Goal: Task Accomplishment & Management: Manage account settings

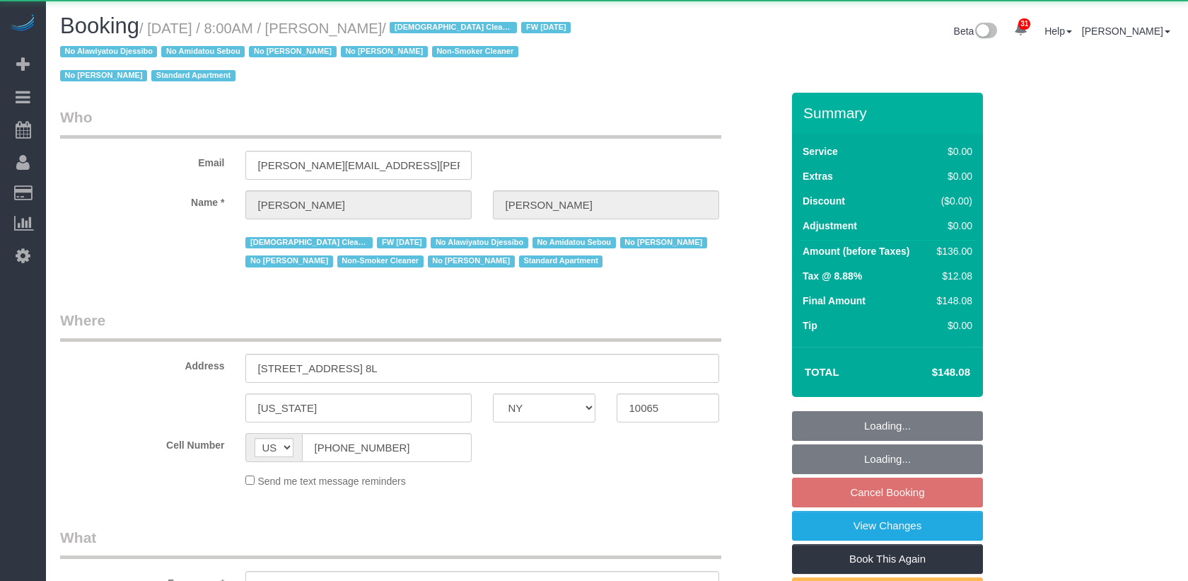
select select "NY"
select select "string:stripe-pm_1QKiPq4VGloSiKo7DyfPYn6M"
select select "1"
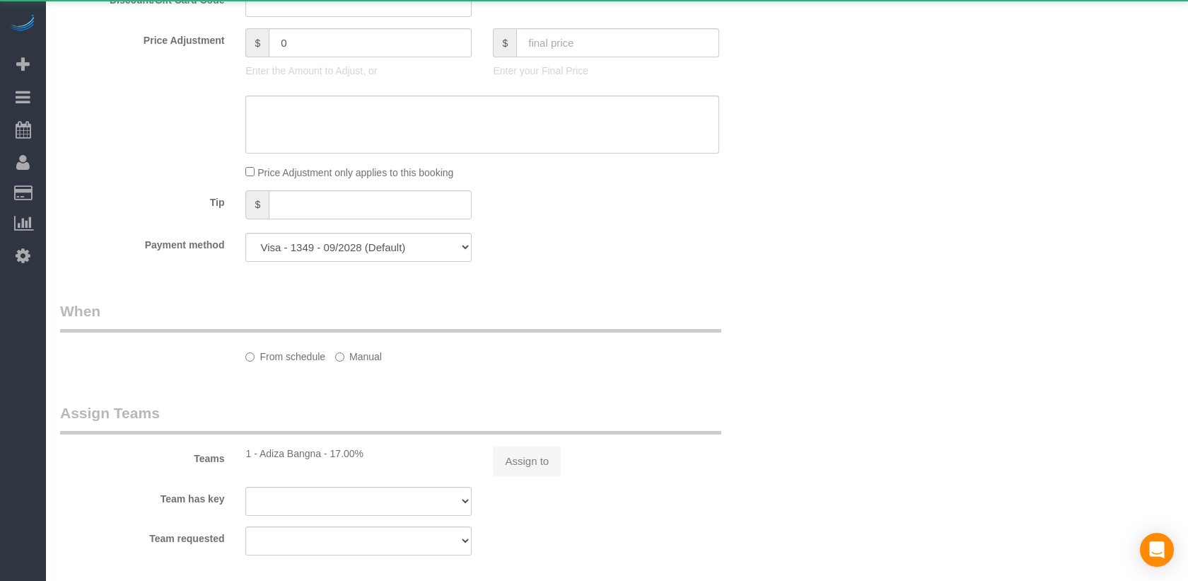
select select "object:956"
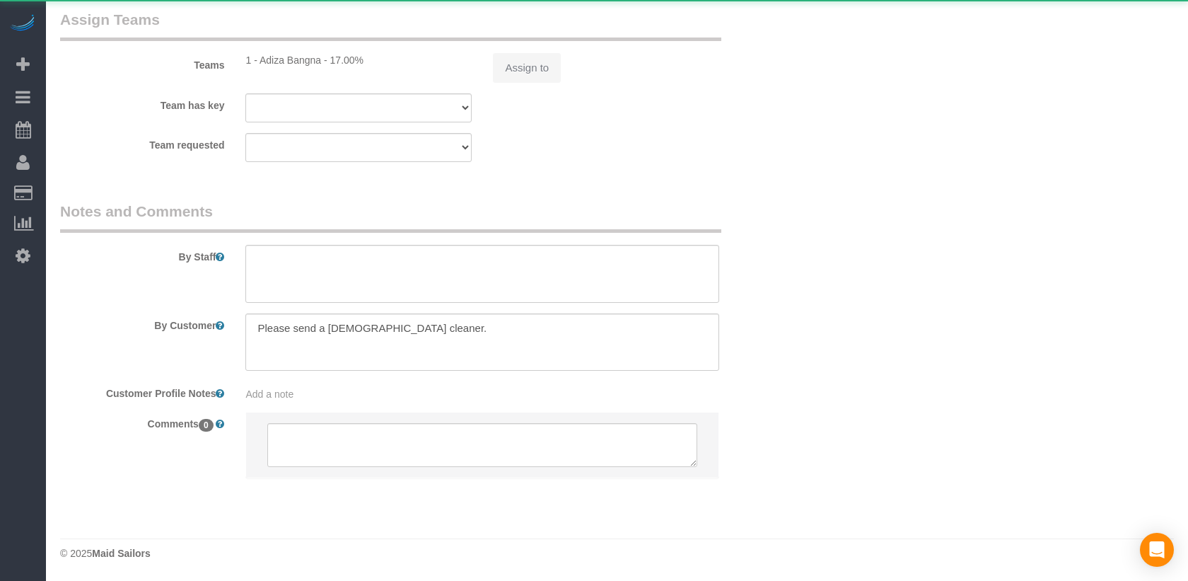
select select "spot1"
select select "number:89"
select select "number:90"
select select "number:15"
select select "number:5"
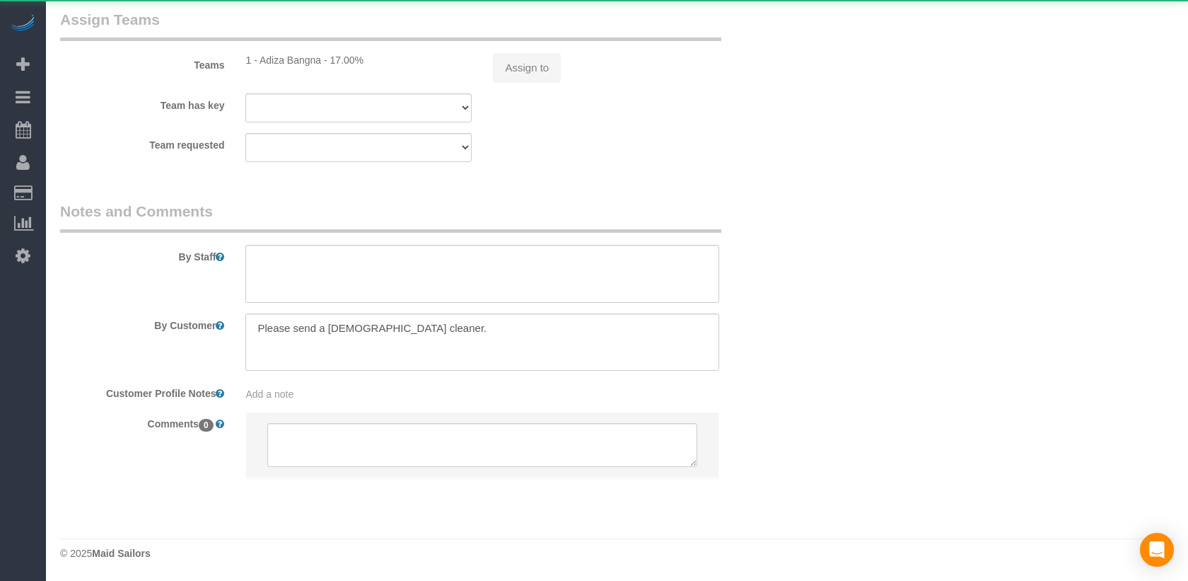
select select "1"
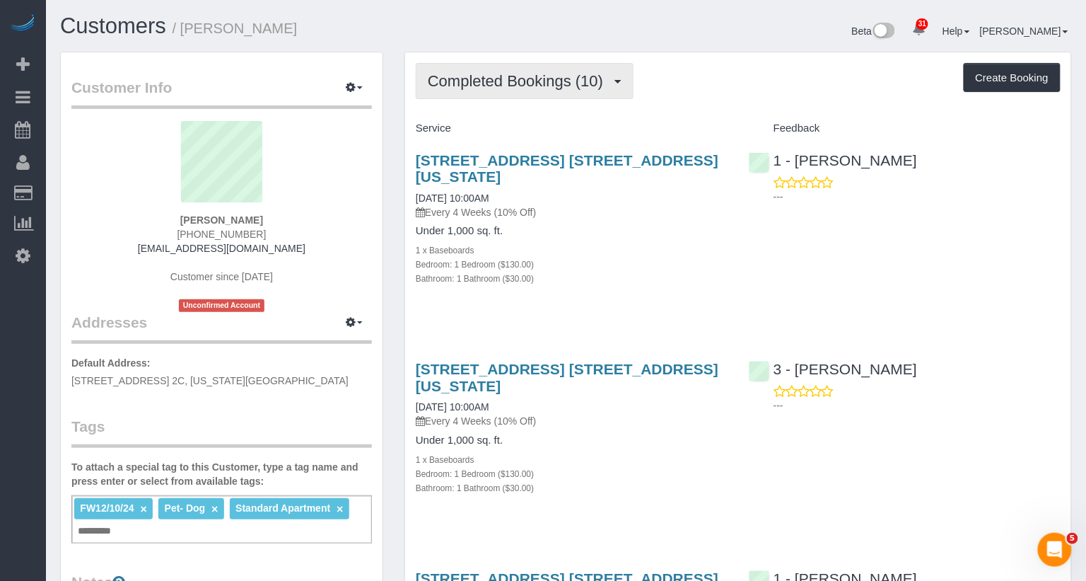
click at [491, 81] on span "Completed Bookings (10)" at bounding box center [519, 81] width 182 height 18
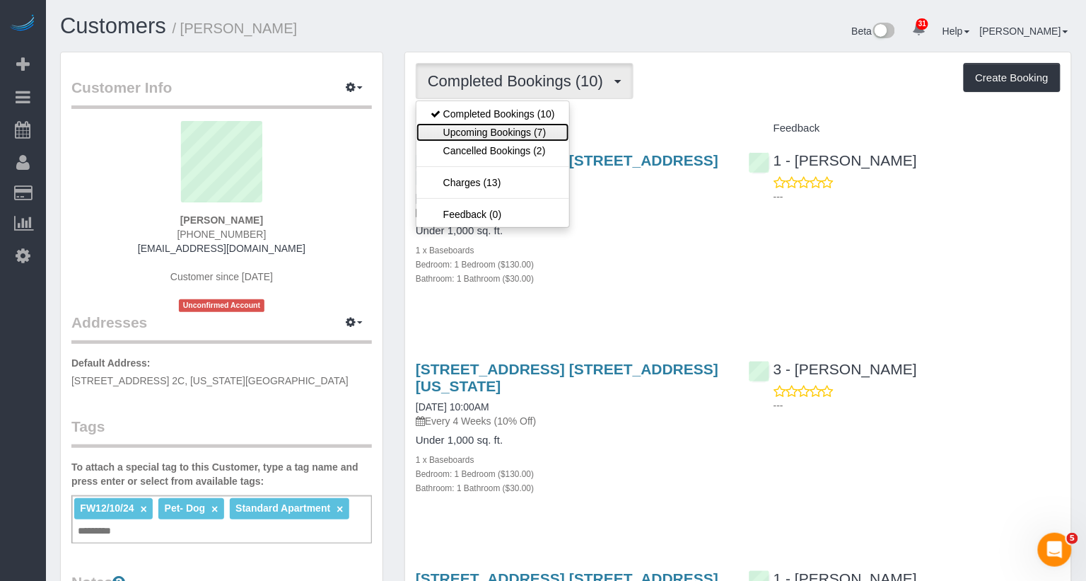
click at [489, 125] on link "Upcoming Bookings (7)" at bounding box center [492, 132] width 153 height 18
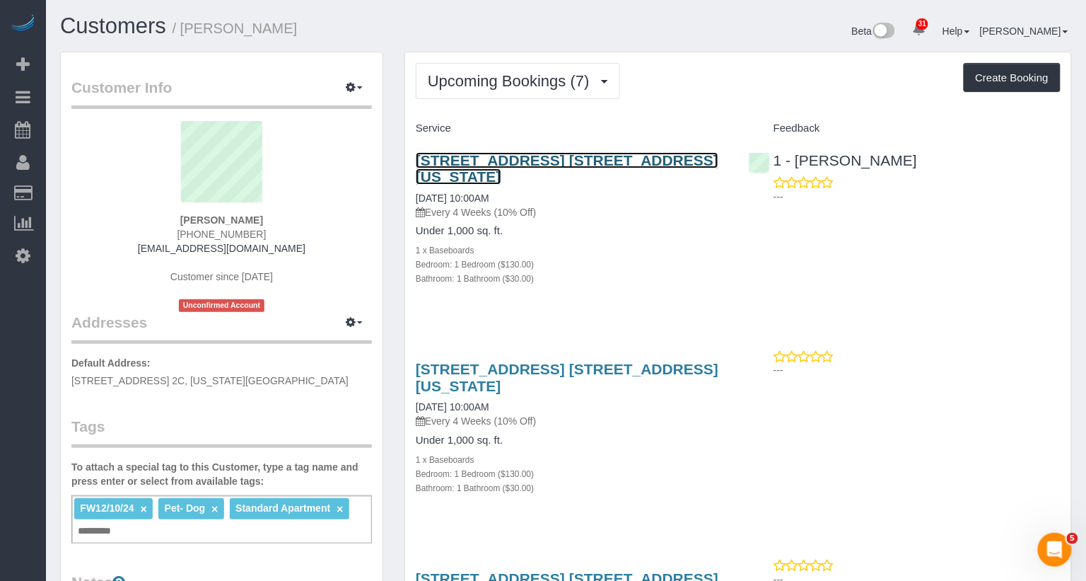
click at [634, 161] on link "[STREET_ADDRESS] [STREET_ADDRESS][US_STATE]" at bounding box center [567, 168] width 303 height 33
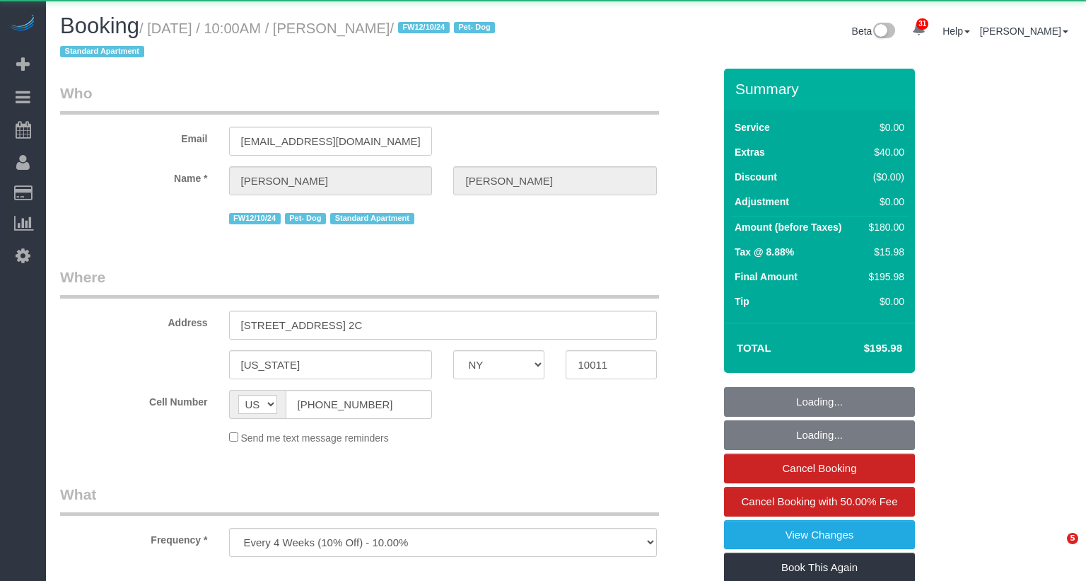
select select "NY"
select select "object:1083"
select select "1"
select select "spot1"
select select "number:89"
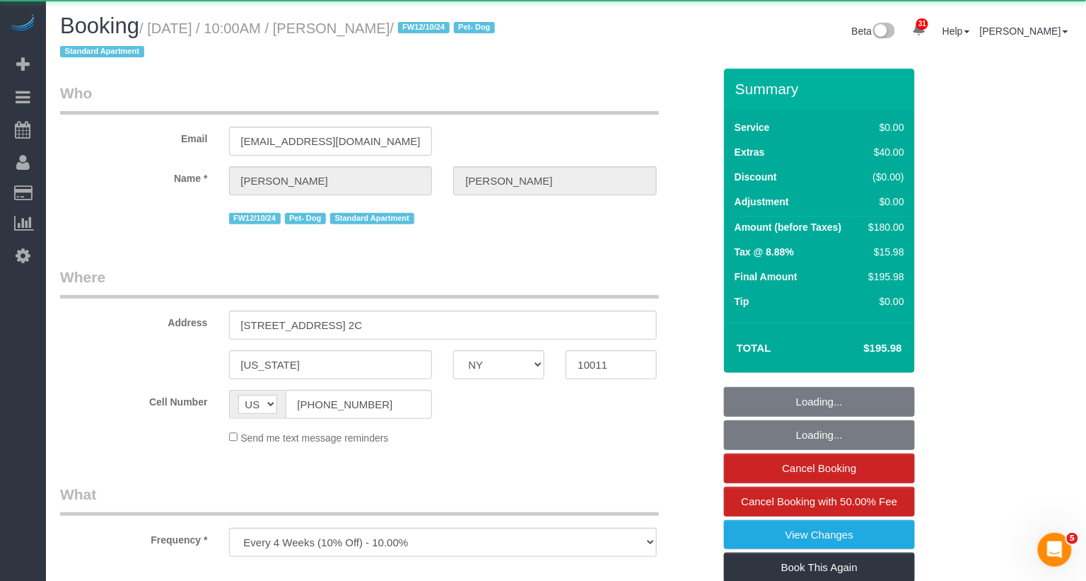
select select "number:90"
select select "number:13"
select select "number:5"
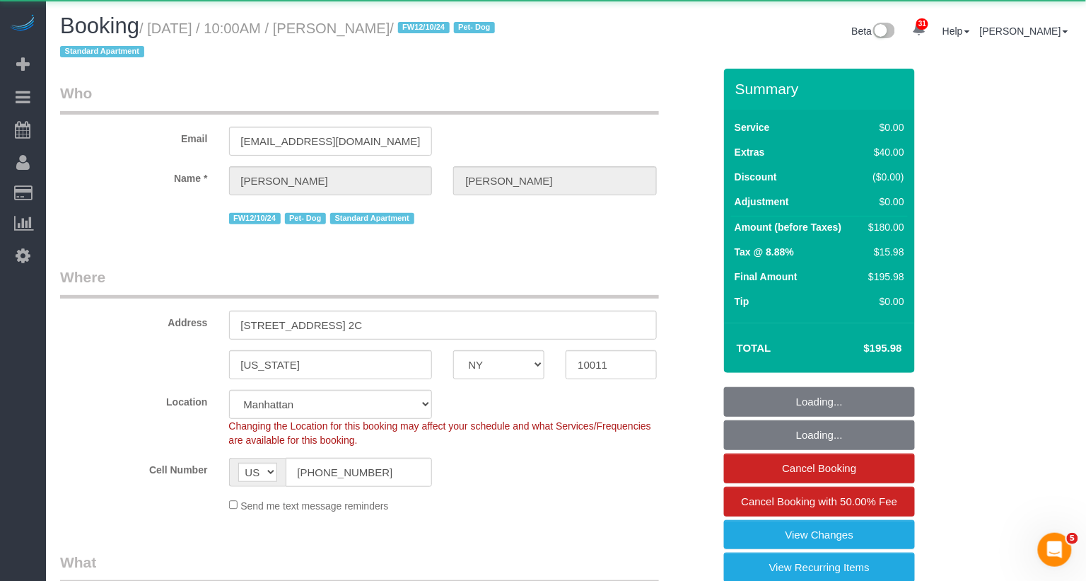
select select "string:stripe-pm_1RBnnX4VGloSiKo7zPfdaQOj"
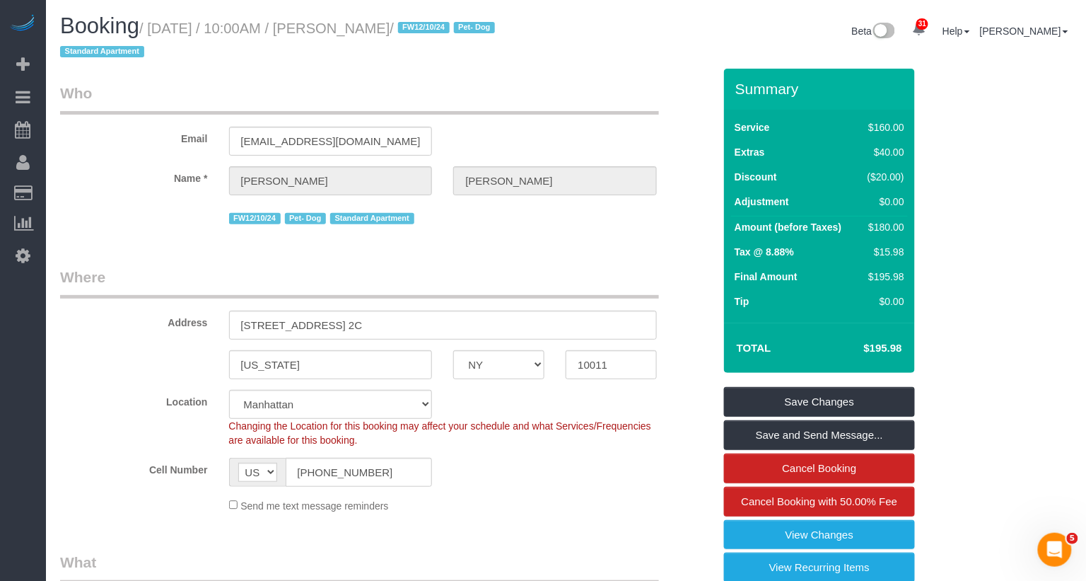
drag, startPoint x: 477, startPoint y: 24, endPoint x: 162, endPoint y: 22, distance: 314.7
click at [162, 23] on small "/ October 01, 2025 / 10:00AM / Amanda Silverstein / FW12/10/24 Pet- Dog Standar…" at bounding box center [279, 41] width 439 height 40
copy small "October 01, 2025 / 10:00AM / Amanda Silverstein"
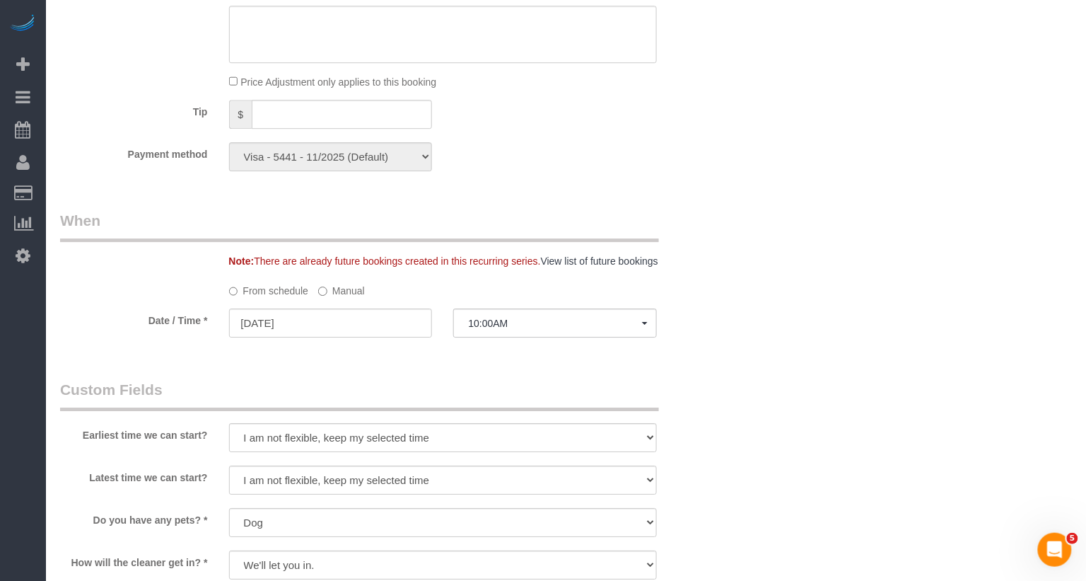
scroll to position [1709, 0]
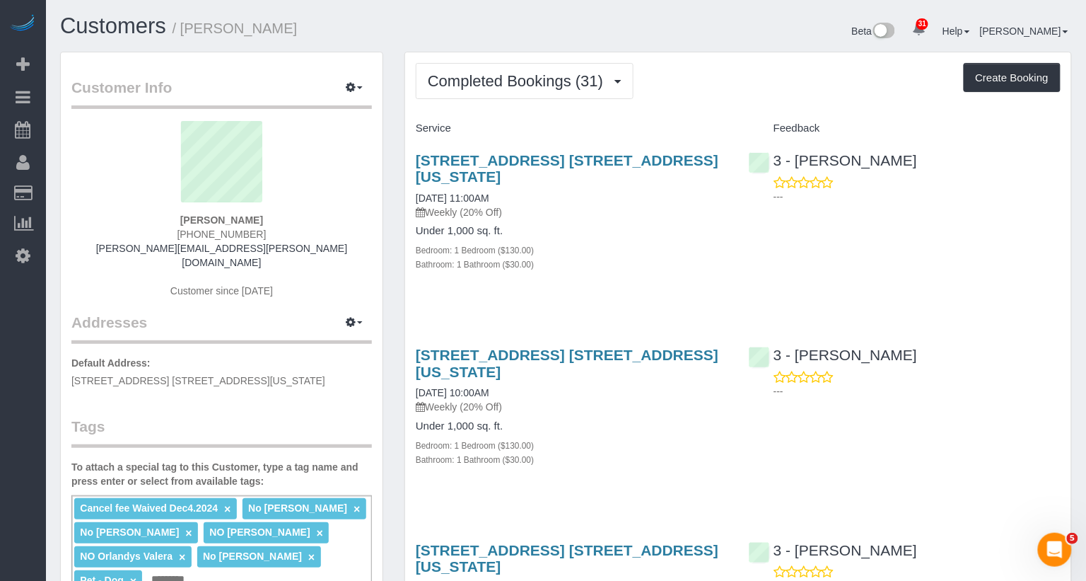
scroll to position [199, 0]
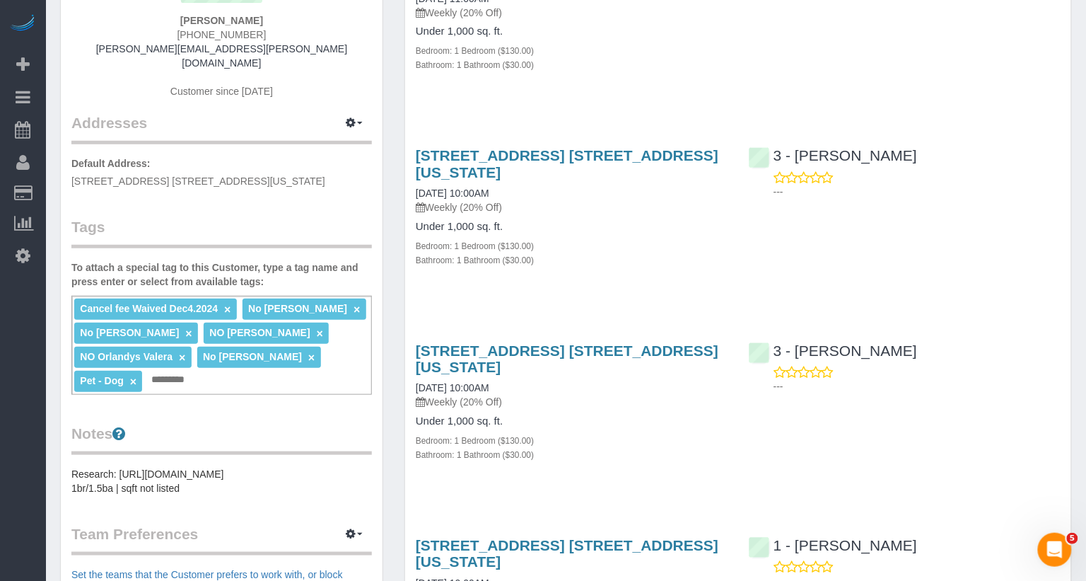
click at [206, 368] on div "Cancel fee Waived Dec4.2024 × No Berdina Philistin × No Eveling Mercado × NO Jo…" at bounding box center [221, 345] width 301 height 99
type input "**"
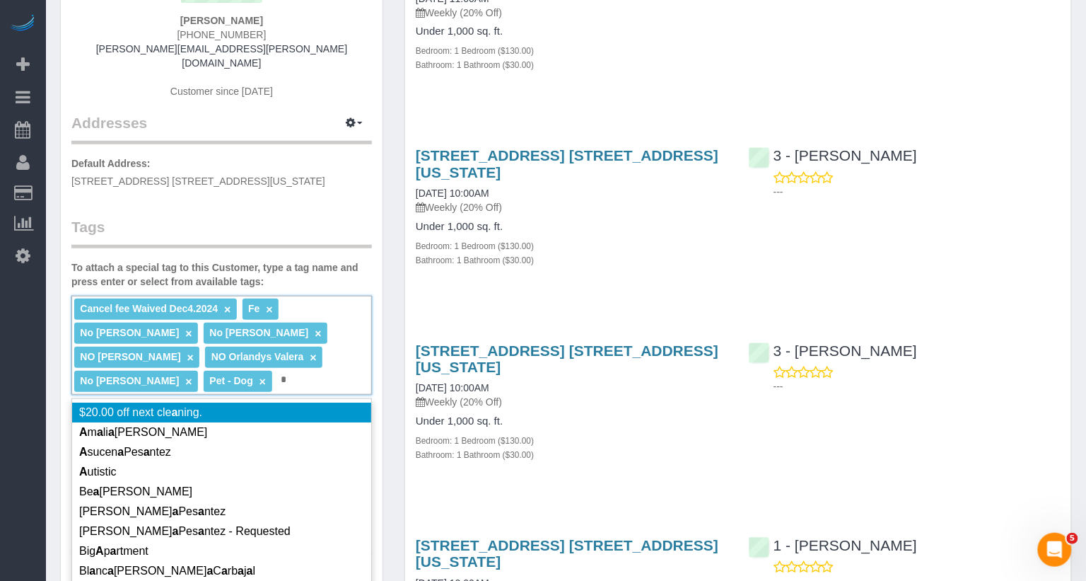
type input "*"
click at [266, 303] on link "×" at bounding box center [269, 309] width 6 height 12
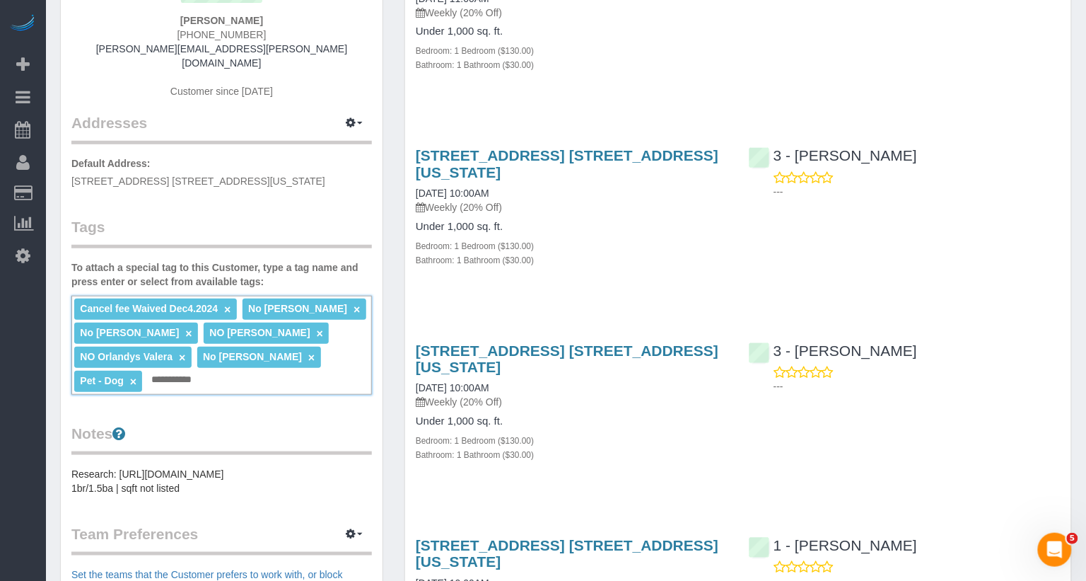
type input "**********"
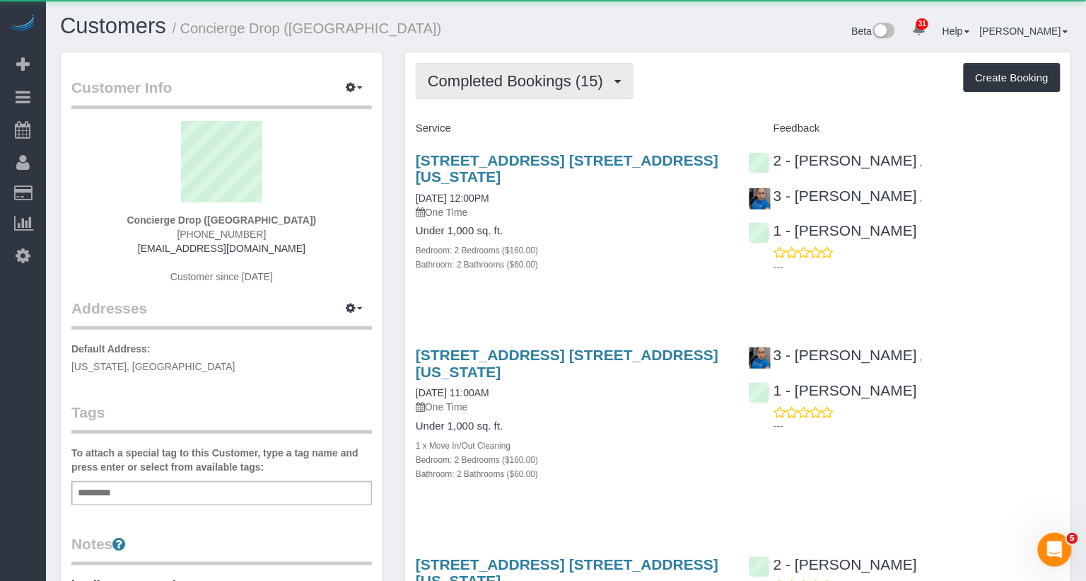
click at [562, 83] on span "Completed Bookings (15)" at bounding box center [519, 81] width 182 height 18
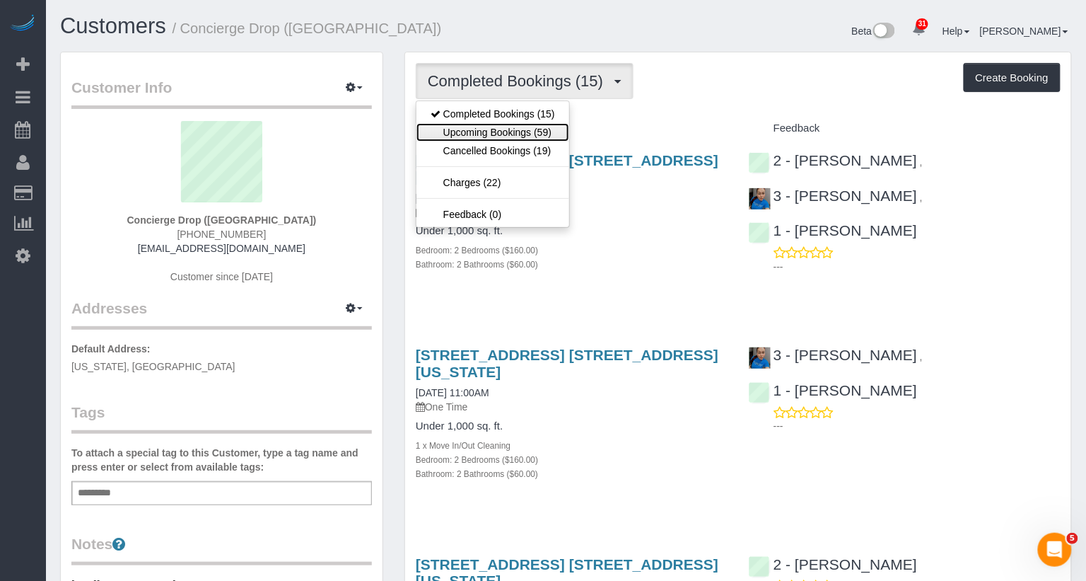
click at [551, 130] on link "Upcoming Bookings (59)" at bounding box center [492, 132] width 153 height 18
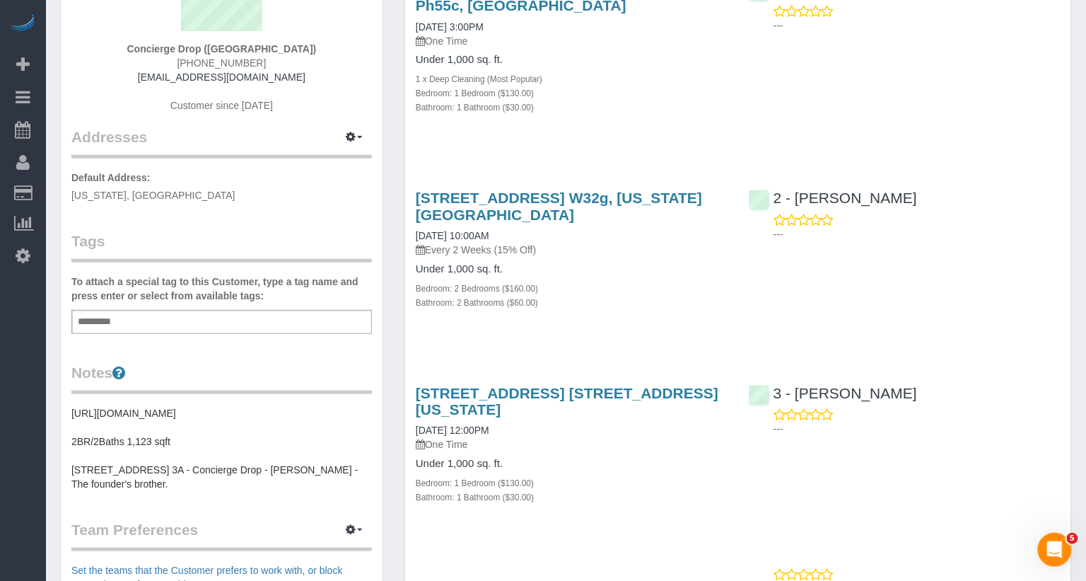
scroll to position [174, 0]
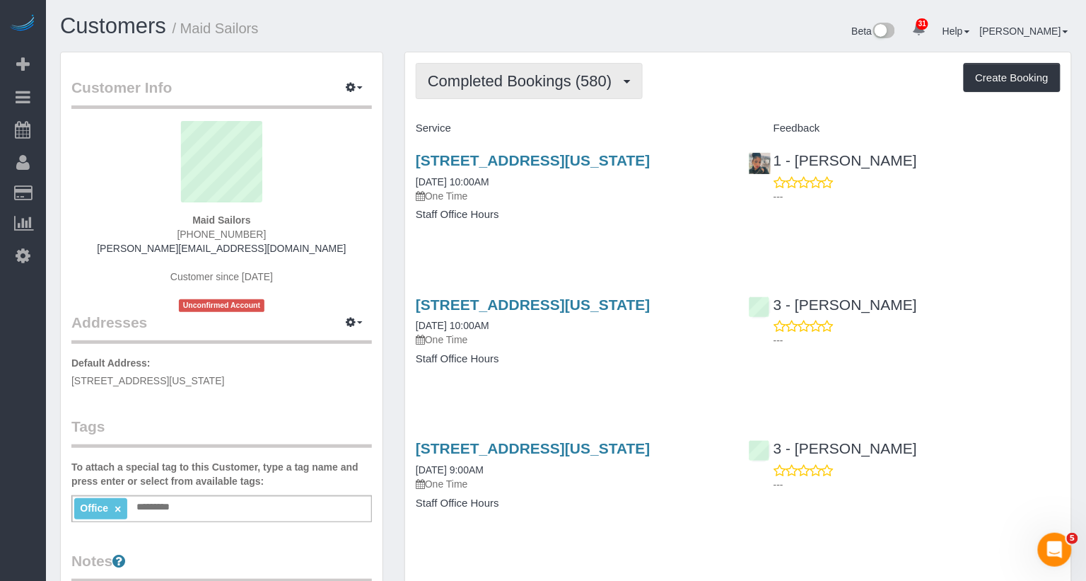
click at [513, 76] on span "Completed Bookings (580)" at bounding box center [523, 81] width 191 height 18
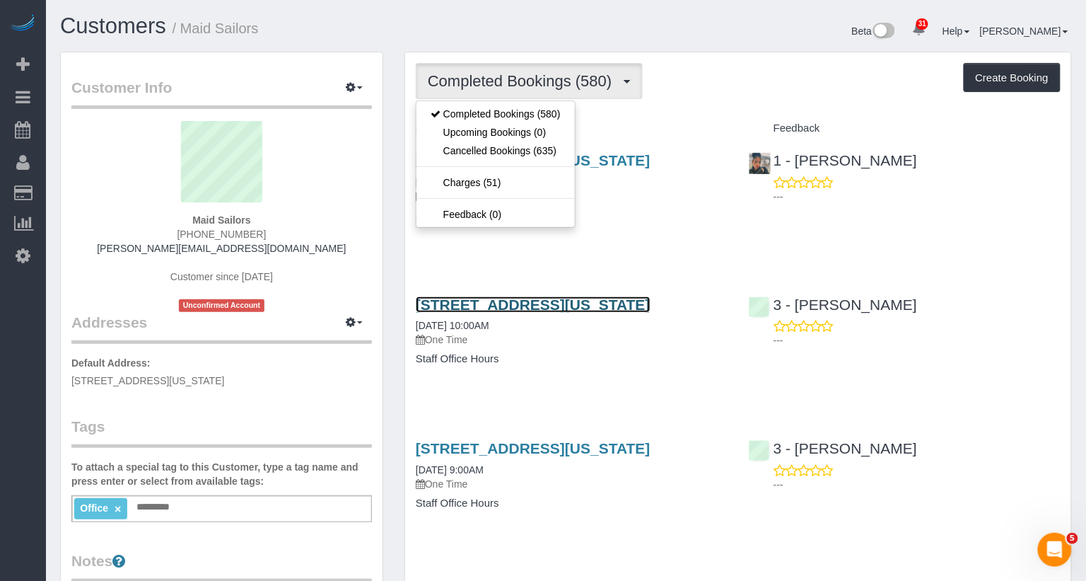
click at [557, 313] on link "333 West 39th Street, Suite. 405, New York, NY 10018" at bounding box center [533, 304] width 235 height 16
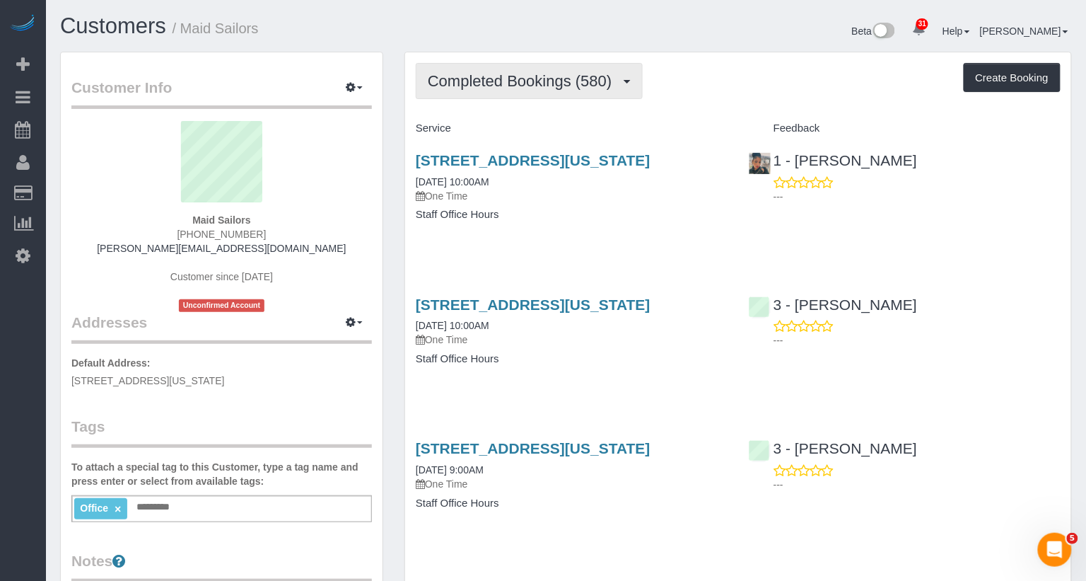
click at [559, 79] on span "Completed Bookings (580)" at bounding box center [523, 81] width 191 height 18
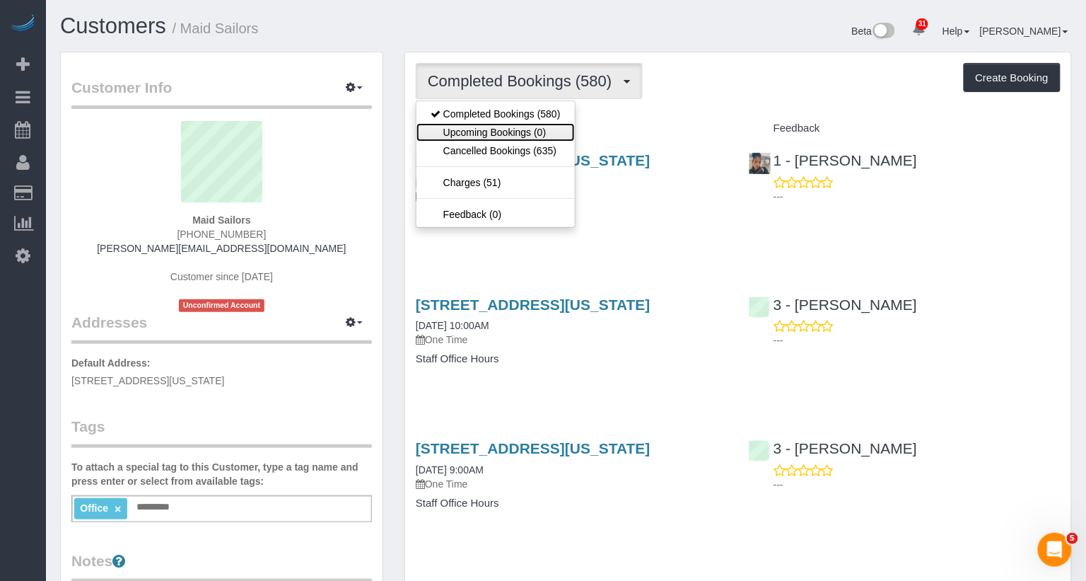
click at [529, 129] on link "Upcoming Bookings (0)" at bounding box center [495, 132] width 158 height 18
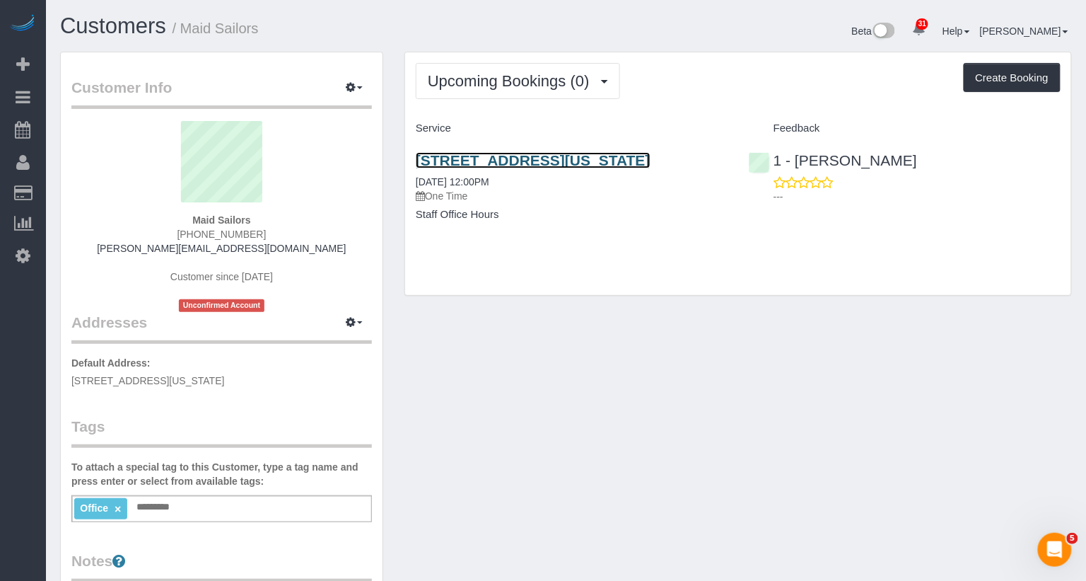
click at [644, 163] on link "333 West 39th Street, Suite. 405, New York, NY 10018" at bounding box center [533, 160] width 235 height 16
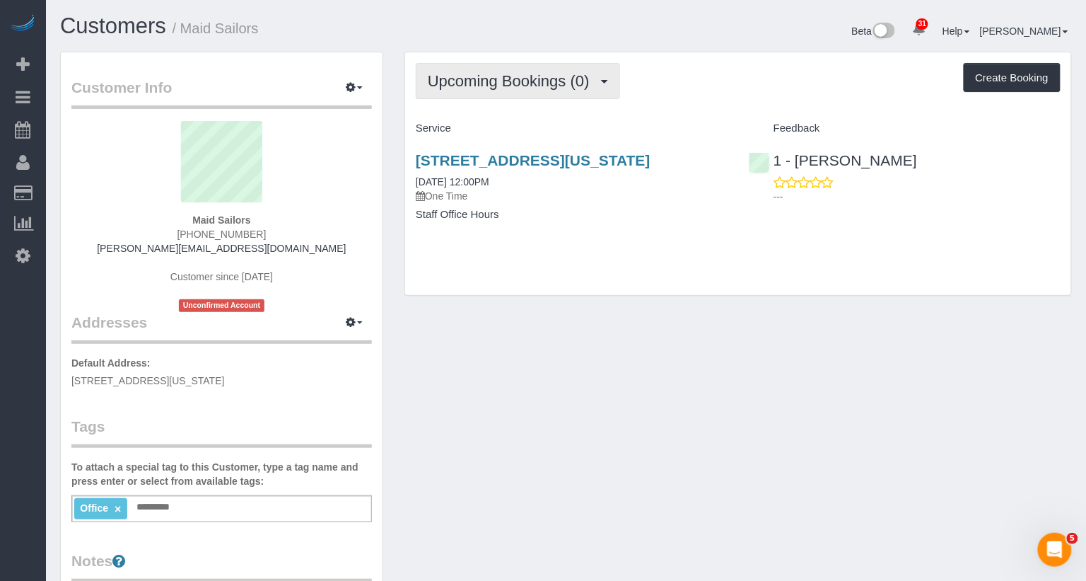
click at [551, 73] on span "Upcoming Bookings (0)" at bounding box center [512, 81] width 169 height 18
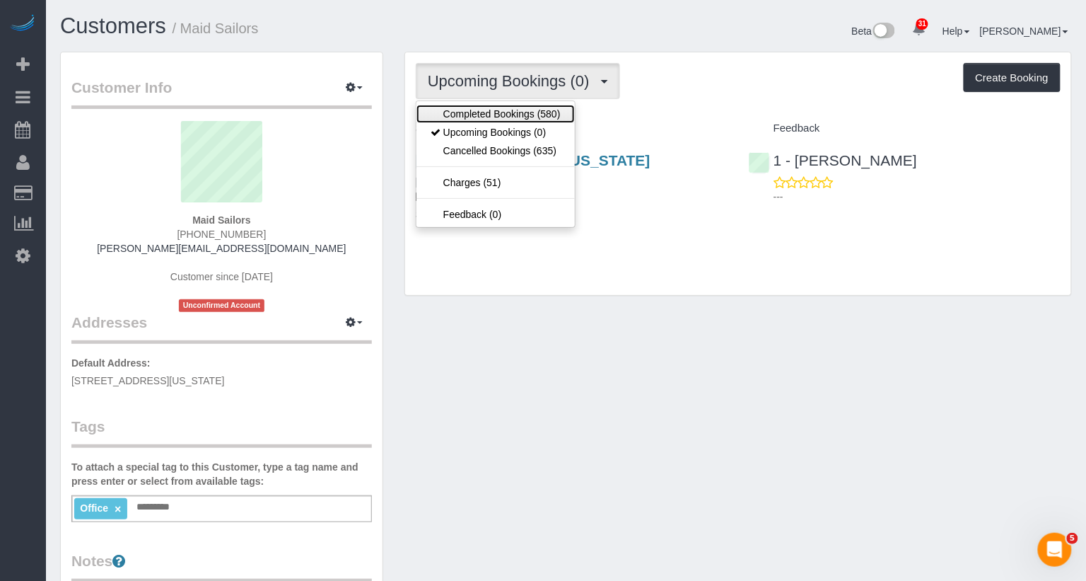
click at [518, 115] on link "Completed Bookings (580)" at bounding box center [495, 114] width 158 height 18
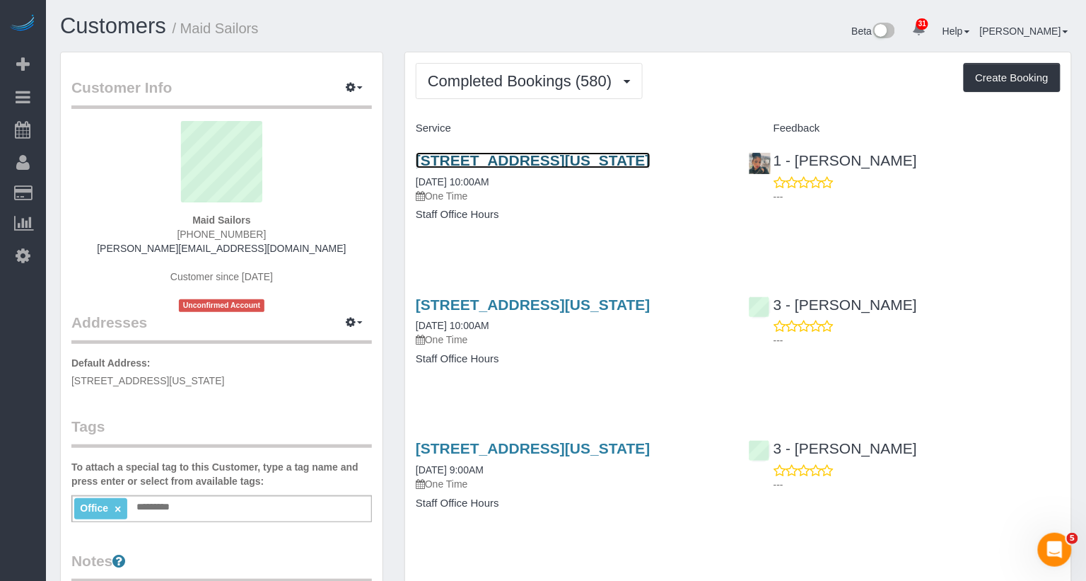
click at [525, 158] on link "333 West 39th Street, Suite. 405, New York, NY 10018" at bounding box center [533, 160] width 235 height 16
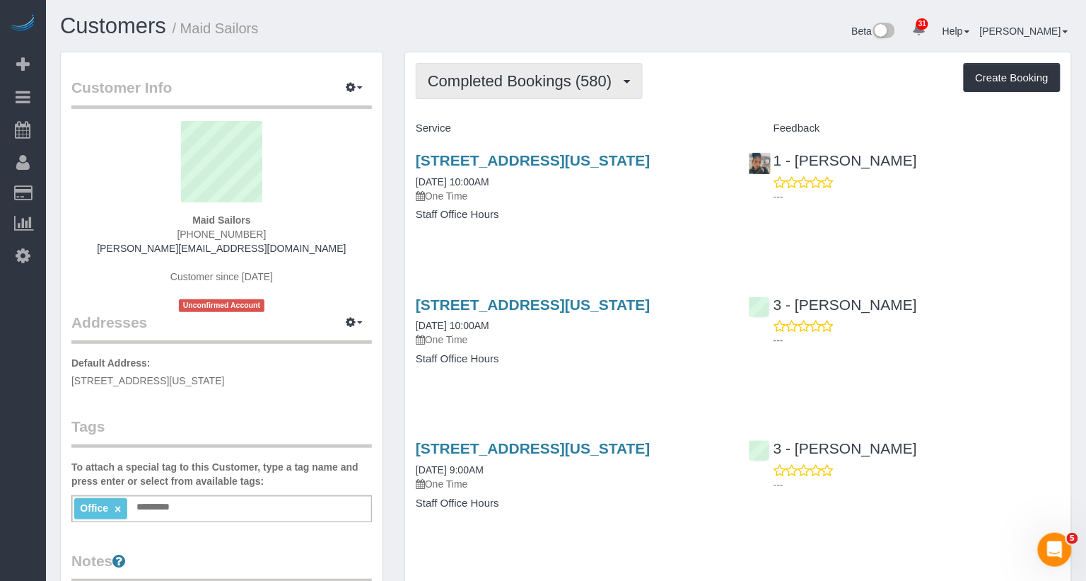
click at [573, 79] on span "Completed Bookings (580)" at bounding box center [523, 81] width 191 height 18
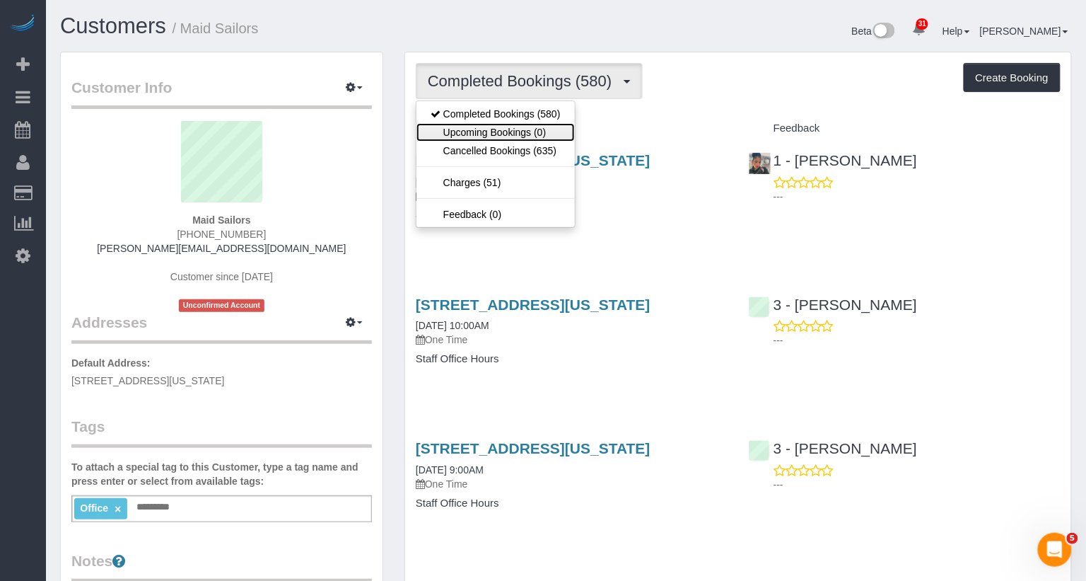
click at [540, 135] on link "Upcoming Bookings (0)" at bounding box center [495, 132] width 158 height 18
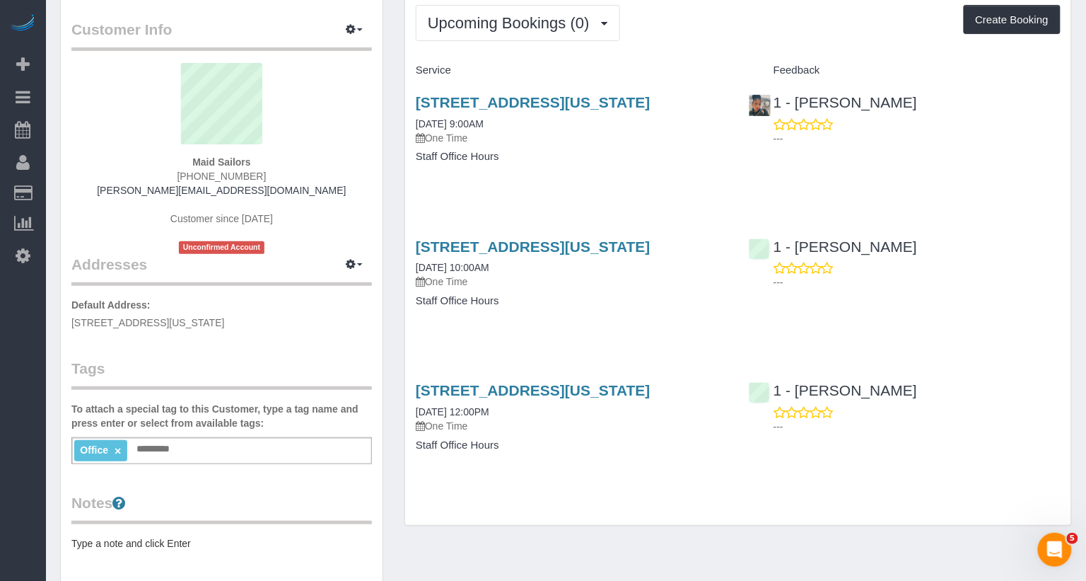
scroll to position [62, 0]
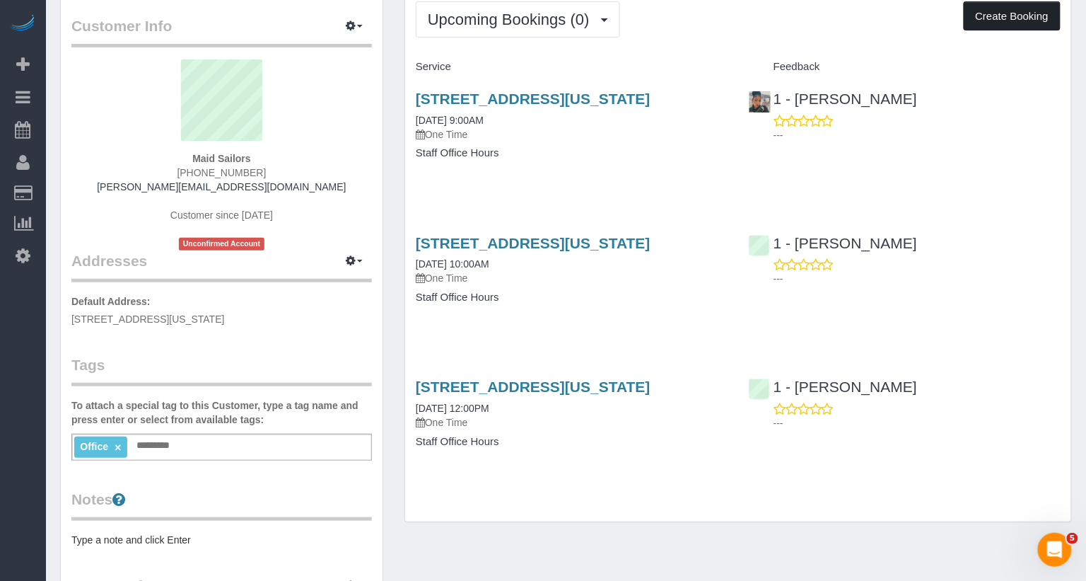
click at [1003, 23] on button "Create Booking" at bounding box center [1012, 16] width 97 height 30
select select "NY"
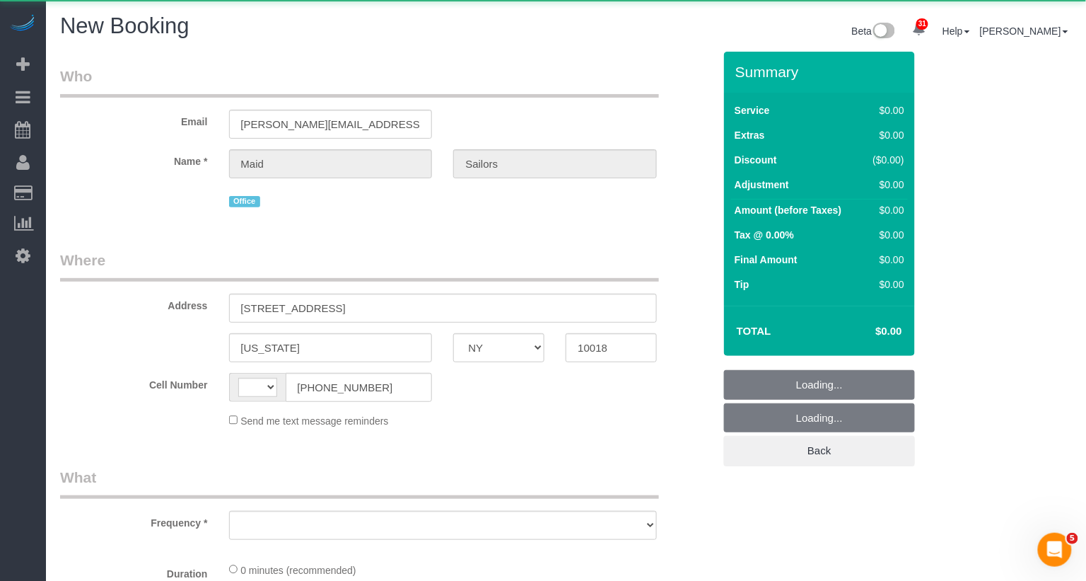
select select "string:US"
select select "object:5224"
select select "number:89"
select select "number:90"
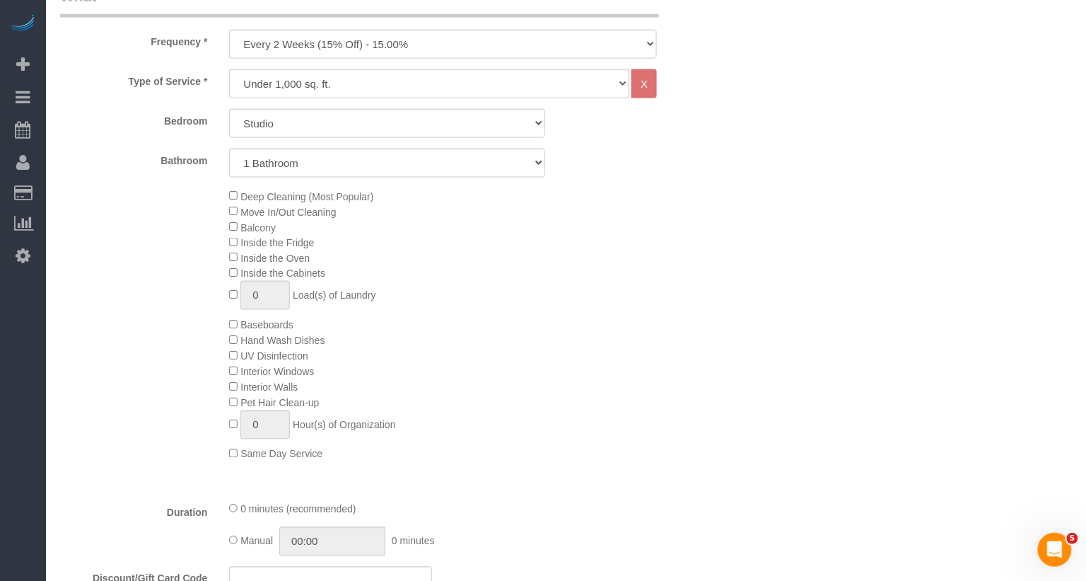
select select "object:5754"
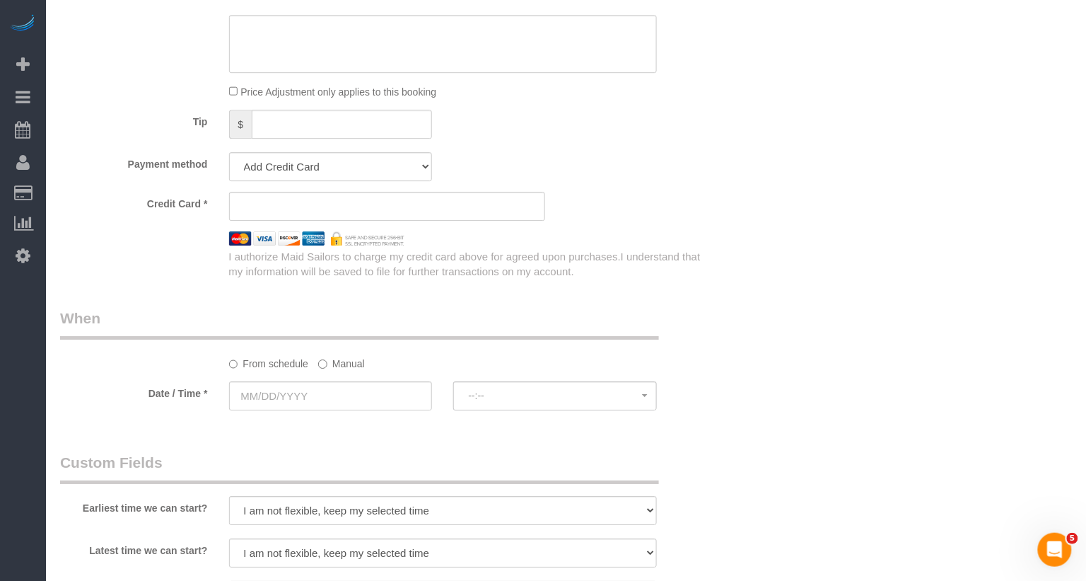
scroll to position [1302, 0]
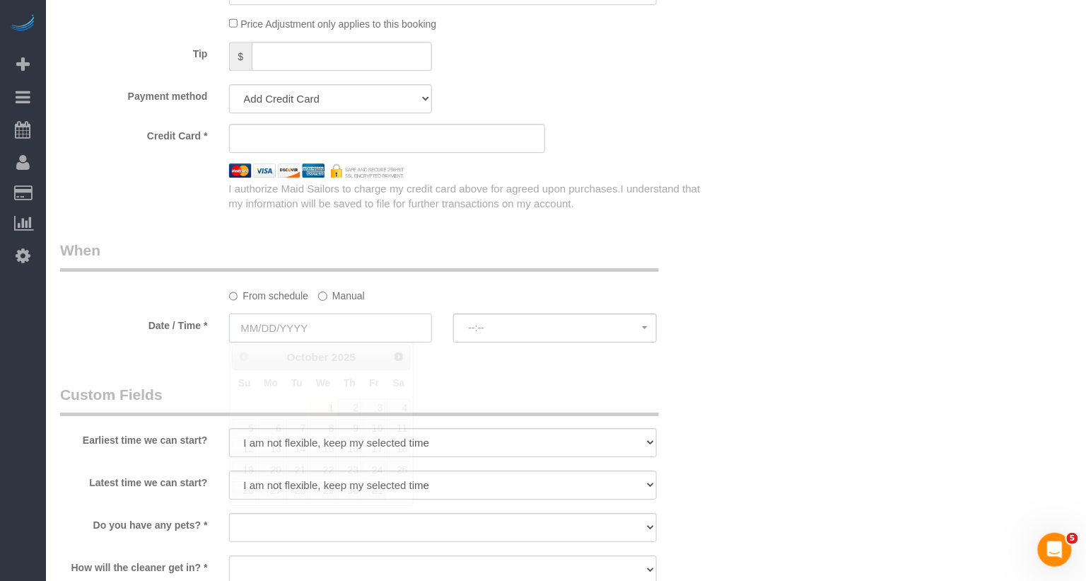
click at [295, 319] on input "text" at bounding box center [331, 327] width 204 height 29
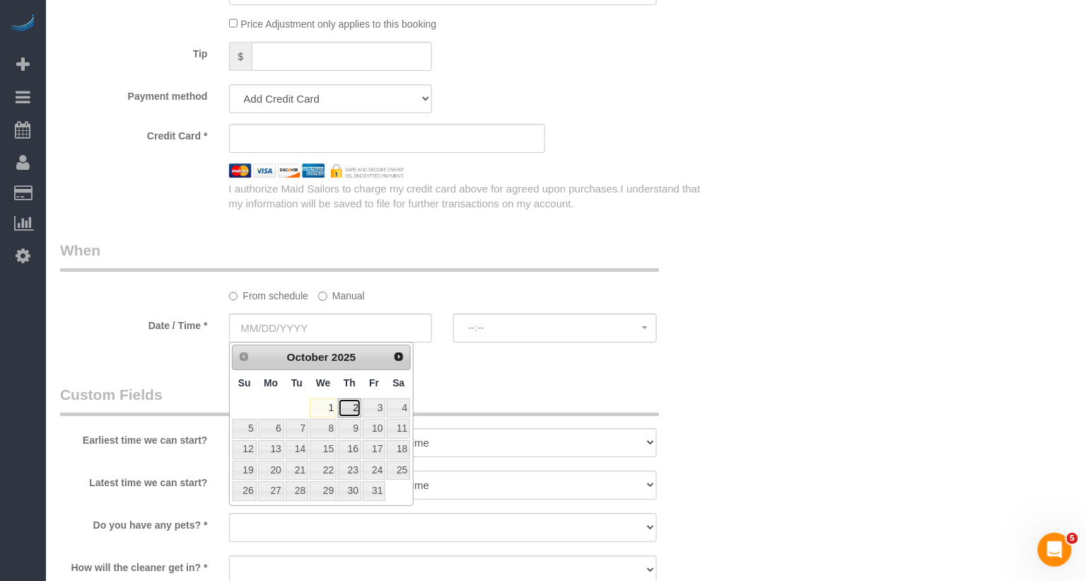
click at [350, 413] on link "2" at bounding box center [349, 407] width 23 height 19
type input "[DATE]"
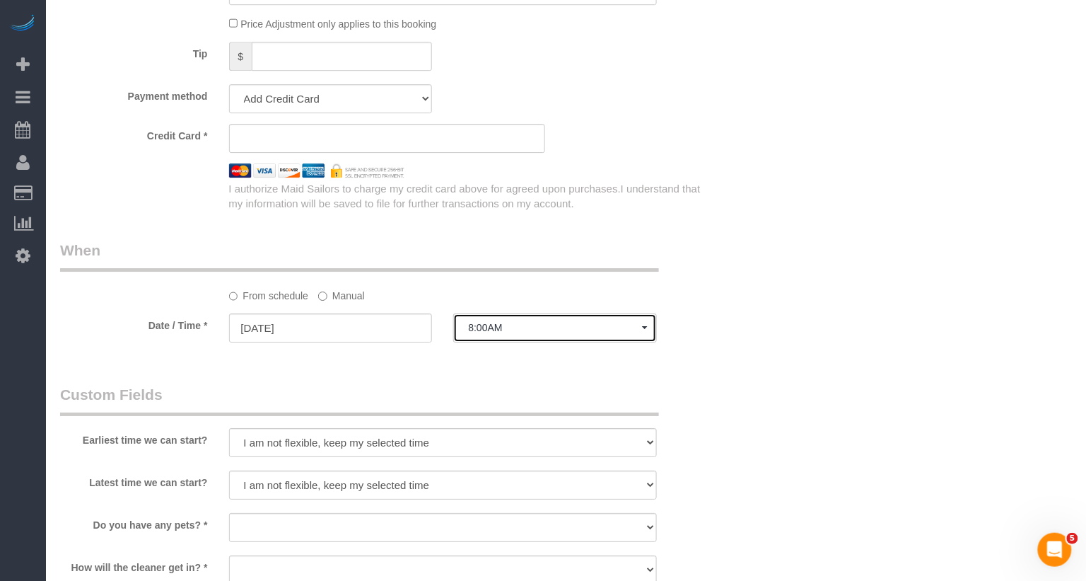
click at [511, 326] on span "8:00AM" at bounding box center [555, 327] width 174 height 11
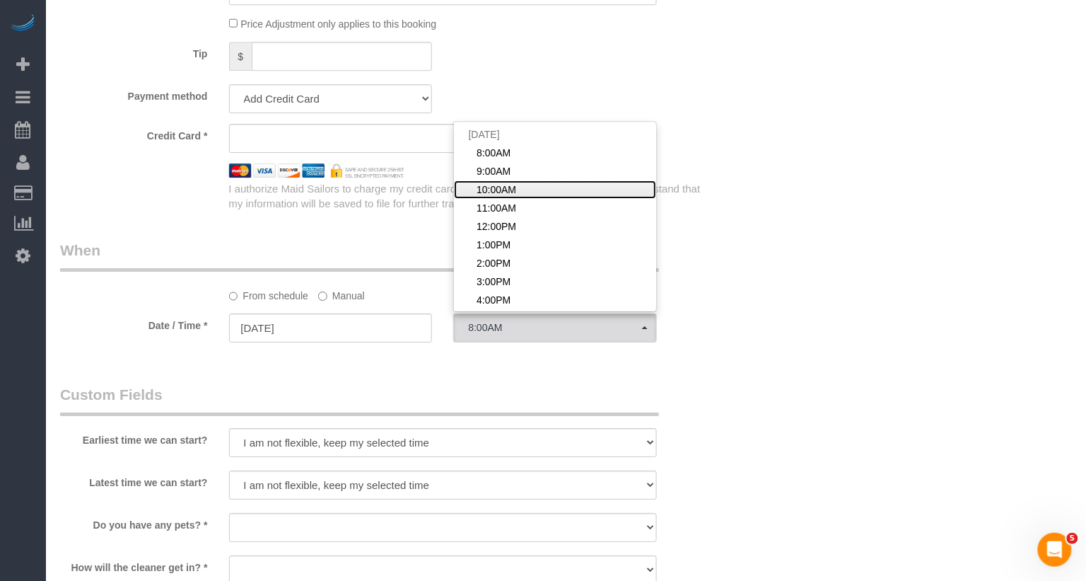
click at [494, 194] on span "10:00AM" at bounding box center [497, 189] width 40 height 14
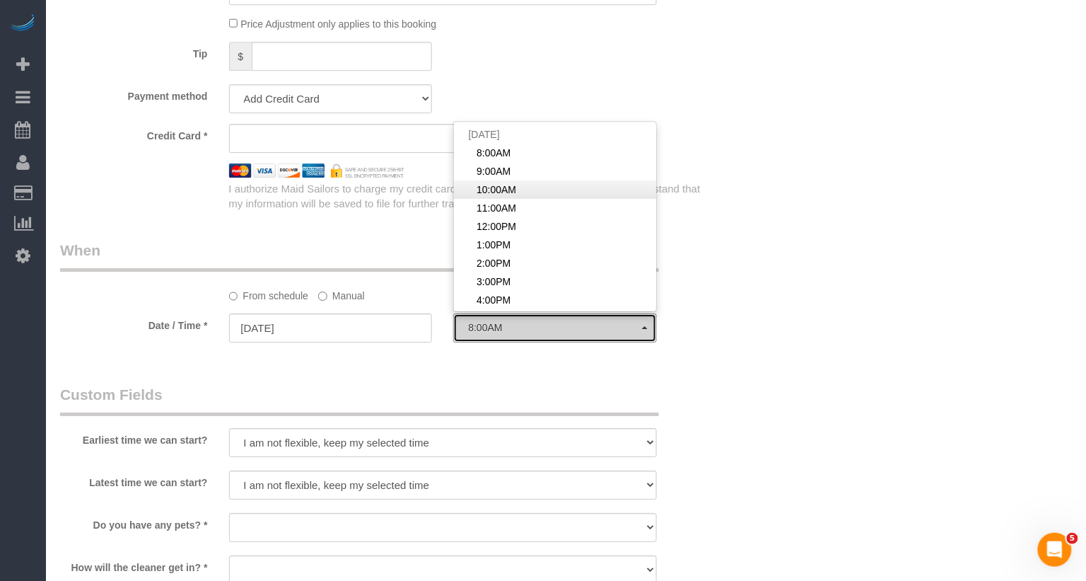
select select "spot3"
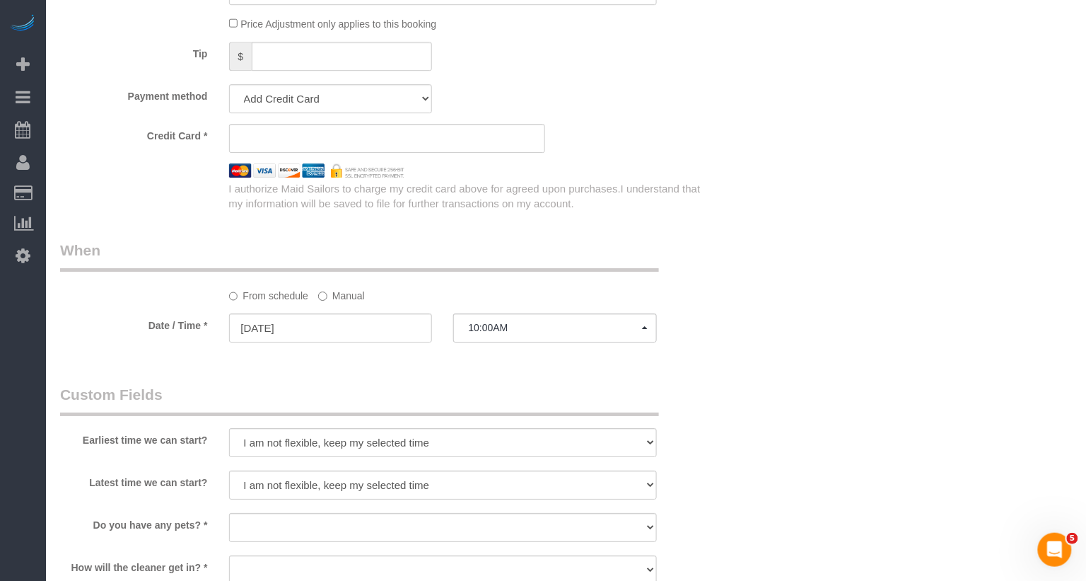
click at [339, 291] on label "Manual" at bounding box center [341, 293] width 47 height 19
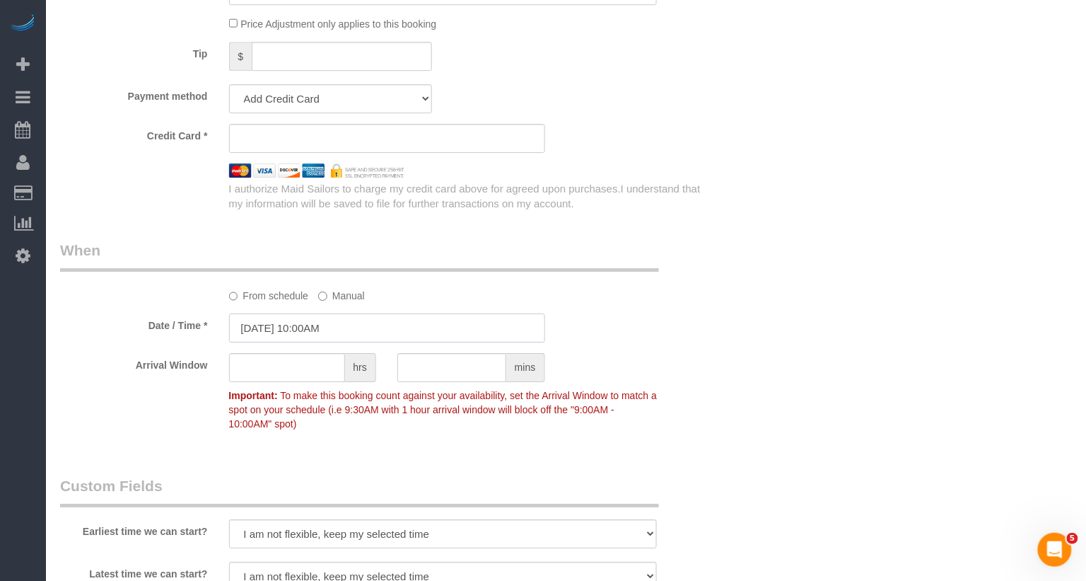
click at [333, 323] on input "10/02/2025 10:00AM" at bounding box center [387, 327] width 316 height 29
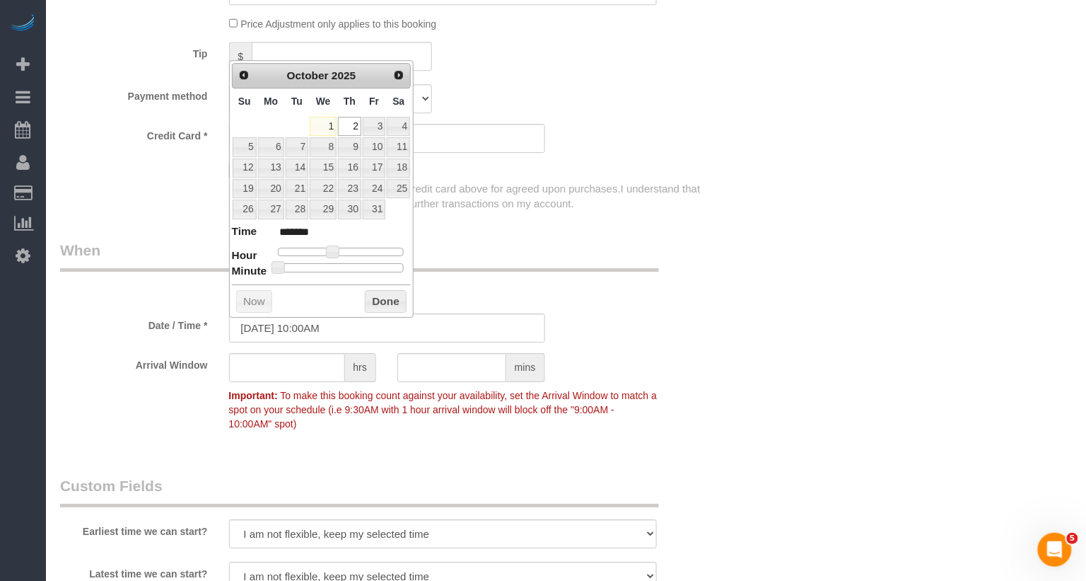
type input "[DATE] 10:30AM"
type input "*******"
click at [345, 263] on div at bounding box center [341, 267] width 127 height 8
click at [380, 297] on button "Done" at bounding box center [386, 301] width 42 height 23
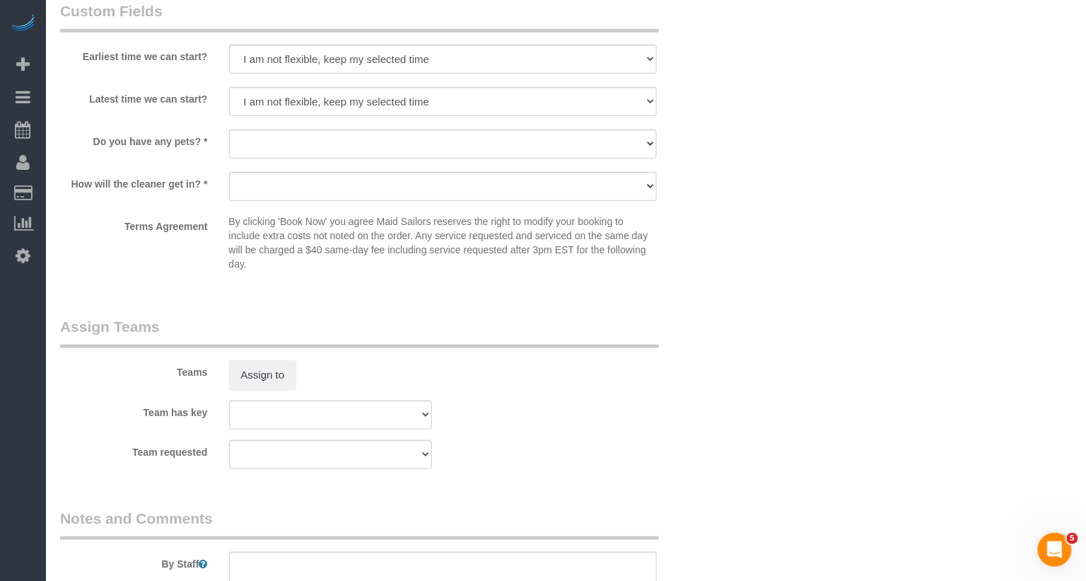
scroll to position [1895, 0]
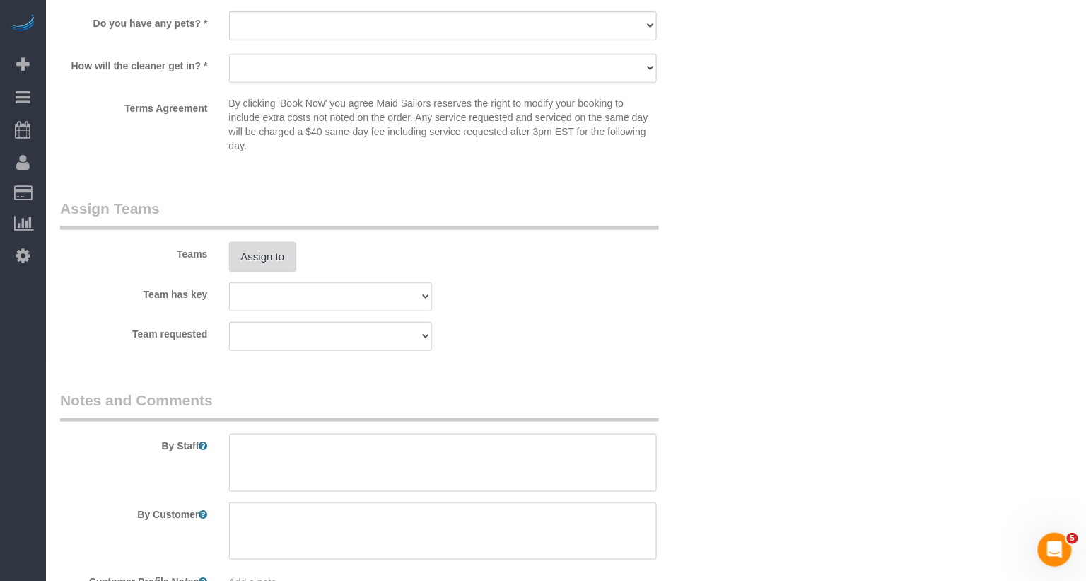
click at [269, 245] on button "Assign to" at bounding box center [263, 257] width 68 height 30
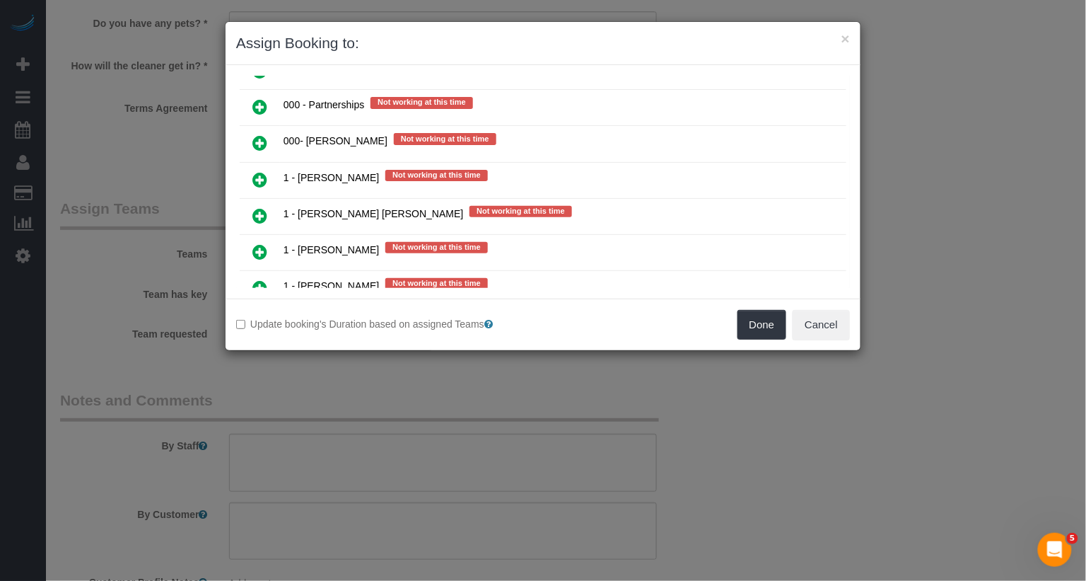
scroll to position [1239, 0]
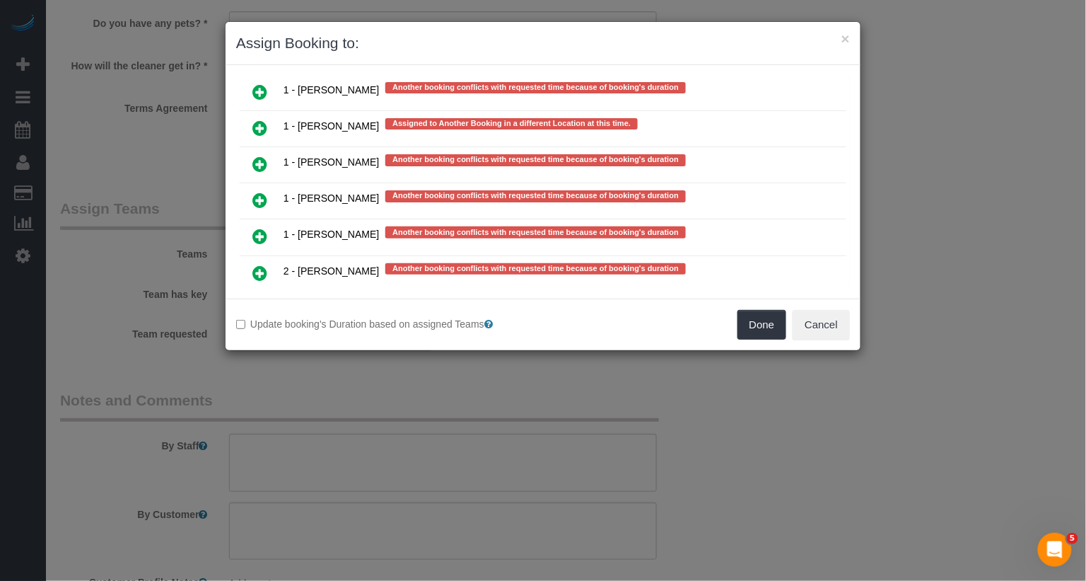
click at [258, 264] on icon at bounding box center [259, 272] width 15 height 17
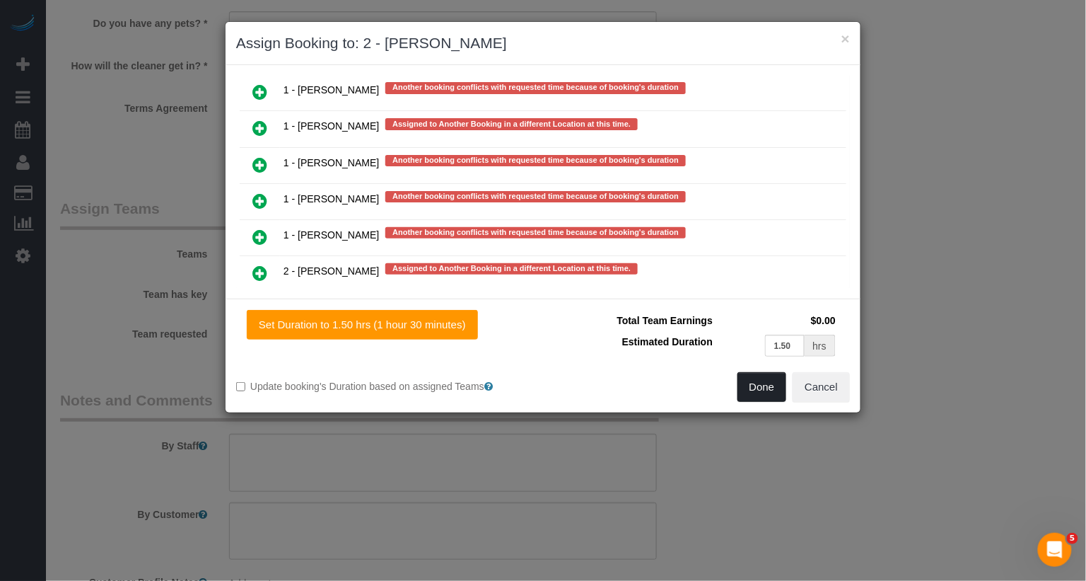
click at [759, 393] on button "Done" at bounding box center [762, 387] width 49 height 30
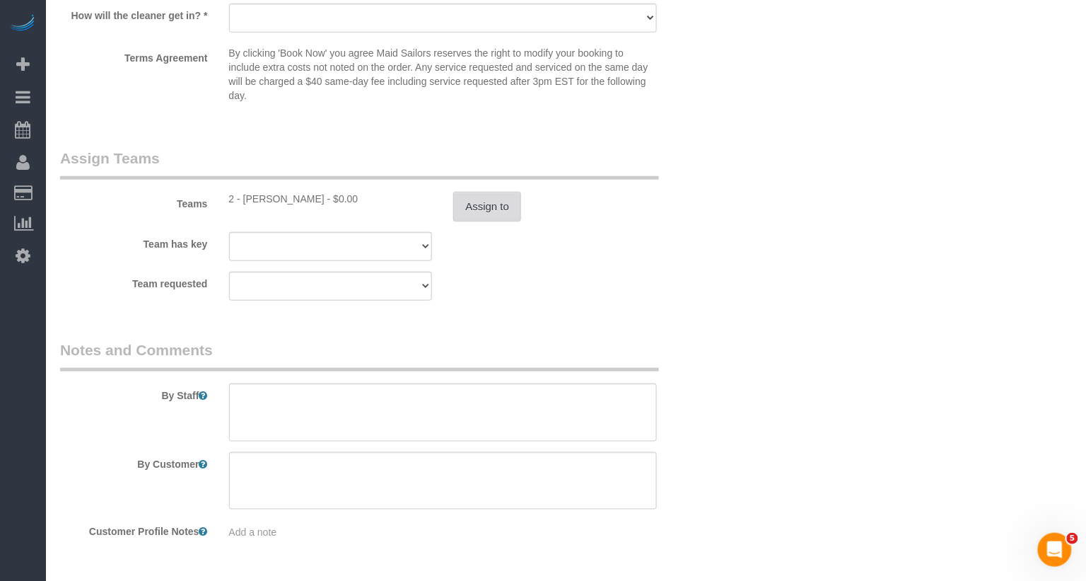
scroll to position [1990, 0]
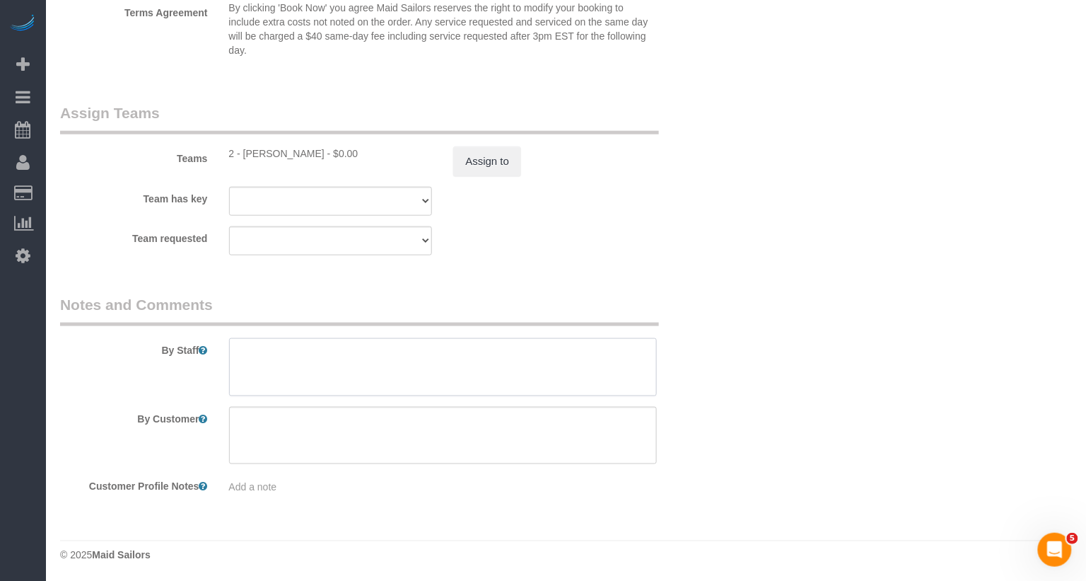
click at [256, 348] on textarea at bounding box center [443, 367] width 429 height 58
click at [266, 435] on textarea at bounding box center [443, 436] width 429 height 58
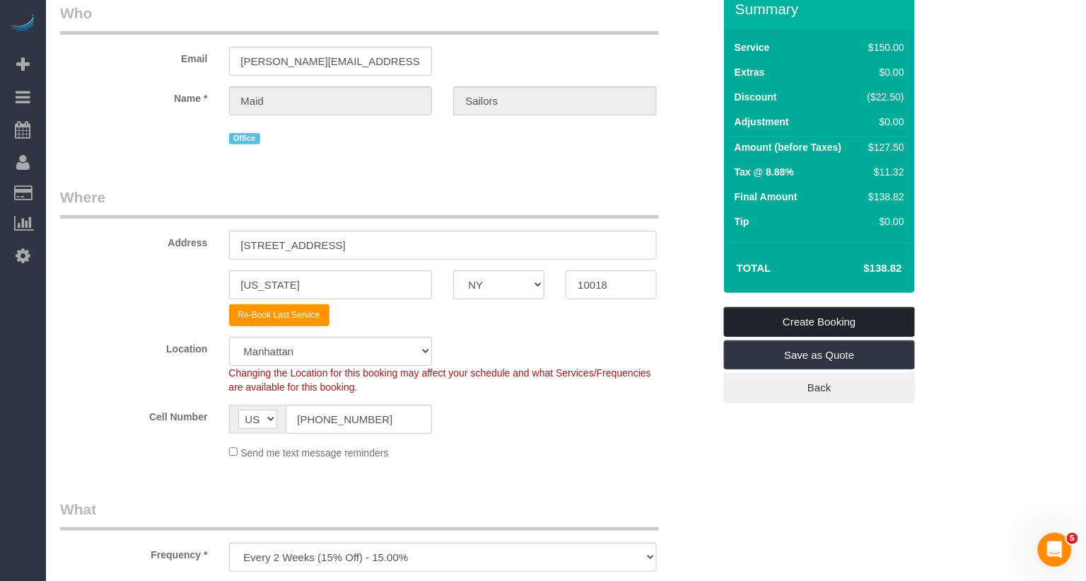
type textarea "mandatory meeting"
click at [835, 321] on link "Create Booking" at bounding box center [819, 322] width 191 height 30
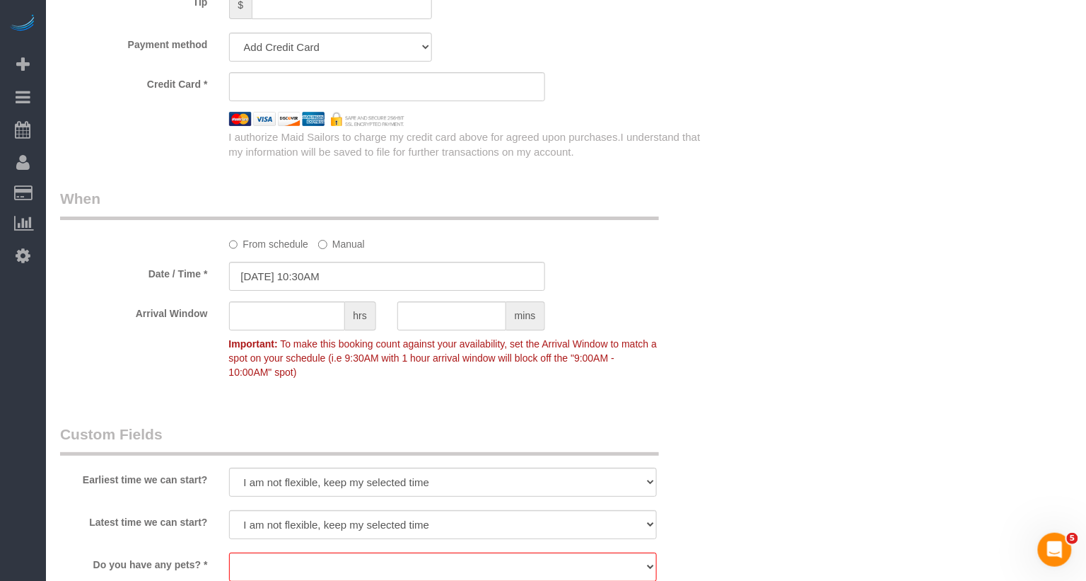
scroll to position [1197, 0]
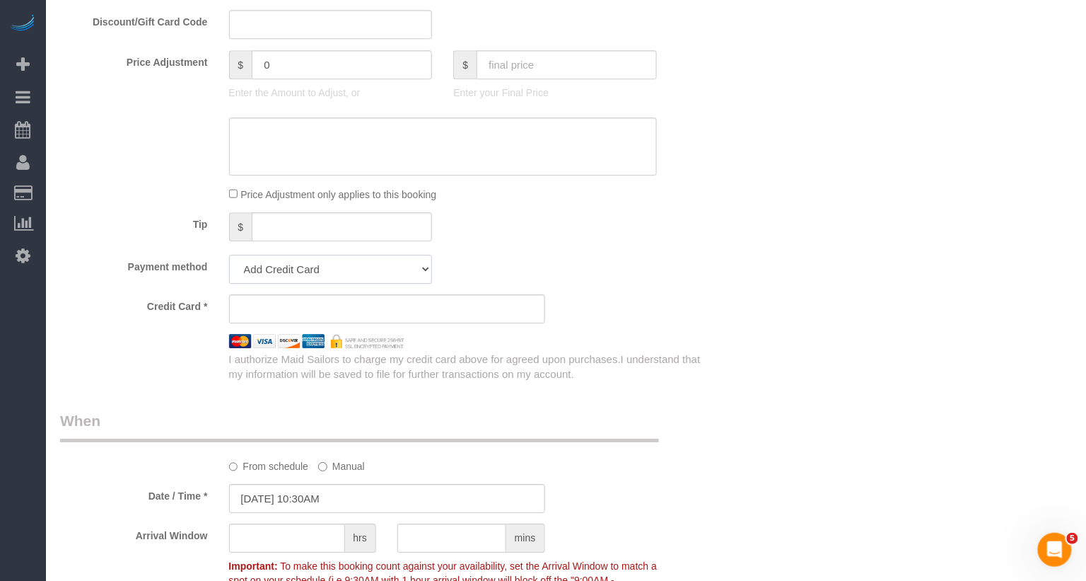
click at [290, 259] on select "Add Credit Card Cash Check Paypal" at bounding box center [331, 269] width 204 height 29
select select "string:cash"
click at [229, 255] on select "Add Credit Card Cash Check Paypal" at bounding box center [331, 269] width 204 height 29
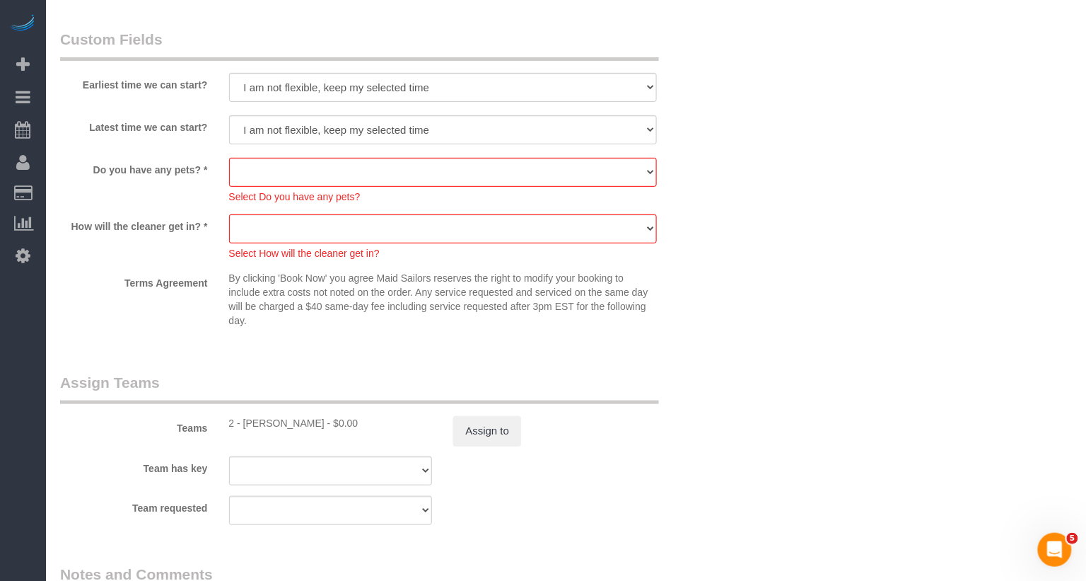
scroll to position [1730, 0]
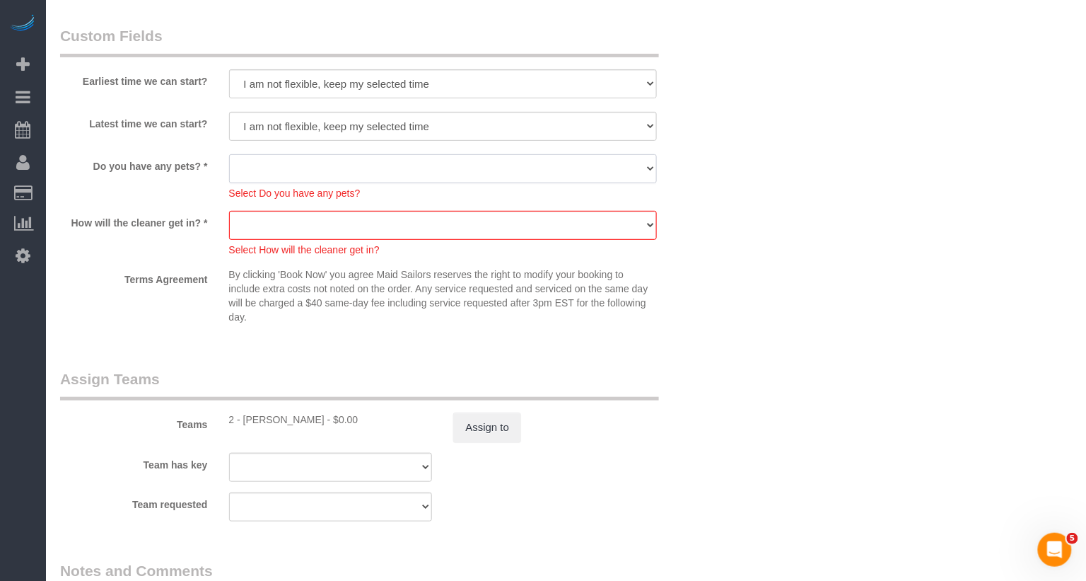
click at [278, 167] on select "Dog Cat None" at bounding box center [443, 168] width 429 height 29
select select "number:14"
click at [229, 154] on select "Dog Cat None" at bounding box center [443, 168] width 429 height 29
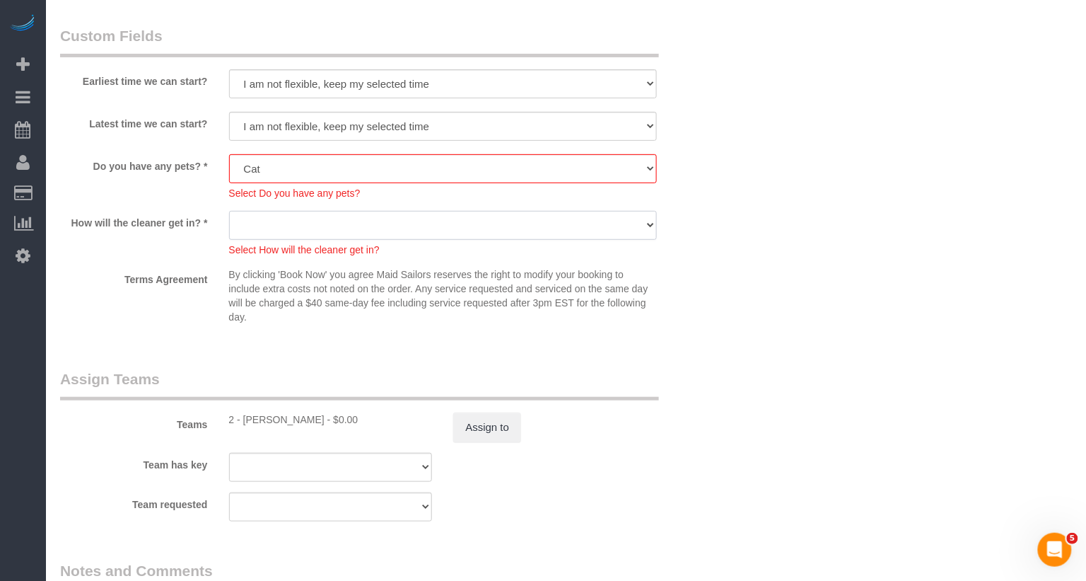
click at [268, 227] on select "We'll let you in. Doorman/Front Desk has the key. Other (Provide details)" at bounding box center [443, 225] width 429 height 29
click at [229, 211] on select "We'll let you in. Doorman/Front Desk has the key. Other (Provide details)" at bounding box center [443, 225] width 429 height 29
click at [391, 221] on select "We'll let you in. Doorman/Front Desk has the key. Other (Provide details)" at bounding box center [443, 225] width 429 height 29
select select "number:5"
click at [229, 211] on select "We'll let you in. Doorman/Front Desk has the key. Other (Provide details)" at bounding box center [443, 225] width 429 height 29
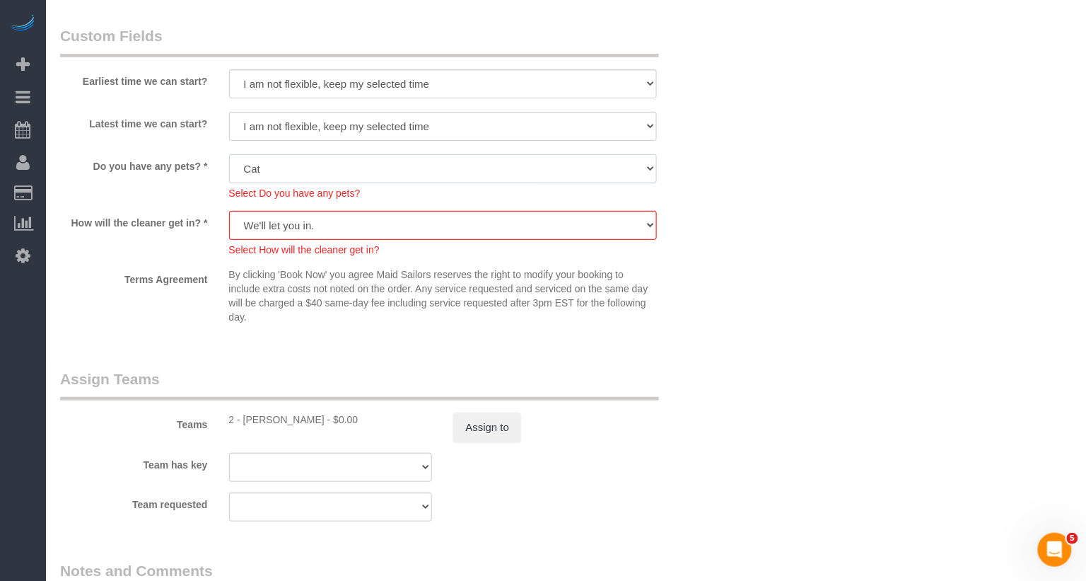
click at [352, 165] on select "Dog Cat None" at bounding box center [443, 168] width 429 height 29
select select "number:15"
click at [229, 154] on select "Dog Cat None" at bounding box center [443, 168] width 429 height 29
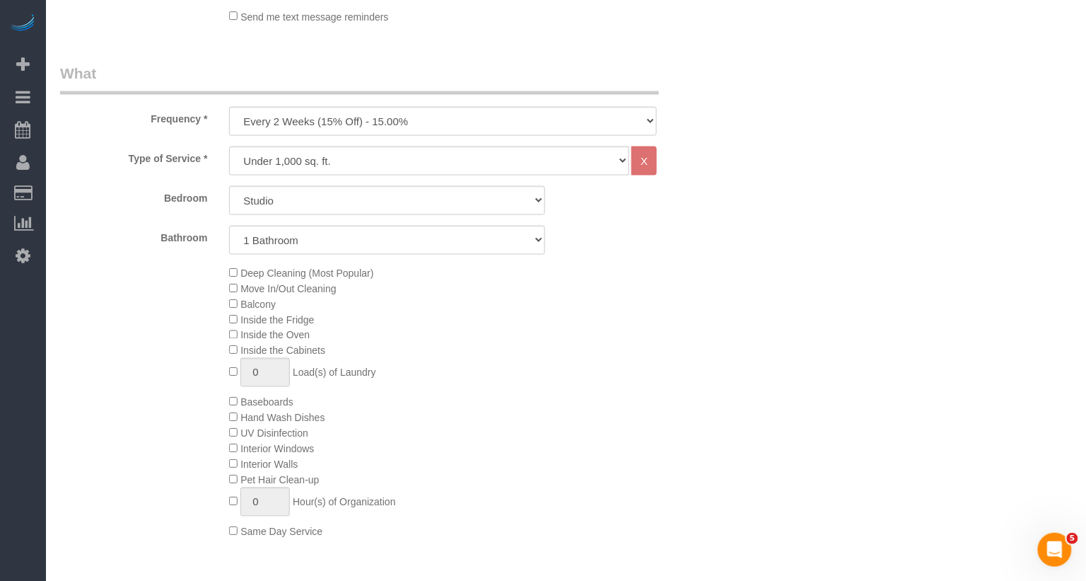
scroll to position [0, 0]
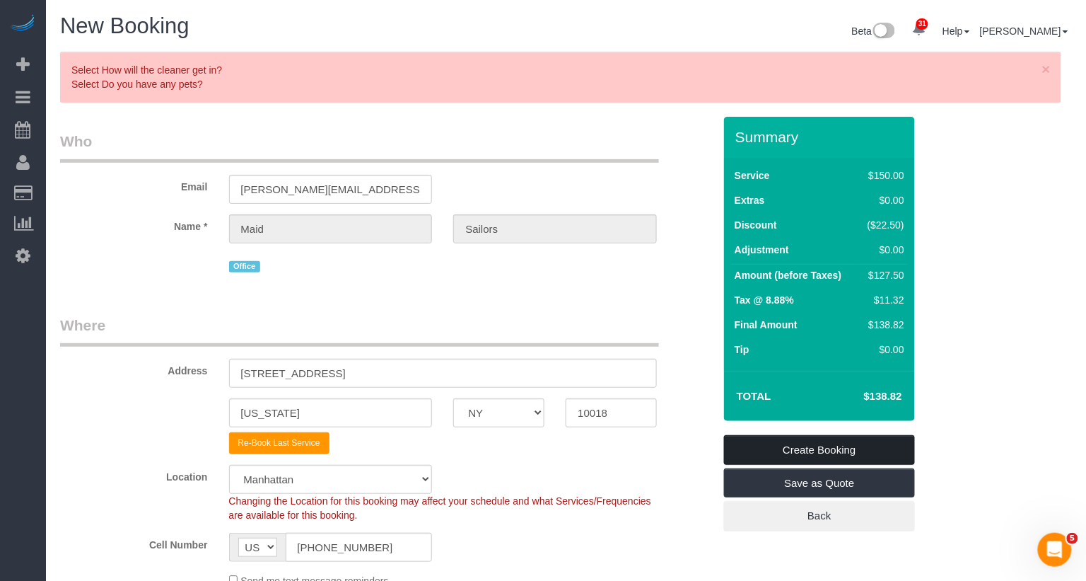
click at [817, 453] on link "Create Booking" at bounding box center [819, 450] width 191 height 30
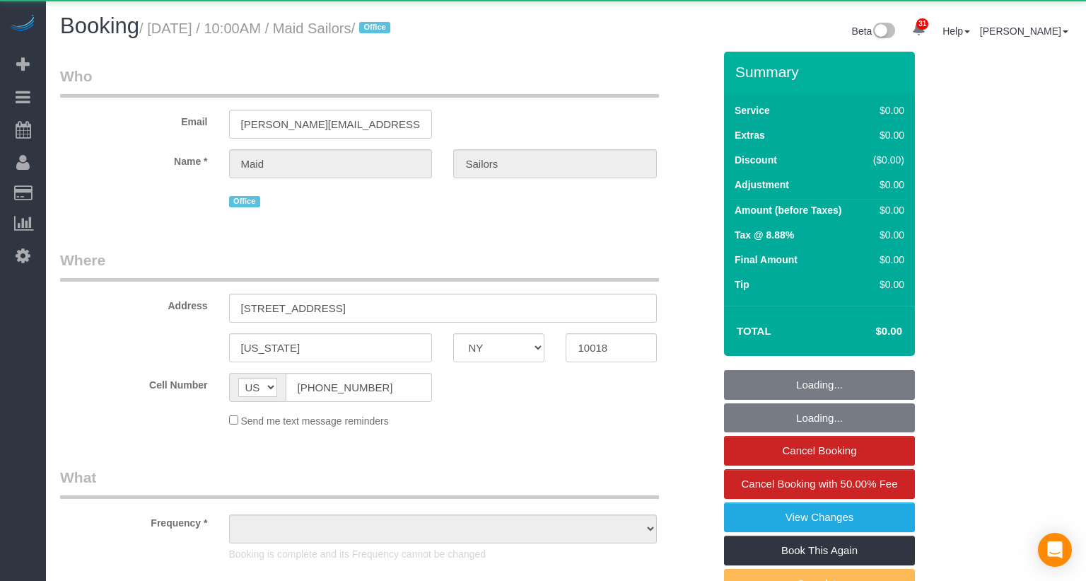
select select "NY"
select select "object:808"
select select "number:89"
select select "number:90"
select select "number:15"
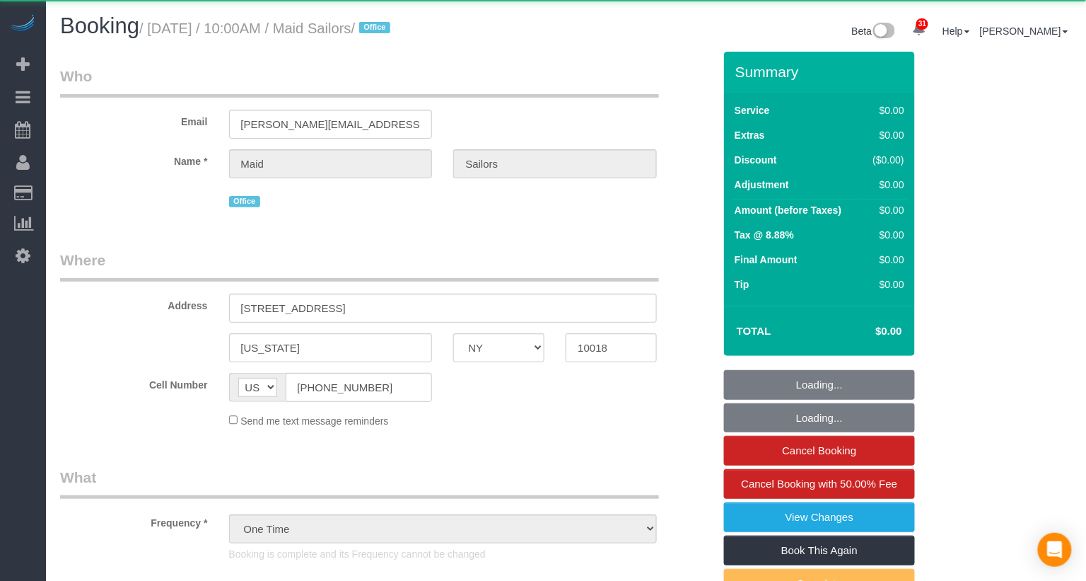
select select "number:5"
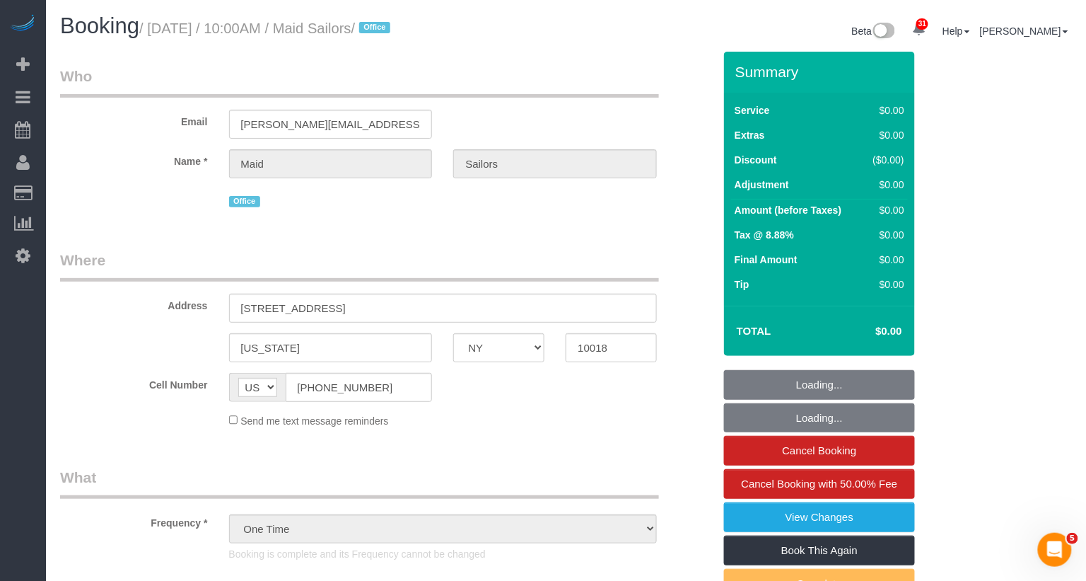
select select "object:1479"
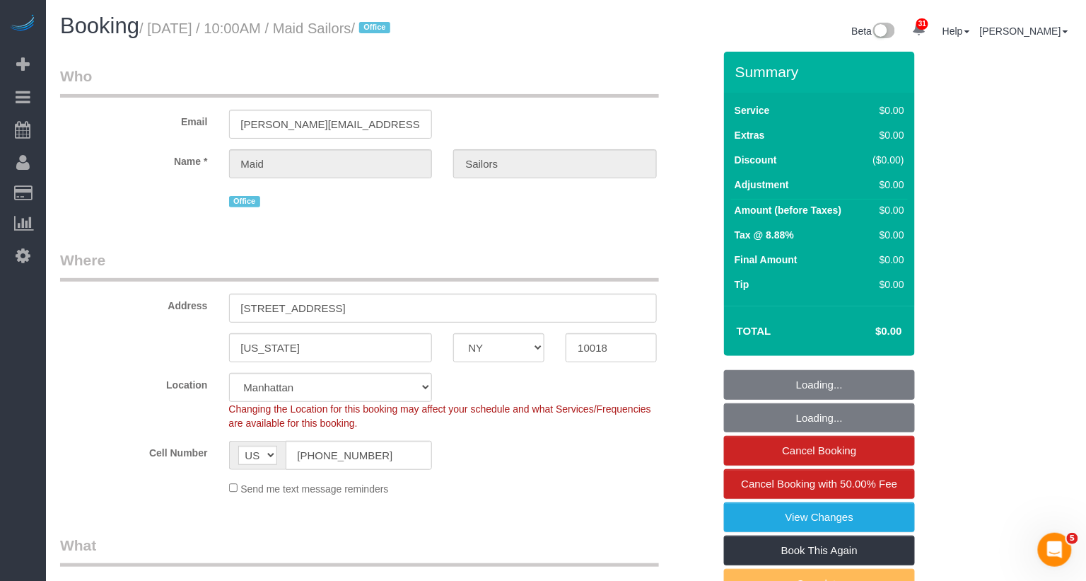
select select "spot1"
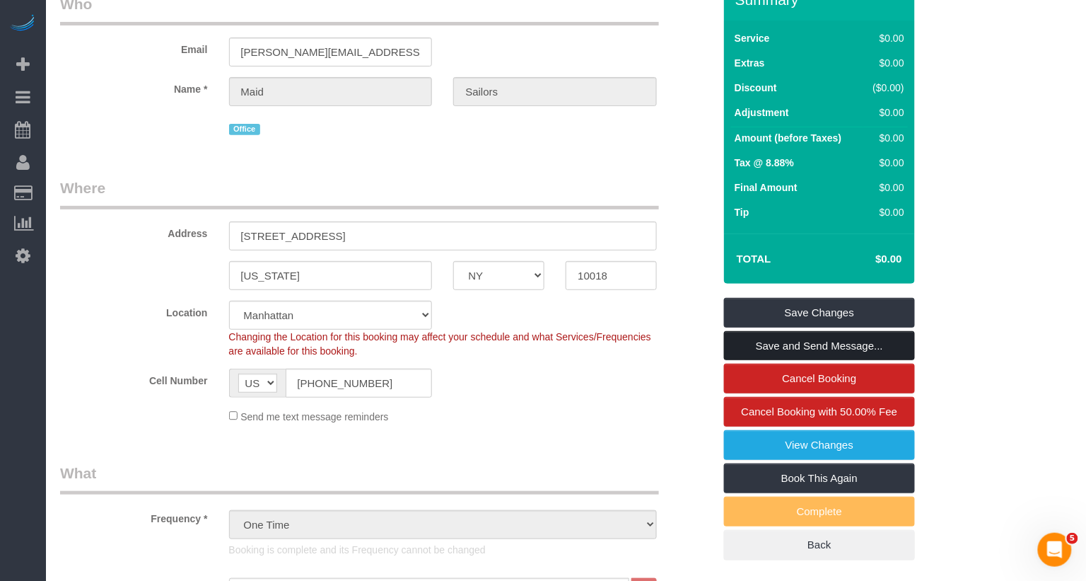
scroll to position [108, 0]
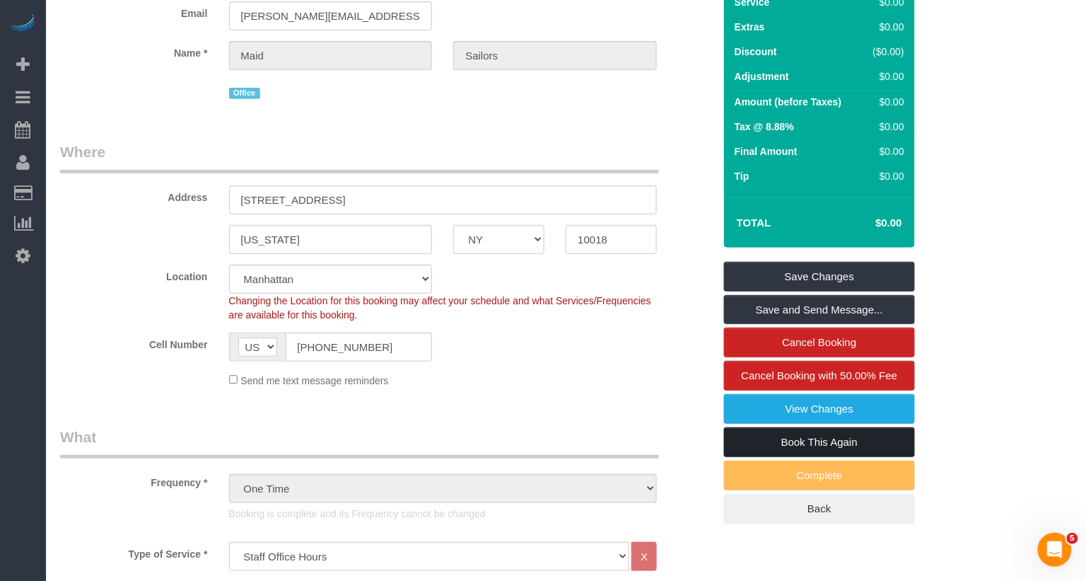
click at [806, 438] on link "Book This Again" at bounding box center [819, 442] width 191 height 30
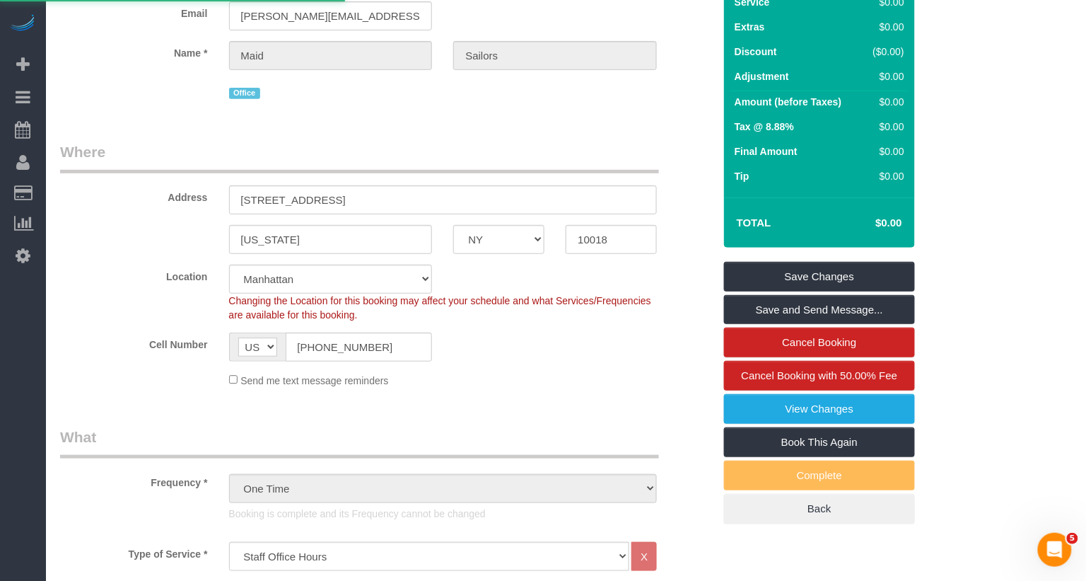
select select "NY"
select select "number:89"
select select "number:90"
select select "number:15"
select select "number:5"
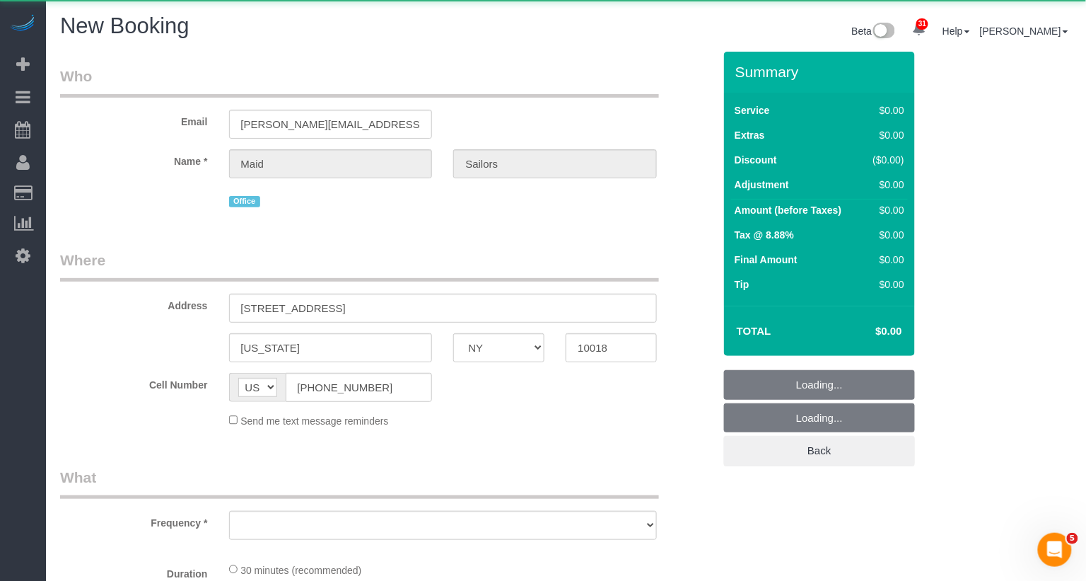
select select "object:2395"
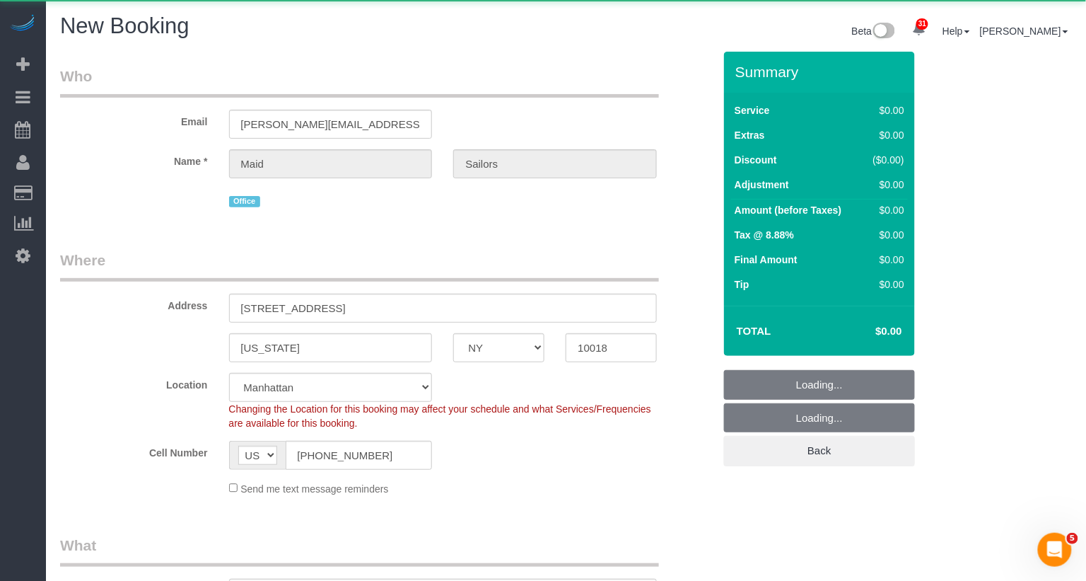
select select "string:stripe"
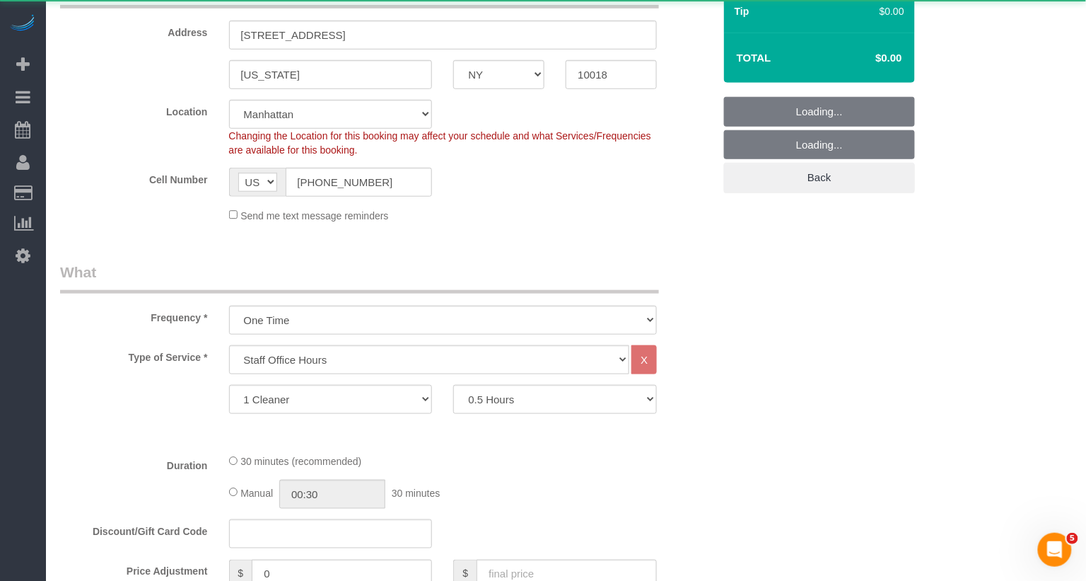
select select "object:2796"
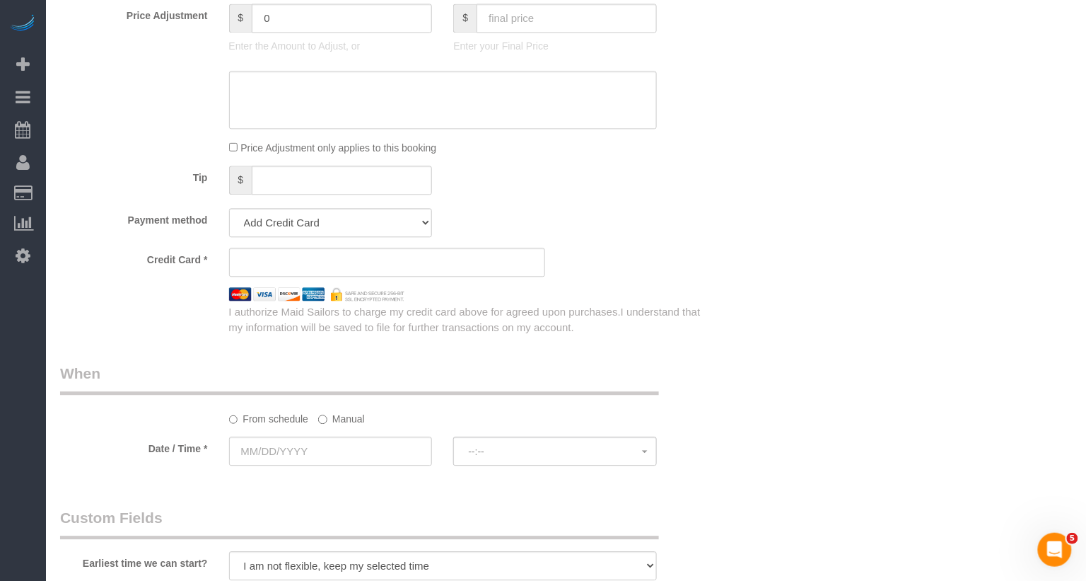
scroll to position [903, 0]
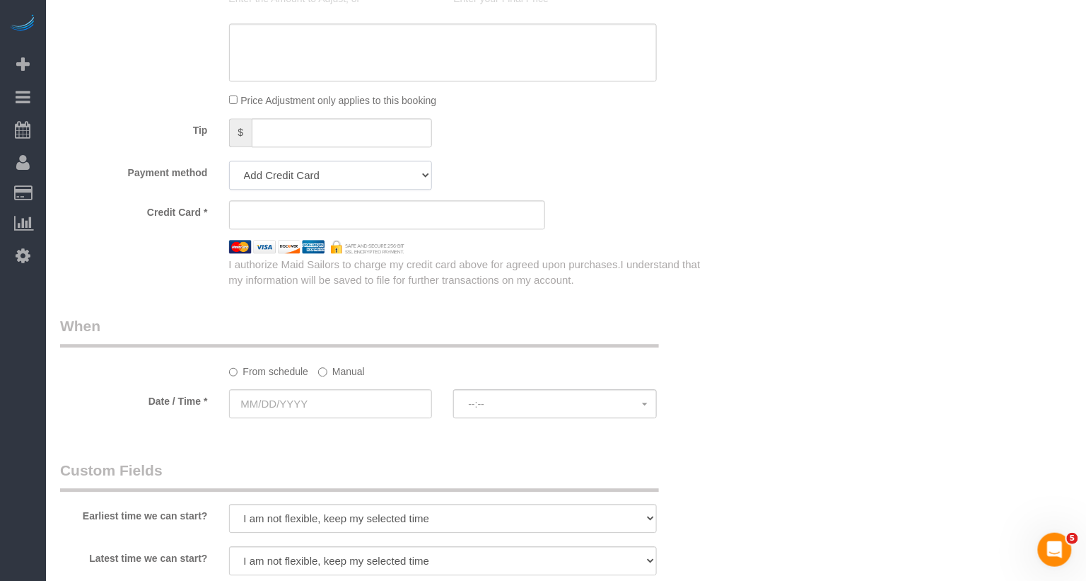
click at [319, 176] on select "Add Credit Card Cash Check Paypal" at bounding box center [331, 175] width 204 height 29
select select "string:cash"
click at [229, 161] on select "Add Credit Card Cash Check Paypal" at bounding box center [331, 175] width 204 height 29
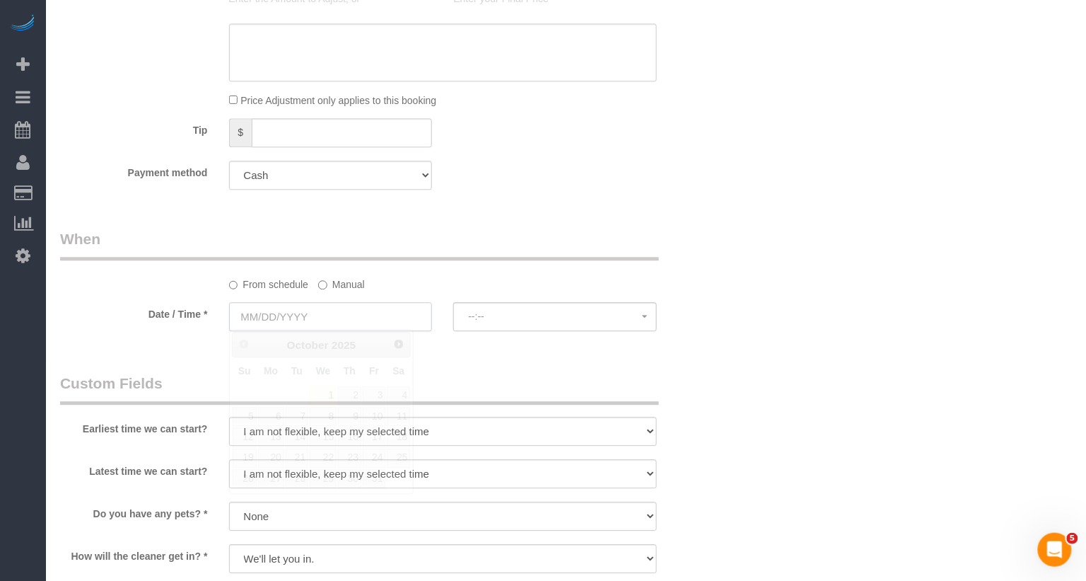
click at [326, 322] on input "text" at bounding box center [331, 316] width 204 height 29
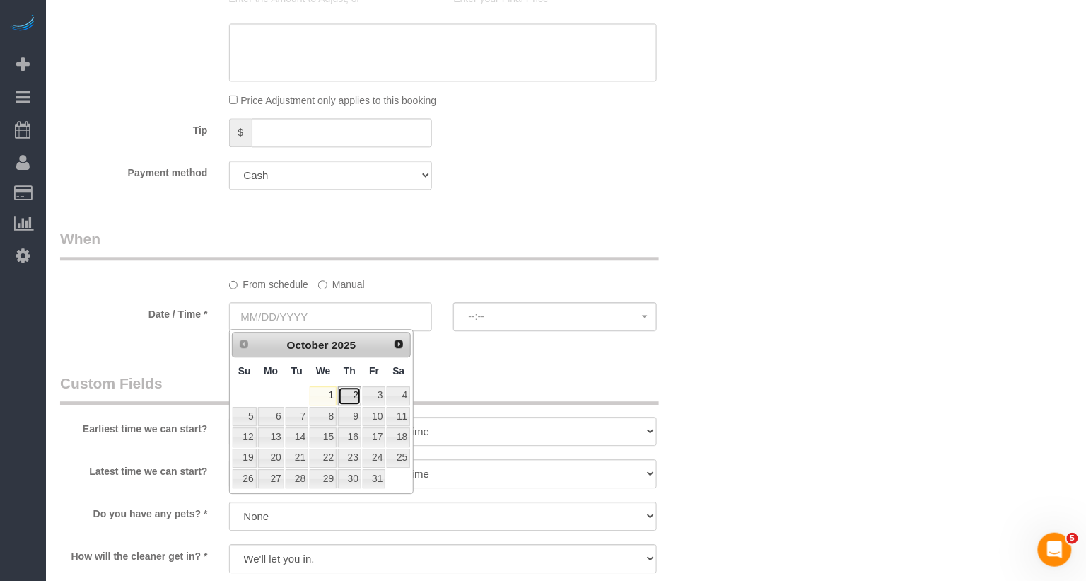
click at [345, 393] on link "2" at bounding box center [349, 395] width 23 height 19
type input "[DATE]"
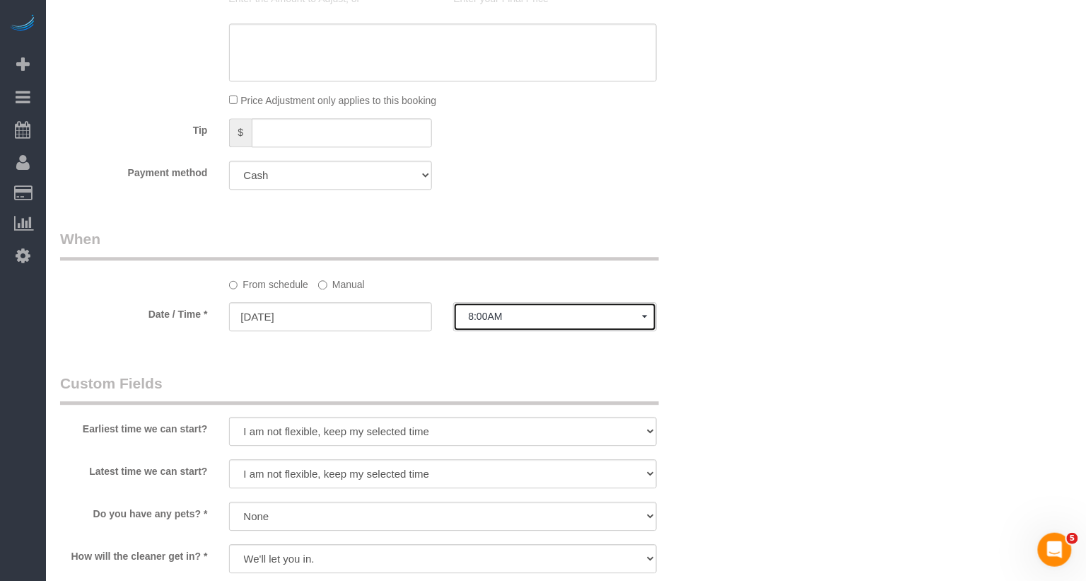
click at [479, 319] on span "8:00AM" at bounding box center [555, 315] width 174 height 11
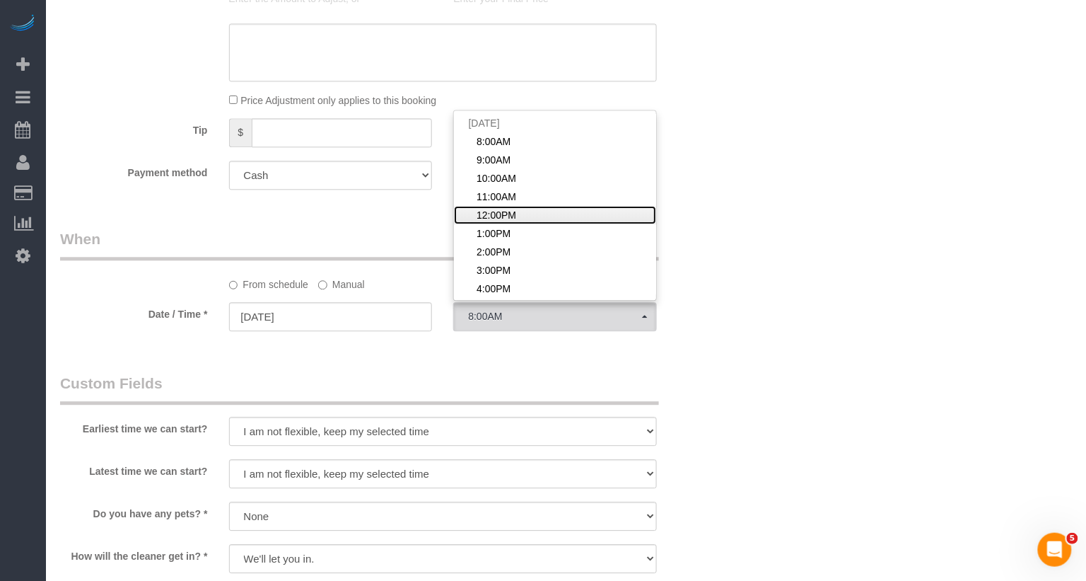
click at [503, 218] on span "12:00PM" at bounding box center [497, 215] width 40 height 14
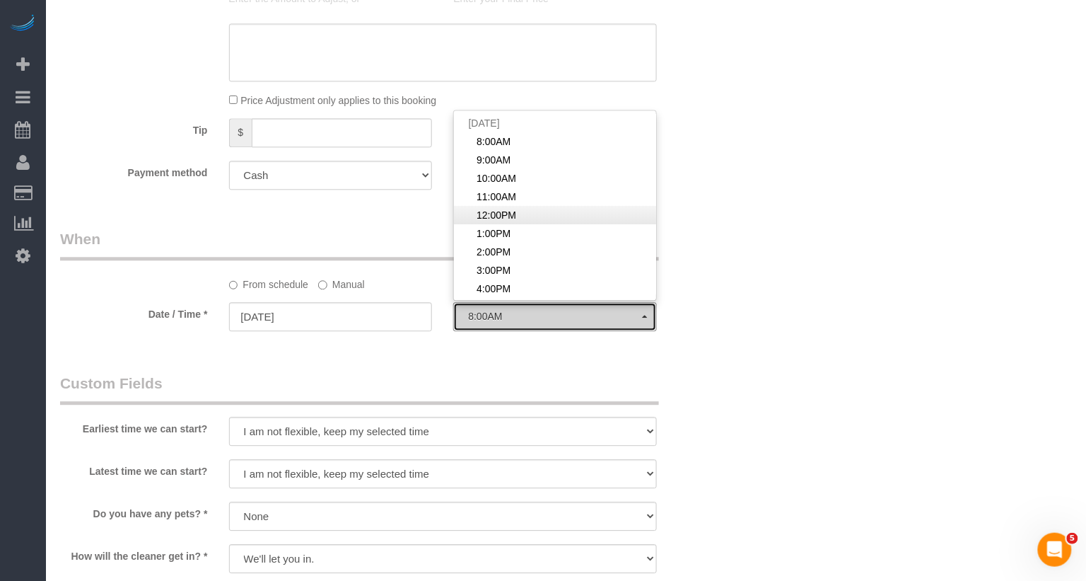
select select "spot51"
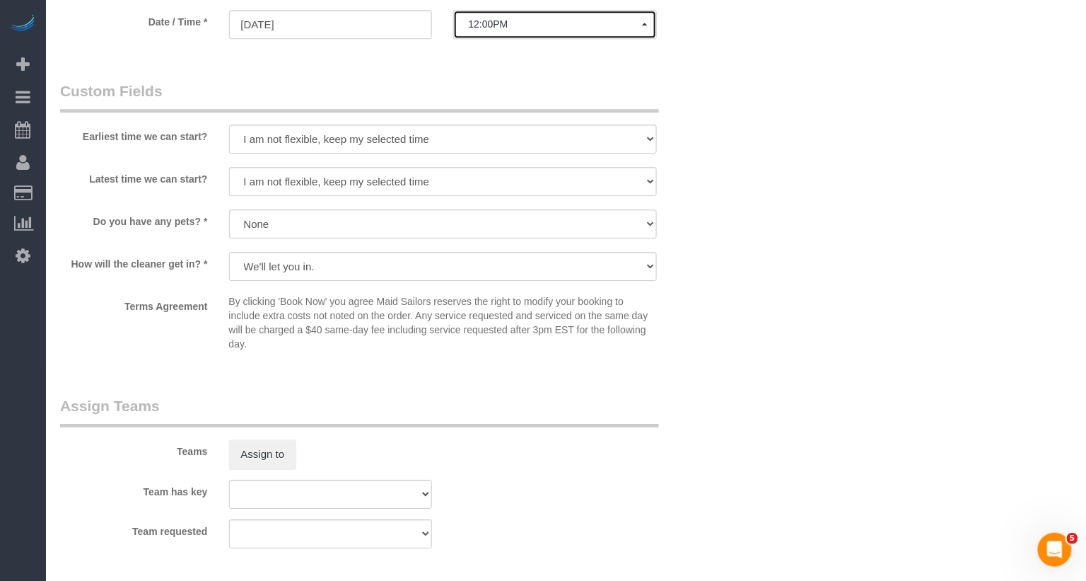
scroll to position [1297, 0]
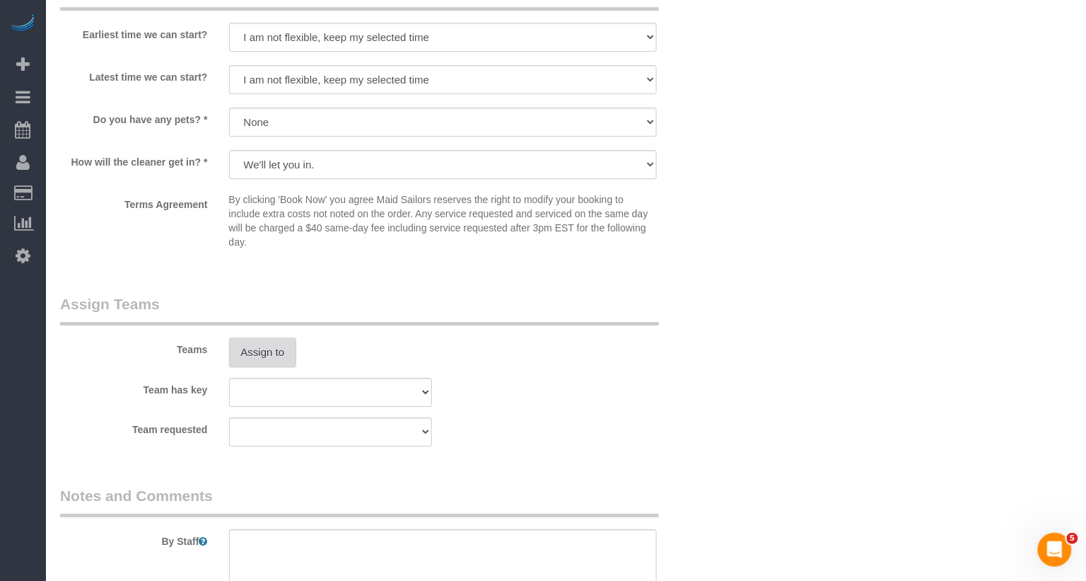
click at [269, 344] on button "Assign to" at bounding box center [263, 352] width 68 height 30
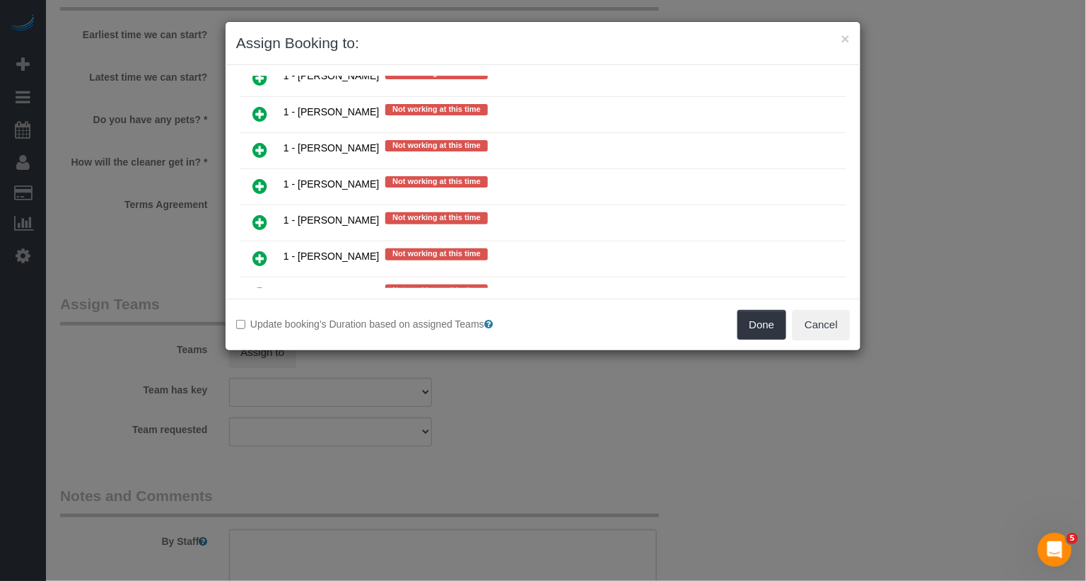
scroll to position [1167, 0]
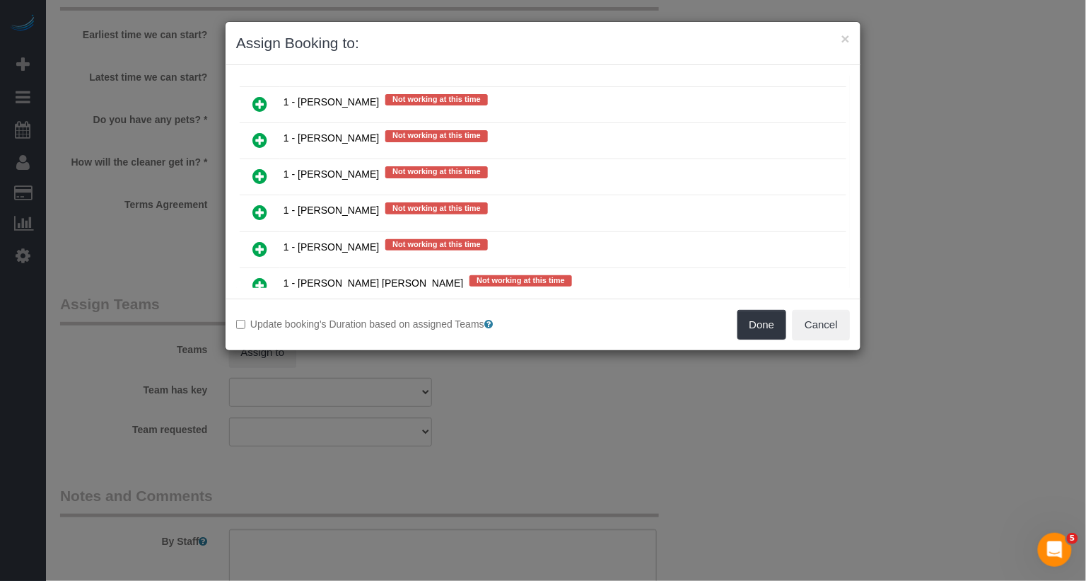
click at [259, 168] on icon at bounding box center [259, 176] width 15 height 17
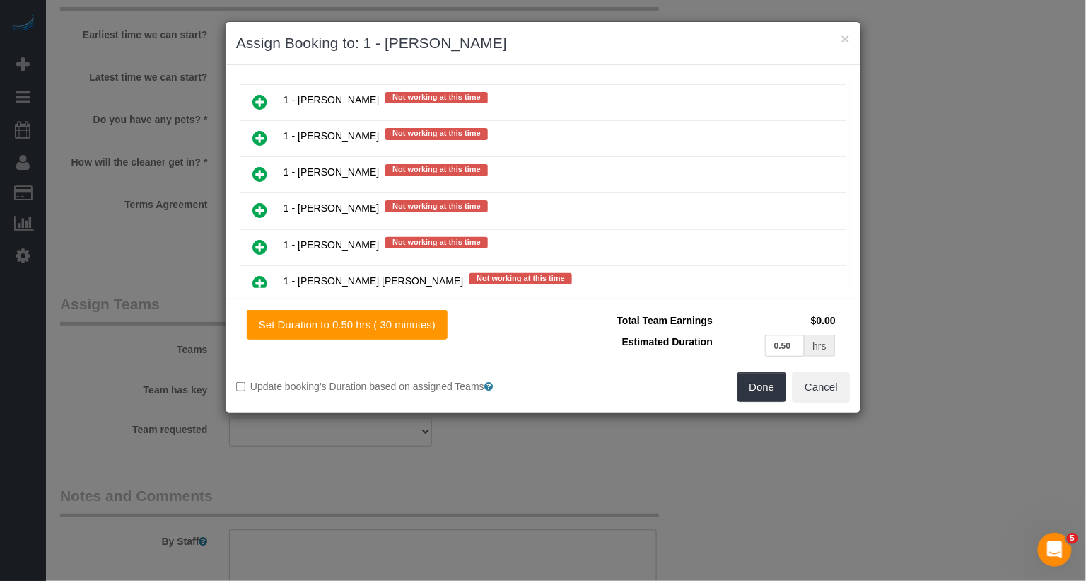
scroll to position [1175, 0]
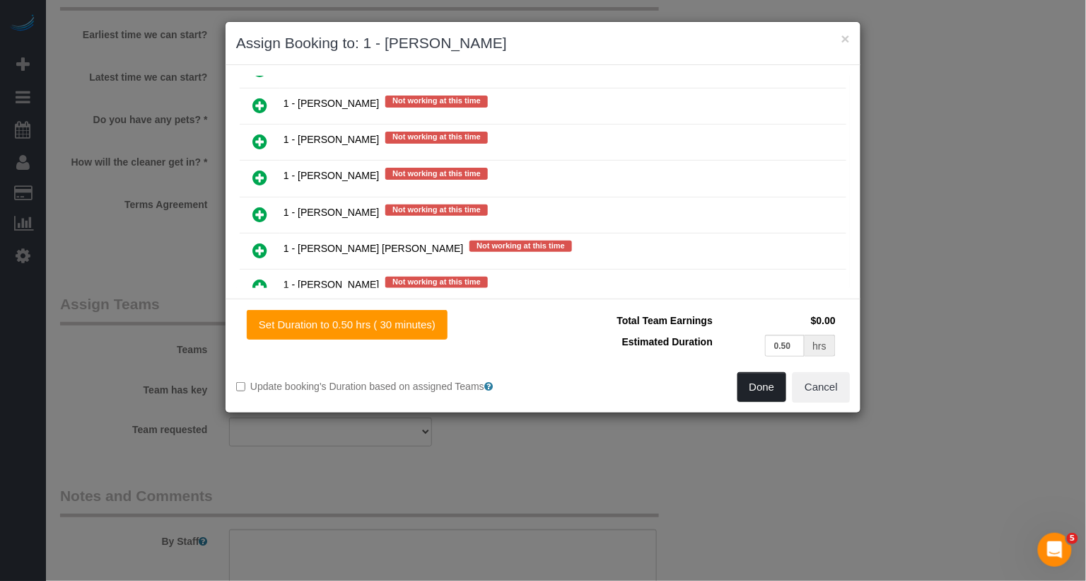
click at [743, 390] on button "Done" at bounding box center [762, 387] width 49 height 30
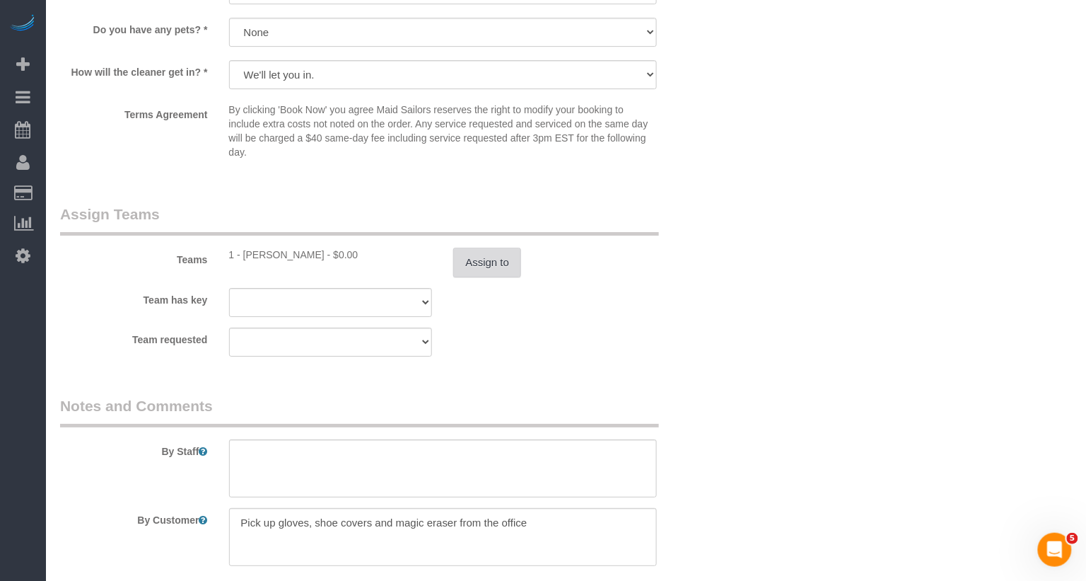
scroll to position [1486, 0]
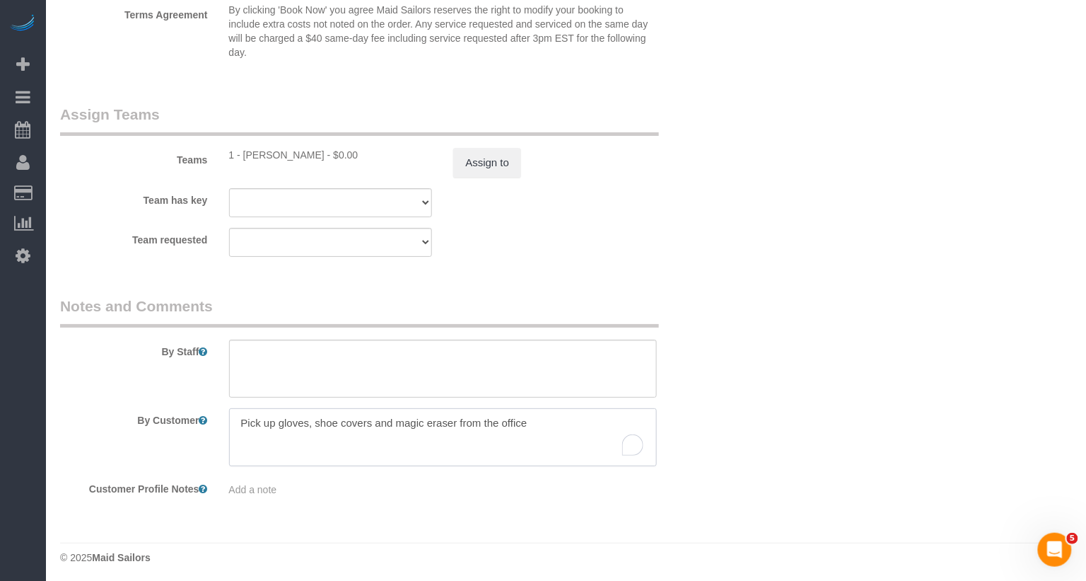
drag, startPoint x: 364, startPoint y: 414, endPoint x: 174, endPoint y: 410, distance: 190.2
click at [174, 410] on div "By Customer" at bounding box center [386, 437] width 675 height 58
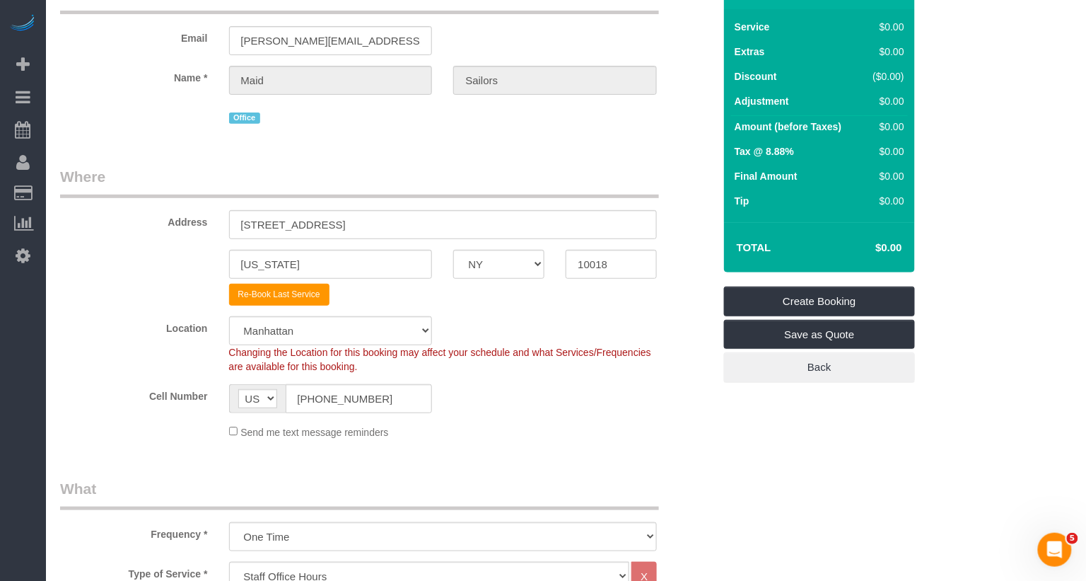
scroll to position [0, 0]
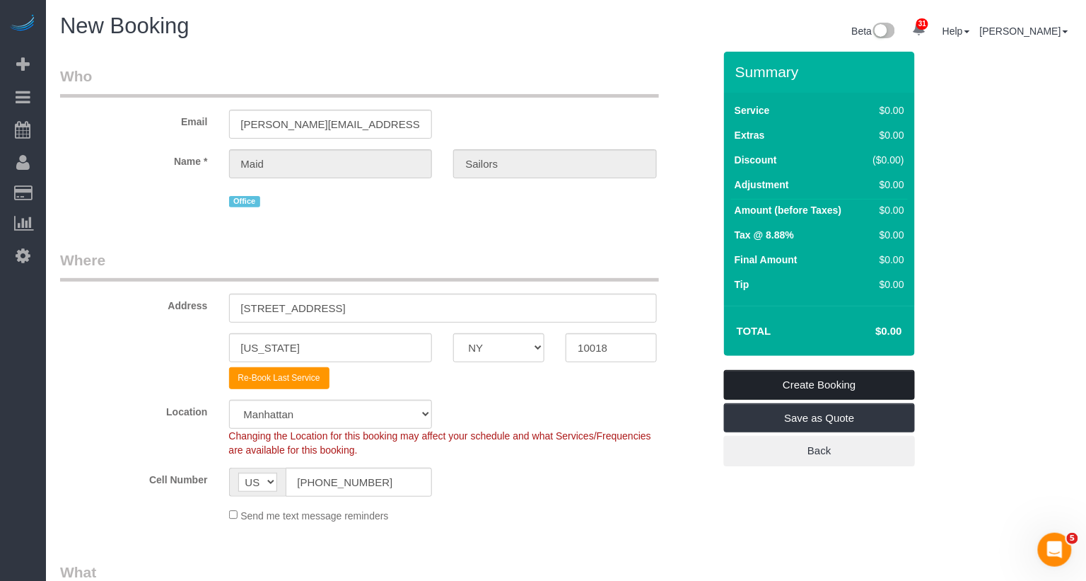
type textarea "Mandatory meeting with management"
click at [839, 382] on link "Create Booking" at bounding box center [819, 385] width 191 height 30
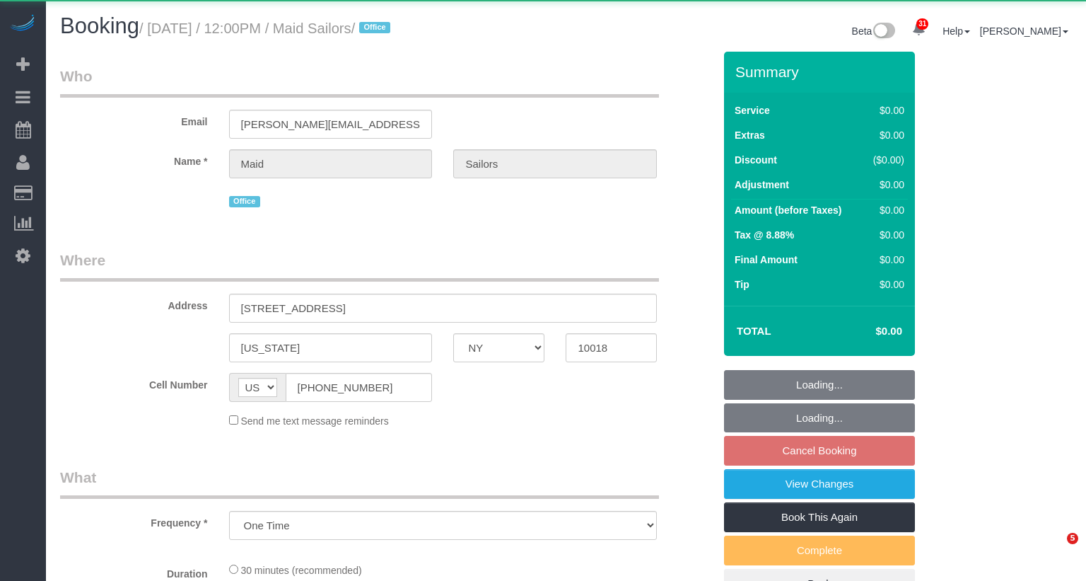
select select "NY"
select select "object:942"
select select "number:89"
select select "number:90"
select select "number:15"
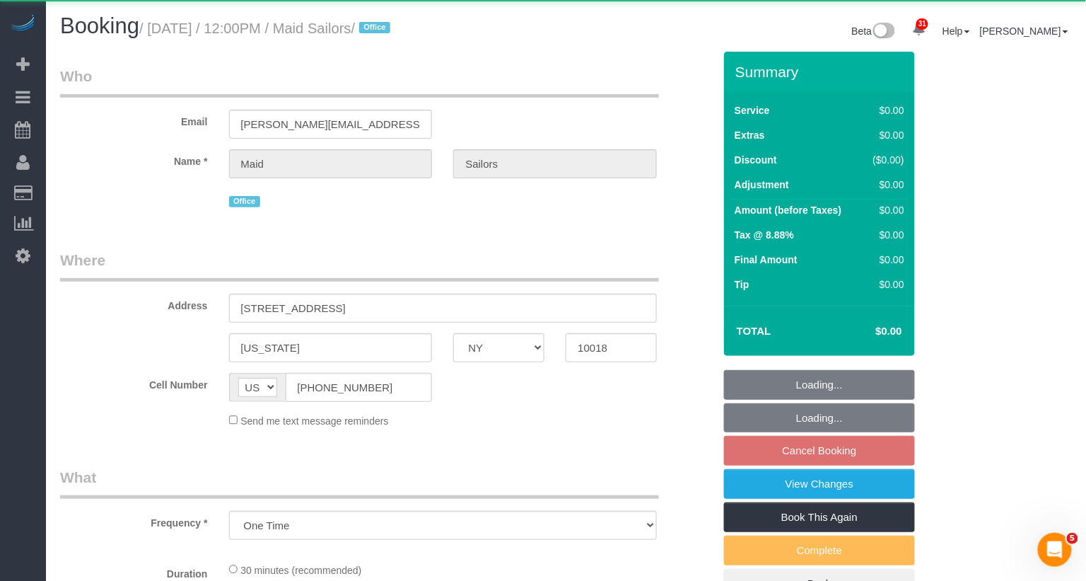
select select "number:5"
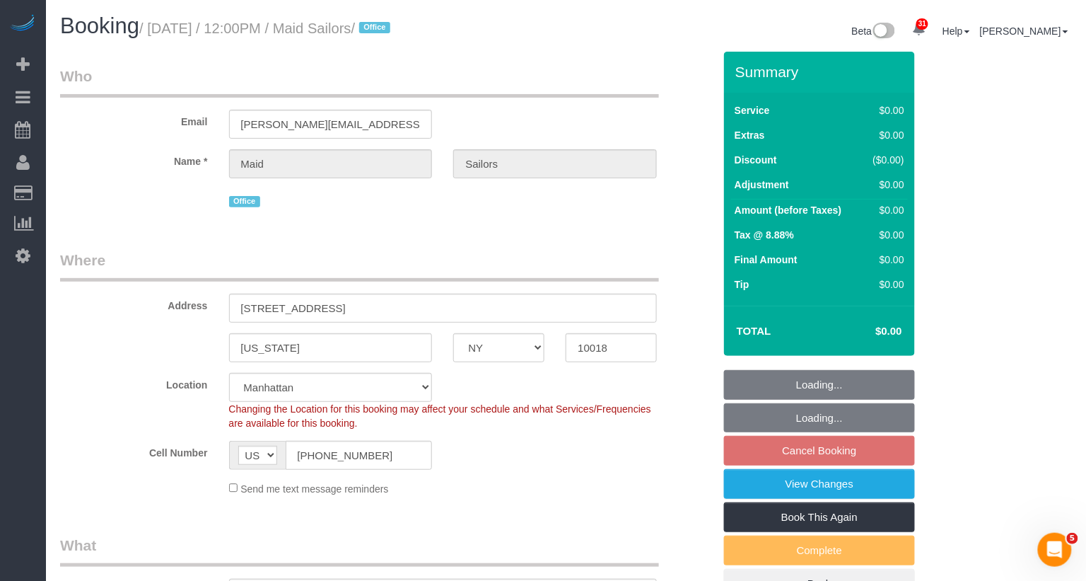
select select "spot3"
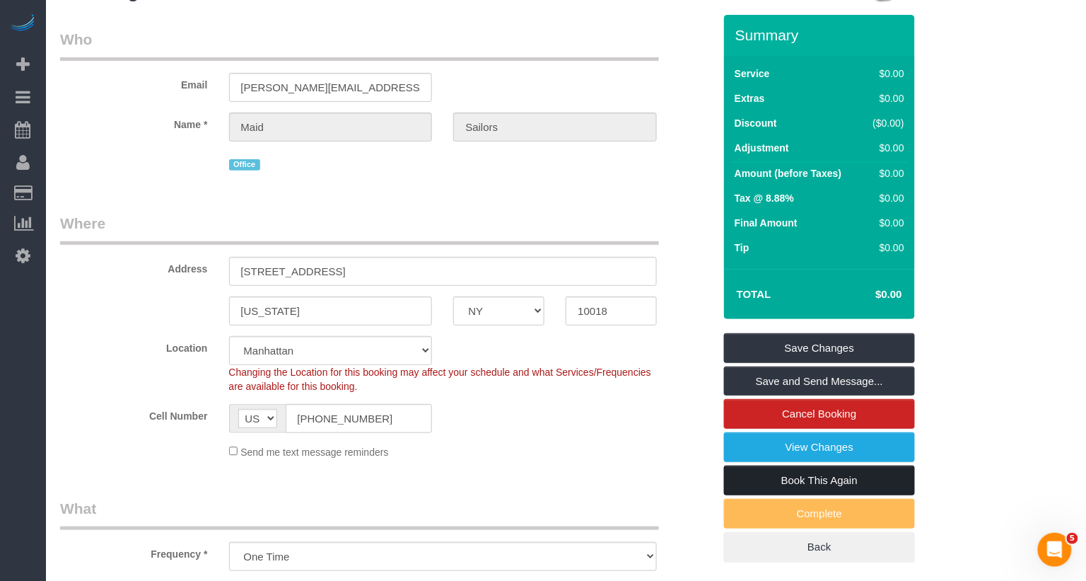
scroll to position [36, 0]
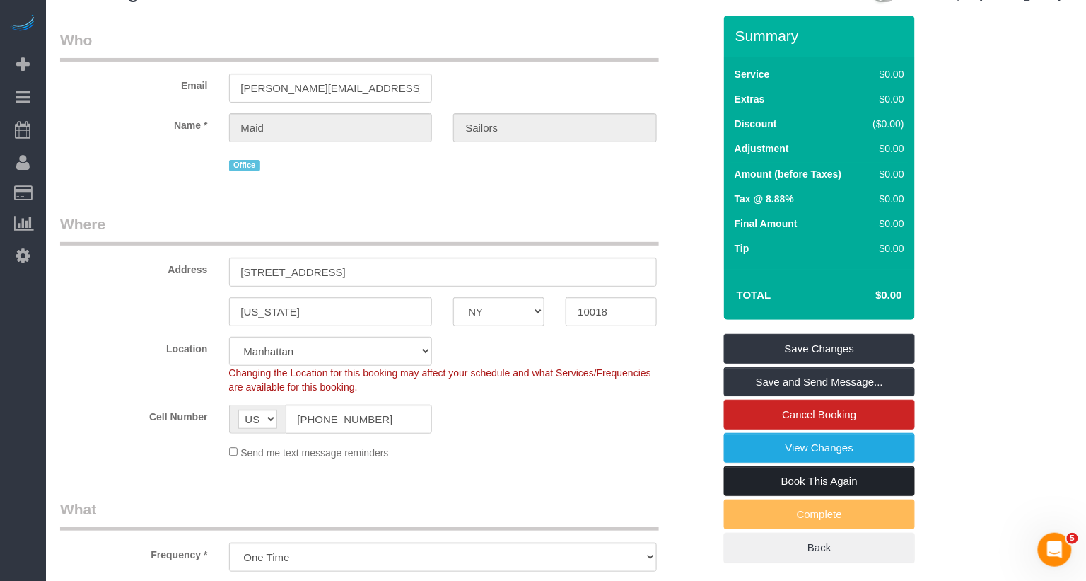
click at [831, 476] on link "Book This Again" at bounding box center [819, 481] width 191 height 30
select select "NY"
select select "number:89"
select select "number:90"
select select "number:15"
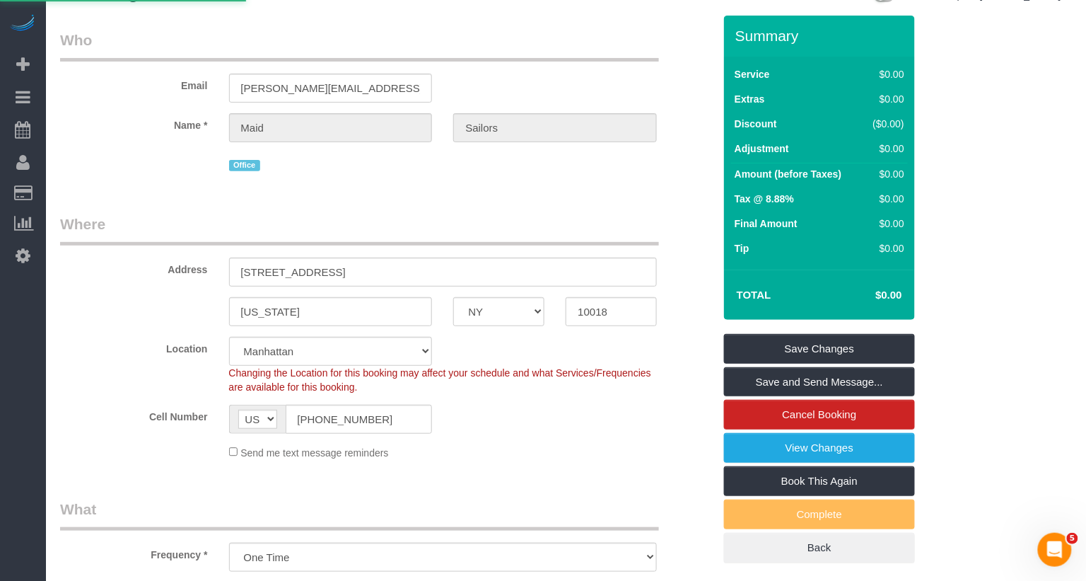
select select "number:5"
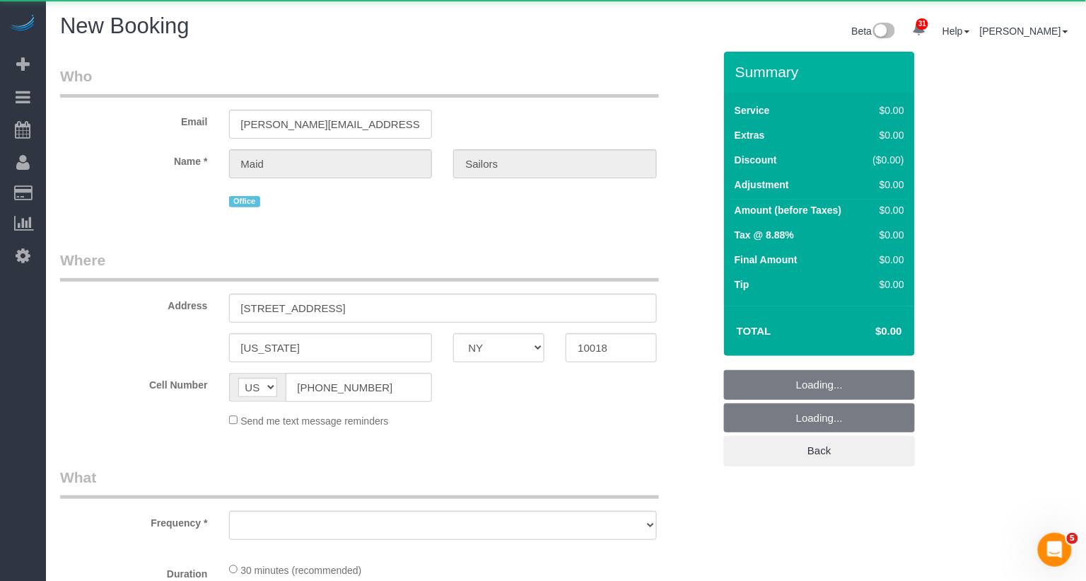
select select "object:2247"
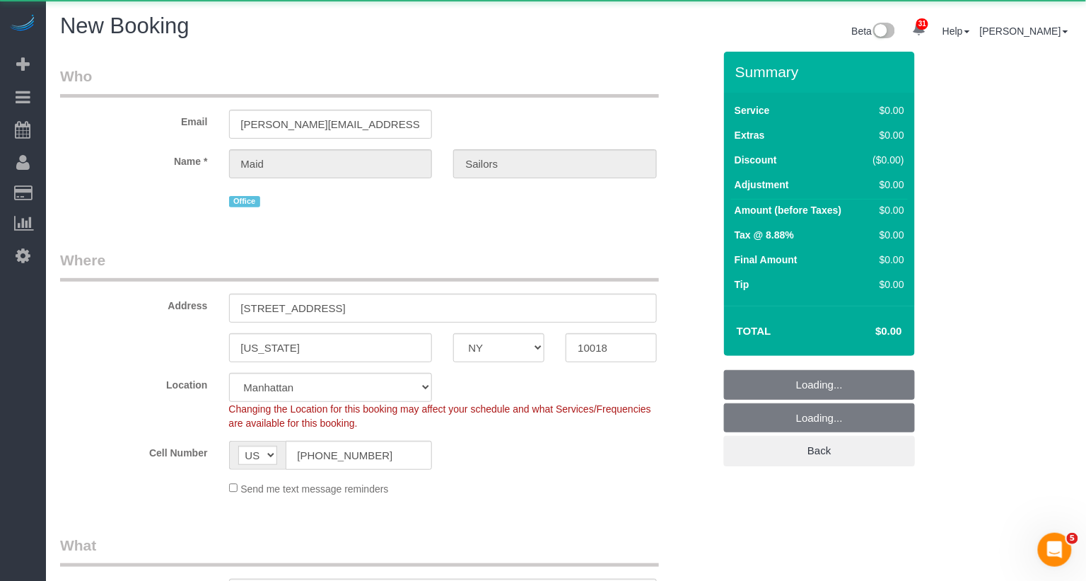
select select "string:stripe"
select select "object:2785"
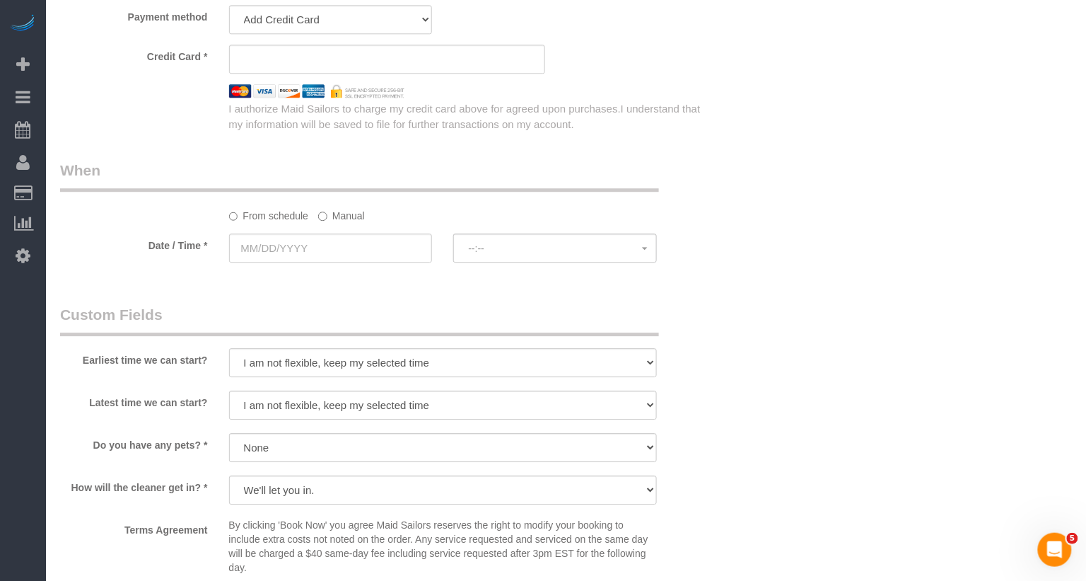
scroll to position [1072, 0]
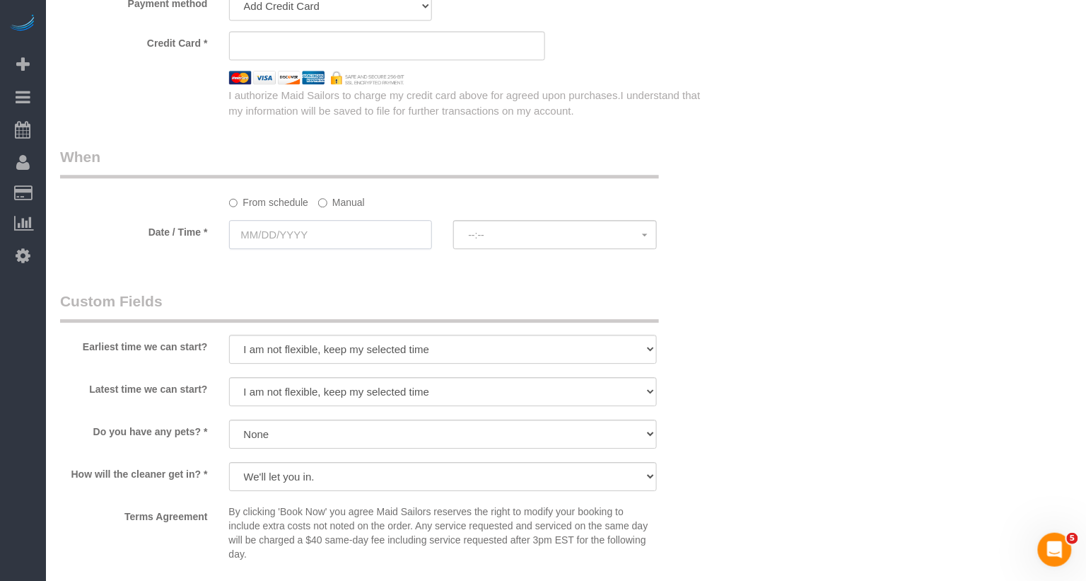
click at [335, 233] on input "text" at bounding box center [331, 234] width 204 height 29
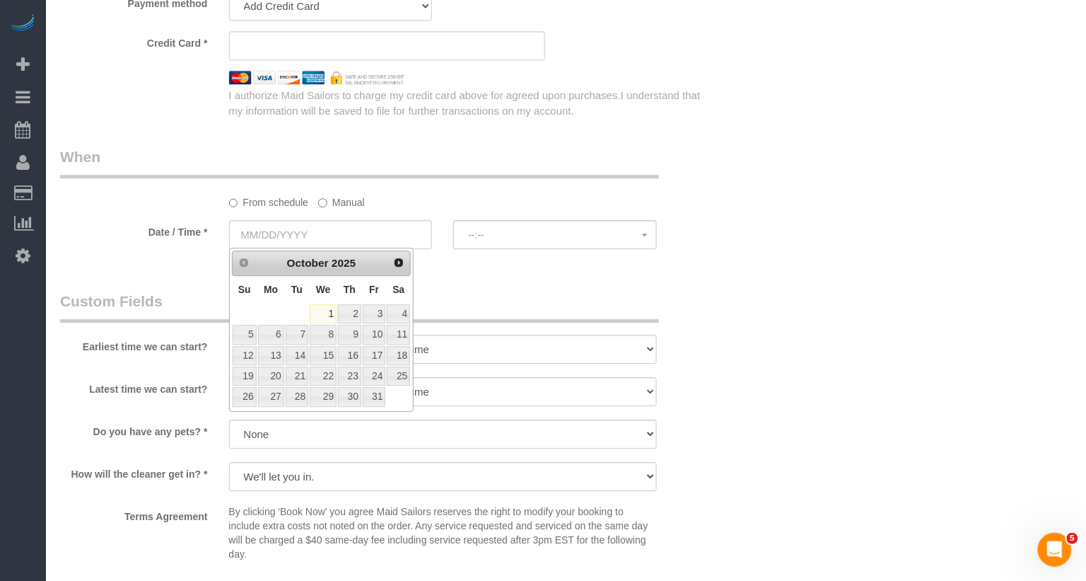
click at [323, 5] on select "Add Credit Card Cash Check Paypal" at bounding box center [331, 6] width 204 height 29
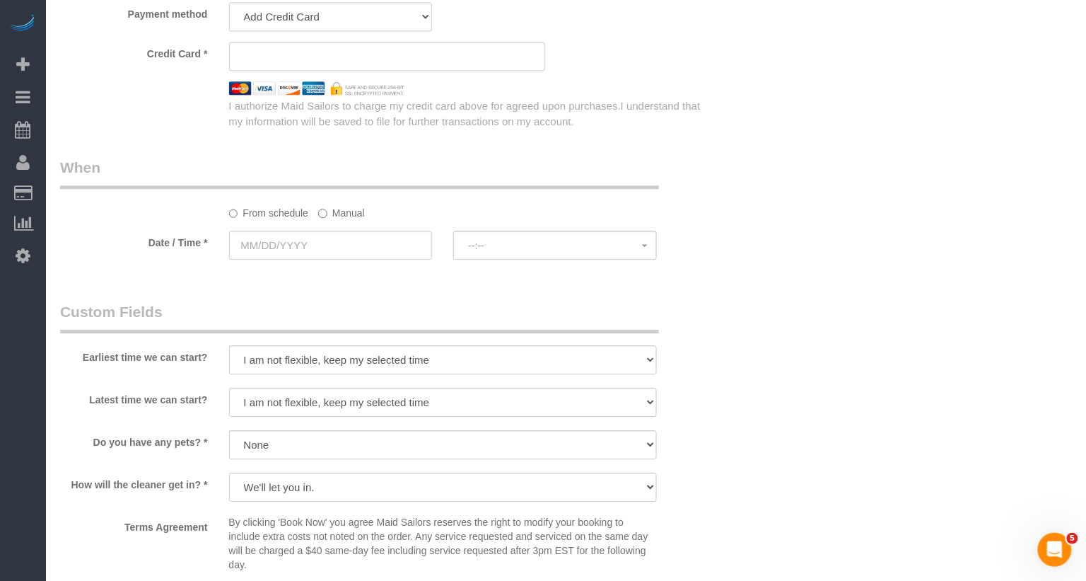
select select "string:paypal"
click at [229, 2] on select "Add Credit Card Cash Check Paypal" at bounding box center [331, 16] width 204 height 29
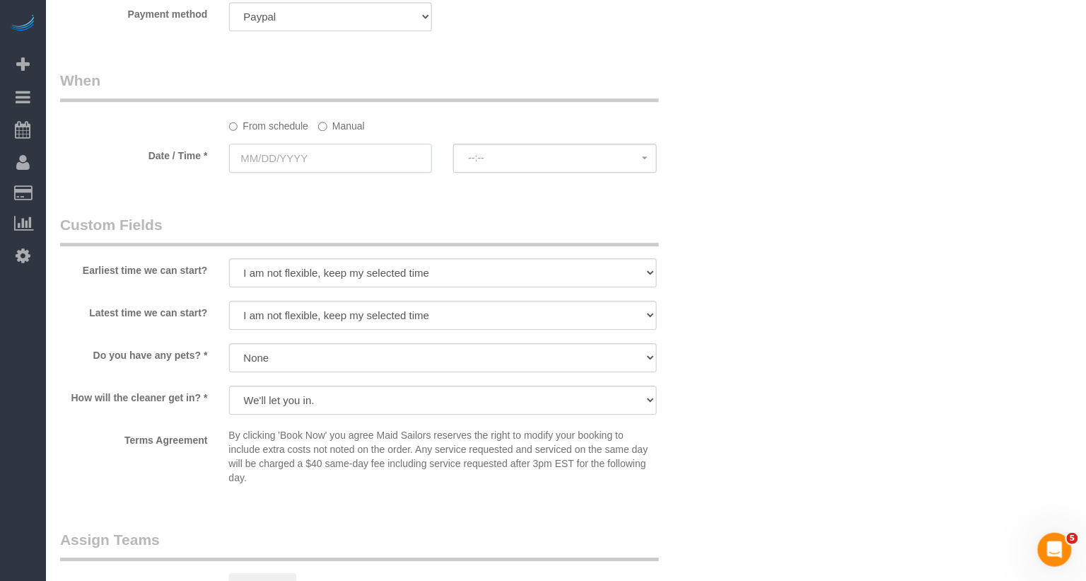
click at [293, 158] on input "text" at bounding box center [331, 158] width 204 height 29
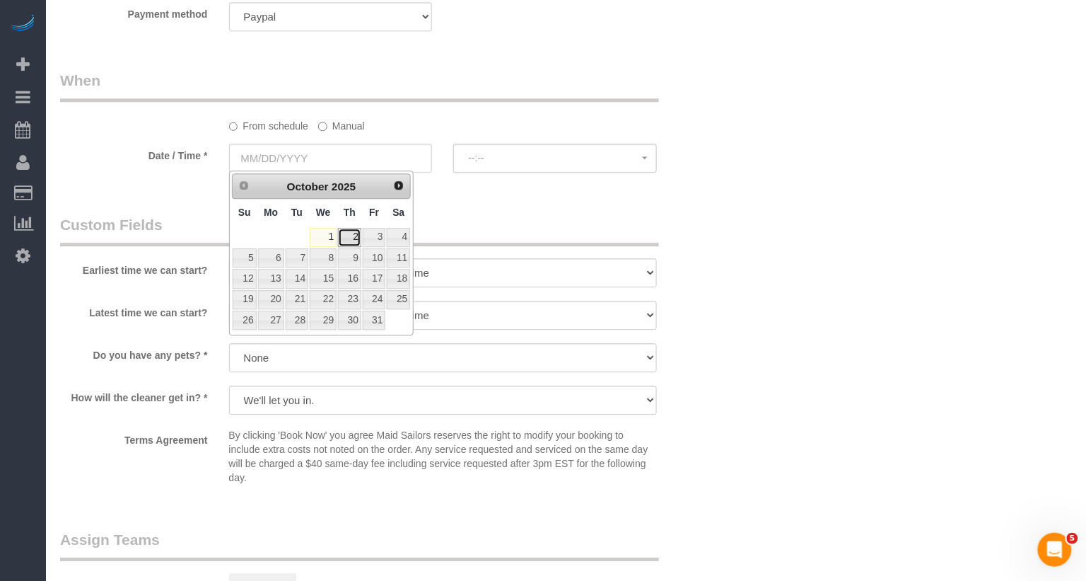
click at [354, 242] on link "2" at bounding box center [349, 237] width 23 height 19
type input "10/02/2025"
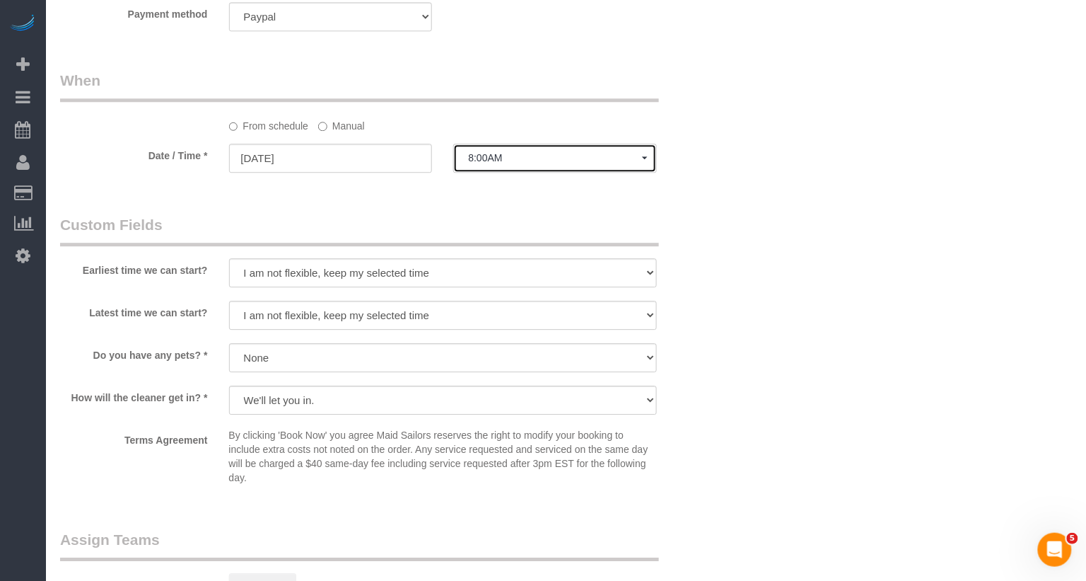
click at [499, 154] on span "8:00AM" at bounding box center [555, 157] width 174 height 11
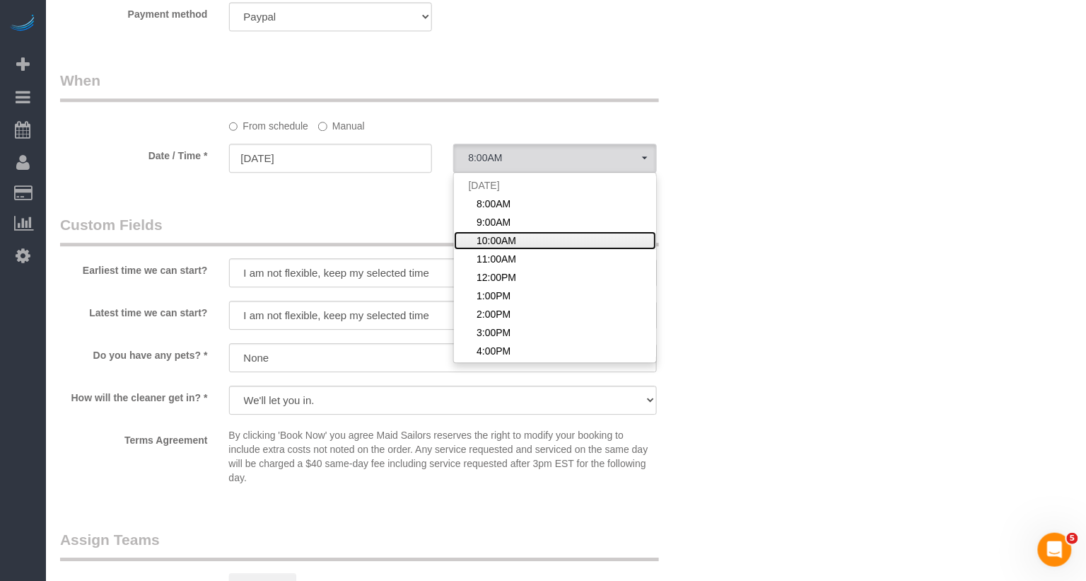
click at [499, 233] on span "10:00AM" at bounding box center [497, 240] width 40 height 14
select select "spot107"
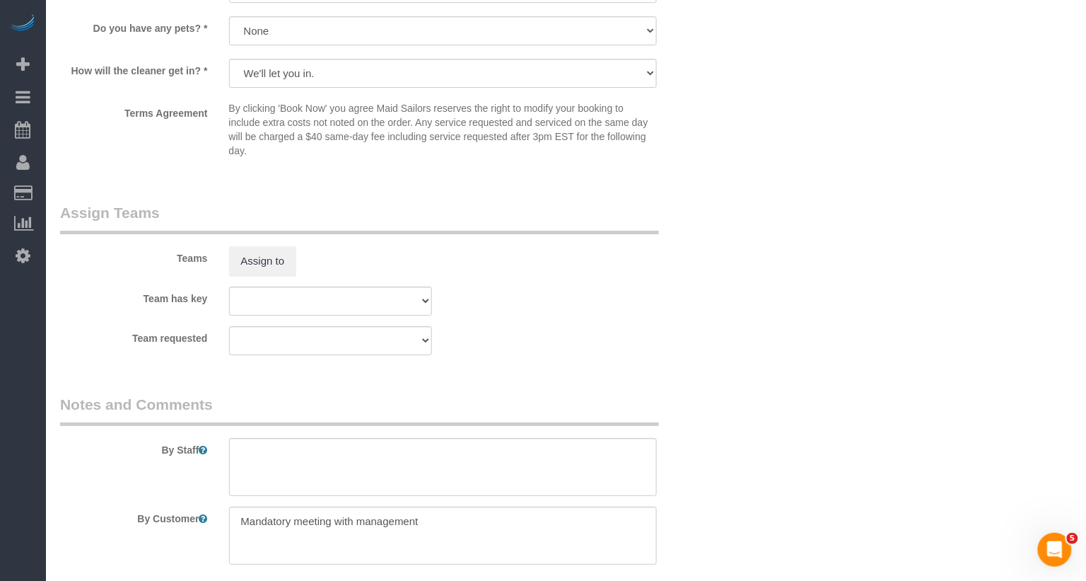
scroll to position [1486, 0]
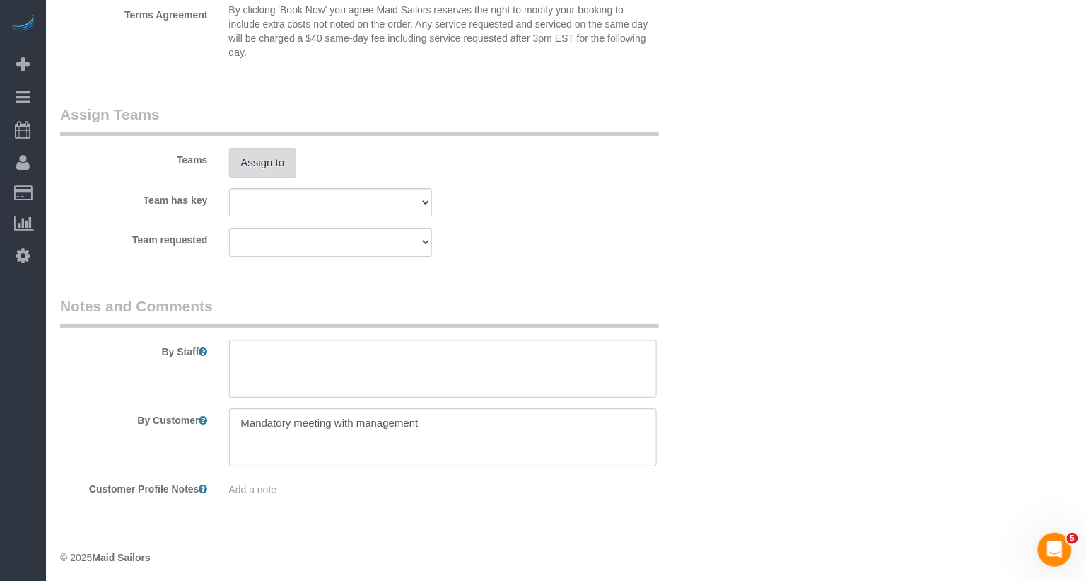
click at [274, 152] on button "Assign to" at bounding box center [263, 163] width 68 height 30
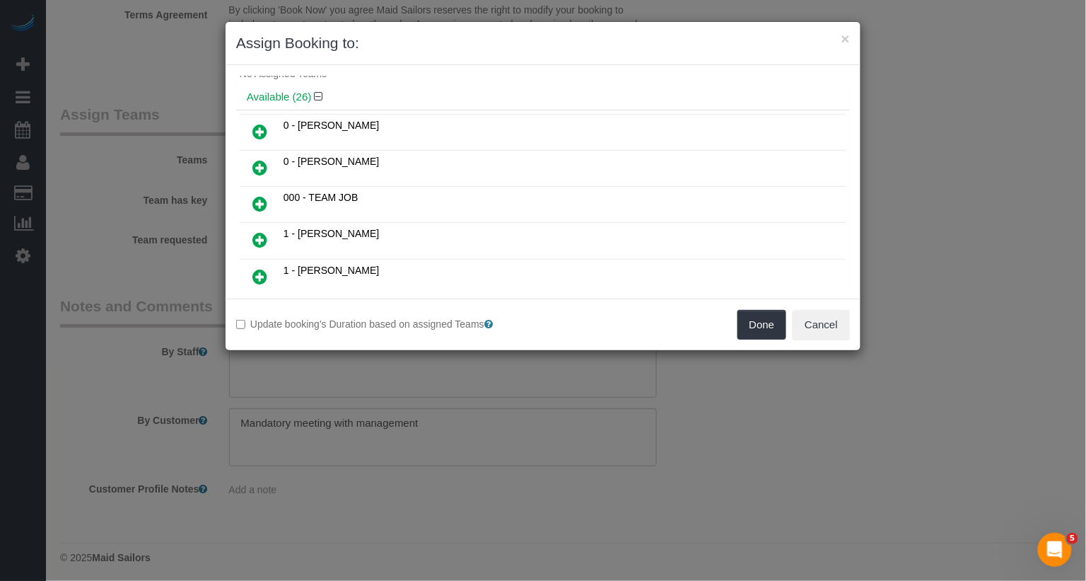
scroll to position [35, 0]
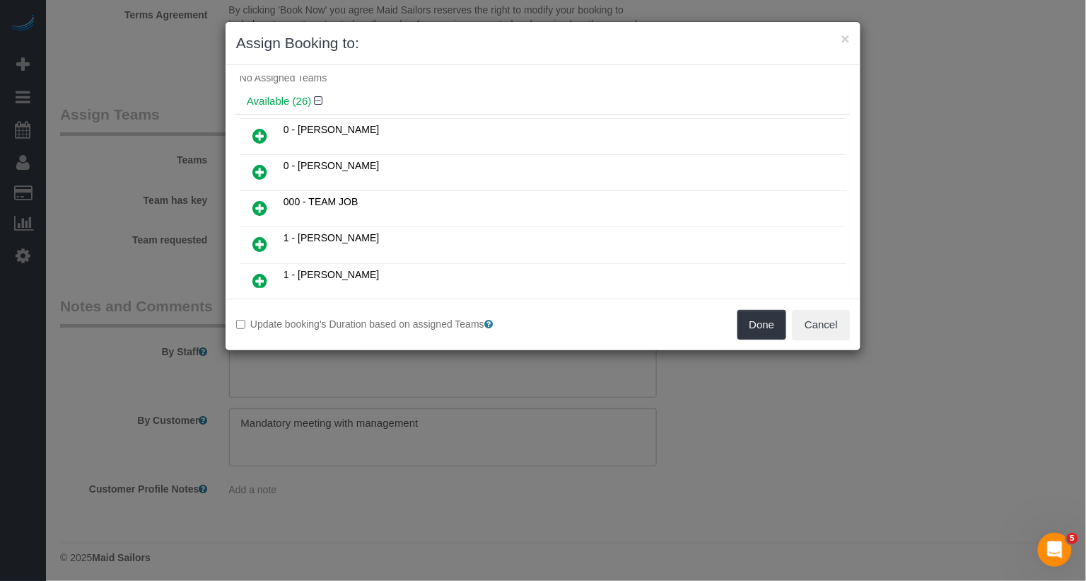
click at [256, 239] on icon at bounding box center [259, 243] width 15 height 17
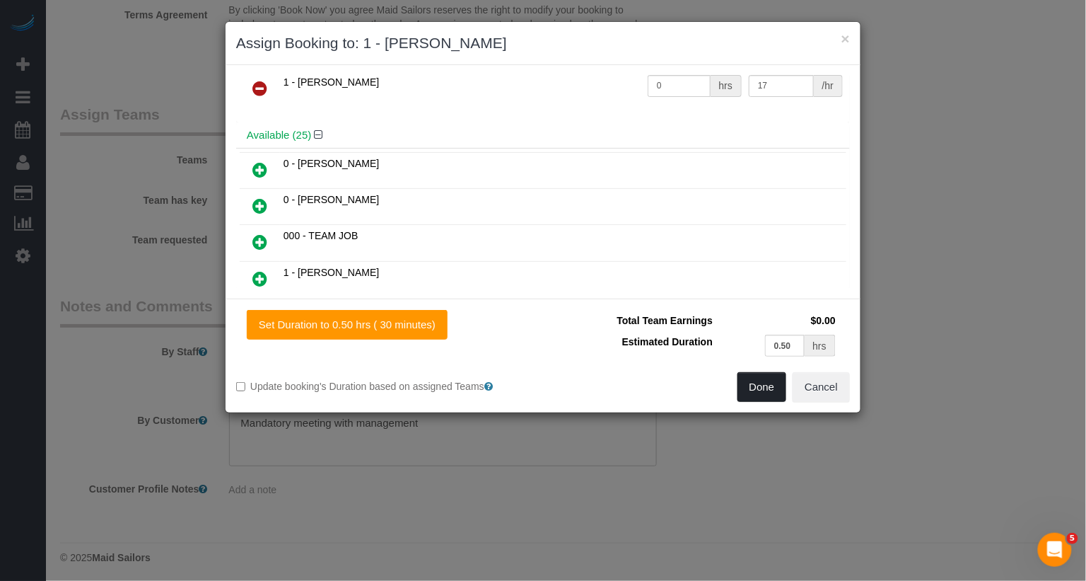
click at [754, 385] on button "Done" at bounding box center [762, 387] width 49 height 30
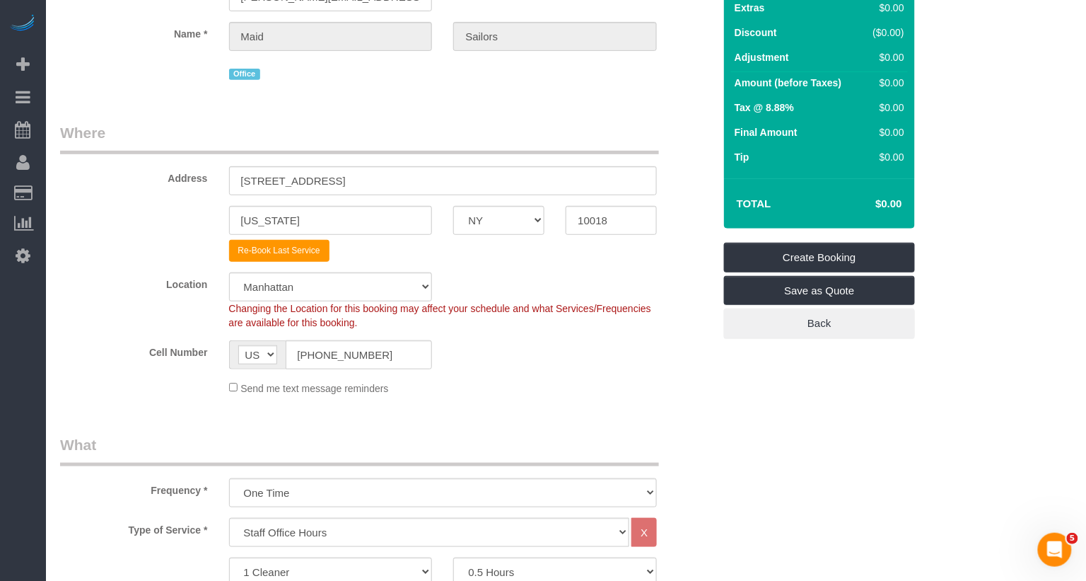
scroll to position [0, 0]
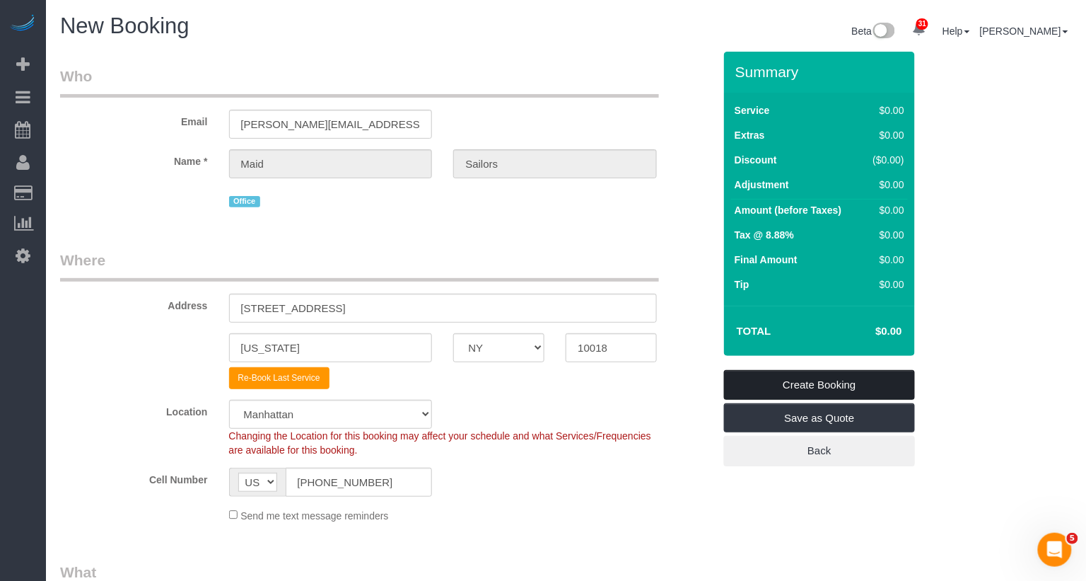
click at [805, 385] on link "Create Booking" at bounding box center [819, 385] width 191 height 30
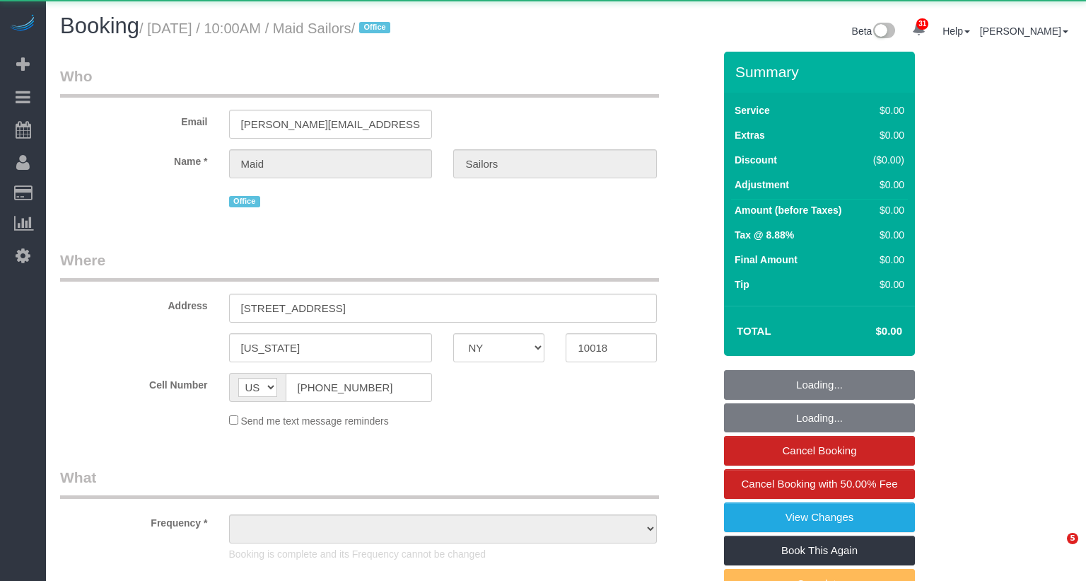
select select "NY"
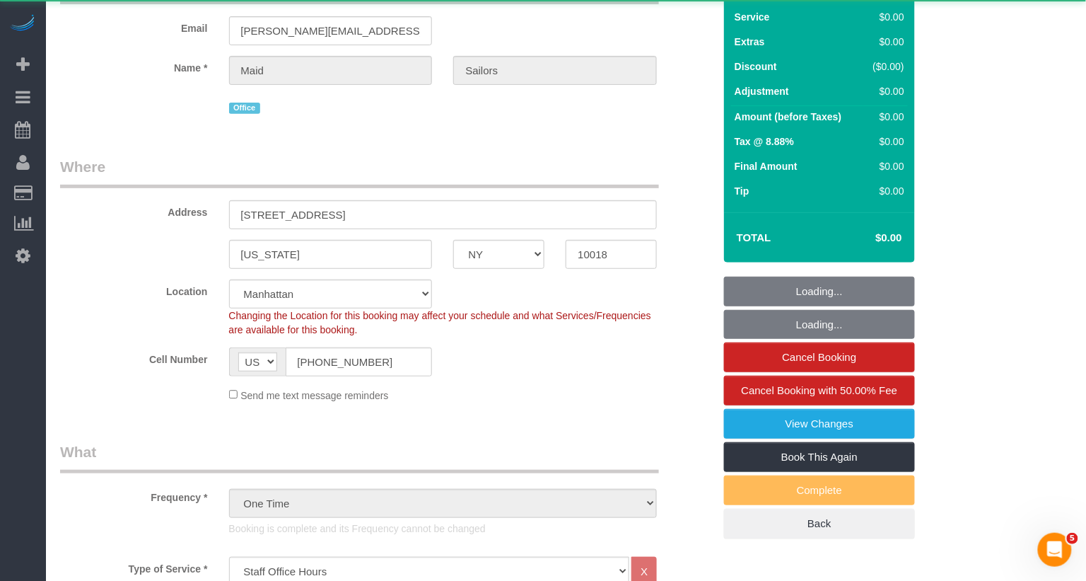
select select "object:1103"
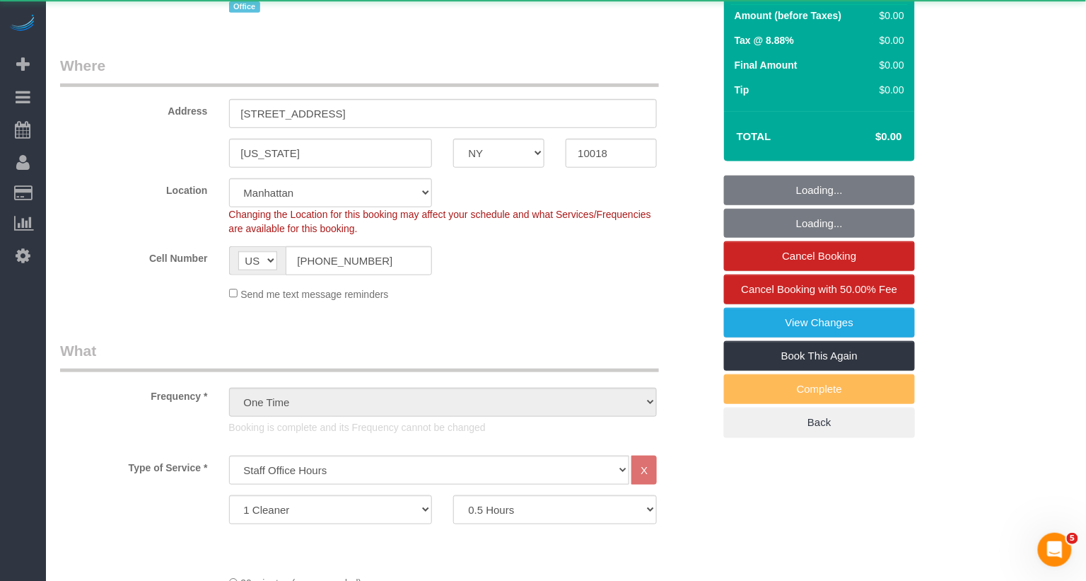
select select "spot1"
select select "number:89"
select select "number:90"
select select "number:15"
select select "number:5"
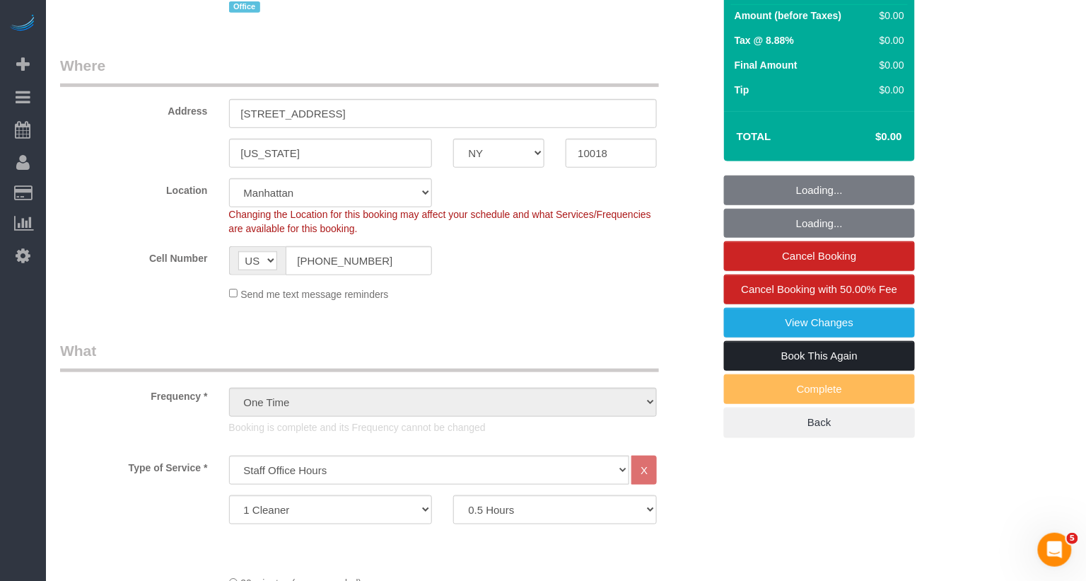
click at [766, 355] on link "Book This Again" at bounding box center [819, 356] width 191 height 30
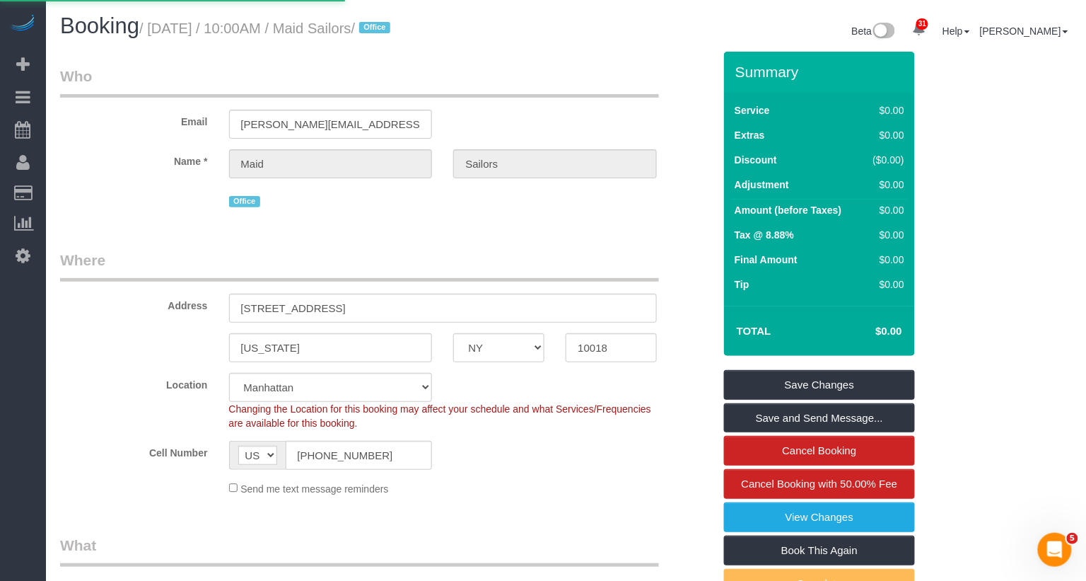
select select "NY"
select select "number:89"
select select "number:90"
select select "number:15"
select select "number:5"
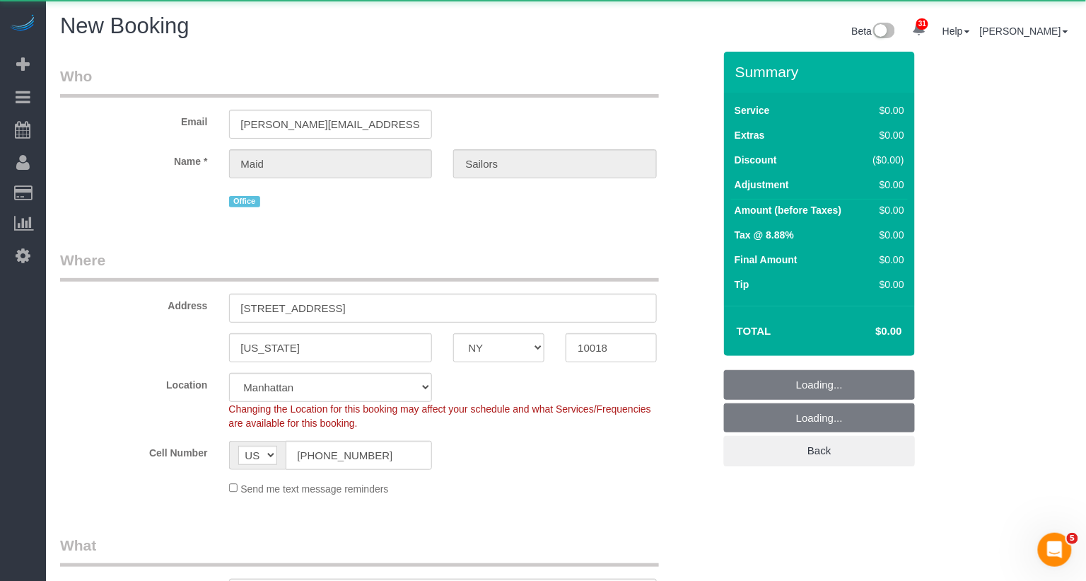
select select "object:2395"
select select "string:stripe"
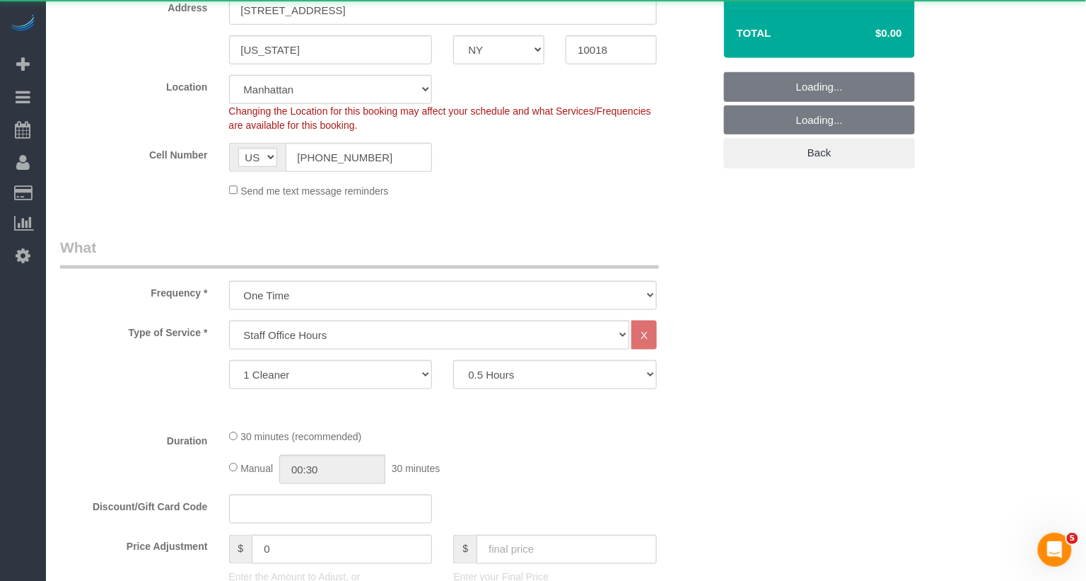
select select "object:2801"
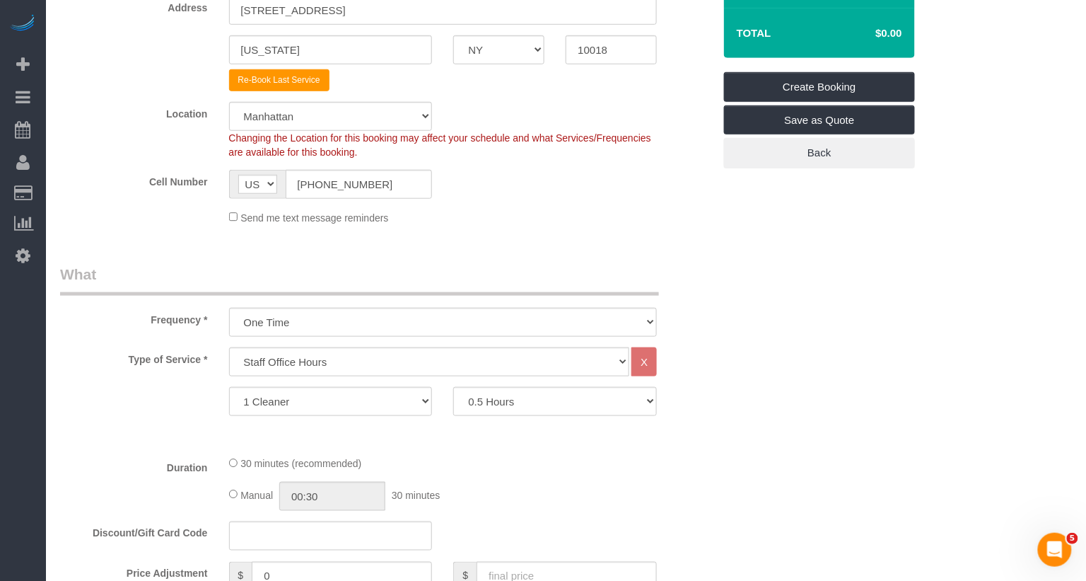
scroll to position [455, 0]
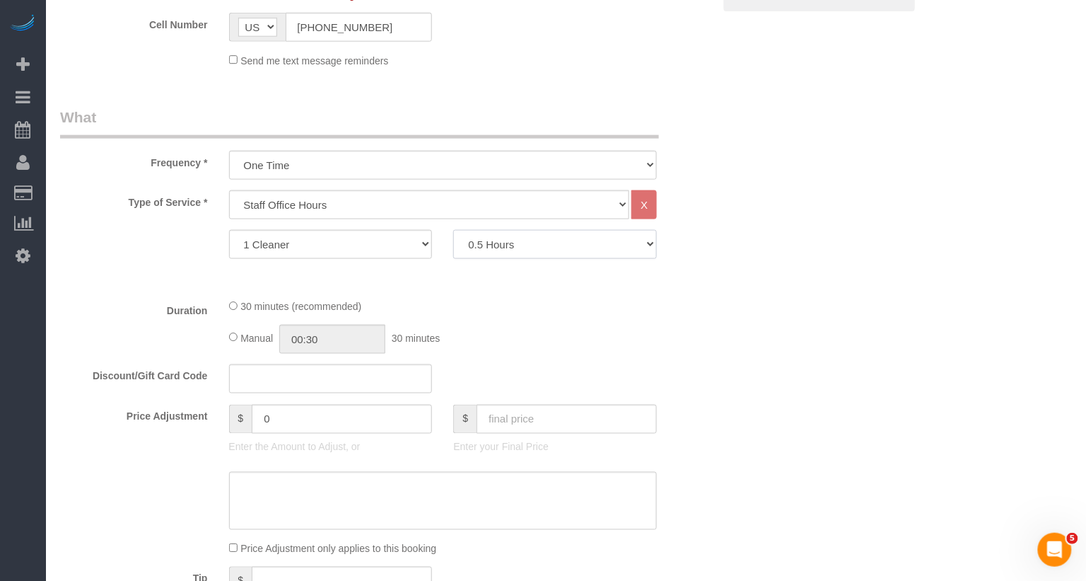
click at [511, 245] on select "0.5 Hours 1 Hour 1.5 Hour 2 Hours 2.5 Hours 3 Hours 3.5 Hours 4 Hours 4.5 Hours…" at bounding box center [555, 244] width 204 height 29
select select "360"
click at [453, 230] on select "0.5 Hours 1 Hour 1.5 Hour 2 Hours 2.5 Hours 3 Hours 3.5 Hours 4 Hours 4.5 Hours…" at bounding box center [555, 244] width 204 height 29
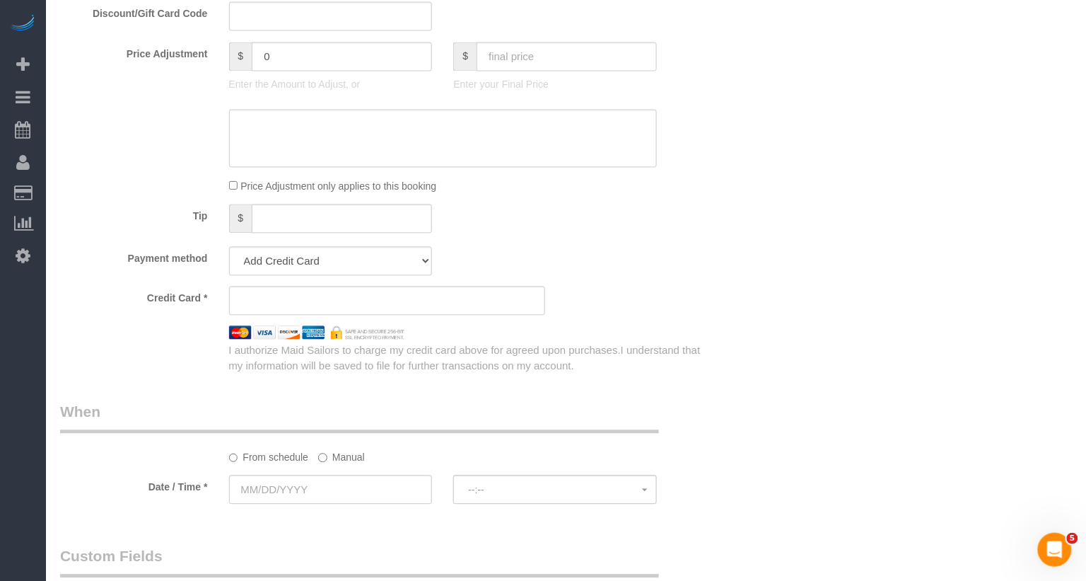
scroll to position [974, 0]
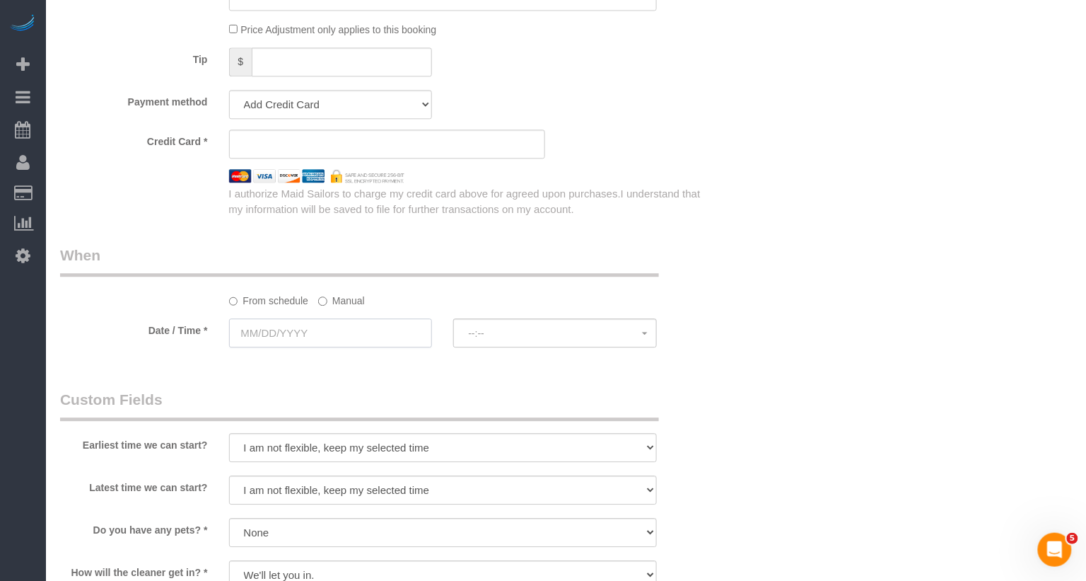
click at [320, 325] on input "text" at bounding box center [331, 332] width 204 height 29
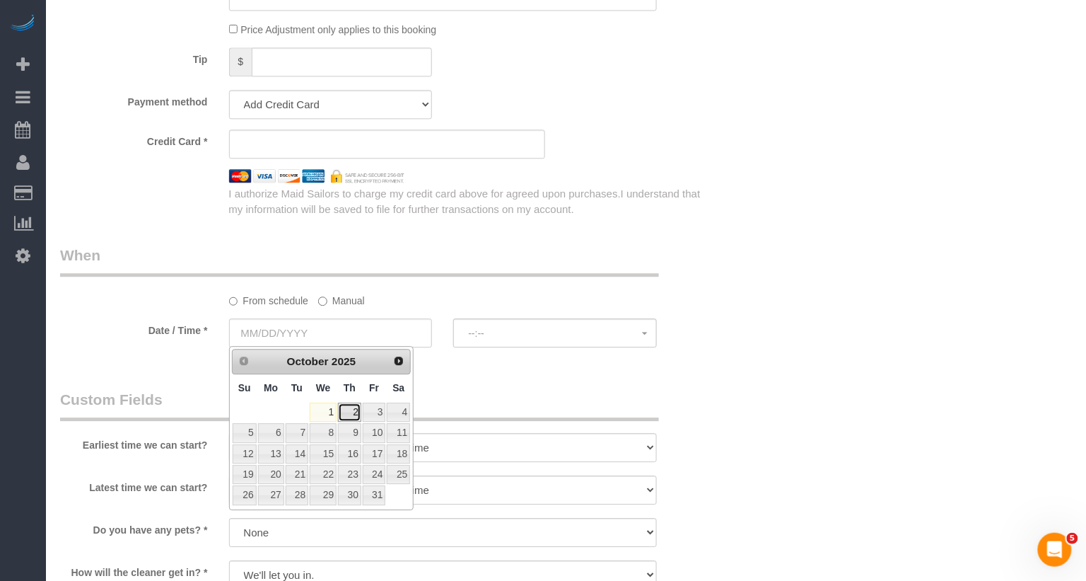
click at [349, 404] on link "2" at bounding box center [349, 411] width 23 height 19
type input "10/02/2025"
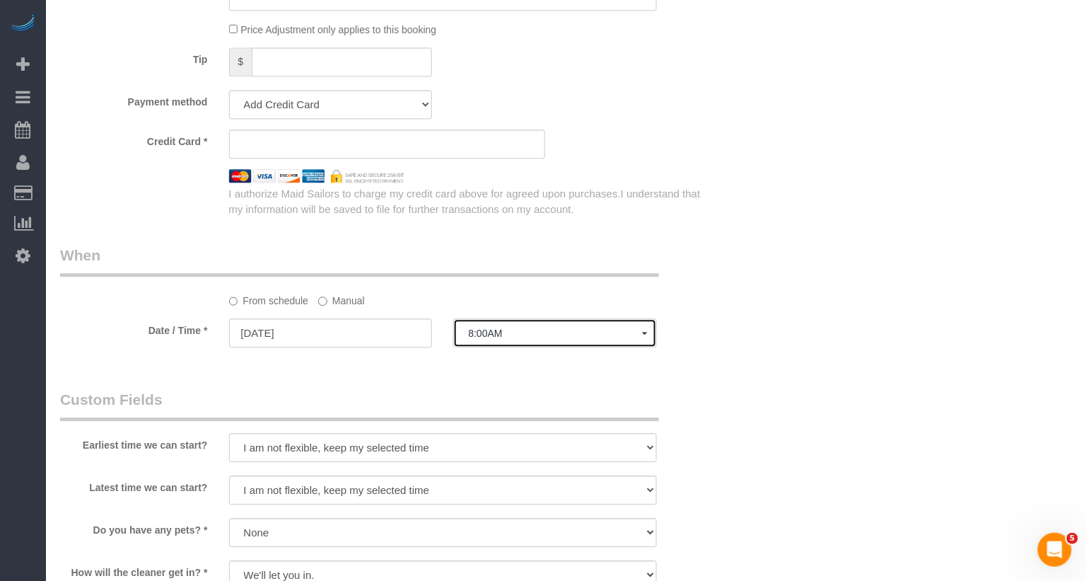
click at [491, 331] on span "8:00AM" at bounding box center [555, 332] width 174 height 11
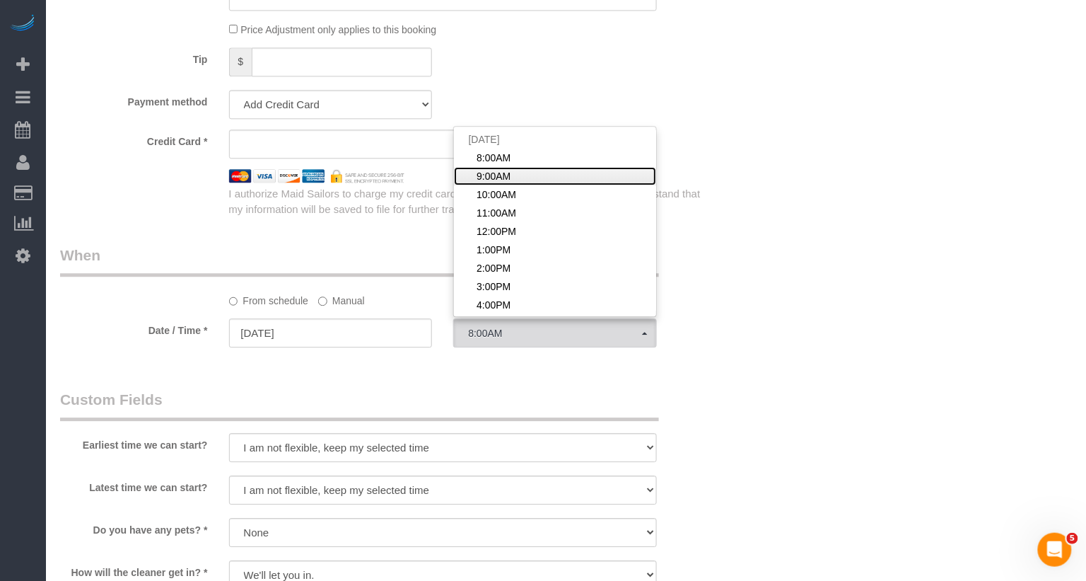
click at [496, 177] on span "9:00AM" at bounding box center [494, 176] width 34 height 14
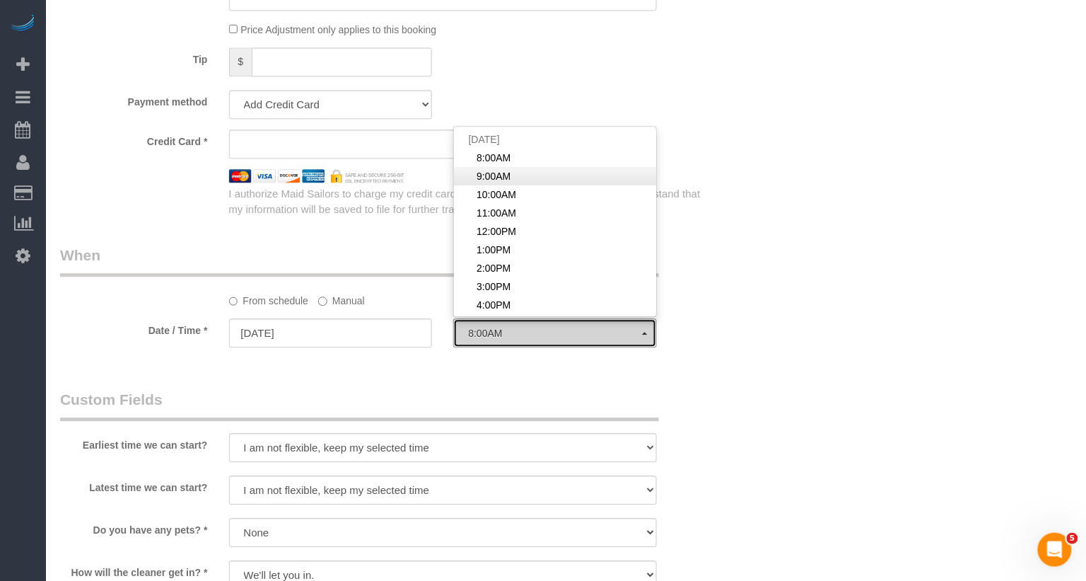
select select "spot48"
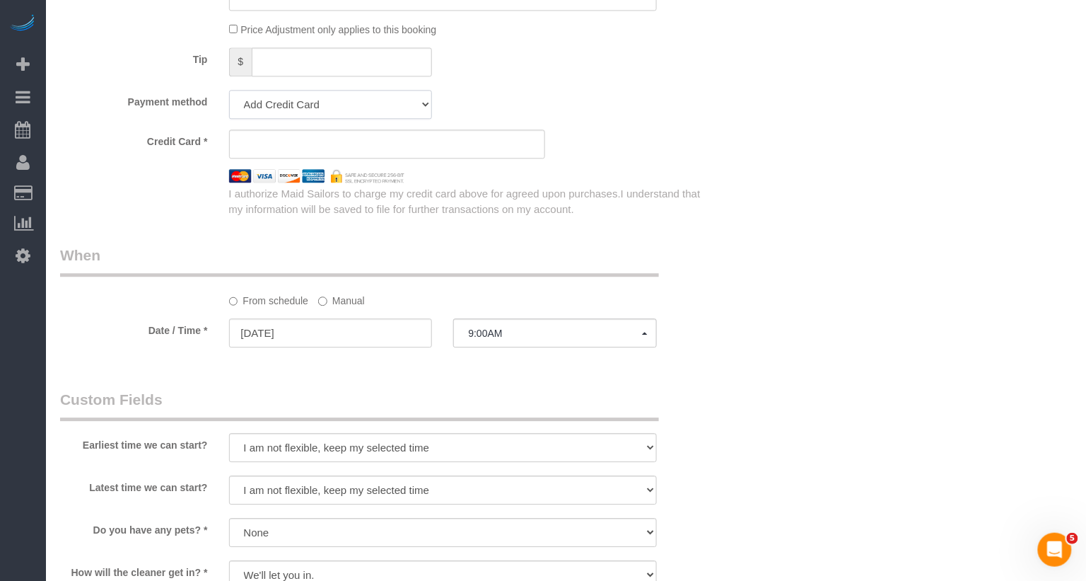
click at [288, 106] on select "Add Credit Card Cash Check Paypal" at bounding box center [331, 104] width 204 height 29
select select "string:cash"
click at [229, 90] on select "Add Credit Card Cash Check Paypal" at bounding box center [331, 104] width 204 height 29
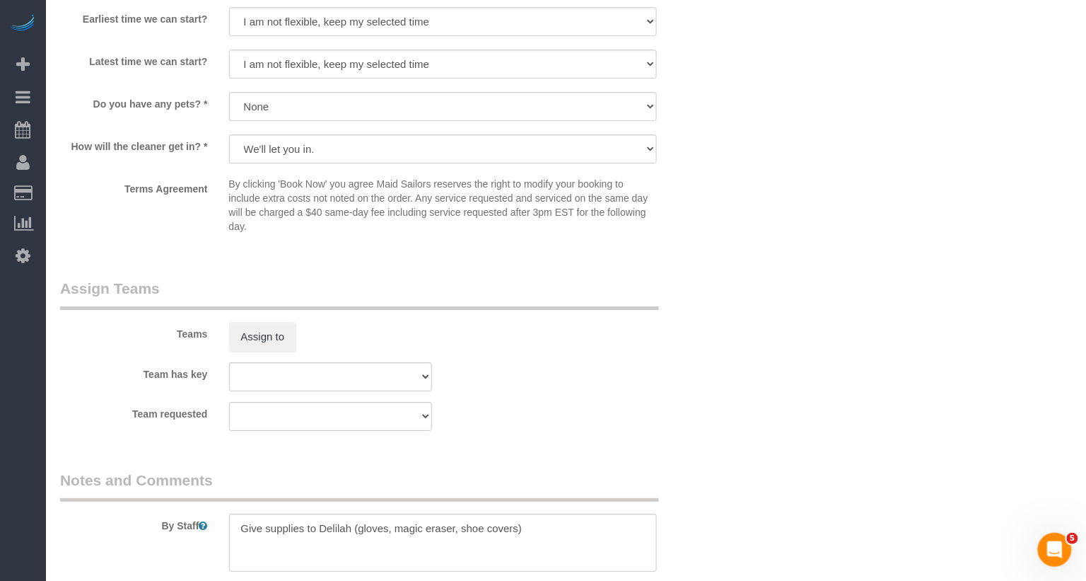
scroll to position [1486, 0]
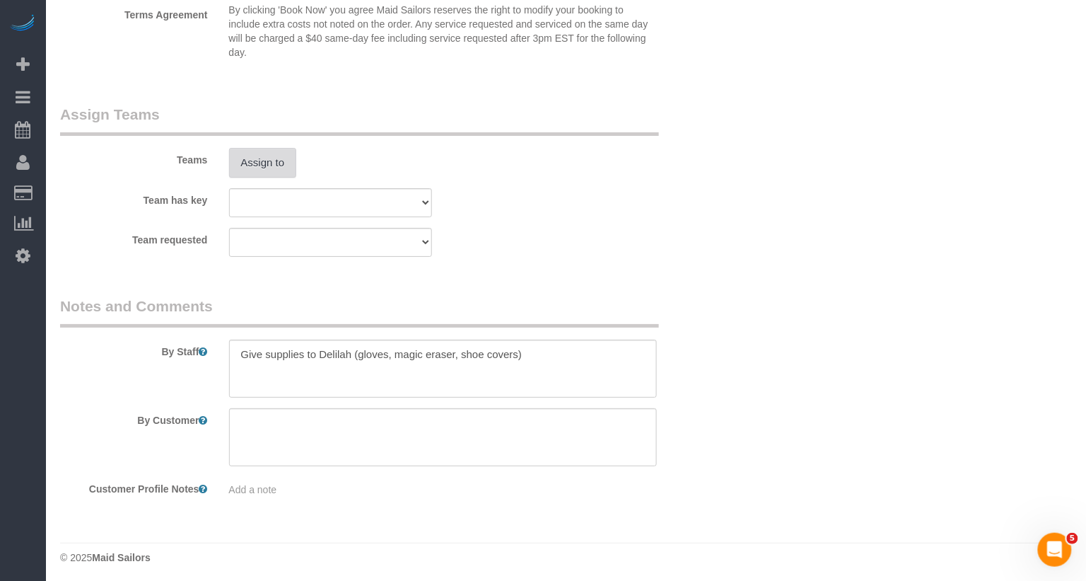
click at [267, 158] on button "Assign to" at bounding box center [263, 163] width 68 height 30
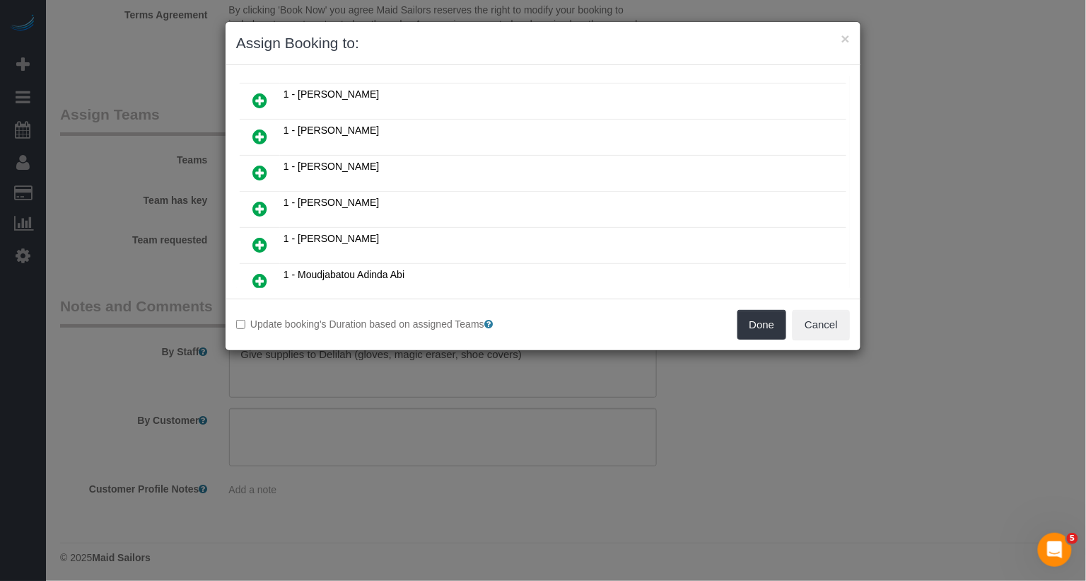
scroll to position [226, 0]
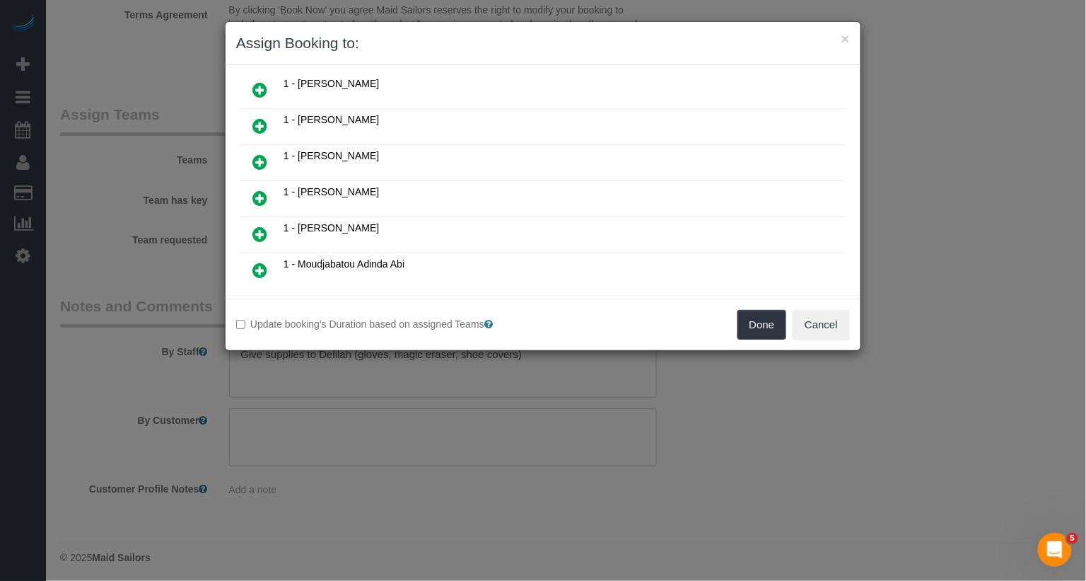
click at [263, 226] on icon at bounding box center [259, 234] width 15 height 17
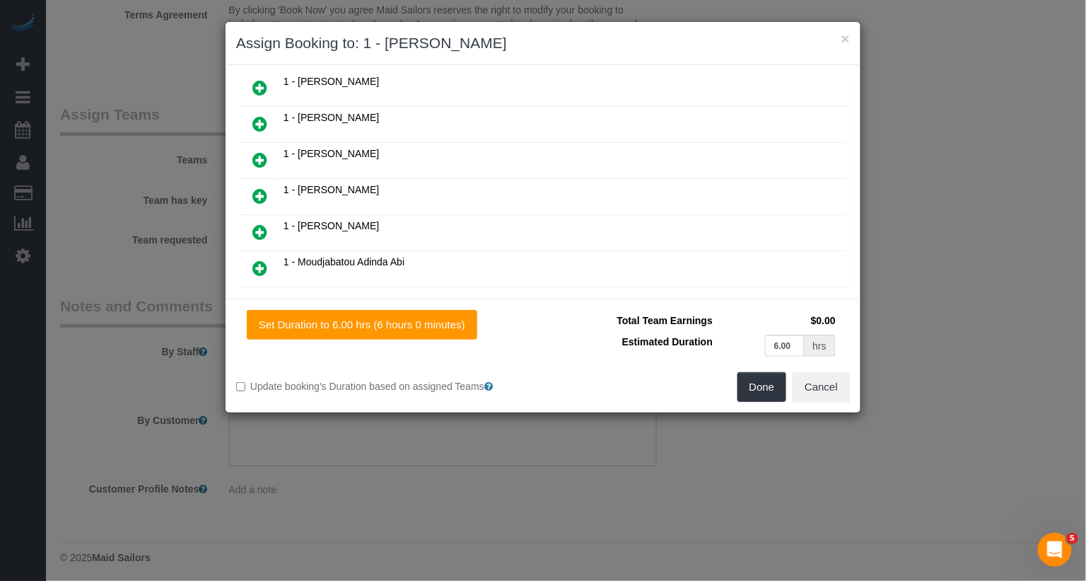
scroll to position [258, 0]
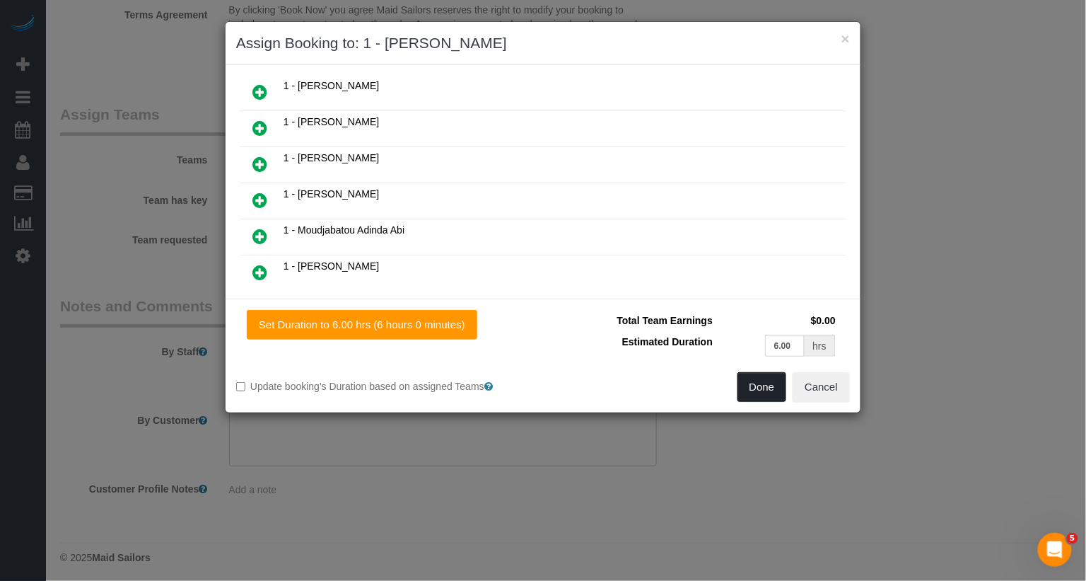
click at [757, 380] on button "Done" at bounding box center [762, 387] width 49 height 30
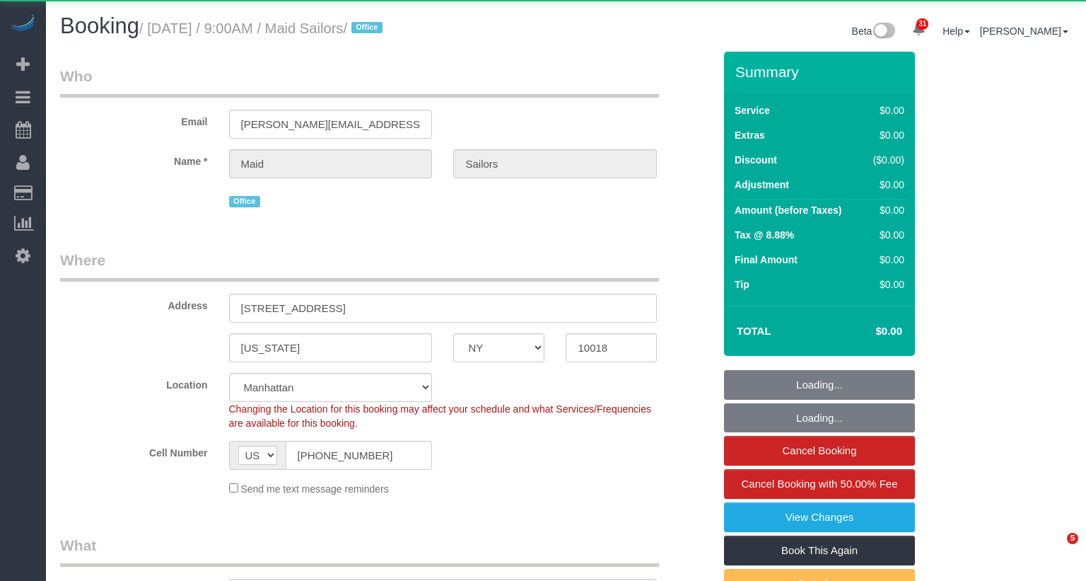
select select "NY"
select select "360"
select select "object:1091"
select select "spot1"
select select "number:89"
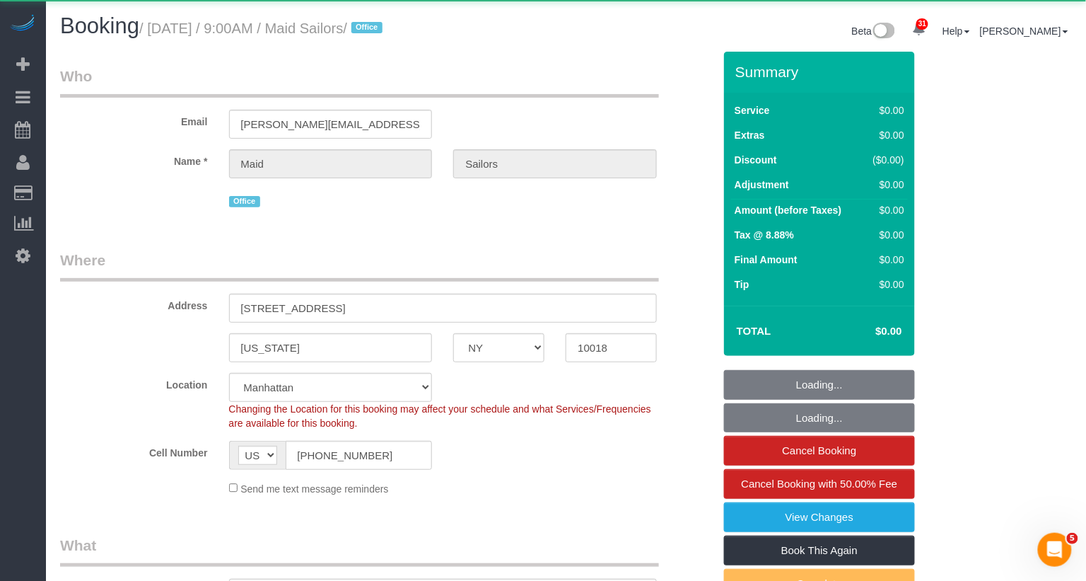
select select "number:90"
select select "number:15"
select select "number:5"
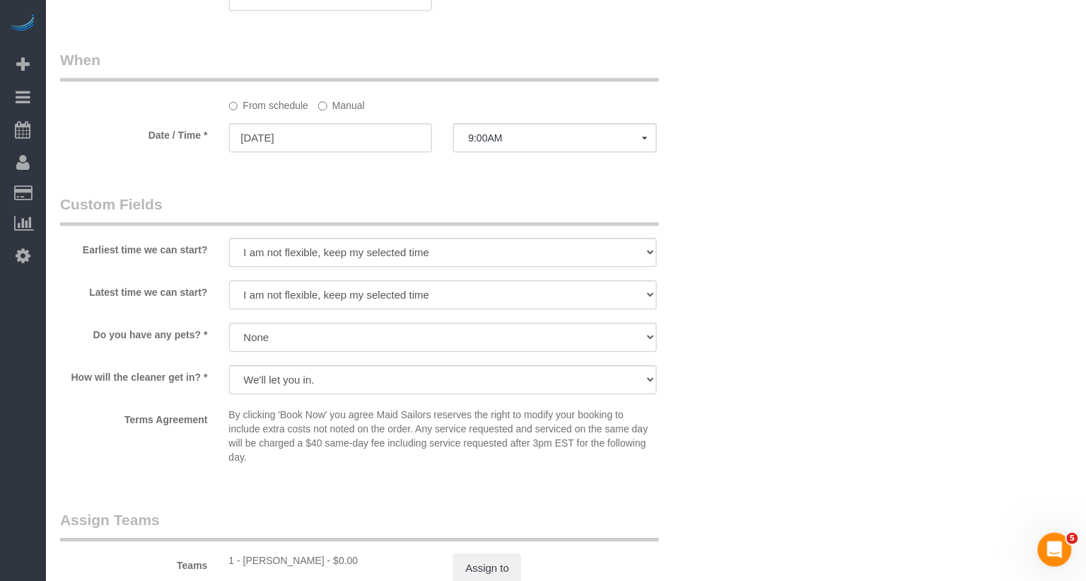
scroll to position [1063, 0]
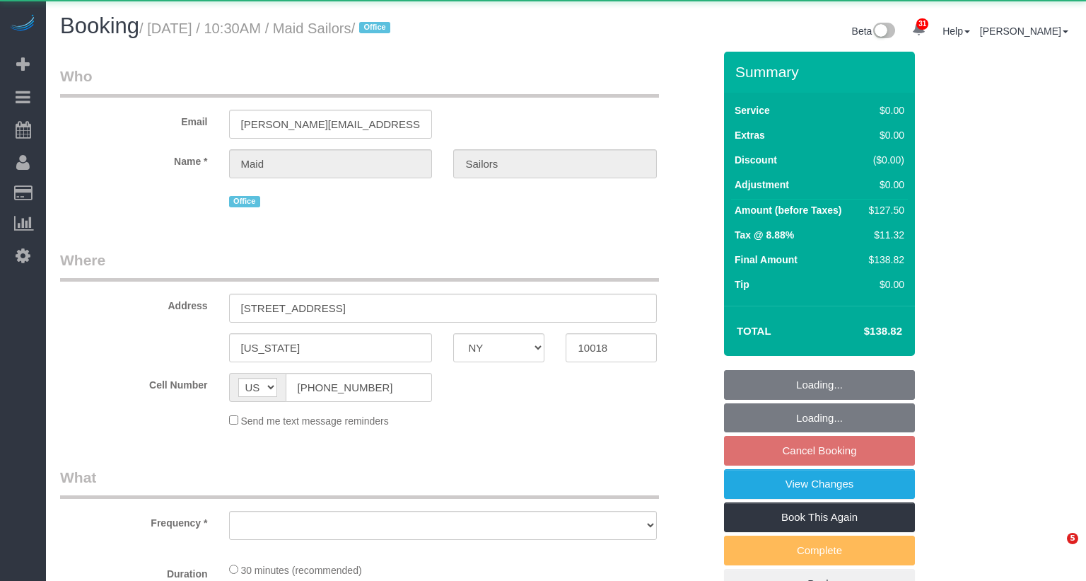
select select "NY"
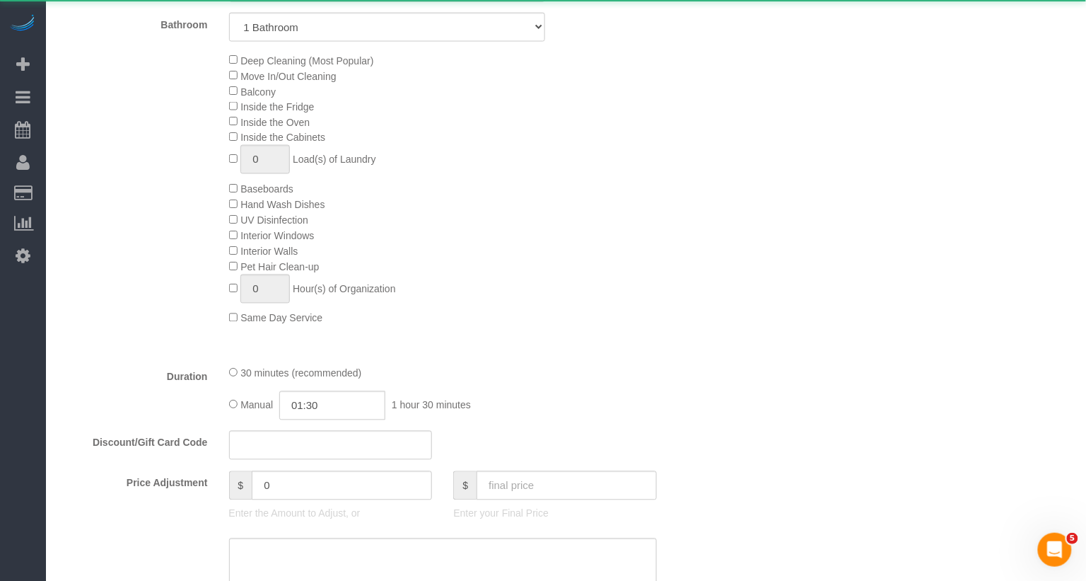
select select "object:1053"
select select "number:89"
select select "number:90"
select select "number:15"
select select "number:5"
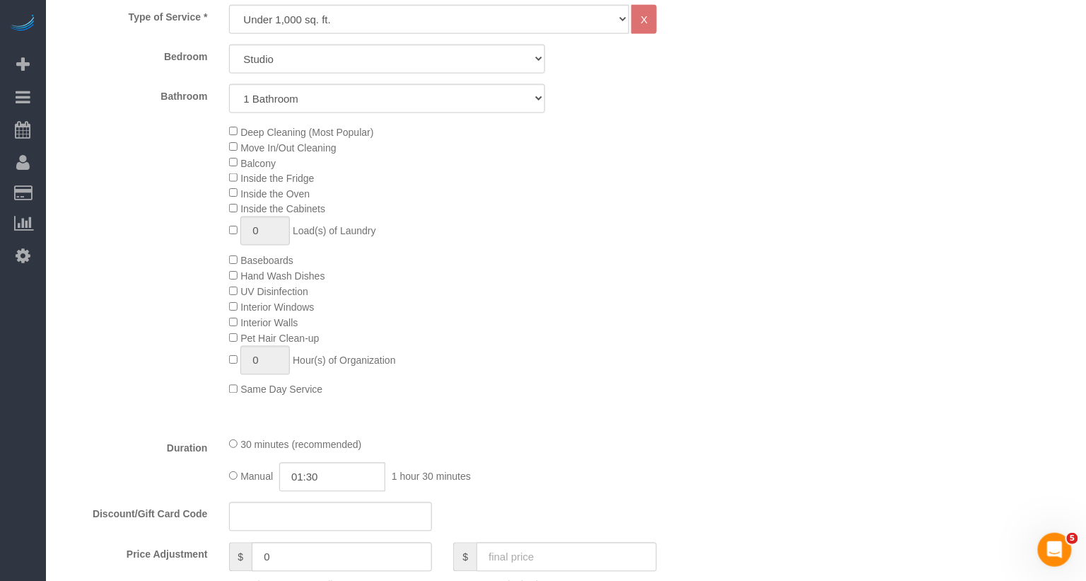
scroll to position [438, 0]
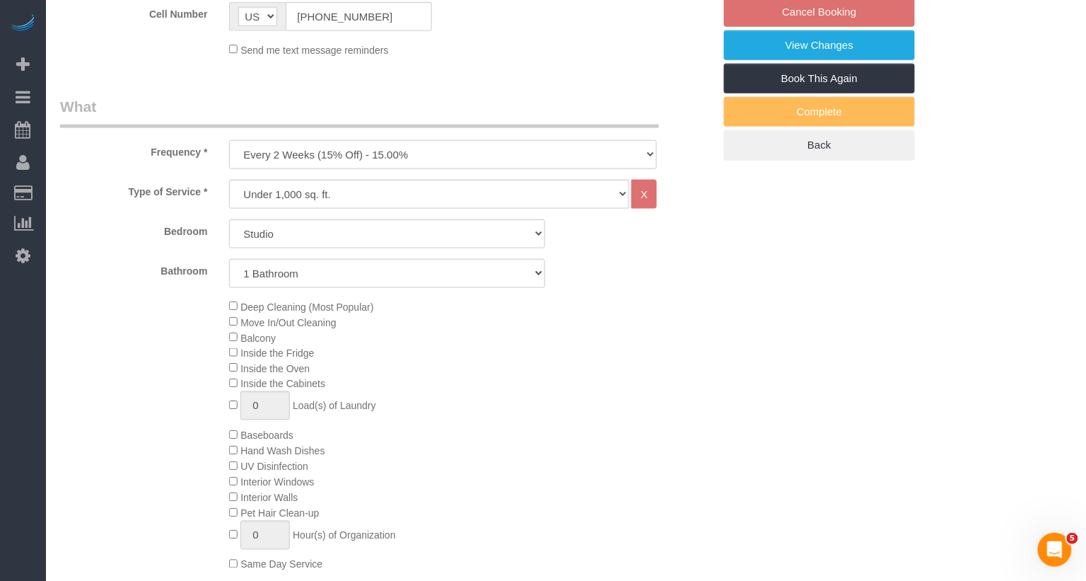
click at [303, 155] on select "One Time Weekly (20% Off) - 20.00% Every 2 Weeks (15% Off) - 15.00% Every 4 Wee…" at bounding box center [443, 154] width 429 height 29
select select "object:1054"
click at [229, 140] on select "One Time Weekly (20% Off) - 20.00% Every 2 Weeks (15% Off) - 15.00% Every 4 Wee…" at bounding box center [443, 154] width 429 height 29
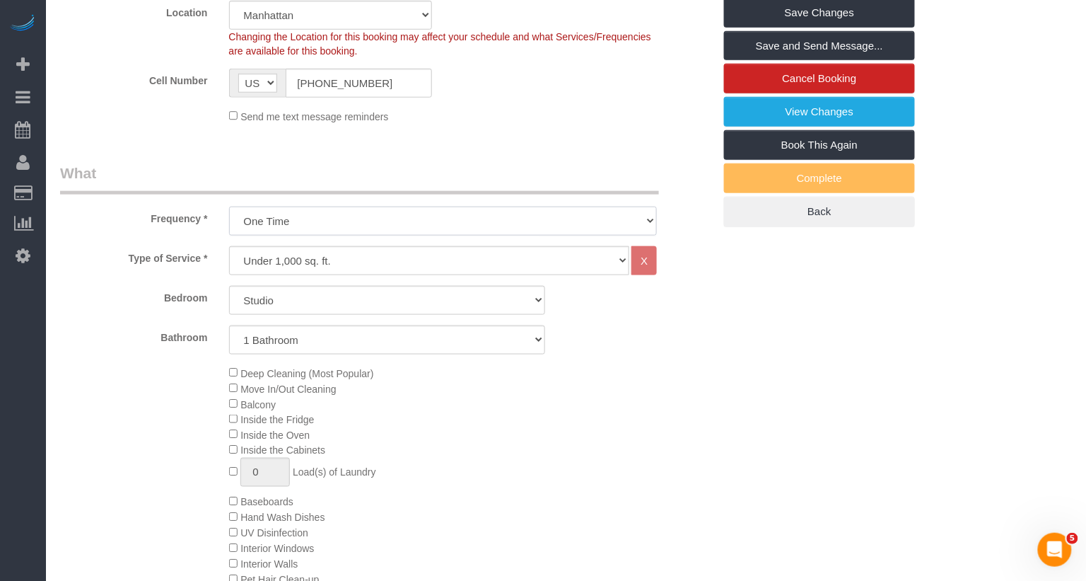
scroll to position [412, 0]
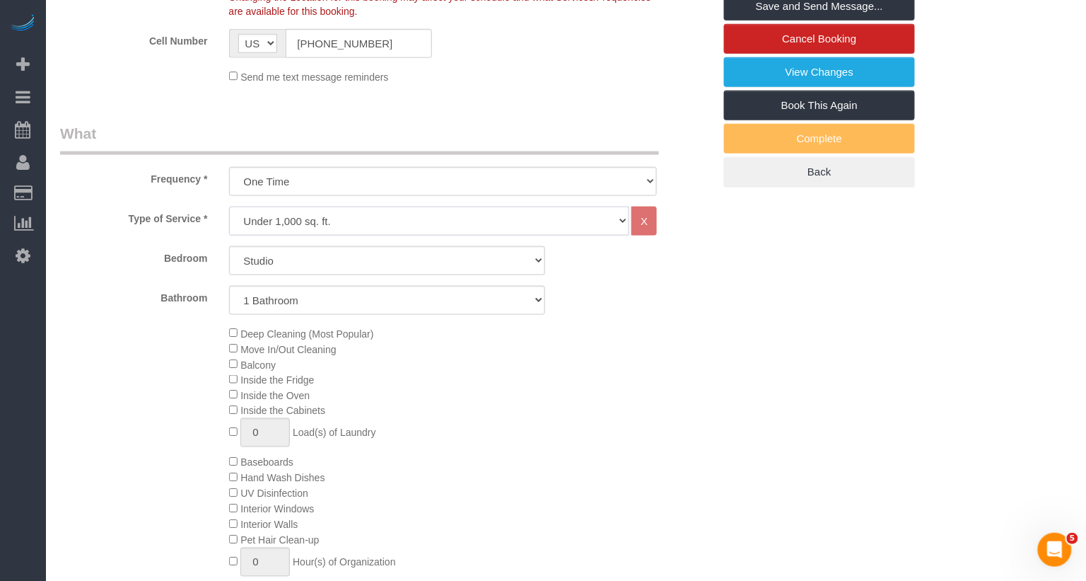
click at [287, 219] on select "Under 1,000 sq. ft. 1,001 - 1,500 sq. ft. 1,500+ sq. ft. Custom Cleaning Office…" at bounding box center [429, 220] width 401 height 29
select select "869"
click at [229, 206] on select "Under 1,000 sq. ft. 1,001 - 1,500 sq. ft. 1,500+ sq. ft. Custom Cleaning Office…" at bounding box center [429, 220] width 401 height 29
select select "1"
select select "30"
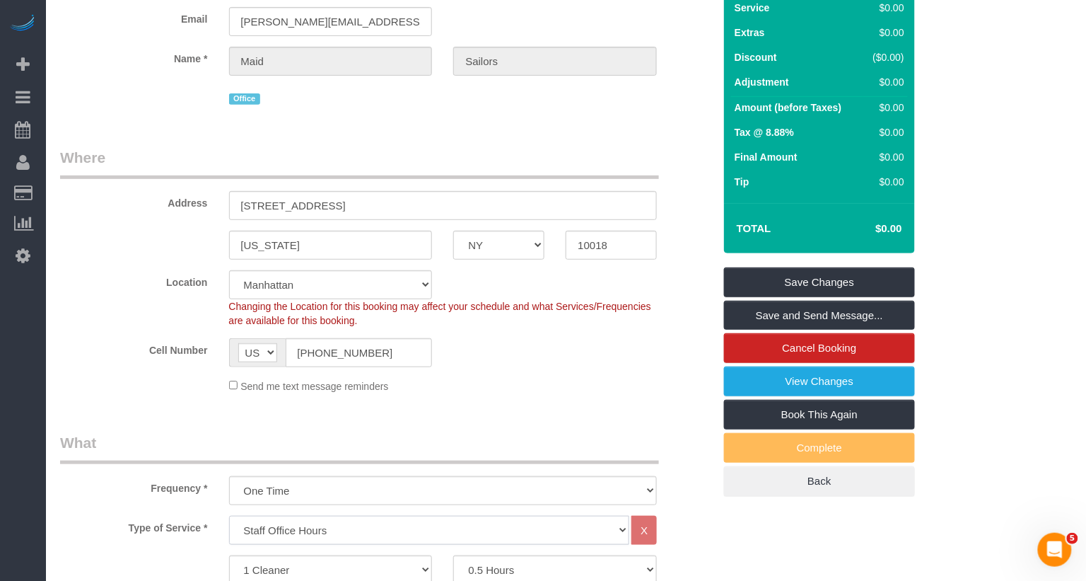
scroll to position [0, 0]
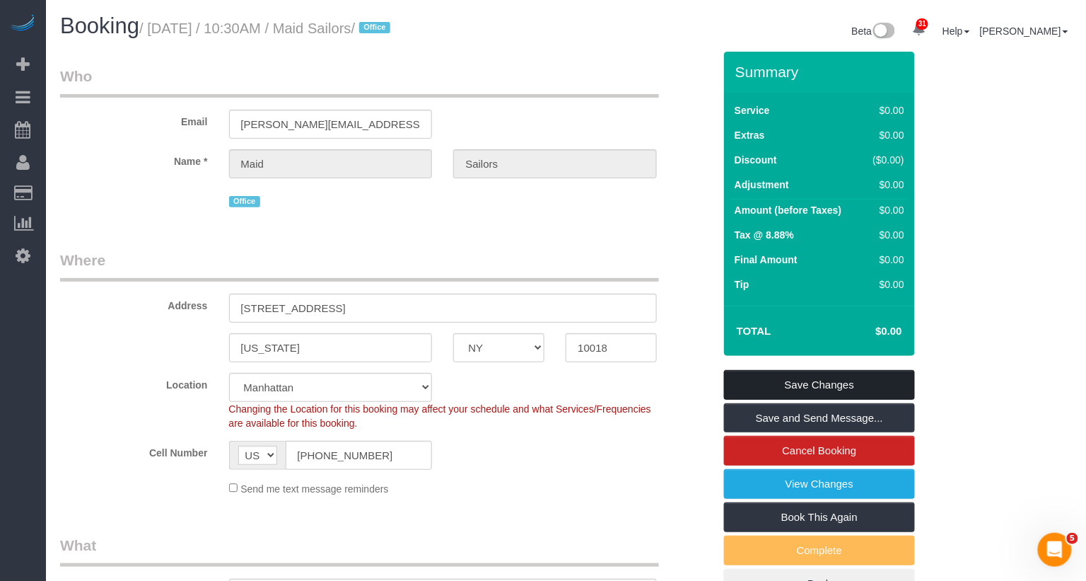
click at [775, 380] on link "Save Changes" at bounding box center [819, 385] width 191 height 30
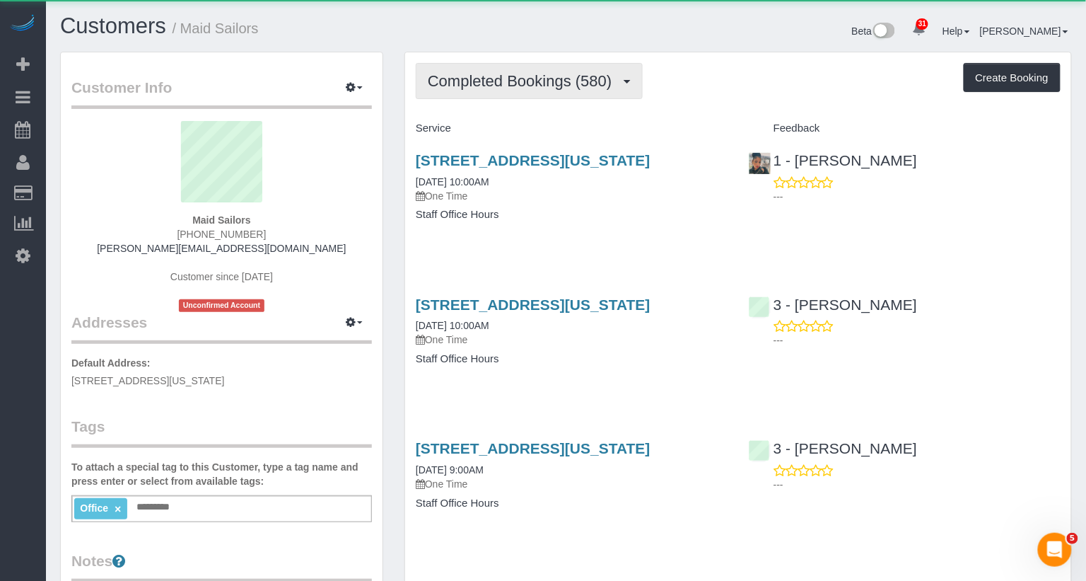
click at [569, 85] on span "Completed Bookings (580)" at bounding box center [523, 81] width 191 height 18
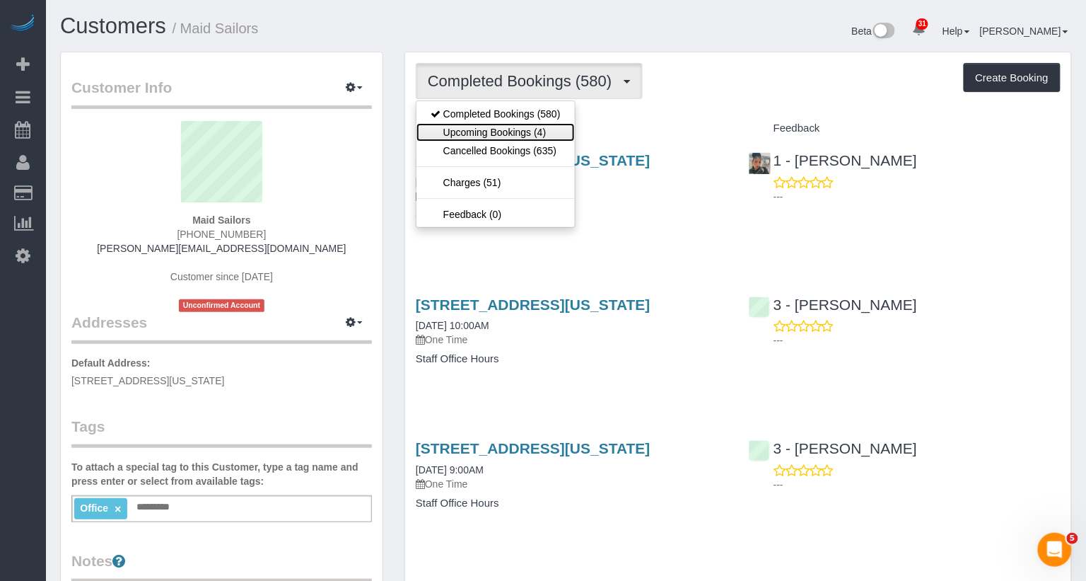
click at [551, 124] on link "Upcoming Bookings (4)" at bounding box center [495, 132] width 158 height 18
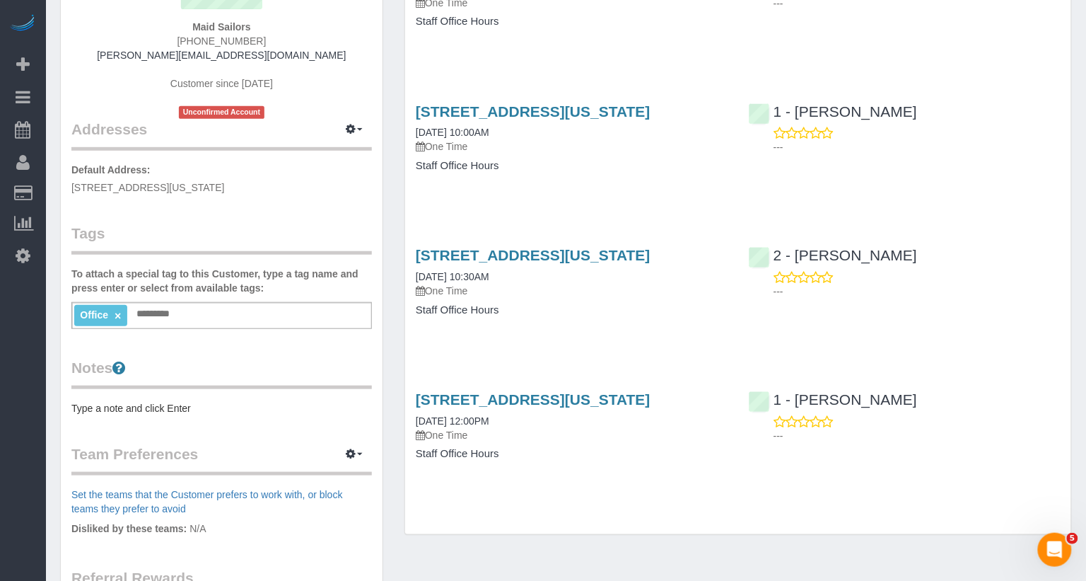
scroll to position [211, 0]
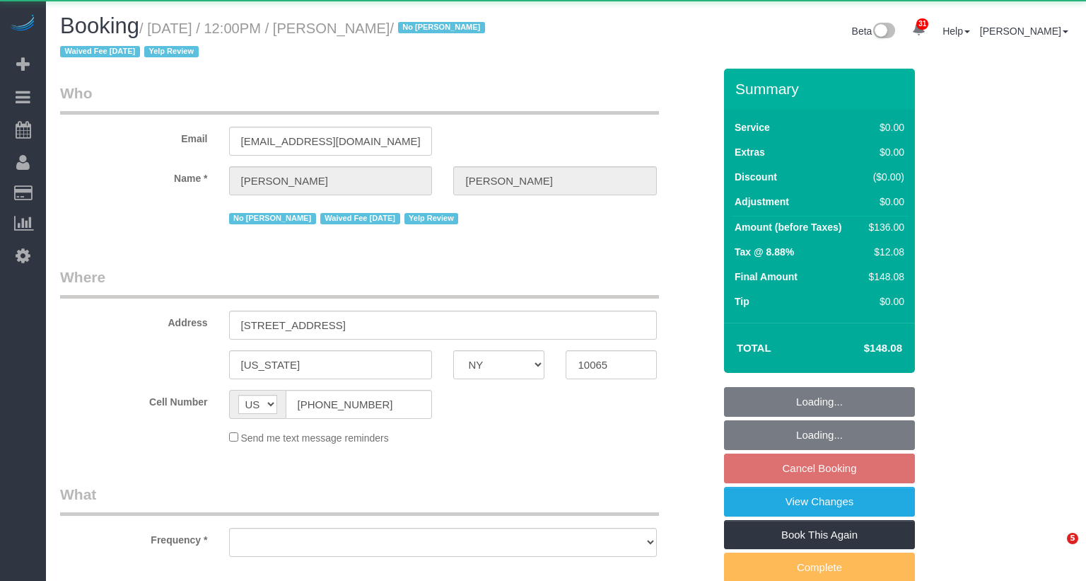
select select "NY"
select select "object:1077"
select select "spot5"
select select "number:89"
select select "number:90"
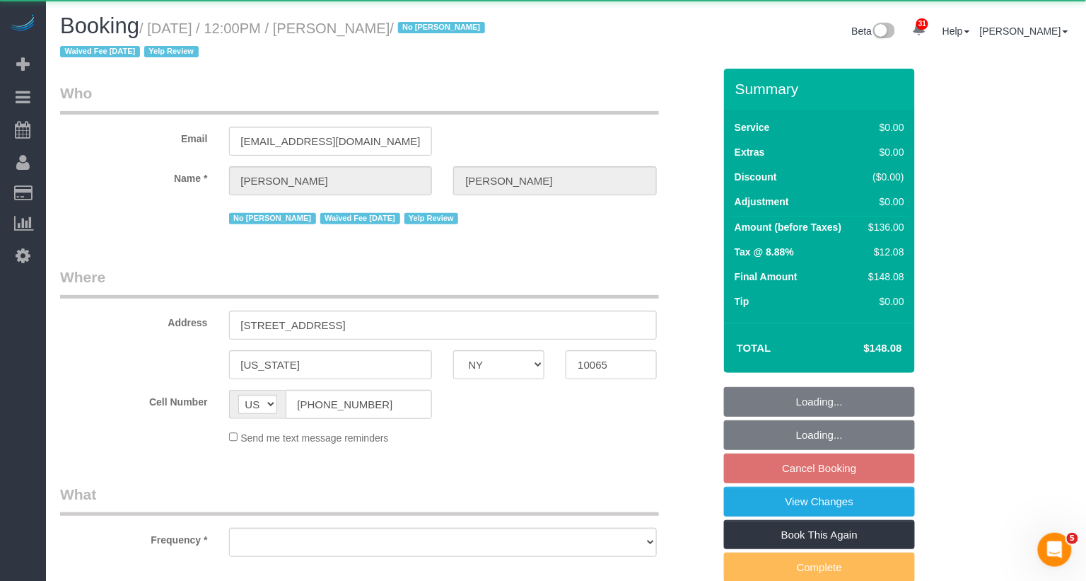
select select "number:15"
select select "number:5"
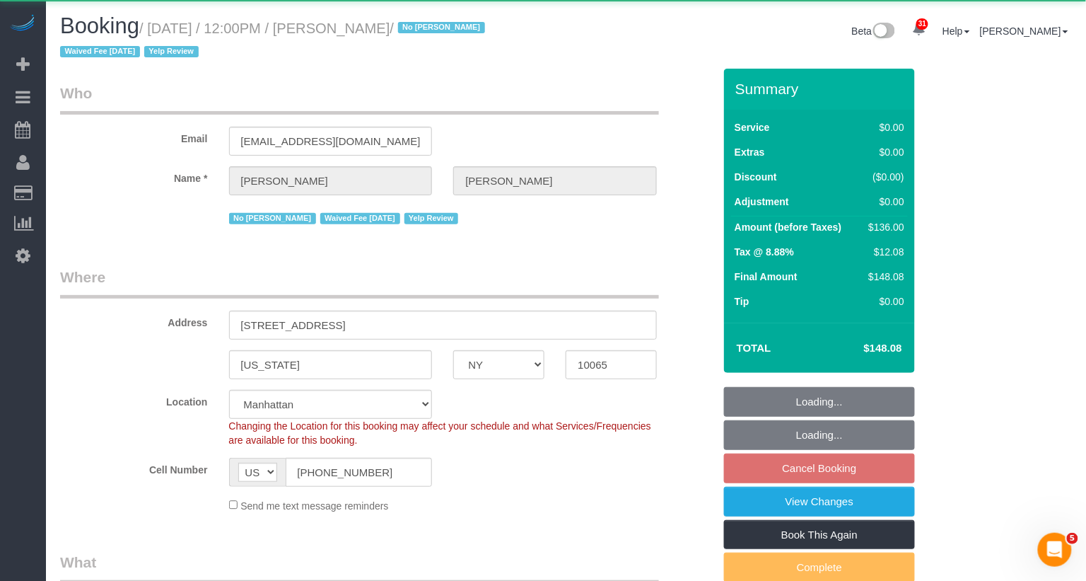
select select "string:stripe-pm_1IilJ74VGloSiKo7yjH4kSKu"
select select "1"
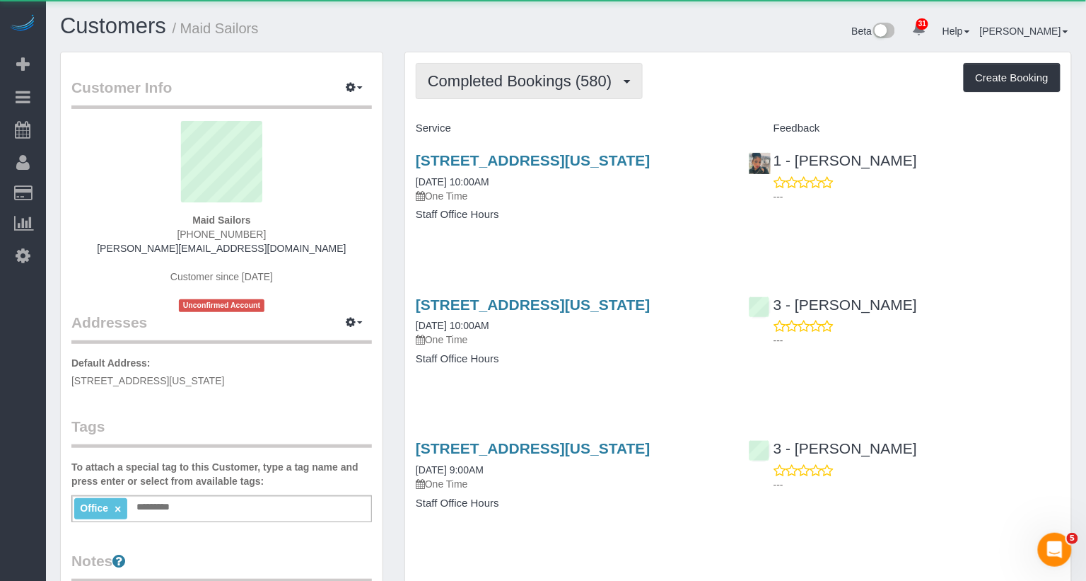
click at [556, 81] on span "Completed Bookings (580)" at bounding box center [523, 81] width 191 height 18
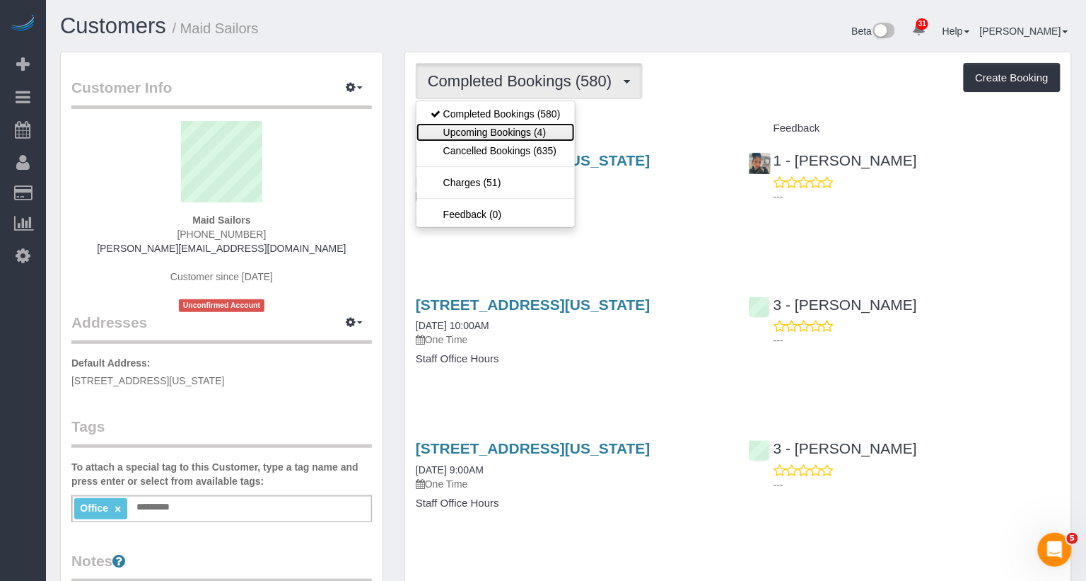
click at [552, 130] on link "Upcoming Bookings (4)" at bounding box center [495, 132] width 158 height 18
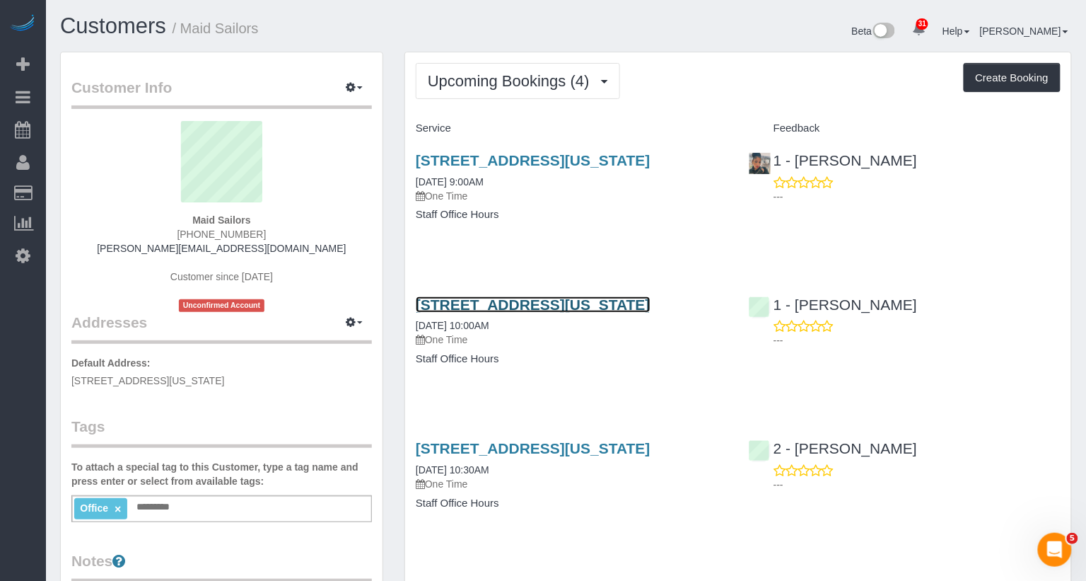
click at [585, 313] on link "[STREET_ADDRESS][US_STATE]" at bounding box center [533, 304] width 235 height 16
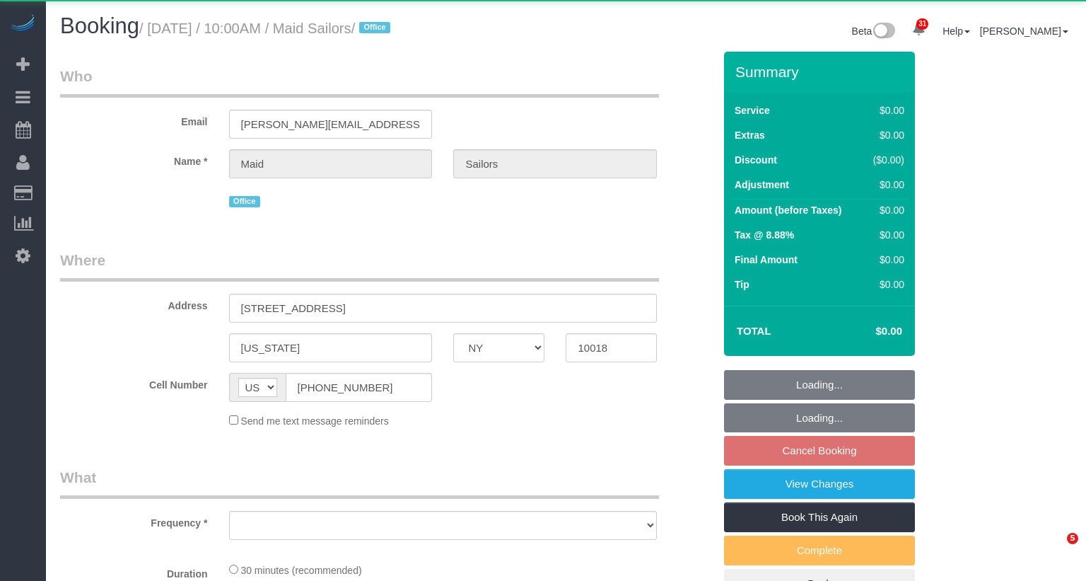
select select "NY"
select select "object:942"
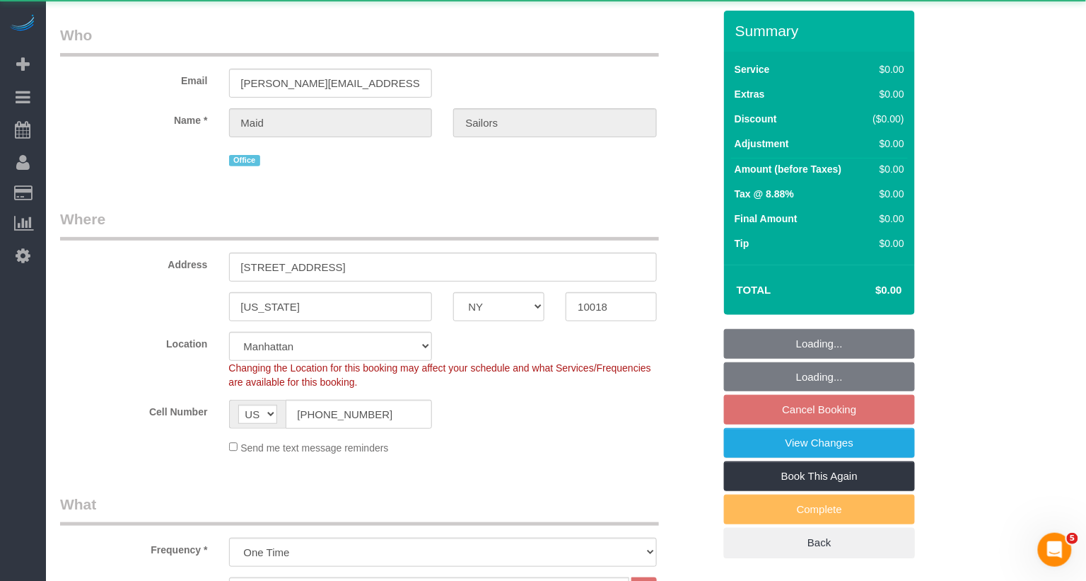
select select "spot1"
select select "number:89"
select select "number:90"
select select "number:15"
select select "number:5"
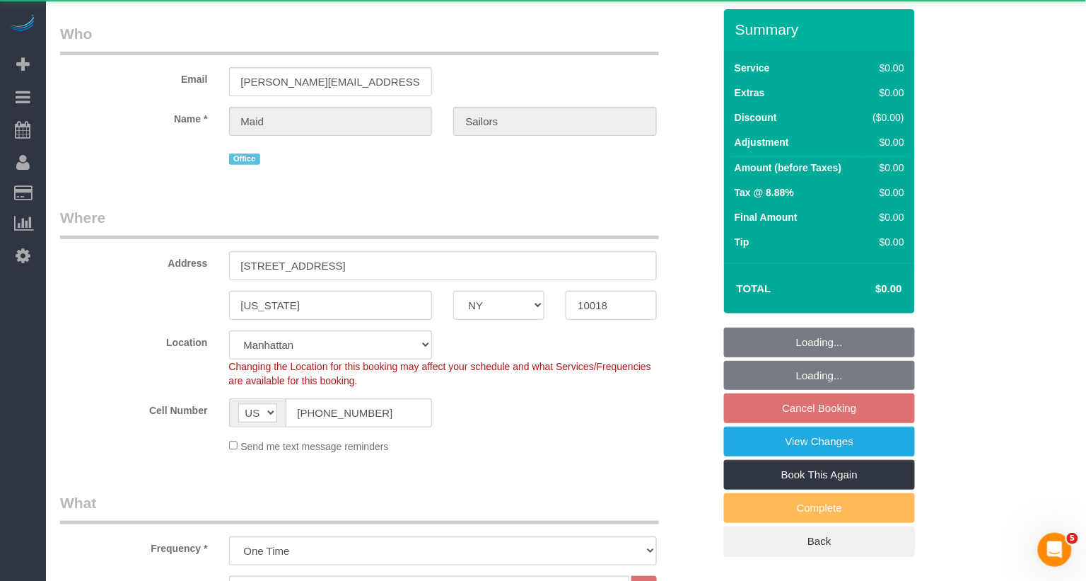
scroll to position [47, 0]
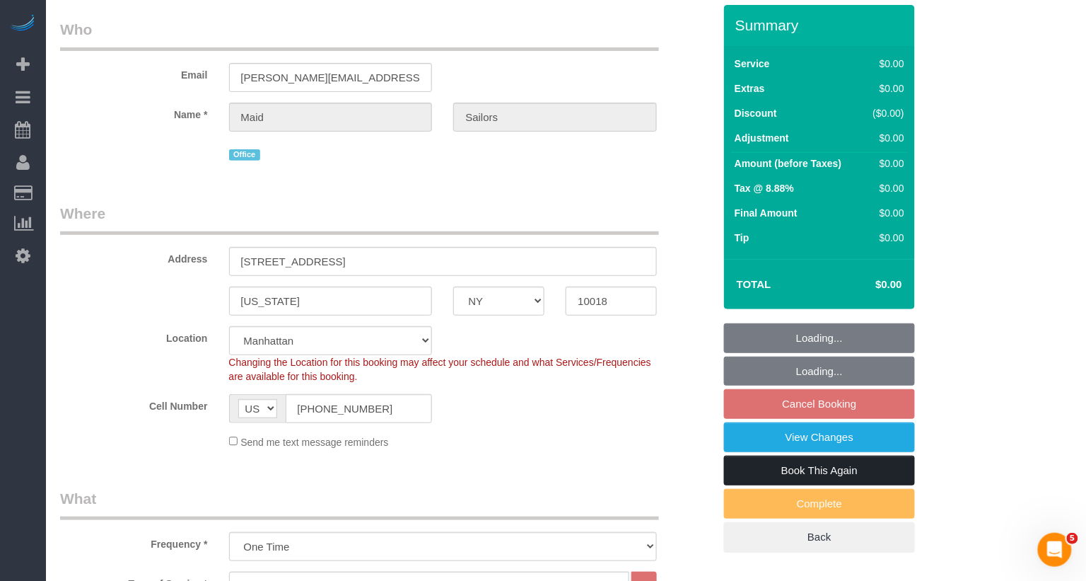
click at [824, 470] on link "Book This Again" at bounding box center [819, 470] width 191 height 30
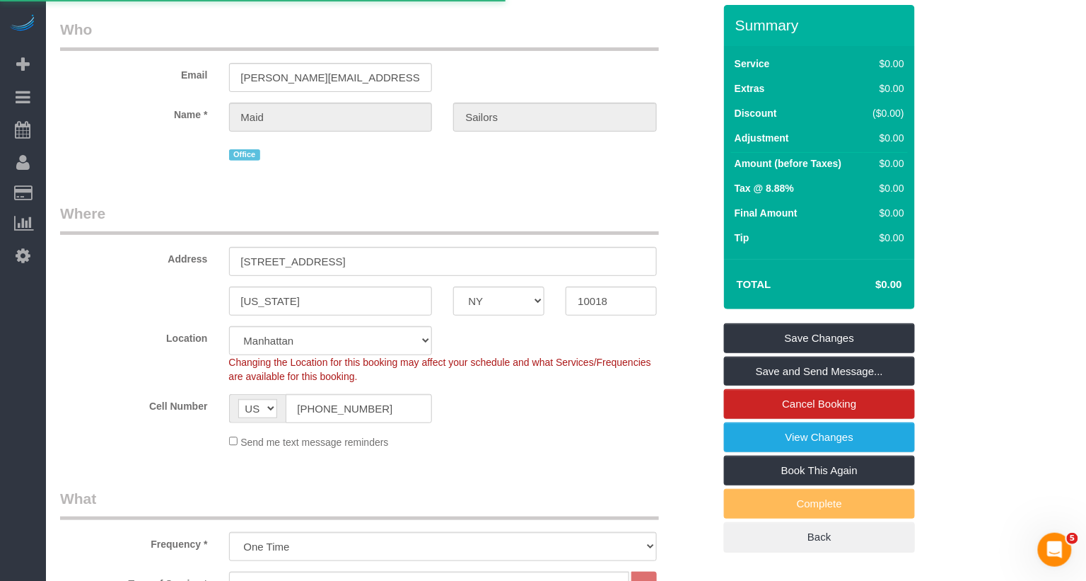
select select "NY"
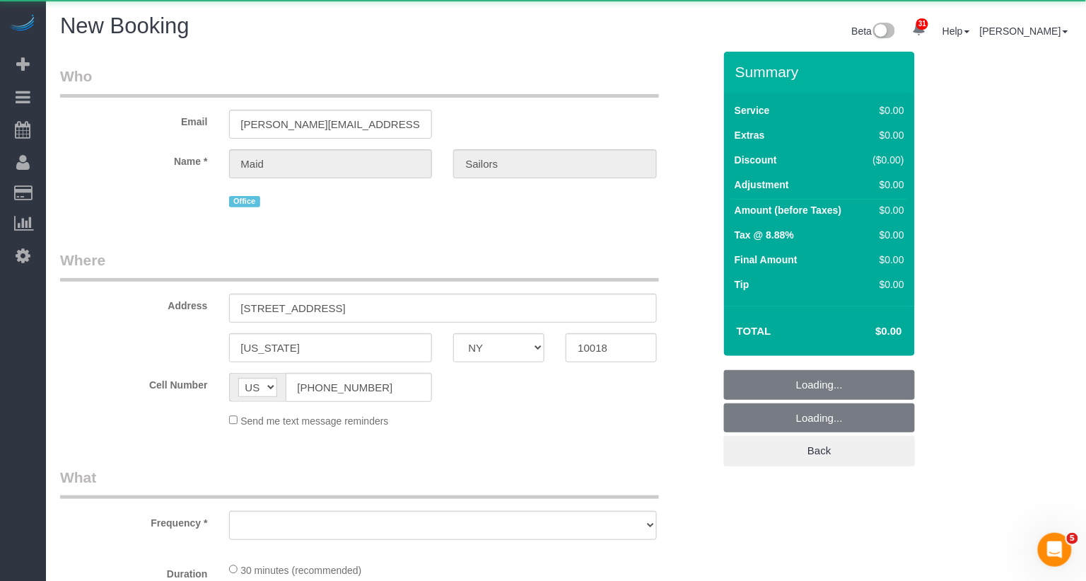
select select "object:2244"
select select "number:89"
select select "number:90"
select select "number:15"
select select "number:5"
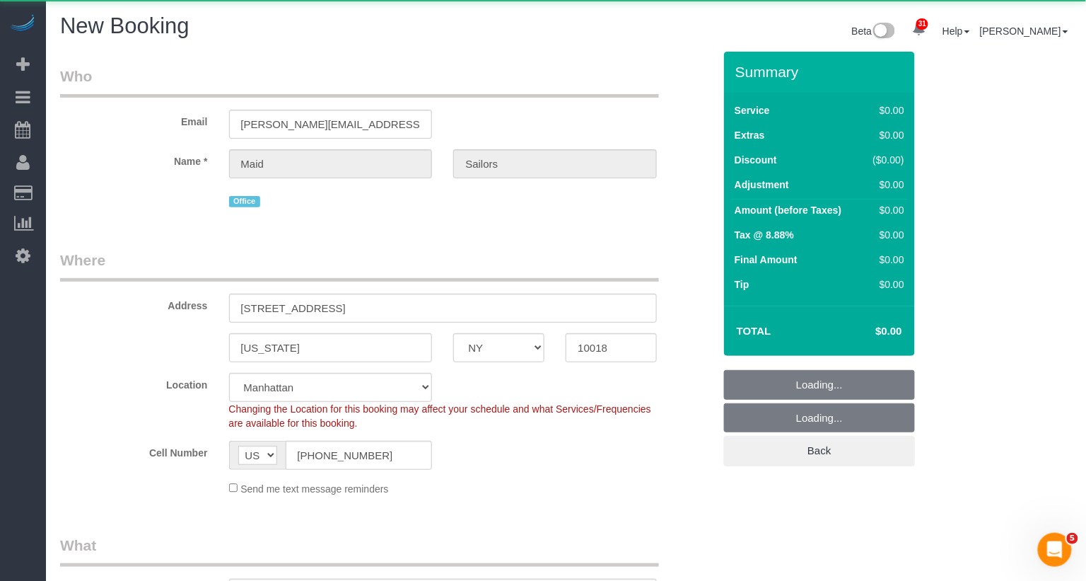
select select "object:2387"
select select "string:stripe"
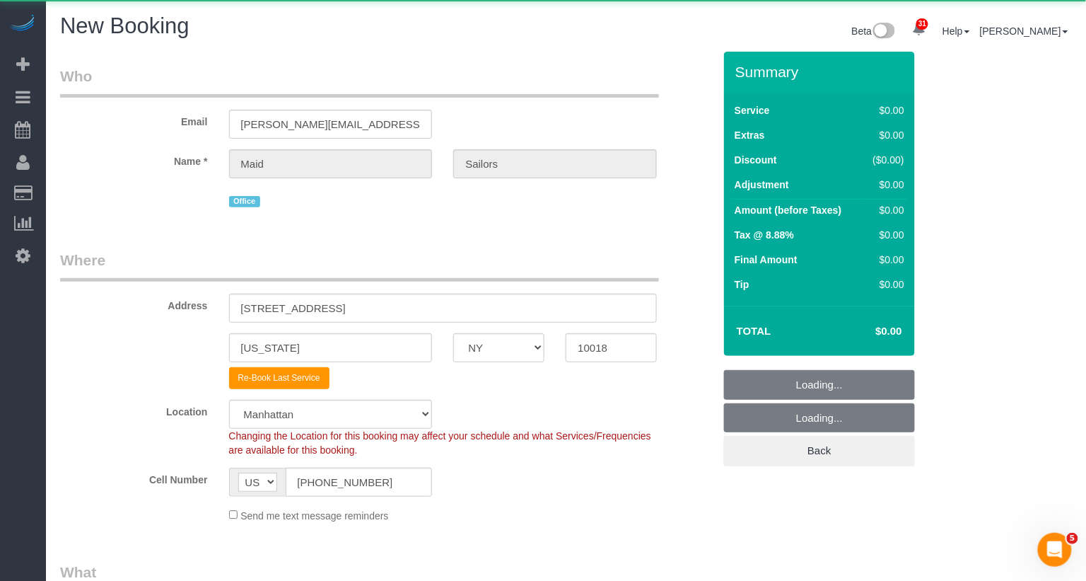
select select "object:2793"
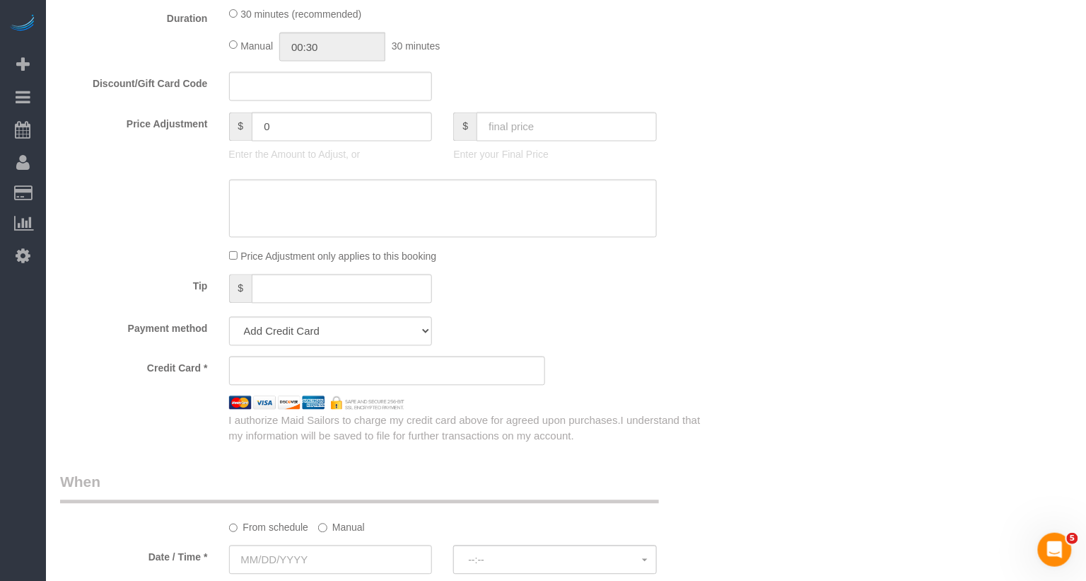
scroll to position [863, 0]
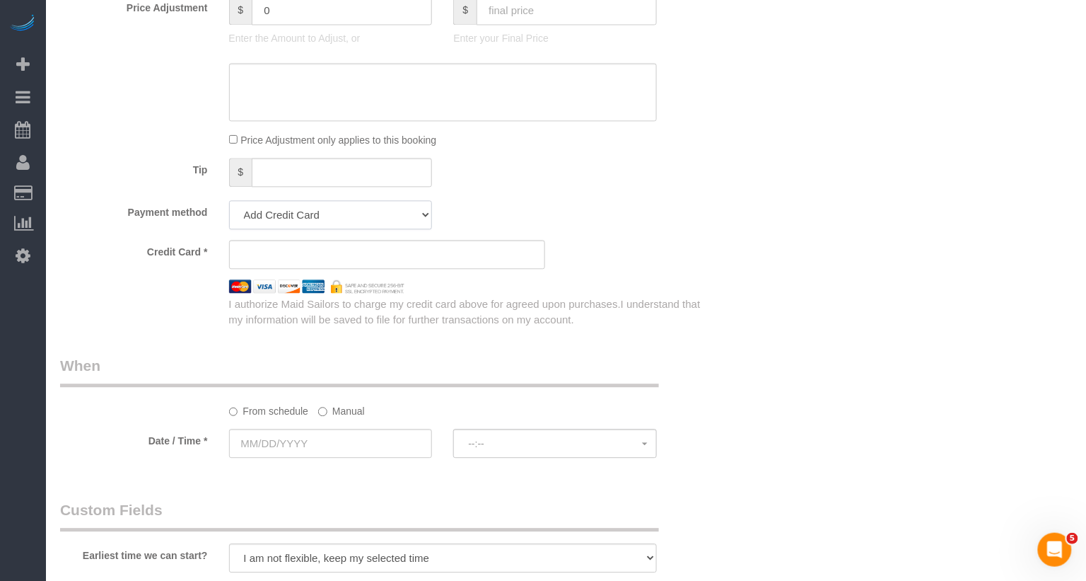
click at [313, 211] on select "Add Credit Card Cash Check Paypal" at bounding box center [331, 214] width 204 height 29
select select "string:cash"
click at [229, 200] on select "Add Credit Card Cash Check Paypal" at bounding box center [331, 214] width 204 height 29
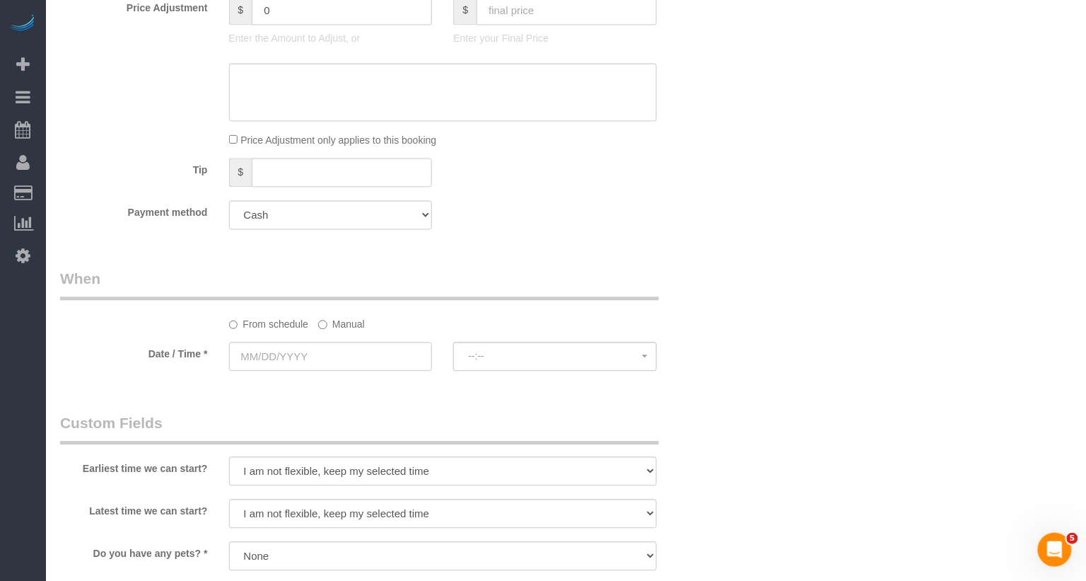
click at [342, 448] on div "Earliest time we can start? I am not flexible, keep my selected time 8:00 AM 9:…" at bounding box center [386, 450] width 675 height 76
click at [333, 366] on input "text" at bounding box center [331, 356] width 204 height 29
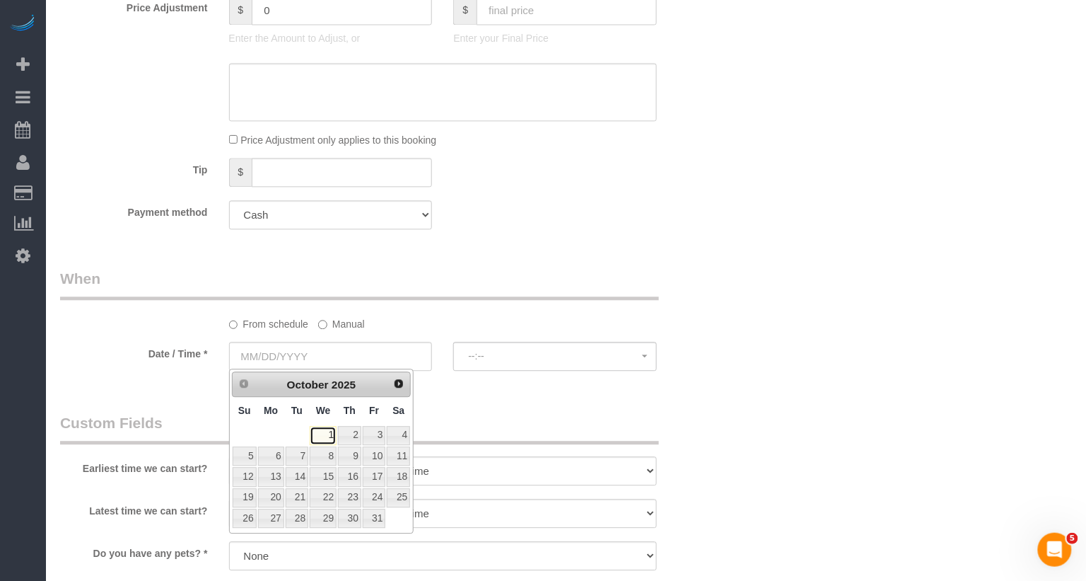
click at [322, 438] on link "1" at bounding box center [323, 435] width 27 height 19
type input "10/01/2025"
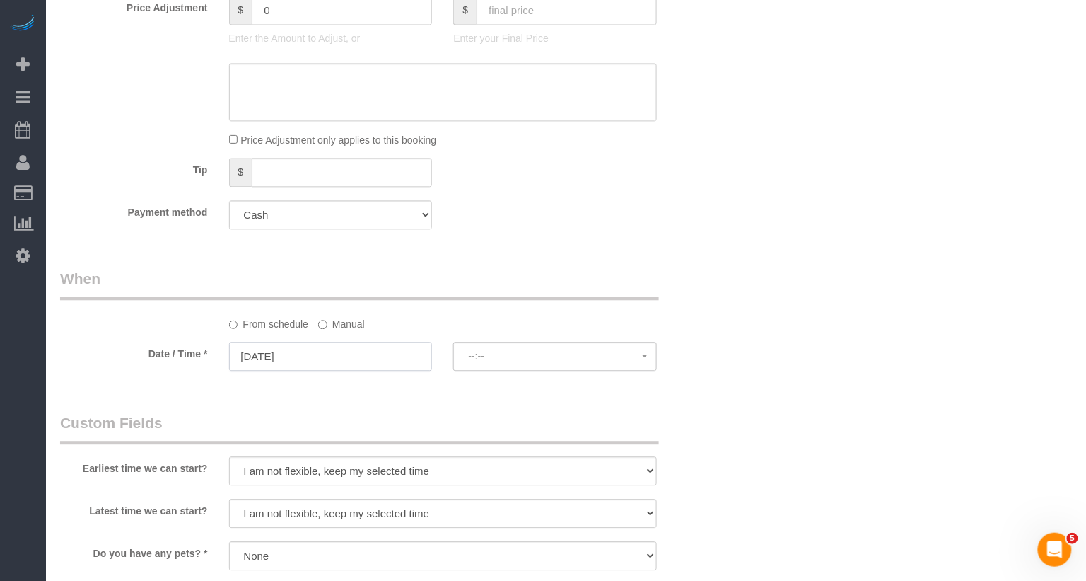
click at [320, 345] on input "10/01/2025" at bounding box center [331, 356] width 204 height 29
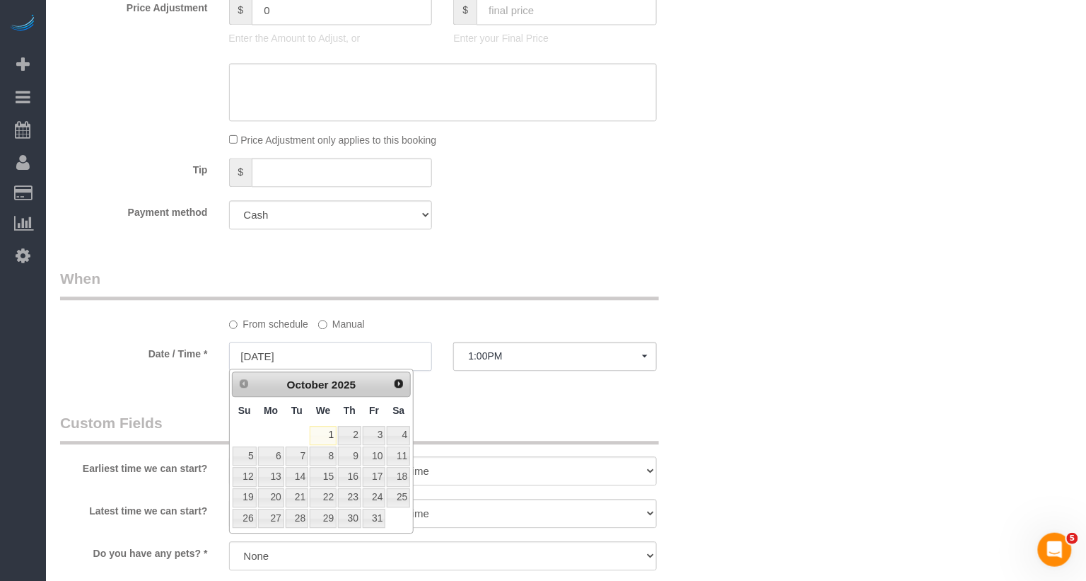
select select "spot105"
click at [349, 431] on link "2" at bounding box center [349, 435] width 23 height 19
type input "10/02/2025"
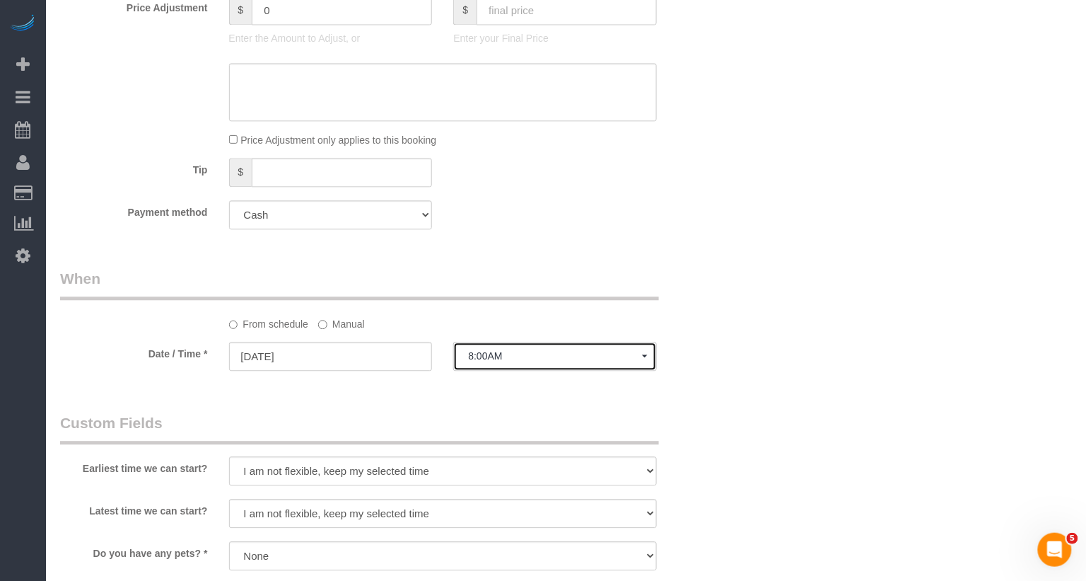
click at [489, 350] on span "8:00AM" at bounding box center [555, 355] width 174 height 11
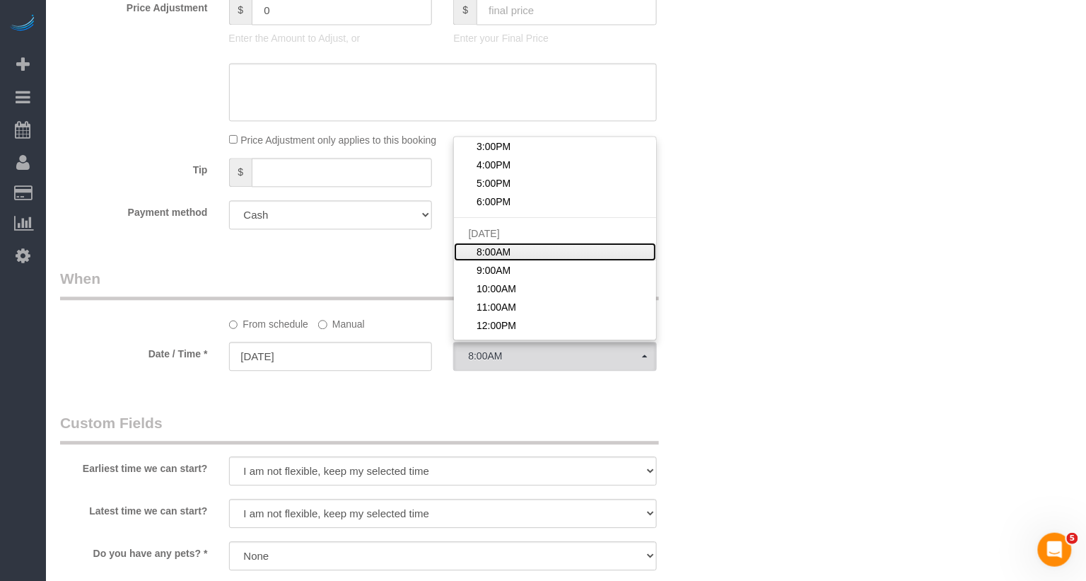
scroll to position [116, 0]
click at [503, 252] on span "11:00AM" at bounding box center [497, 249] width 40 height 14
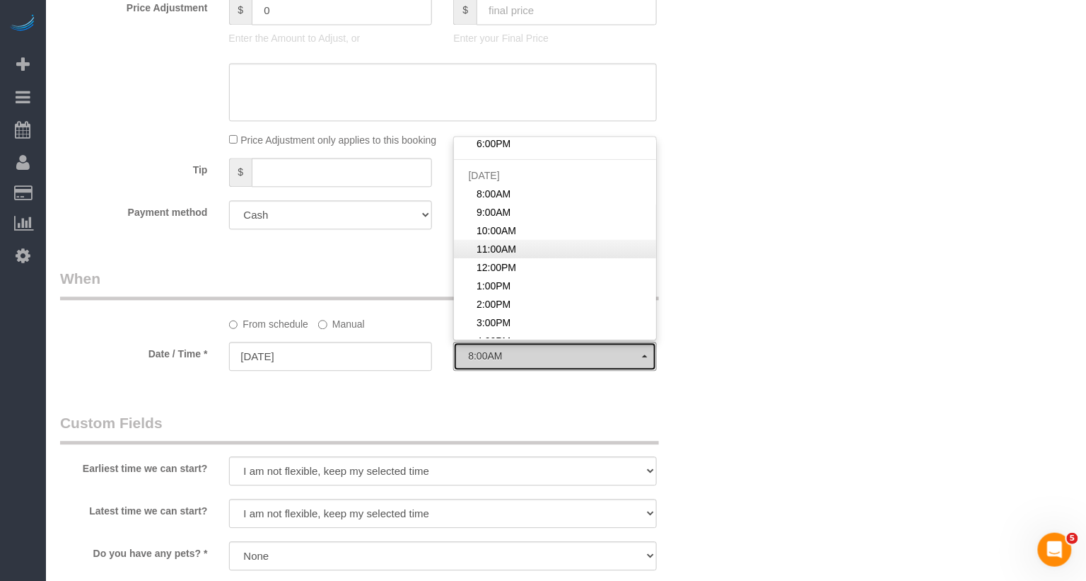
select select "spot114"
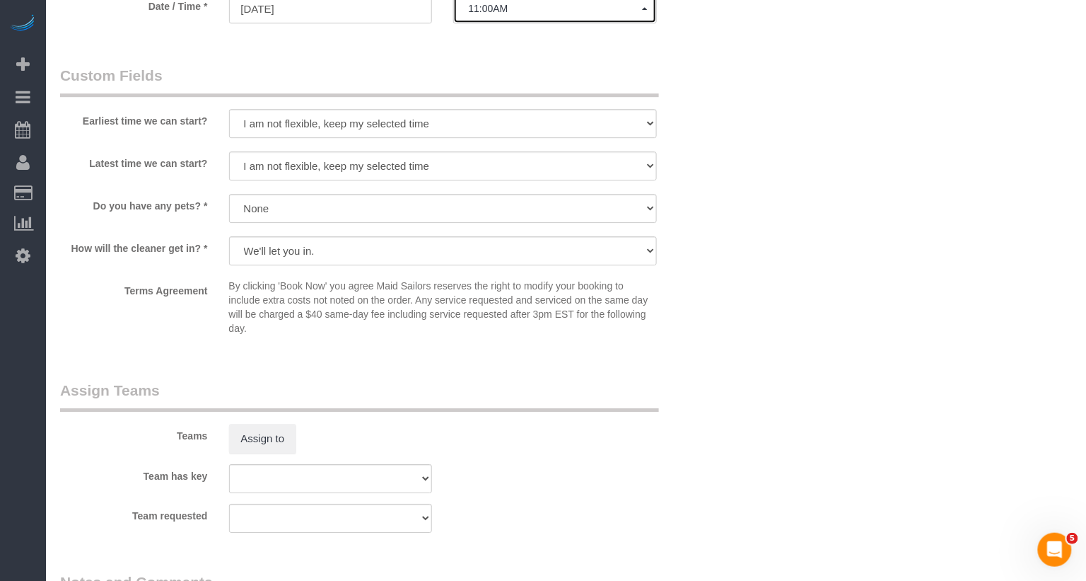
scroll to position [1385, 0]
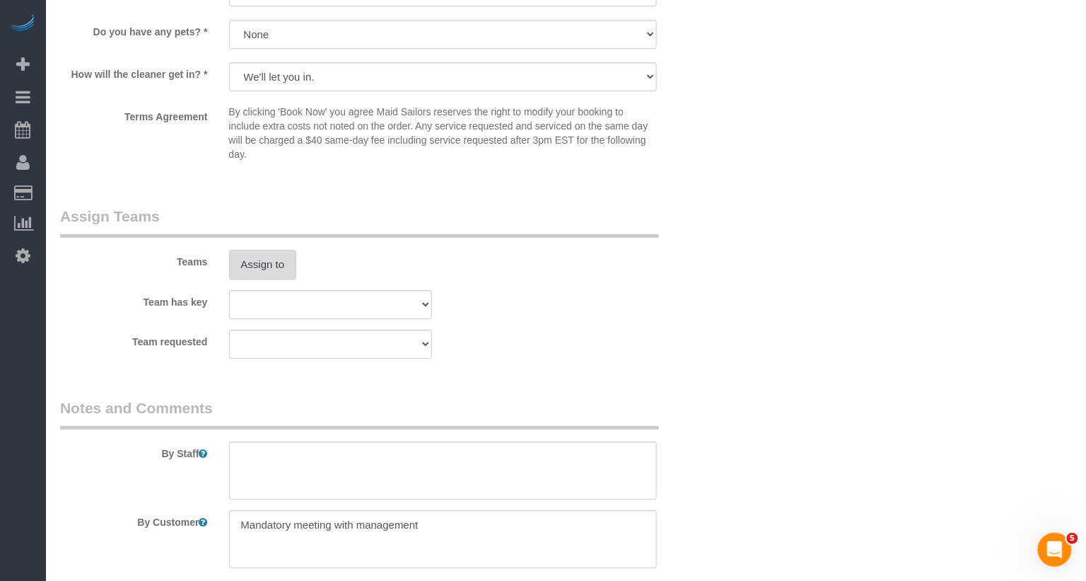
click at [282, 275] on button "Assign to" at bounding box center [263, 265] width 68 height 30
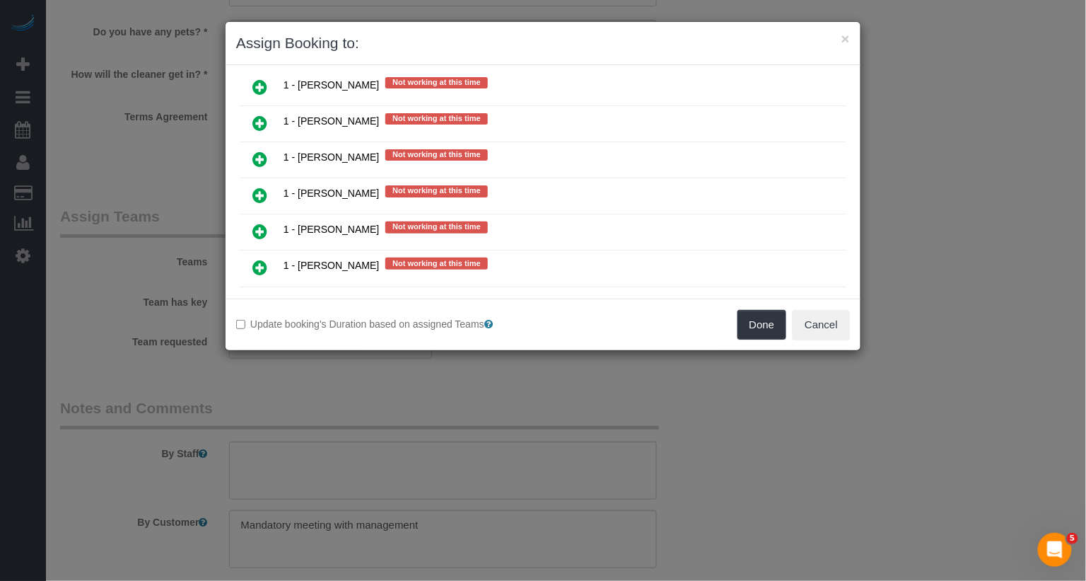
scroll to position [1160, 0]
click at [266, 332] on icon at bounding box center [259, 340] width 15 height 17
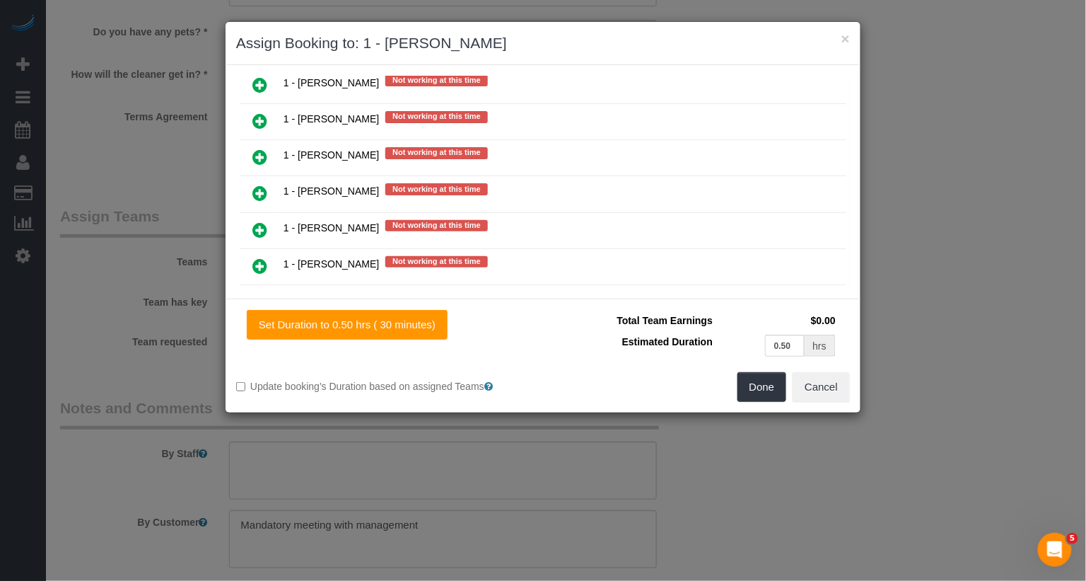
scroll to position [1191, 0]
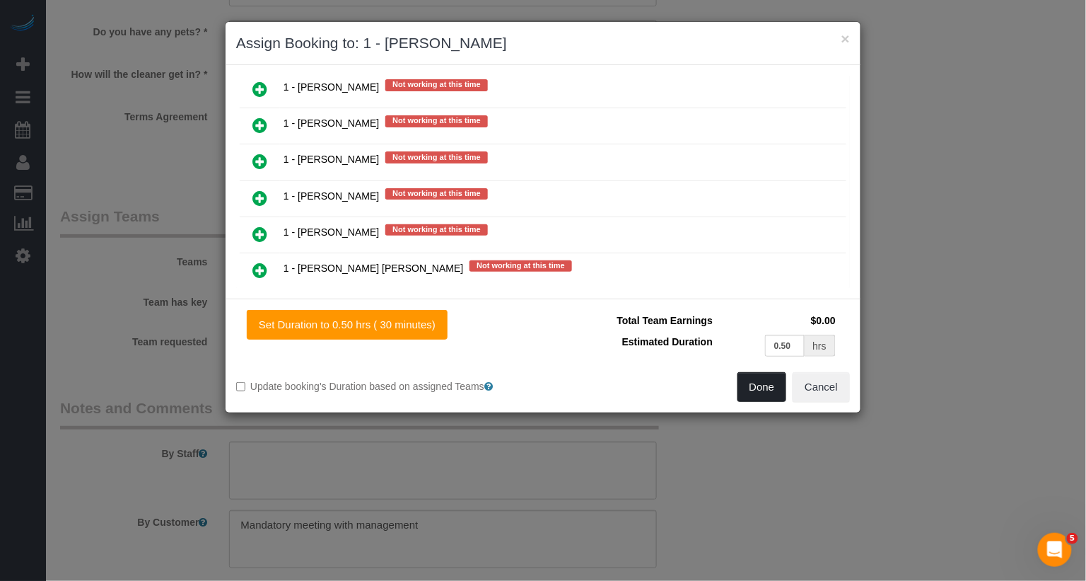
click at [776, 391] on button "Done" at bounding box center [762, 387] width 49 height 30
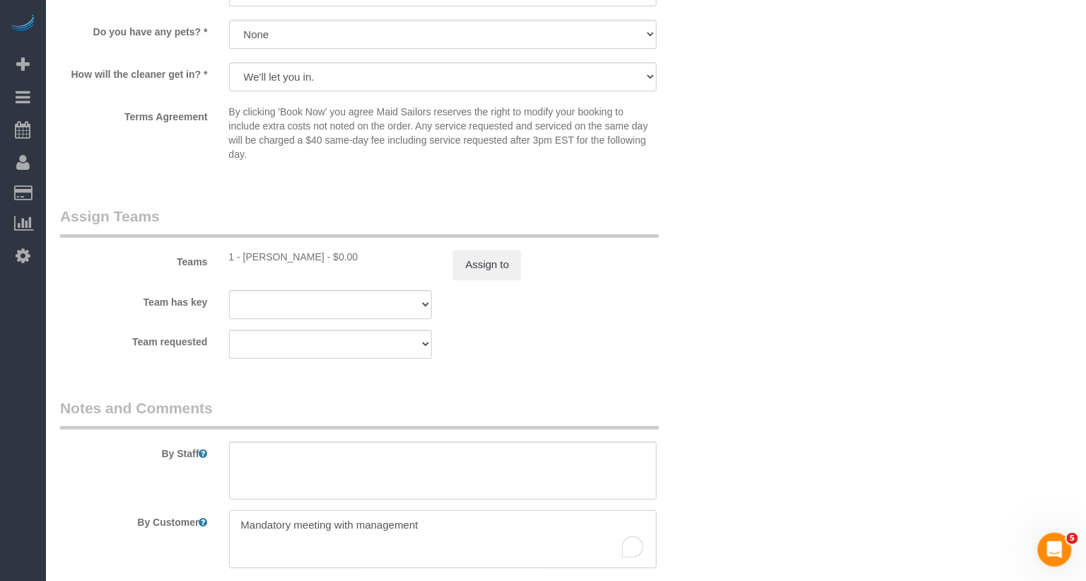
drag, startPoint x: 469, startPoint y: 516, endPoint x: 216, endPoint y: 530, distance: 253.5
click at [216, 530] on div "By Customer" at bounding box center [386, 539] width 675 height 58
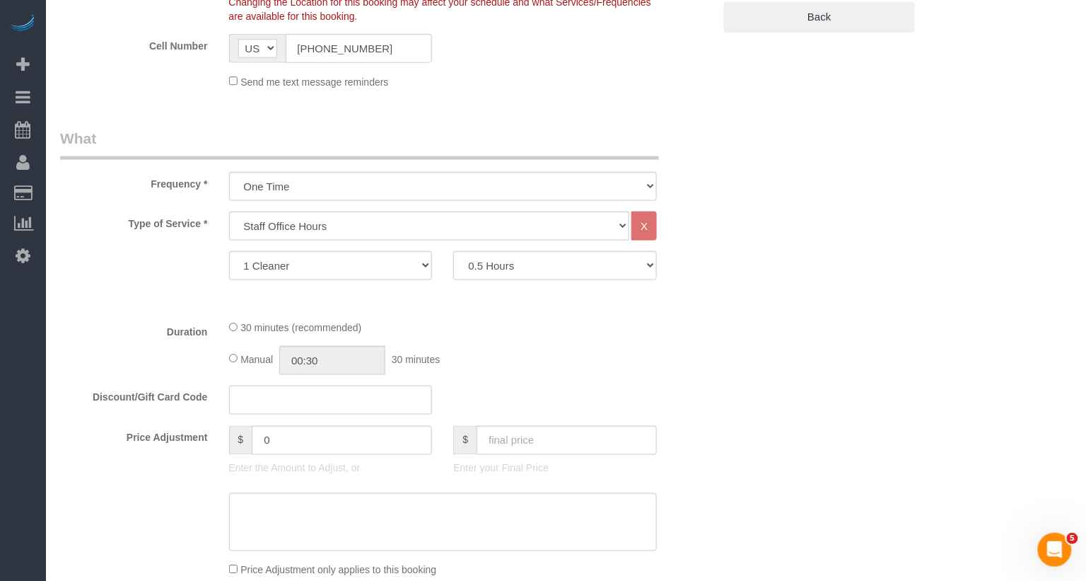
scroll to position [452, 0]
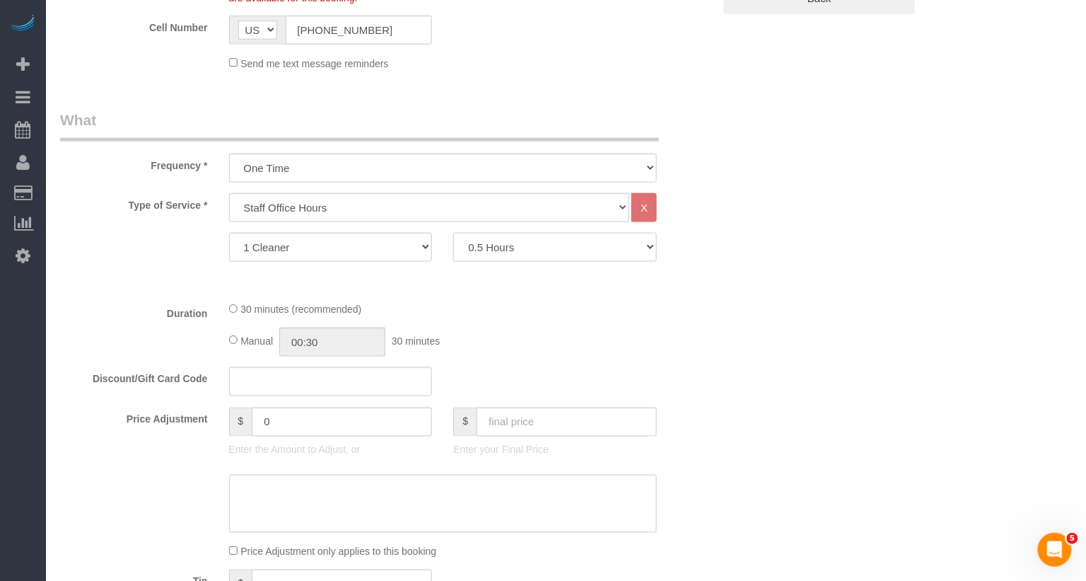
click at [504, 238] on select "0.5 Hours 1 Hour 1.5 Hour 2 Hours 2.5 Hours 3 Hours 3.5 Hours 4 Hours 4.5 Hours…" at bounding box center [555, 247] width 204 height 29
select select "60"
click at [453, 233] on select "0.5 Hours 1 Hour 1.5 Hour 2 Hours 2.5 Hours 3 Hours 3.5 Hours 4 Hours 4.5 Hours…" at bounding box center [555, 247] width 204 height 29
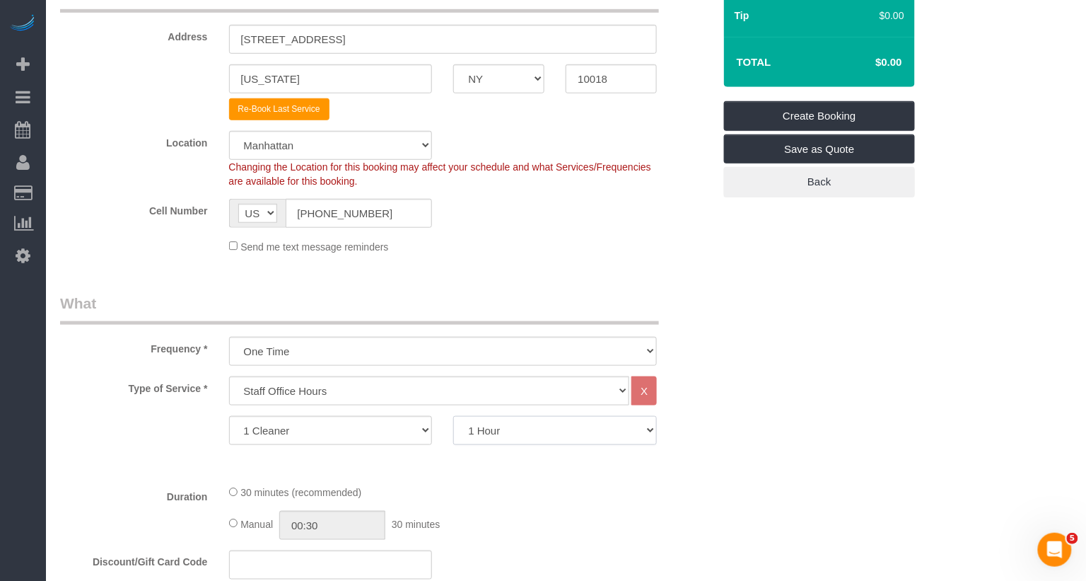
scroll to position [0, 0]
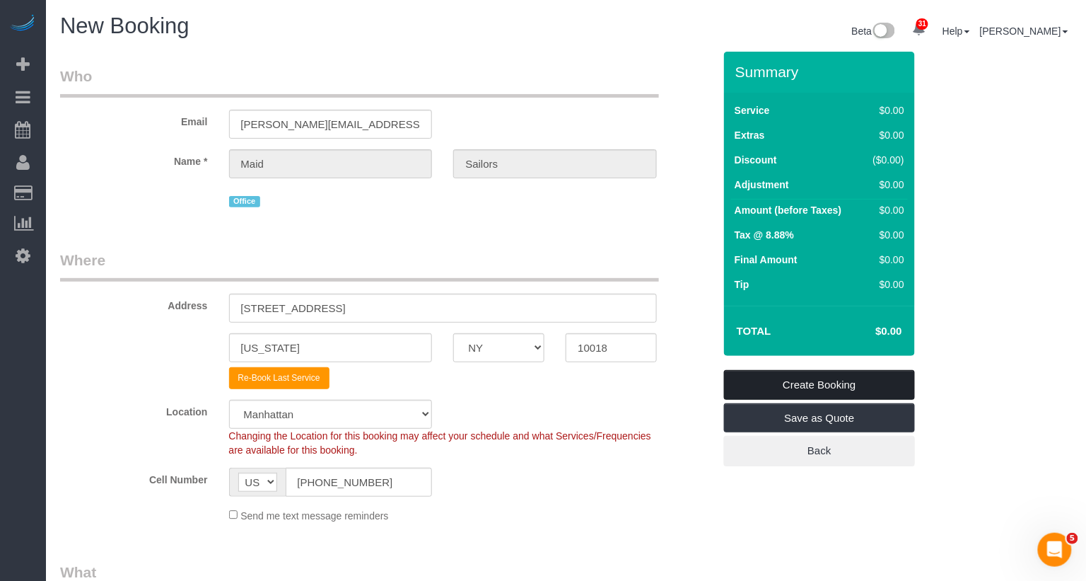
select select "spot159"
click at [835, 383] on link "Create Booking" at bounding box center [819, 385] width 191 height 30
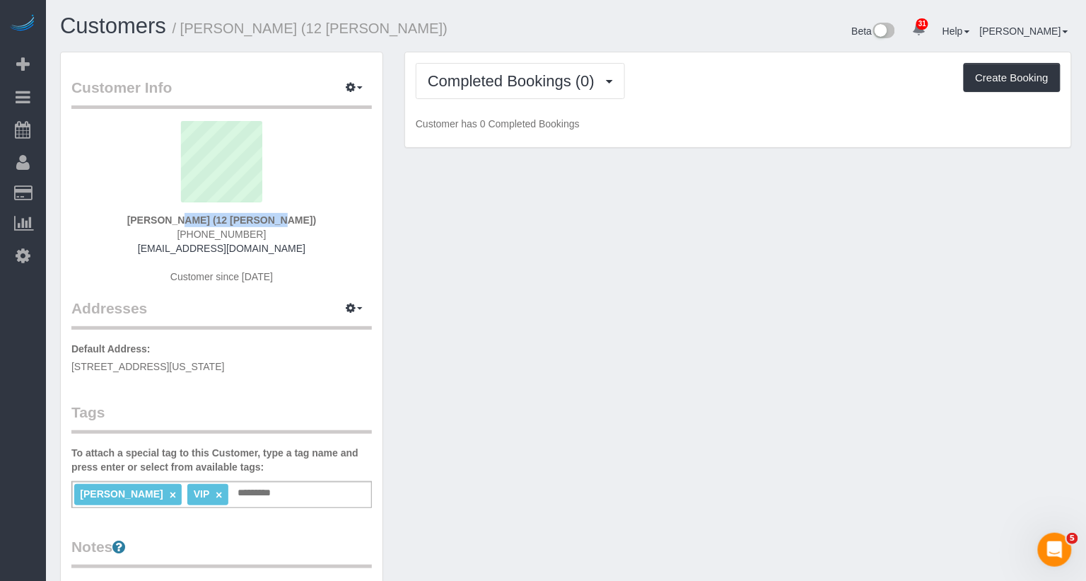
drag, startPoint x: 276, startPoint y: 213, endPoint x: 149, endPoint y: 212, distance: 127.3
click at [148, 212] on div "[PERSON_NAME] (12 [PERSON_NAME]) [PHONE_NUMBER] [EMAIL_ADDRESS][DOMAIN_NAME] Cu…" at bounding box center [221, 209] width 301 height 177
copy strong "[PERSON_NAME] (12 [PERSON_NAME])"
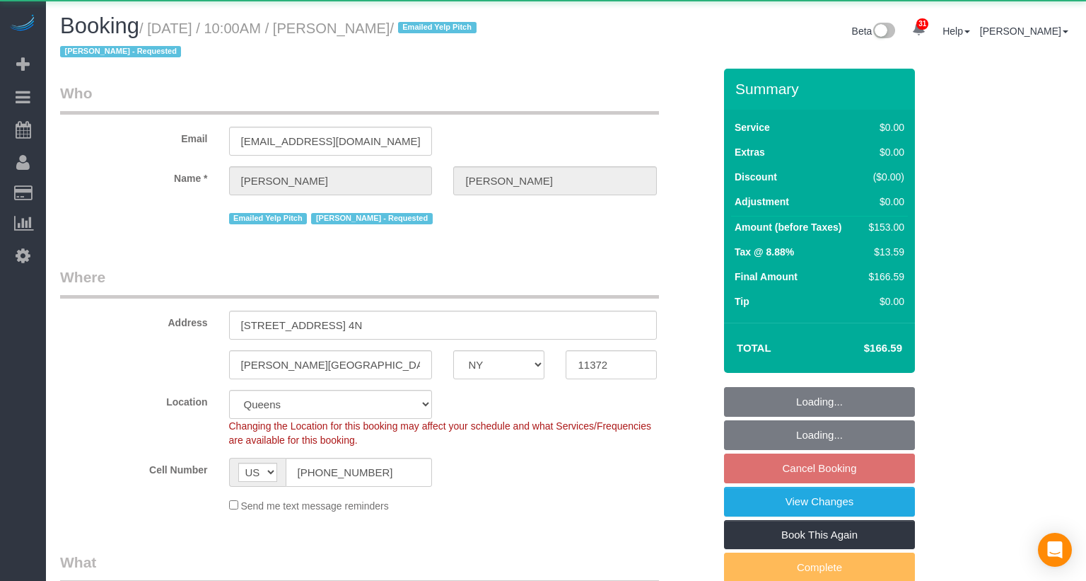
select select "NY"
select select "object:1114"
select select "string:stripe-pm_1JDWDm4VGloSiKo7oIyGWjZ6"
select select "2"
select select "spot3"
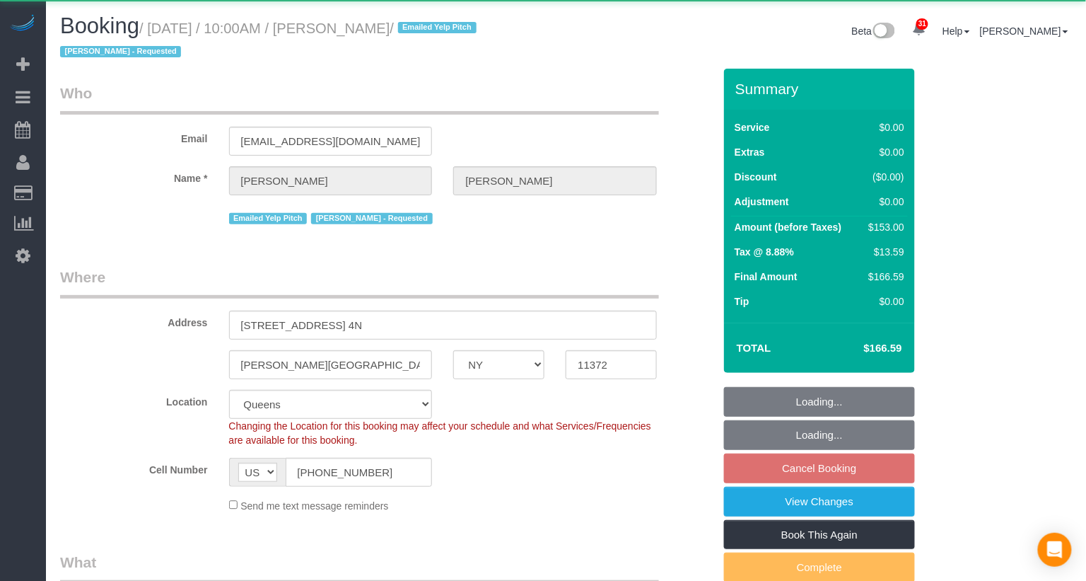
select select "number:89"
select select "number:90"
select select "number:15"
select select "number:5"
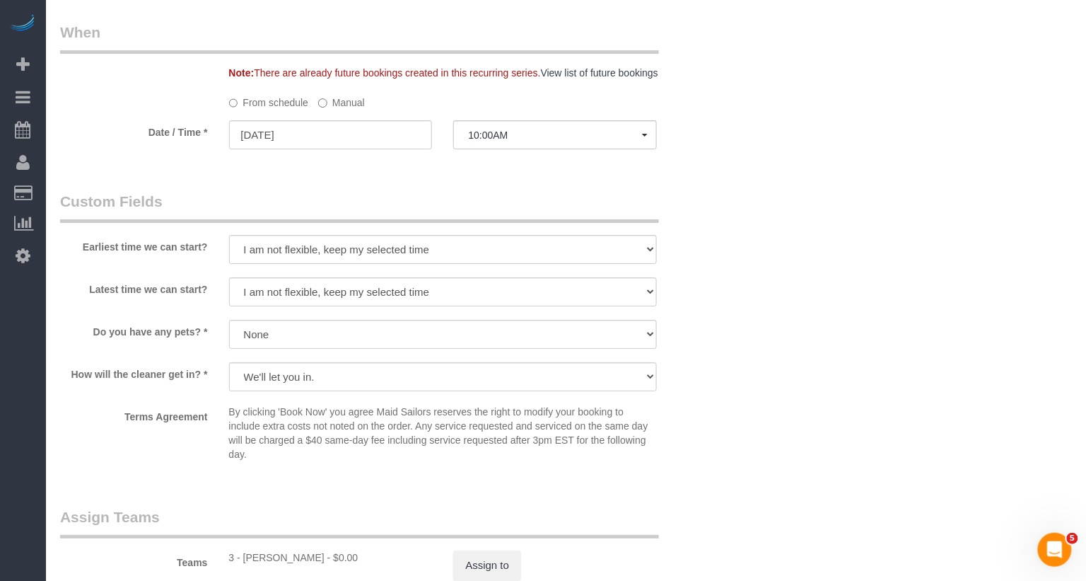
scroll to position [1750, 0]
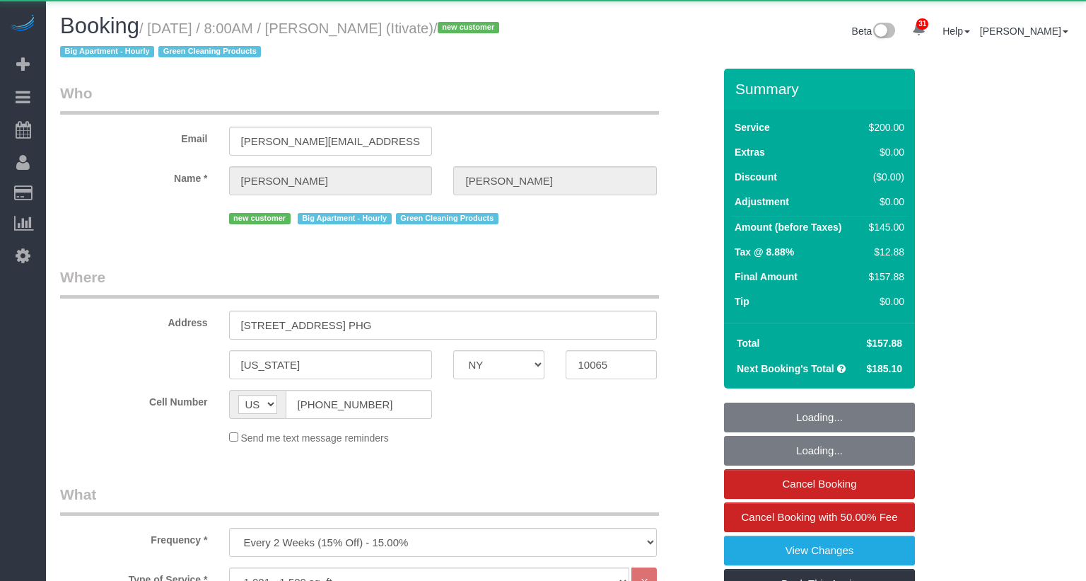
select select "NY"
select select "150"
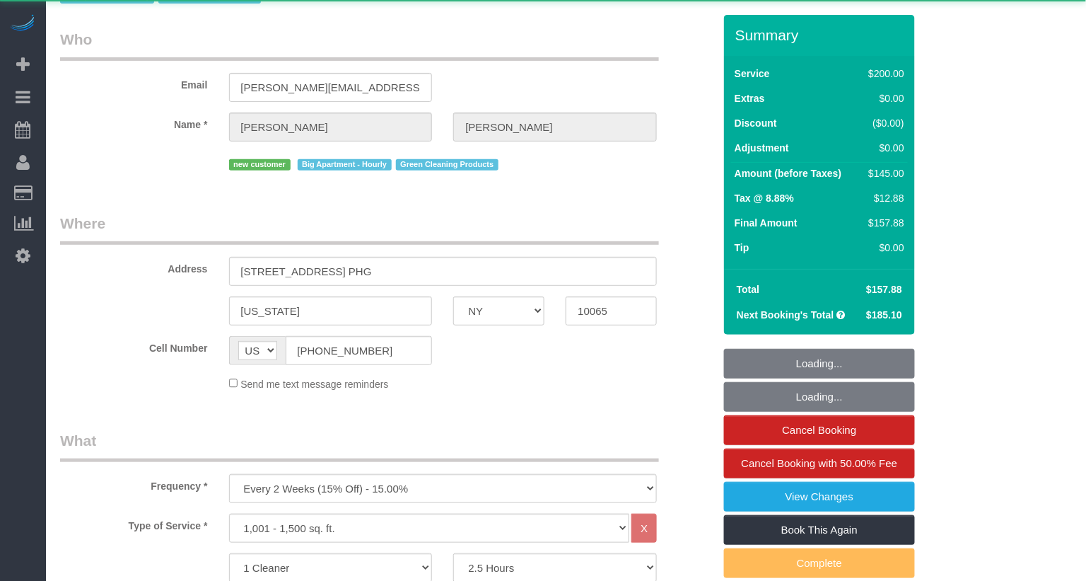
select select "object:1067"
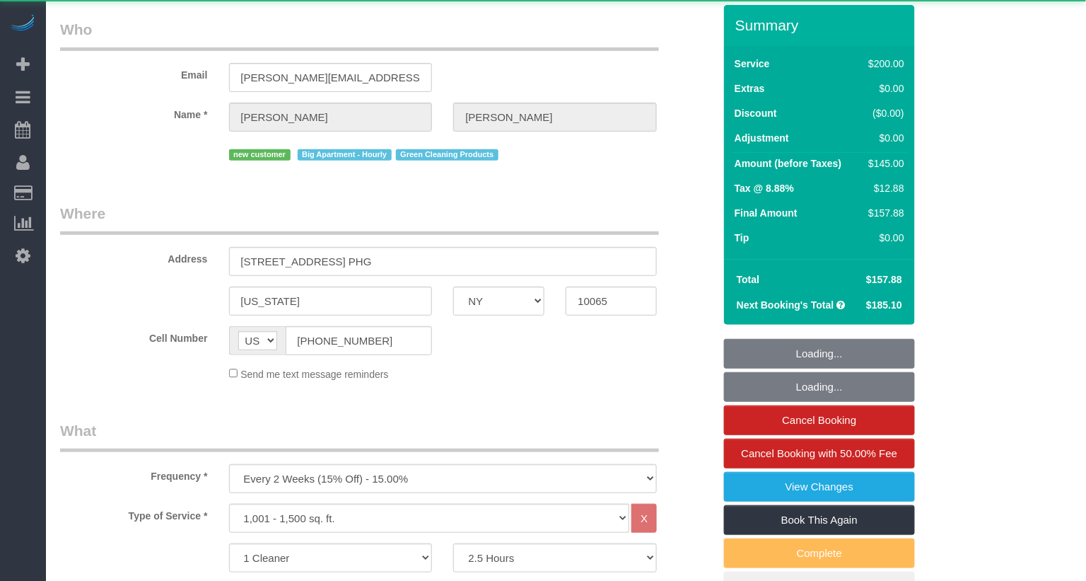
select select "string:stripe-pm_1SD47w4VGloSiKo7chgJo944"
select select "spot1"
select select "number:89"
select select "number:90"
select select "number:15"
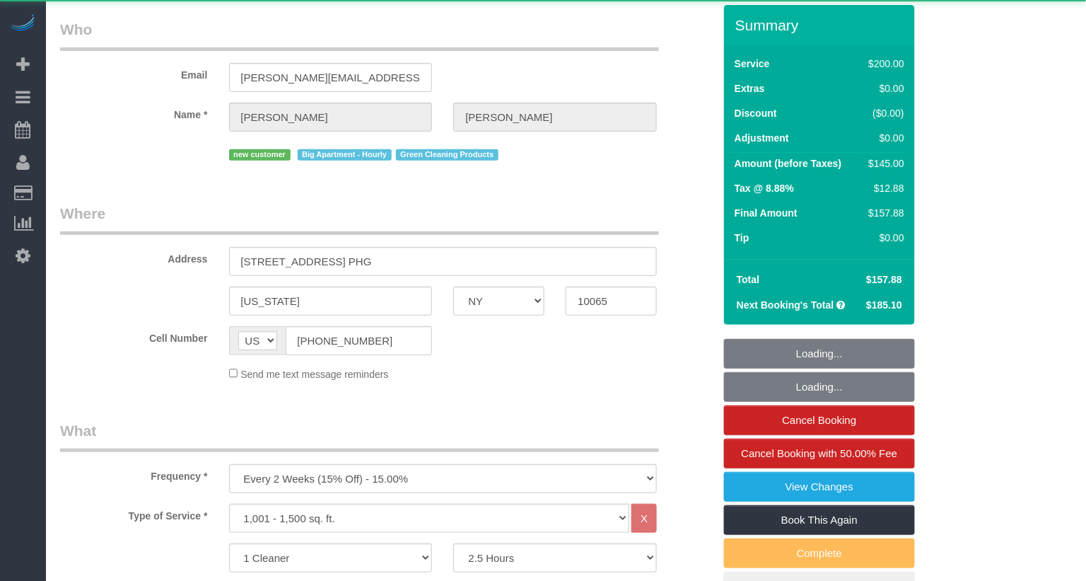
select select "number:6"
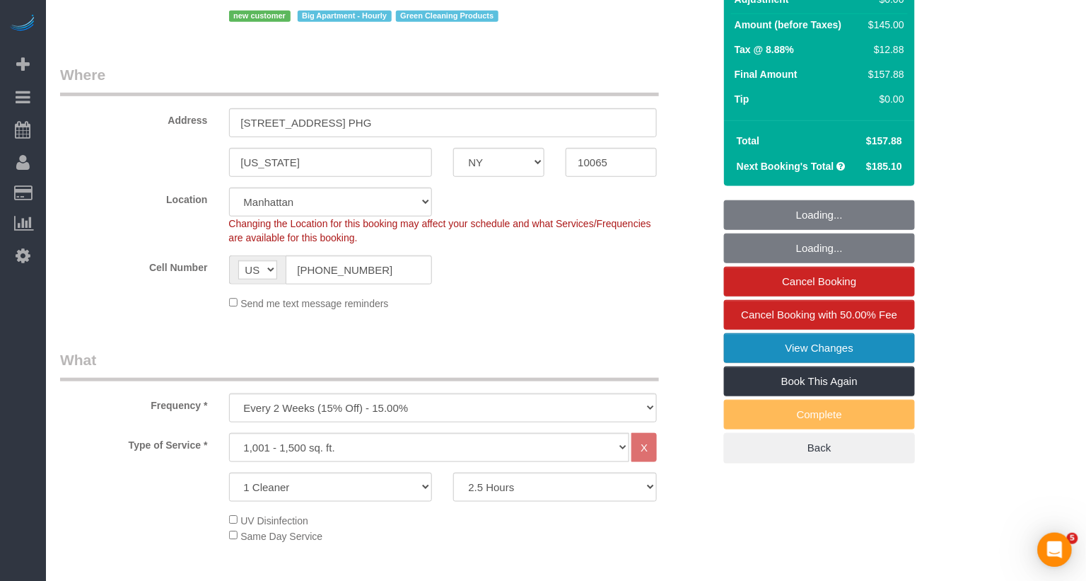
click at [829, 346] on link "View Changes" at bounding box center [819, 348] width 191 height 30
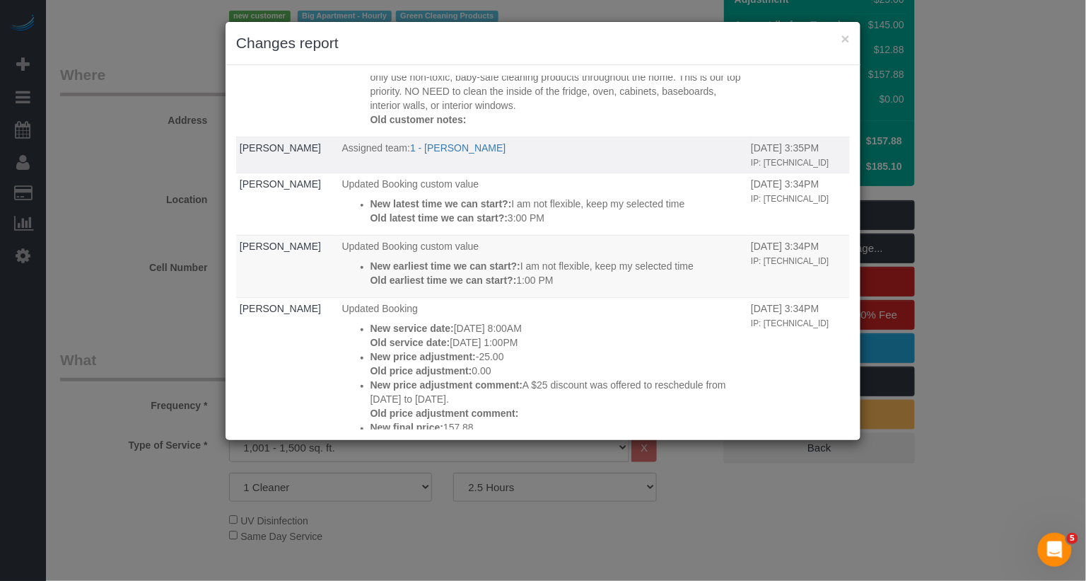
scroll to position [27, 0]
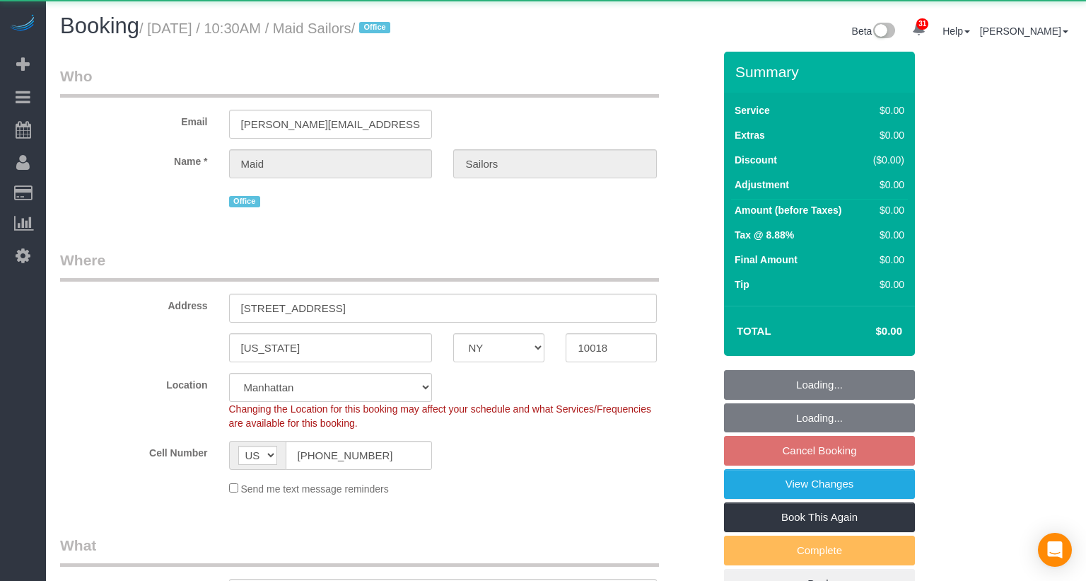
select select "NY"
select select "object:942"
select select "number:89"
select select "number:90"
select select "number:15"
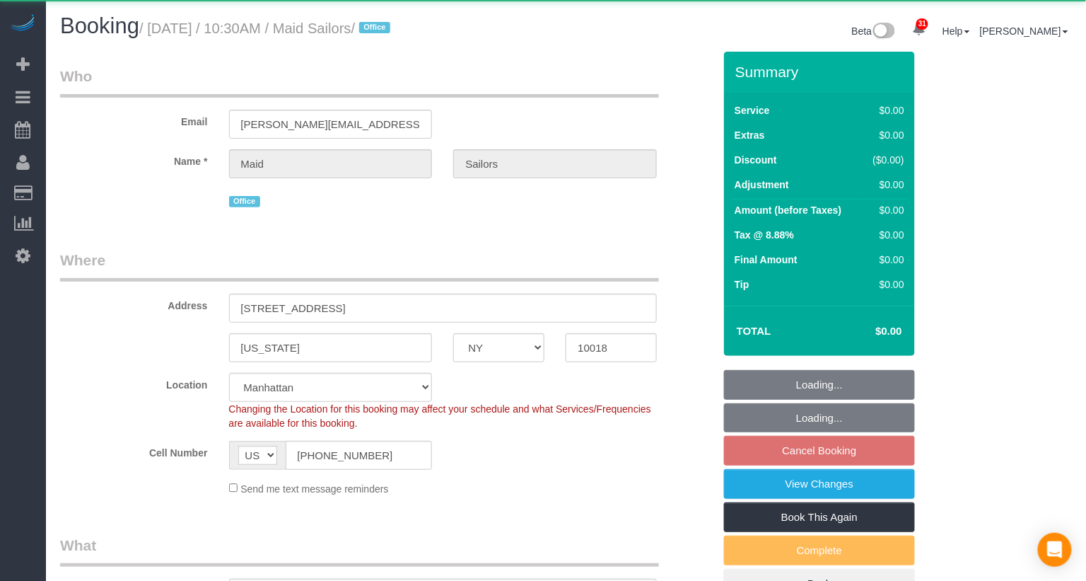
select select "number:5"
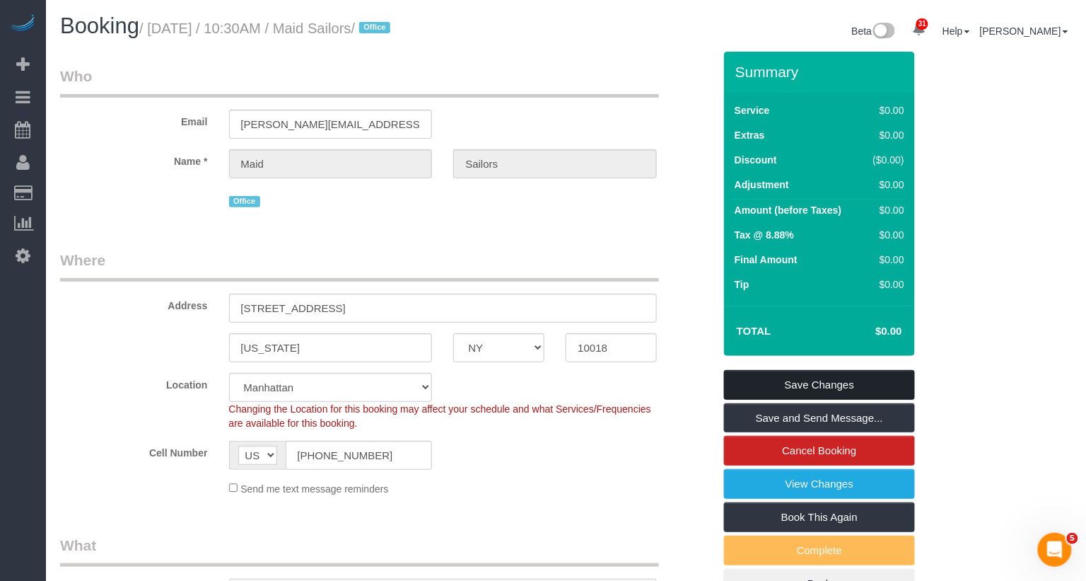
click at [779, 382] on link "Save Changes" at bounding box center [819, 385] width 191 height 30
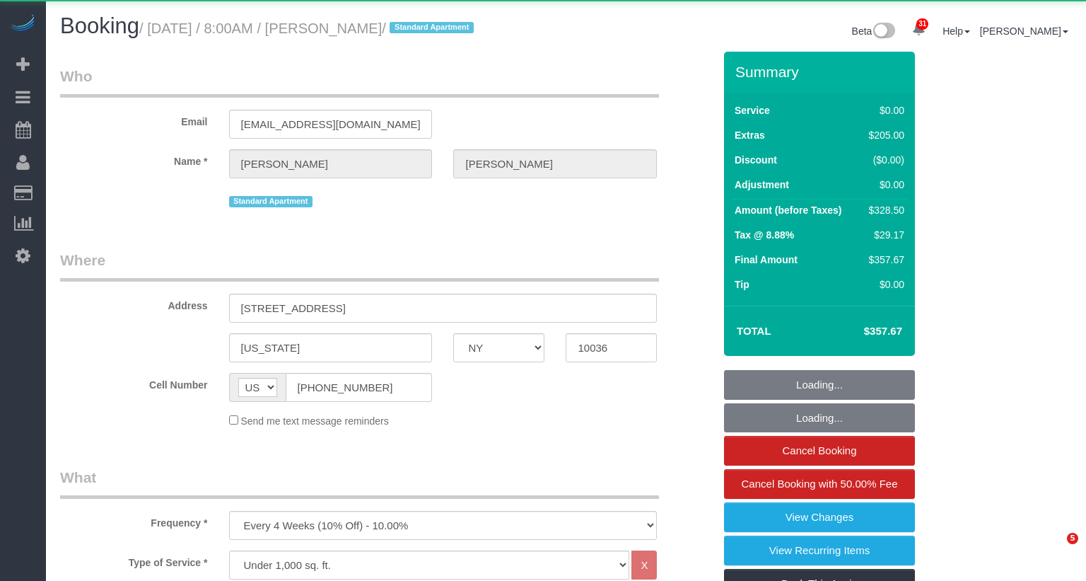
select select "NY"
select select "1"
select select "number:56"
select select "number:79"
select select "number:15"
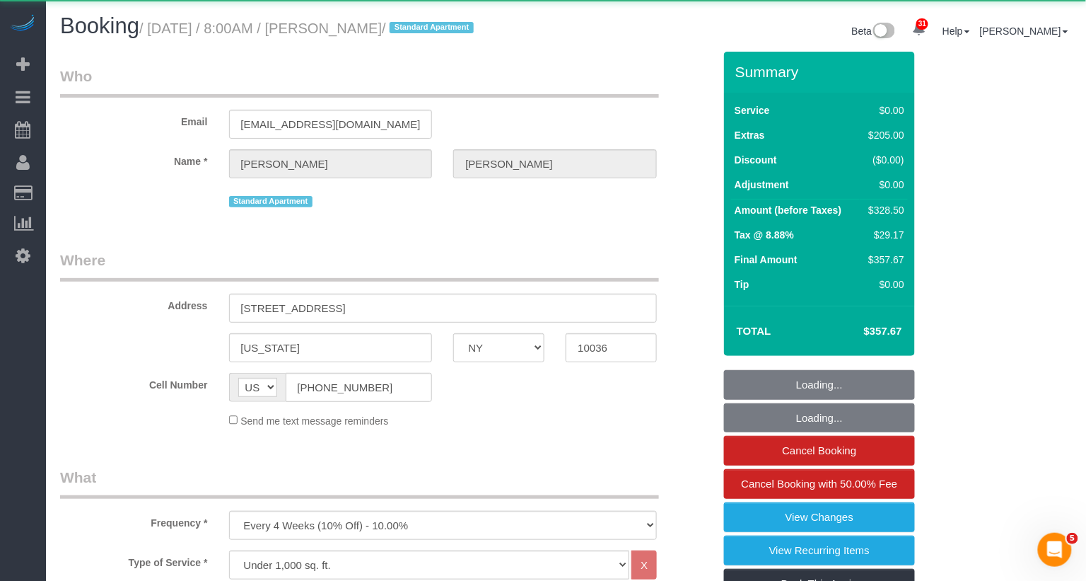
select select "number:6"
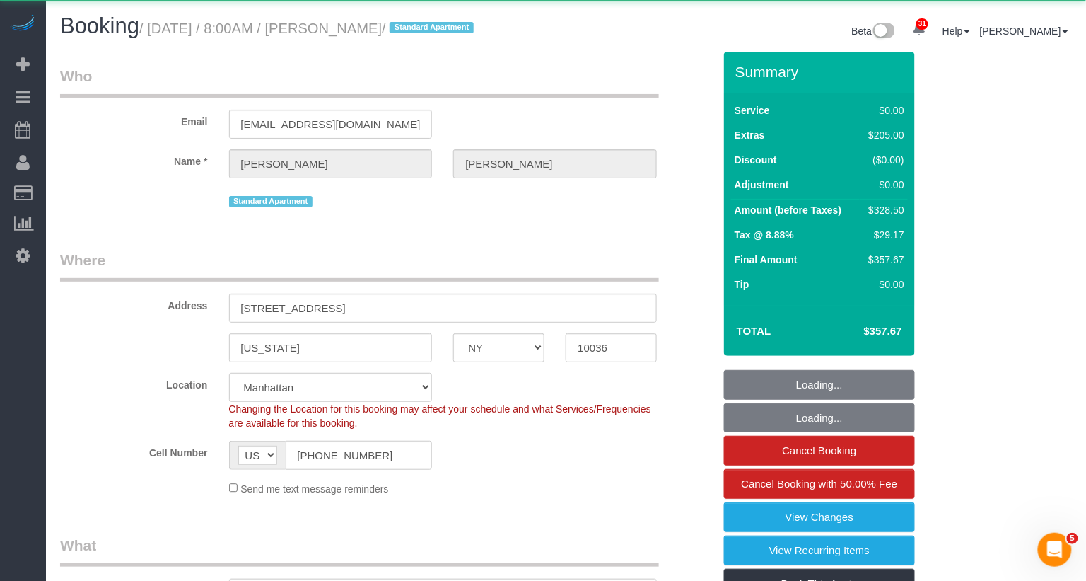
select select "object:1505"
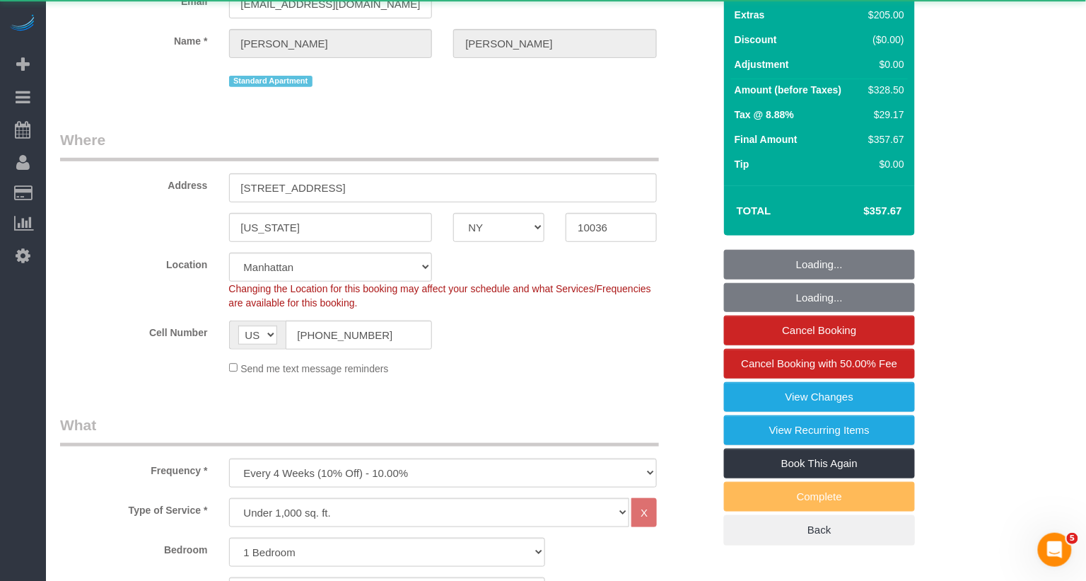
select select "string:stripe-pm_1RzKk84VGloSiKo7bgUNgTTV"
select select "1"
select select "spot1"
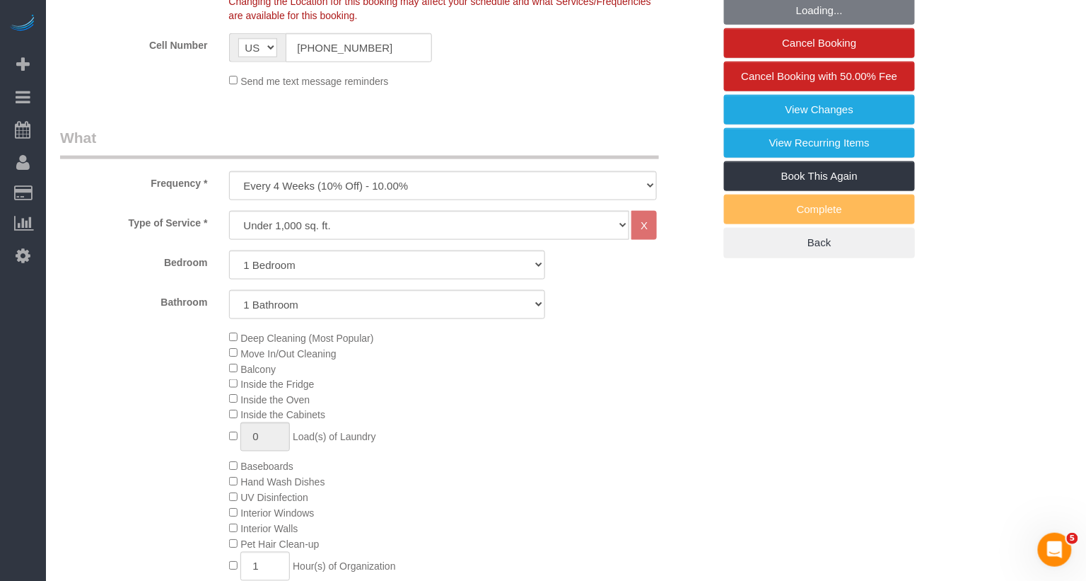
scroll to position [559, 0]
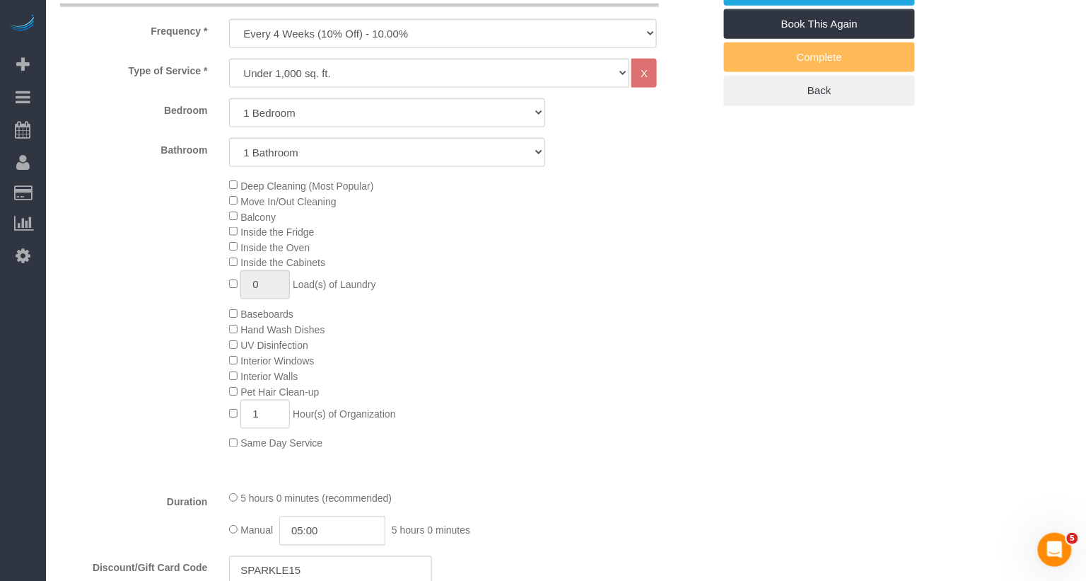
click at [302, 530] on input "05:00" at bounding box center [332, 530] width 106 height 29
type input "02:00"
click at [302, 445] on li "02:00" at bounding box center [317, 445] width 63 height 18
select select "spot54"
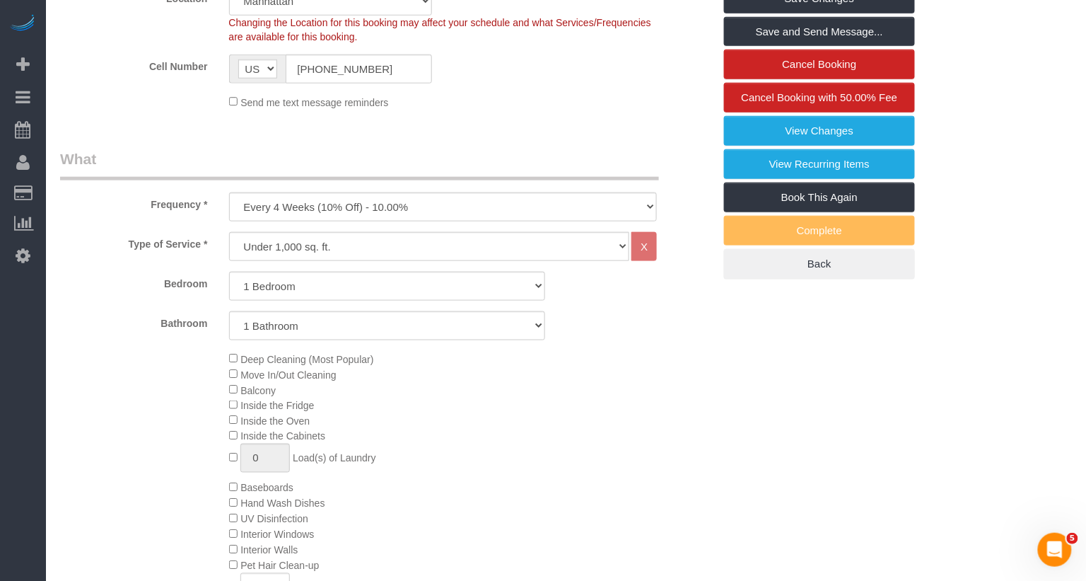
scroll to position [0, 0]
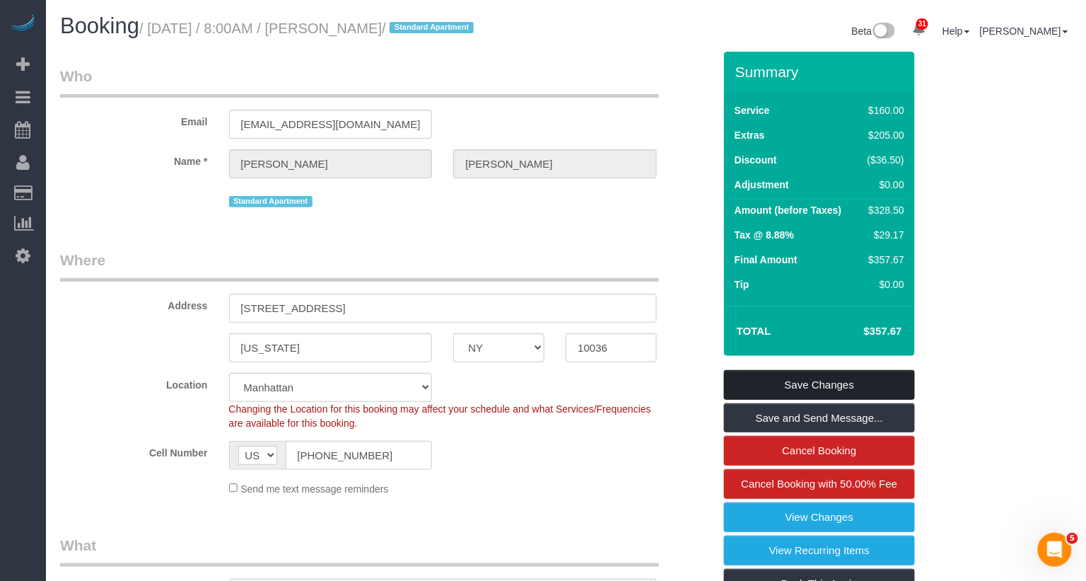
click at [784, 381] on link "Save Changes" at bounding box center [819, 385] width 191 height 30
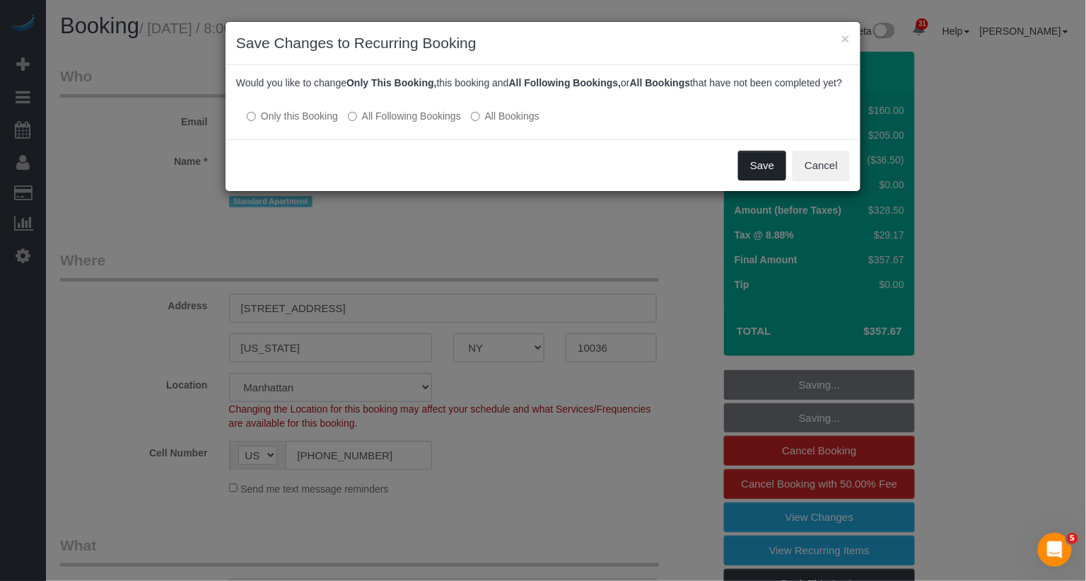
click at [750, 173] on button "Save" at bounding box center [762, 166] width 48 height 30
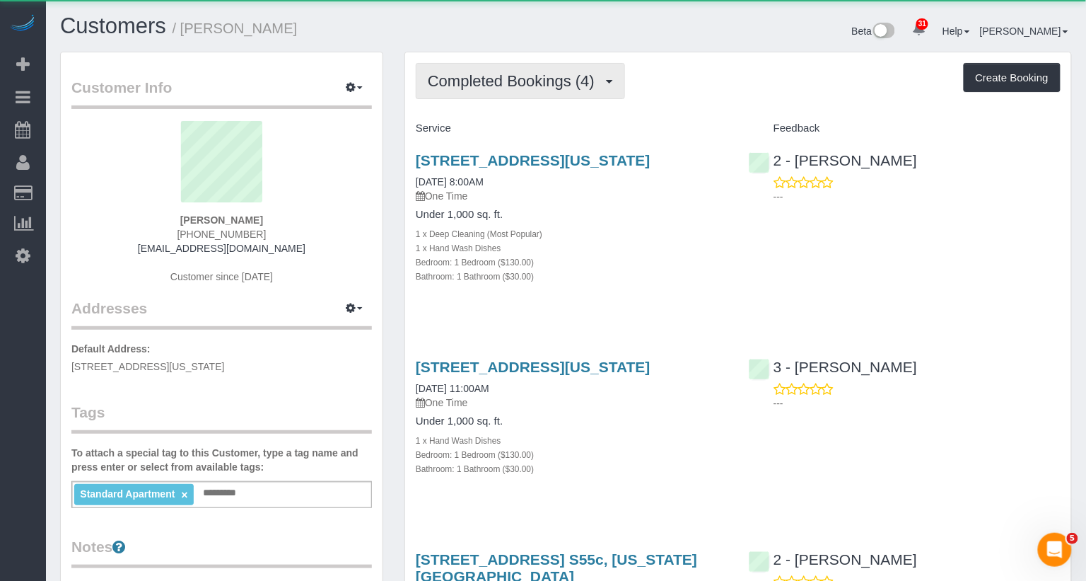
click at [502, 79] on span "Completed Bookings (4)" at bounding box center [515, 81] width 174 height 18
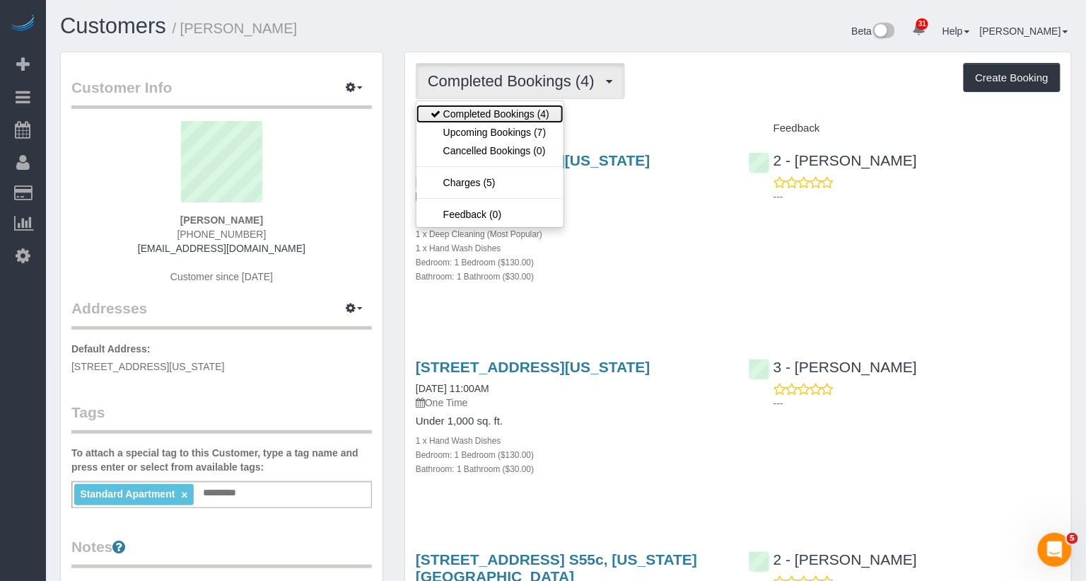
click at [502, 120] on link "Completed Bookings (4)" at bounding box center [489, 114] width 147 height 18
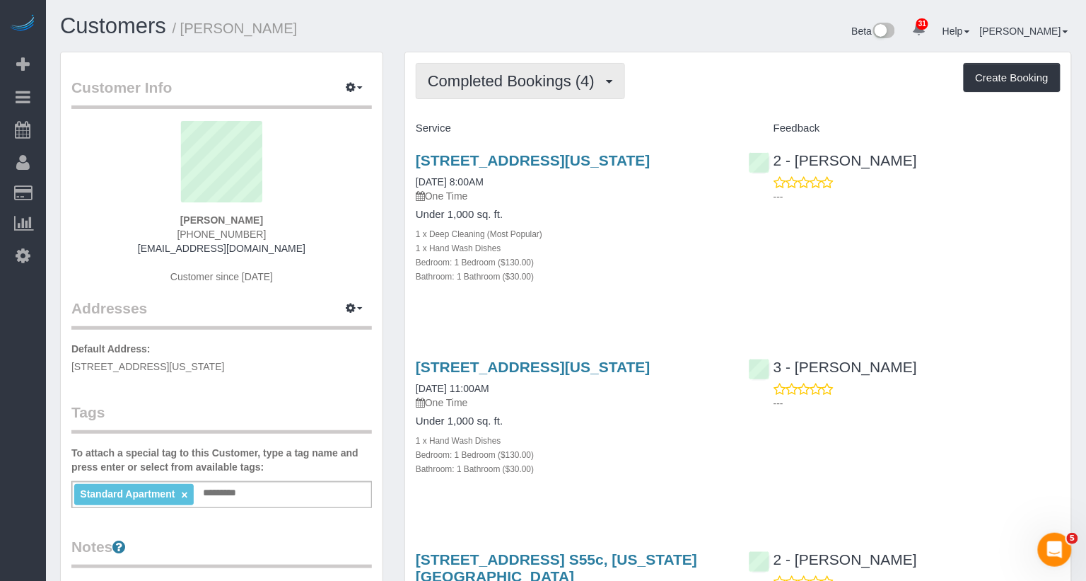
click at [514, 84] on span "Completed Bookings (4)" at bounding box center [515, 81] width 174 height 18
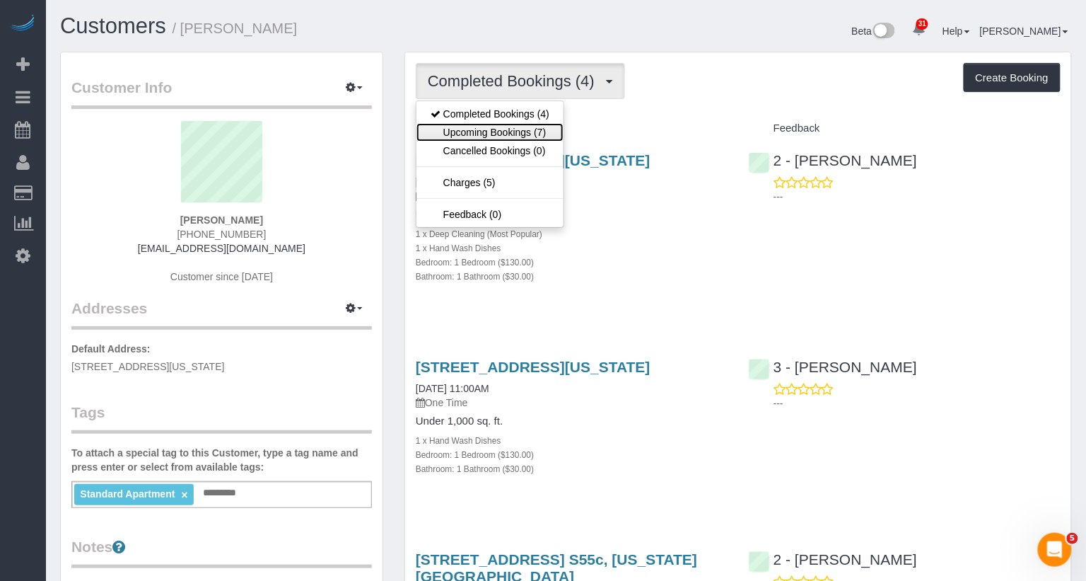
click at [514, 123] on link "Upcoming Bookings (7)" at bounding box center [489, 132] width 147 height 18
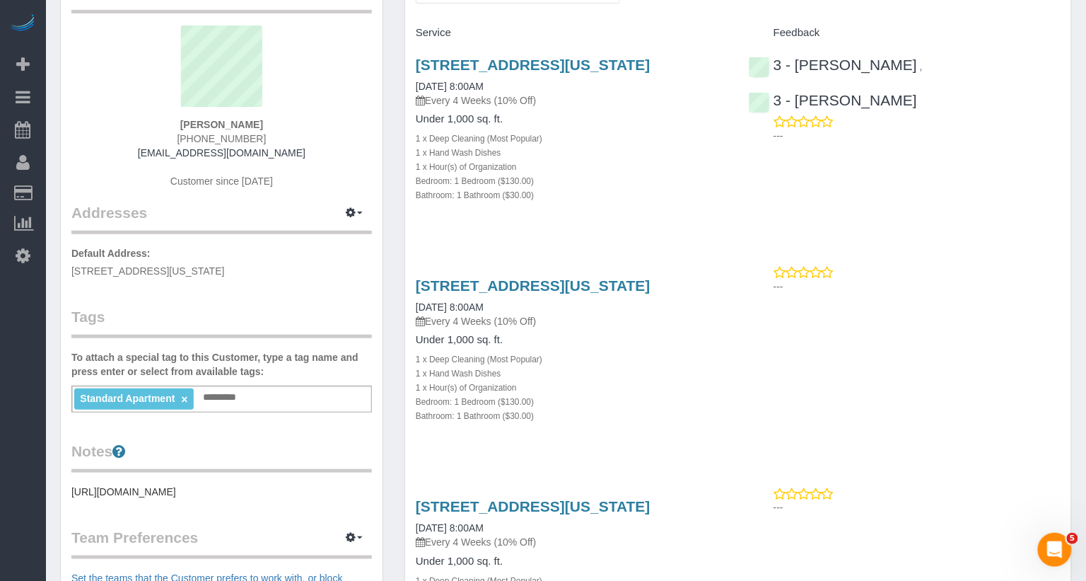
scroll to position [100, 0]
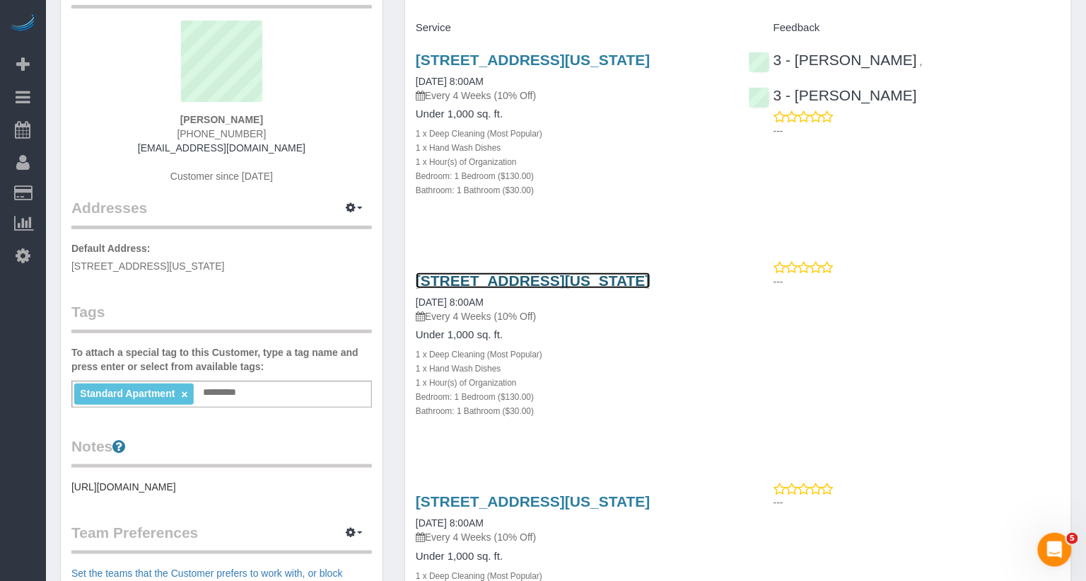
click at [502, 288] on link "[STREET_ADDRESS][US_STATE]" at bounding box center [533, 280] width 235 height 16
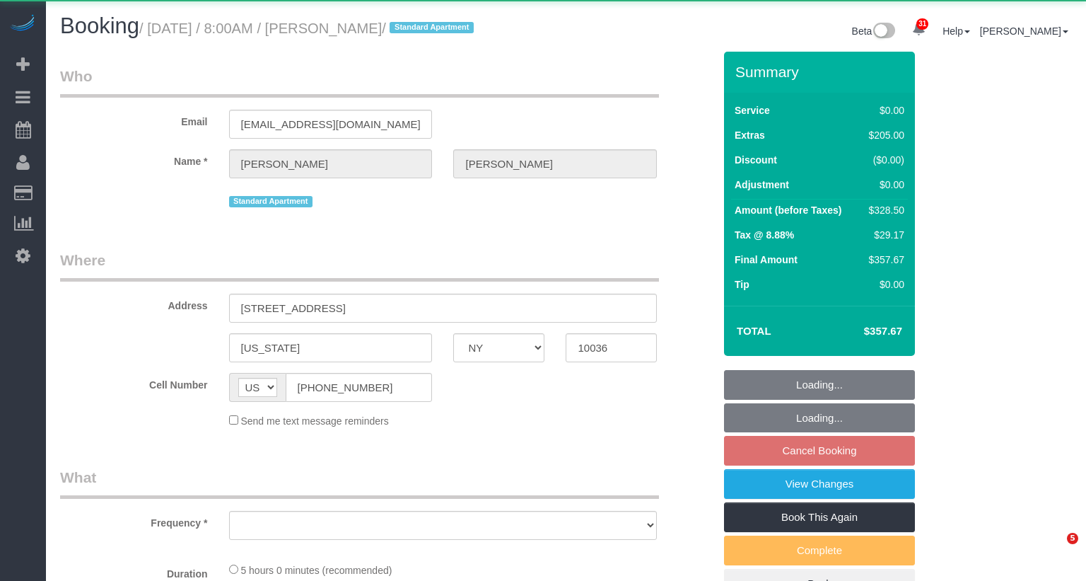
select select "NY"
select select "object:1065"
select select "1"
select select "spot1"
select select "number:56"
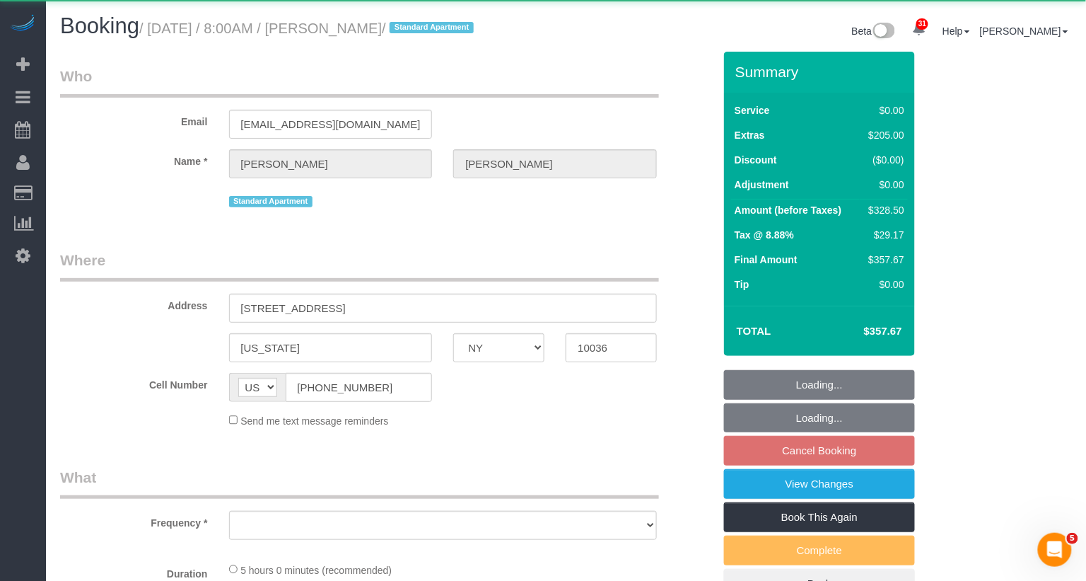
select select "number:79"
select select "number:15"
select select "number:6"
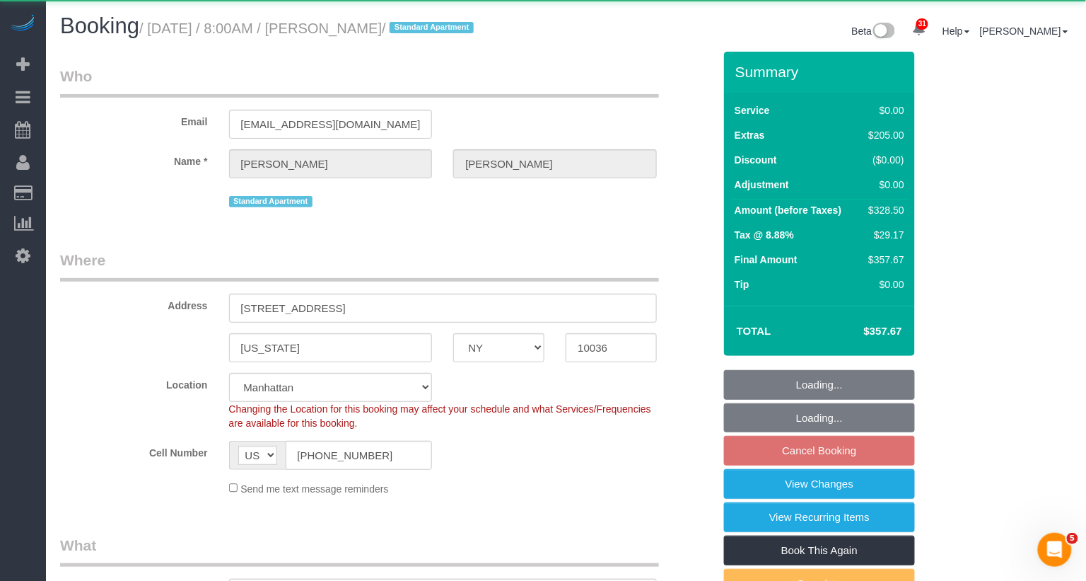
select select "string:stripe-pm_1RzKk84VGloSiKo7bgUNgTTV"
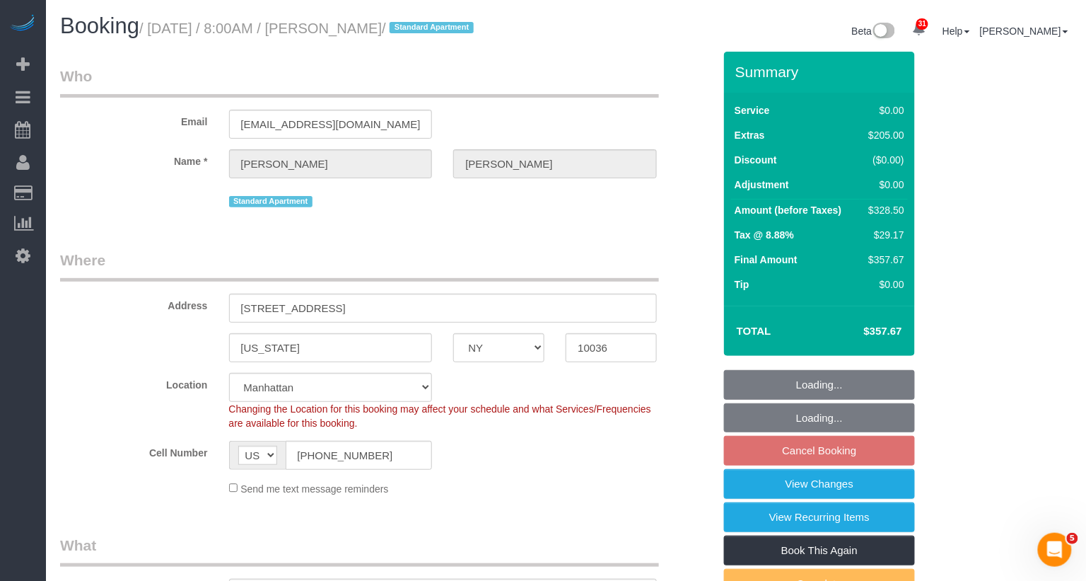
drag, startPoint x: 425, startPoint y: 29, endPoint x: 335, endPoint y: 29, distance: 89.8
click at [335, 29] on small "/ October 30, 2025 / 8:00AM / Komal Shah / Standard Apartment" at bounding box center [308, 29] width 339 height 16
copy small "/ Komal Shah"
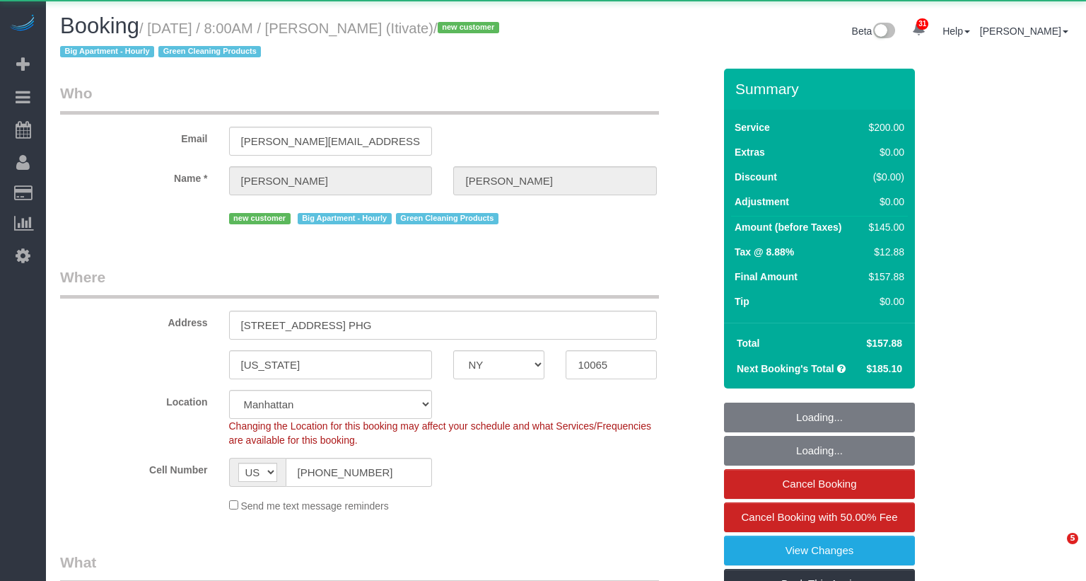
select select "NY"
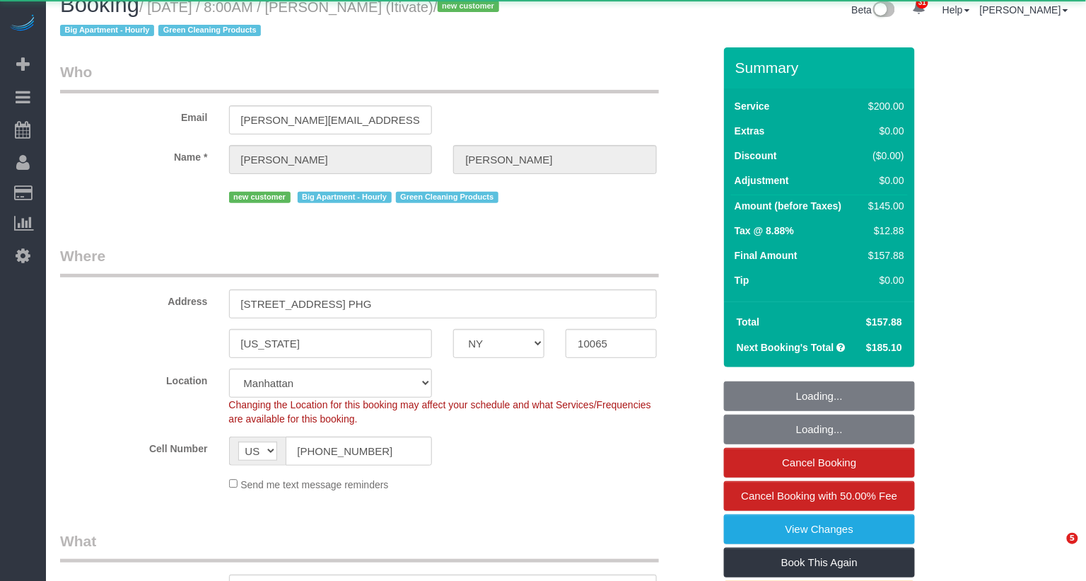
select select "object:1062"
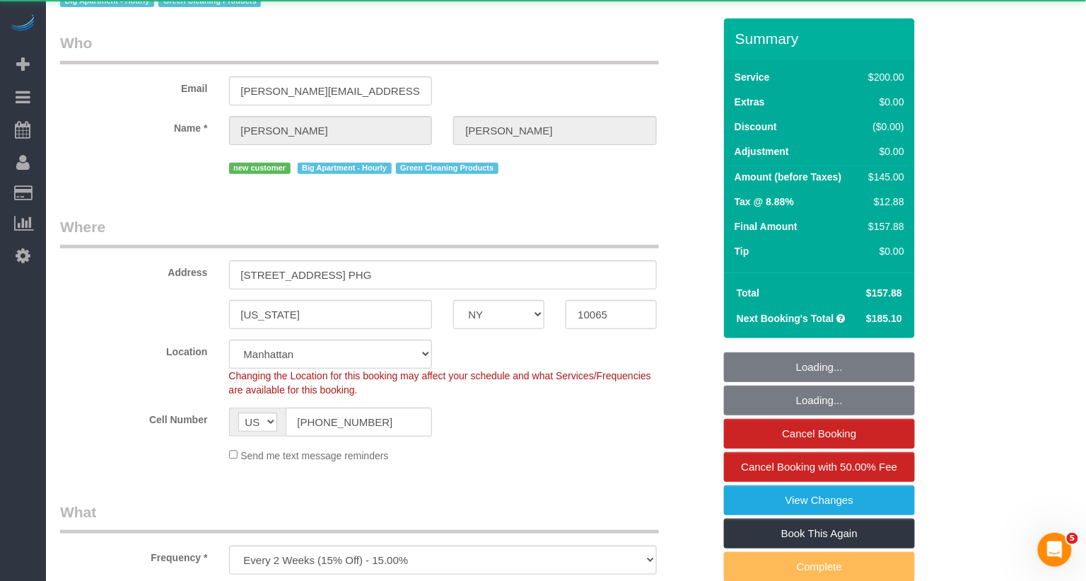
scroll to position [0, 0]
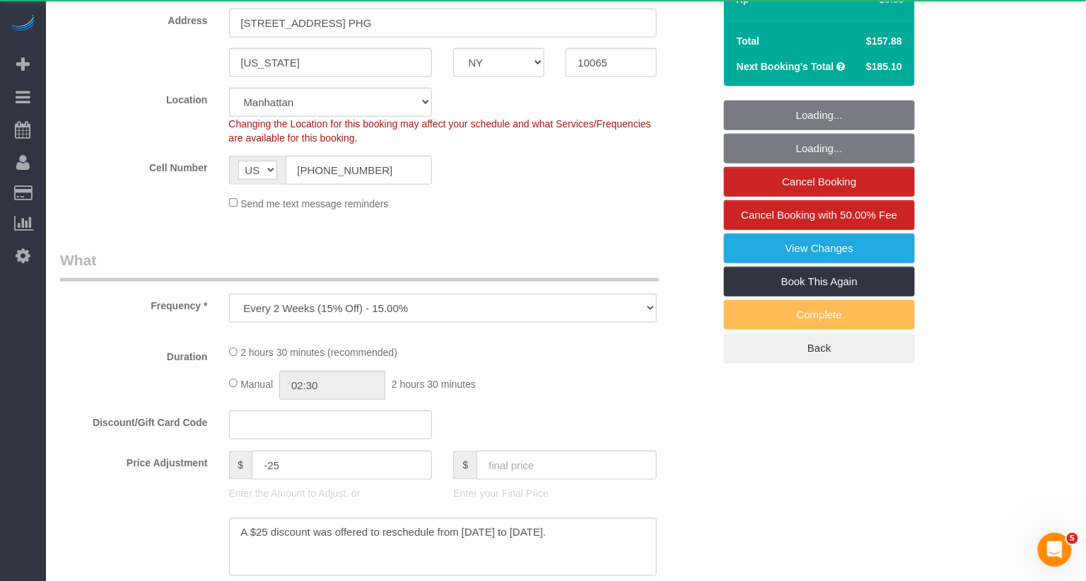
select select "string:stripe-pm_1SD47w4VGloSiKo7chgJo944"
select select "150"
select select "spot1"
select select "number:89"
select select "number:90"
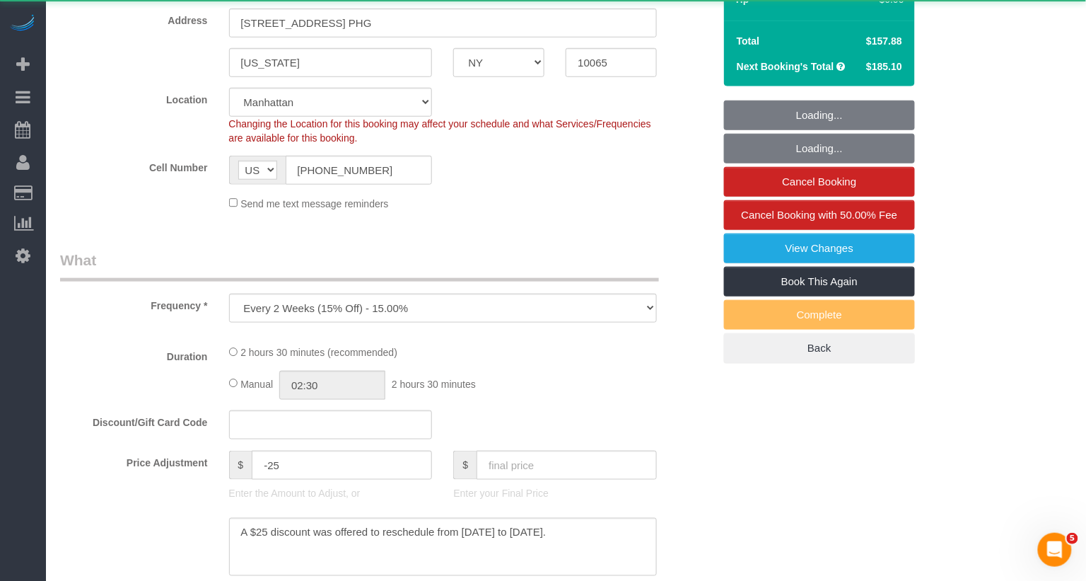
select select "number:15"
select select "number:6"
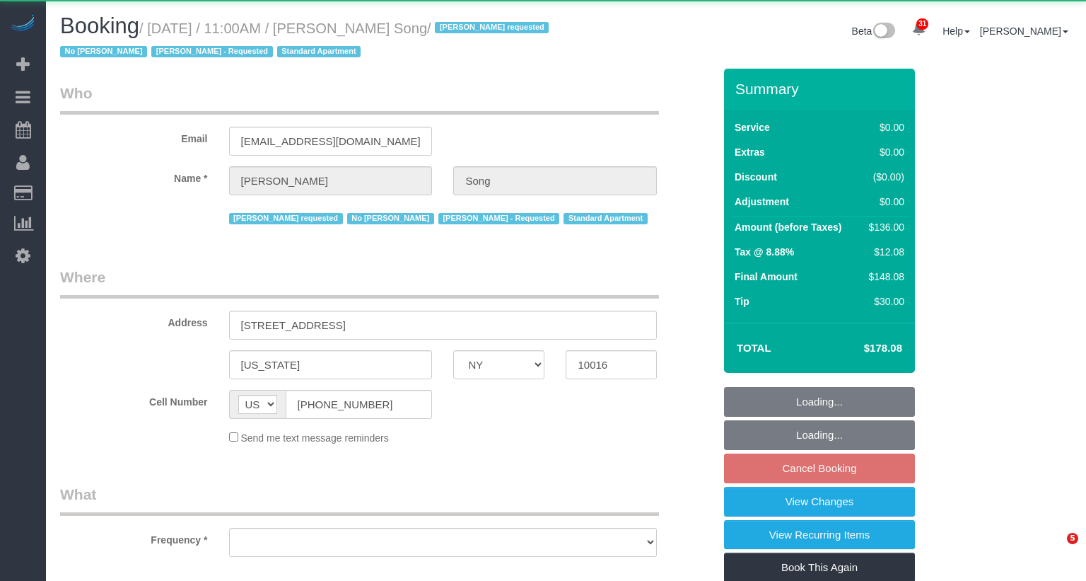
select select "NY"
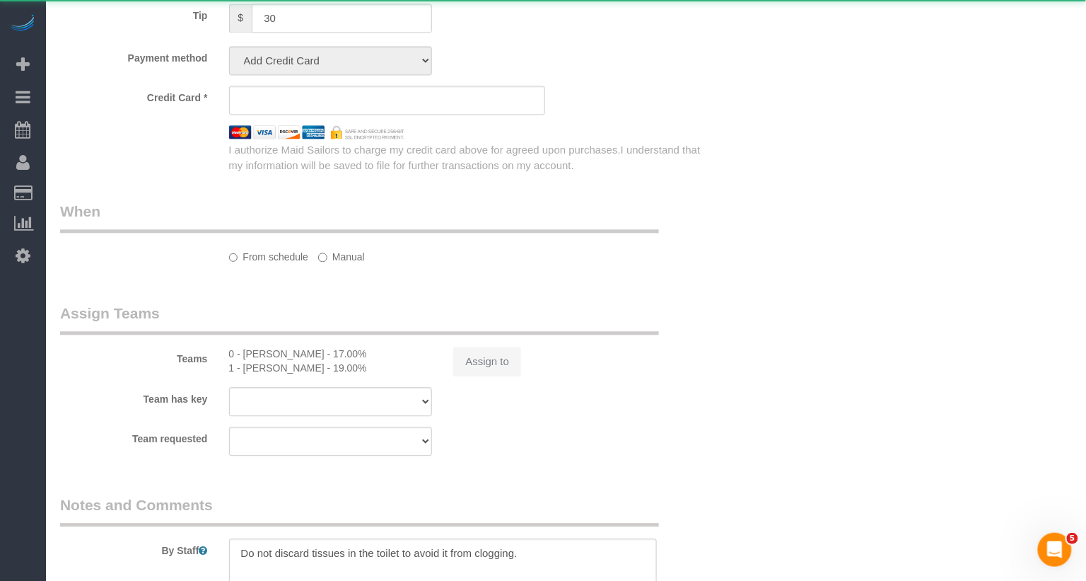
select select "object:1092"
select select "spot2"
select select "number:89"
select select "number:90"
select select "number:15"
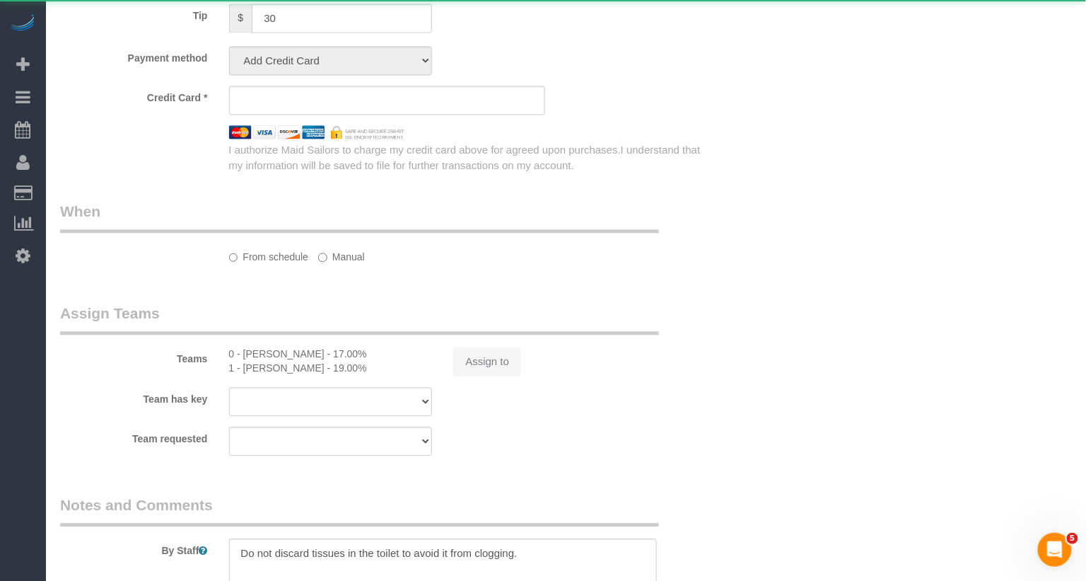
select select "number:5"
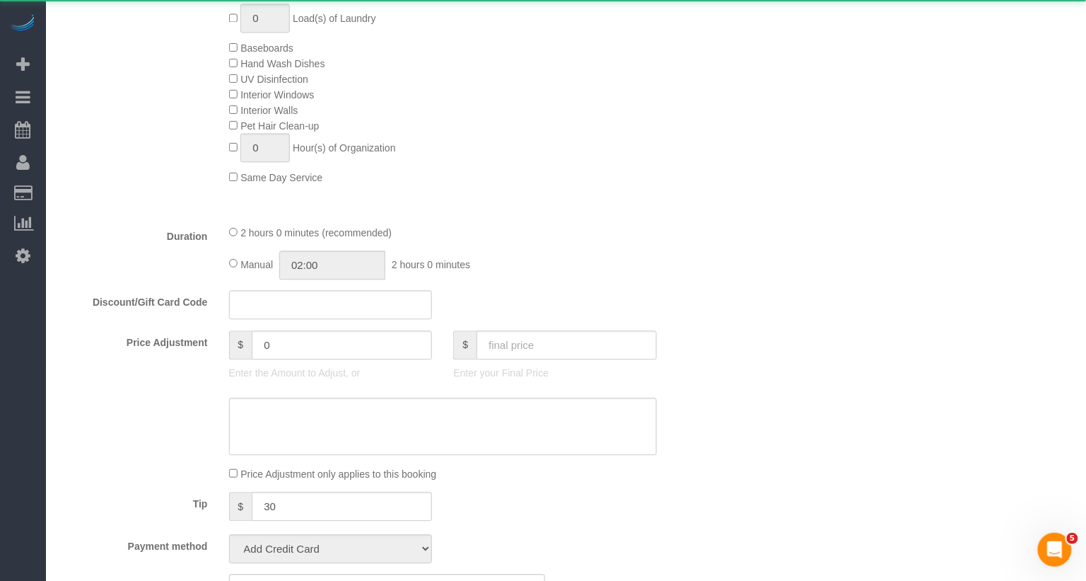
select select "string:stripe-pm_1Kl5nb4VGloSiKo7oUvlWF3z"
select select "1"
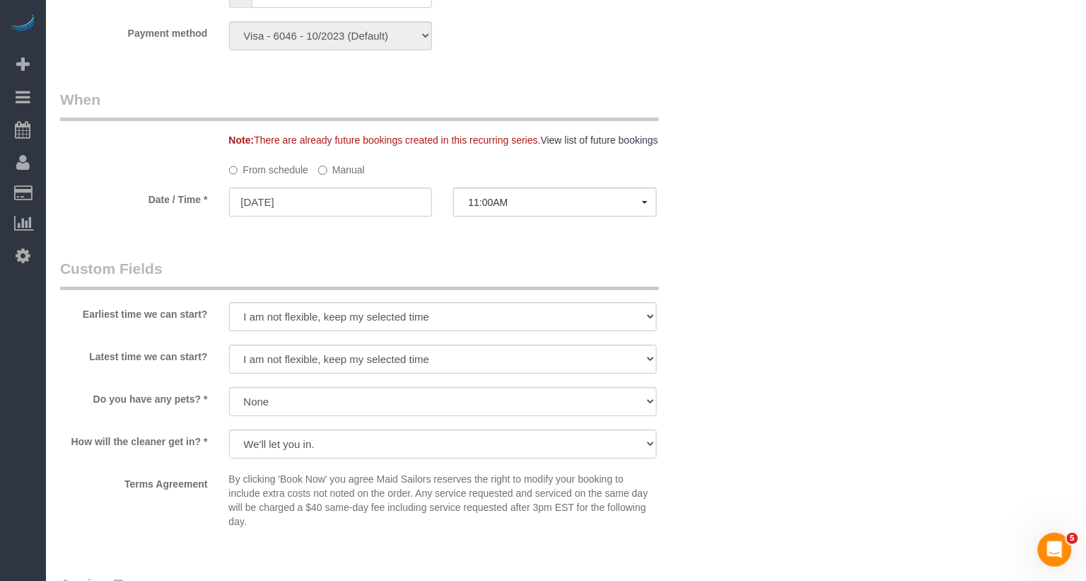
scroll to position [1314, 0]
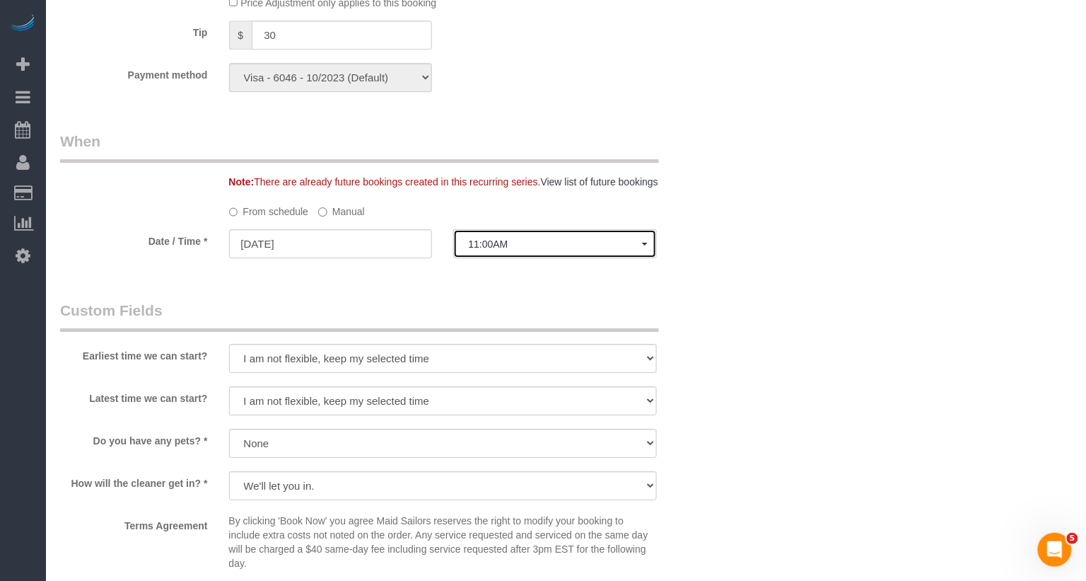
click at [502, 238] on button "11:00AM" at bounding box center [555, 243] width 204 height 29
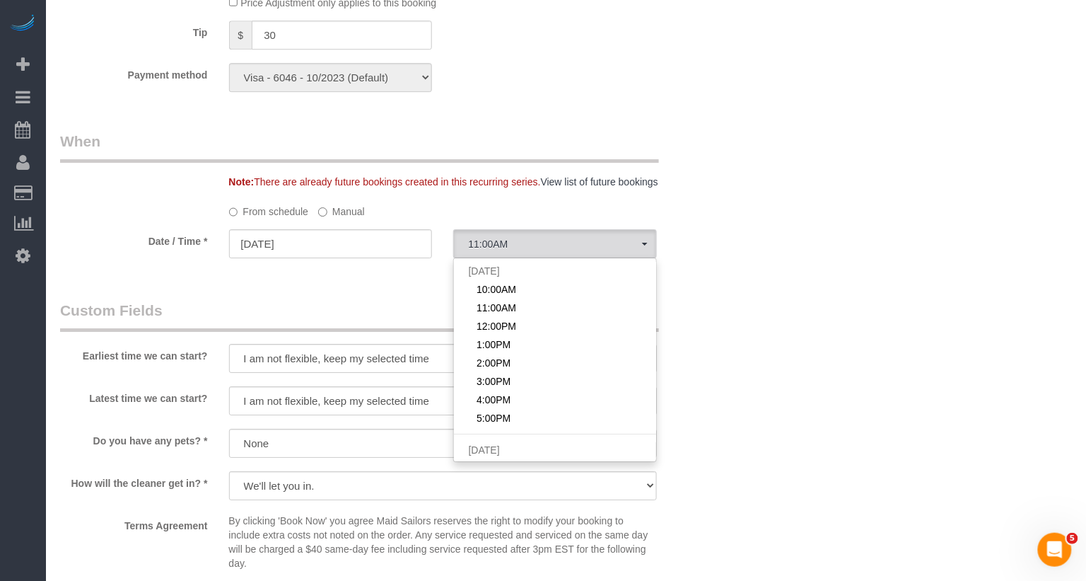
click at [354, 214] on label "Manual" at bounding box center [341, 208] width 47 height 19
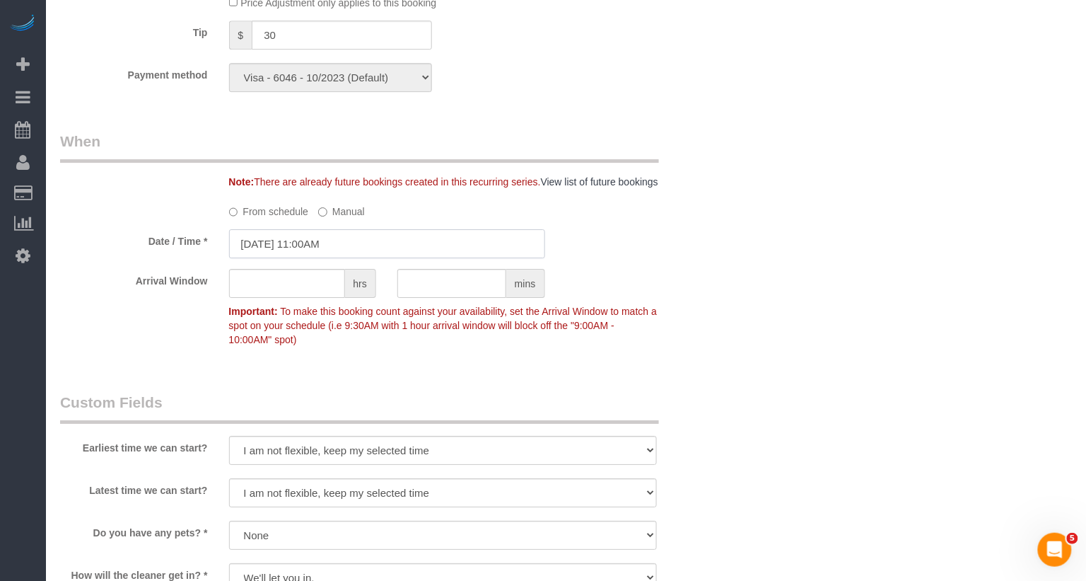
click at [338, 235] on input "[DATE] 11:00AM" at bounding box center [387, 243] width 316 height 29
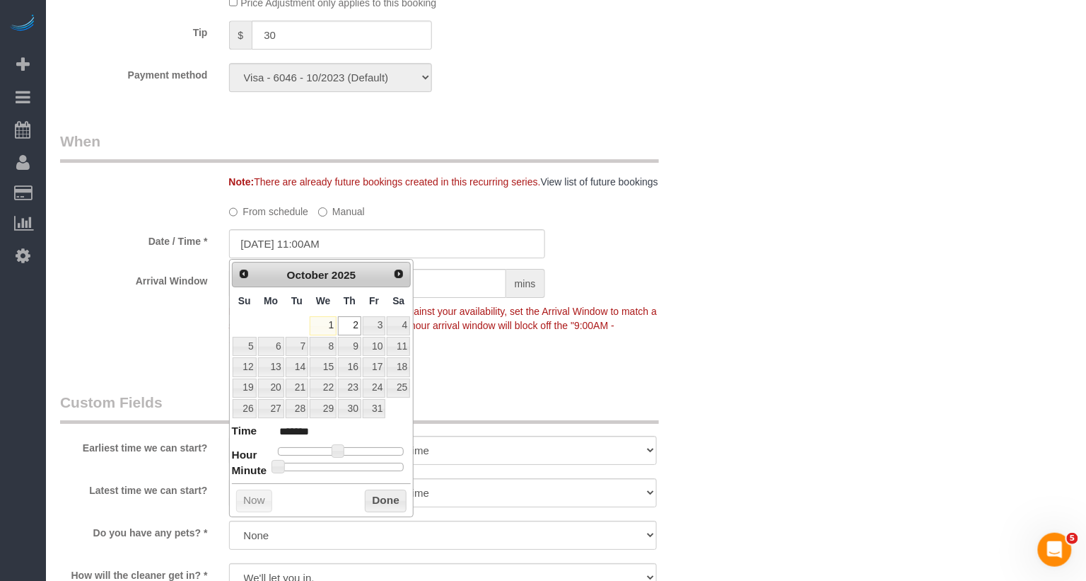
type input "10/02/2025 11:30AM"
type input "*******"
click at [346, 463] on div at bounding box center [341, 466] width 127 height 8
click at [387, 500] on button "Done" at bounding box center [386, 500] width 42 height 23
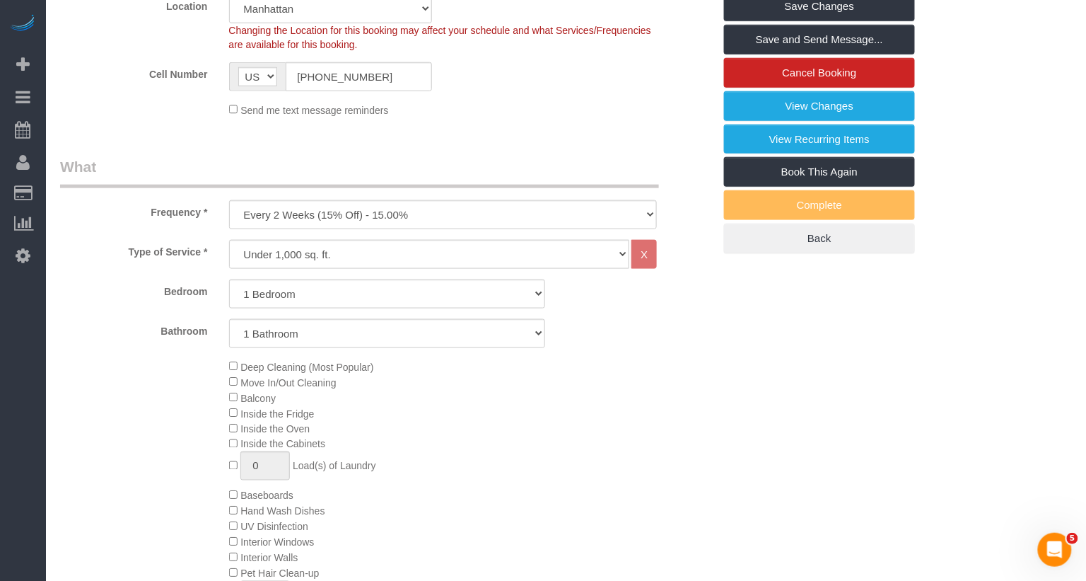
scroll to position [0, 0]
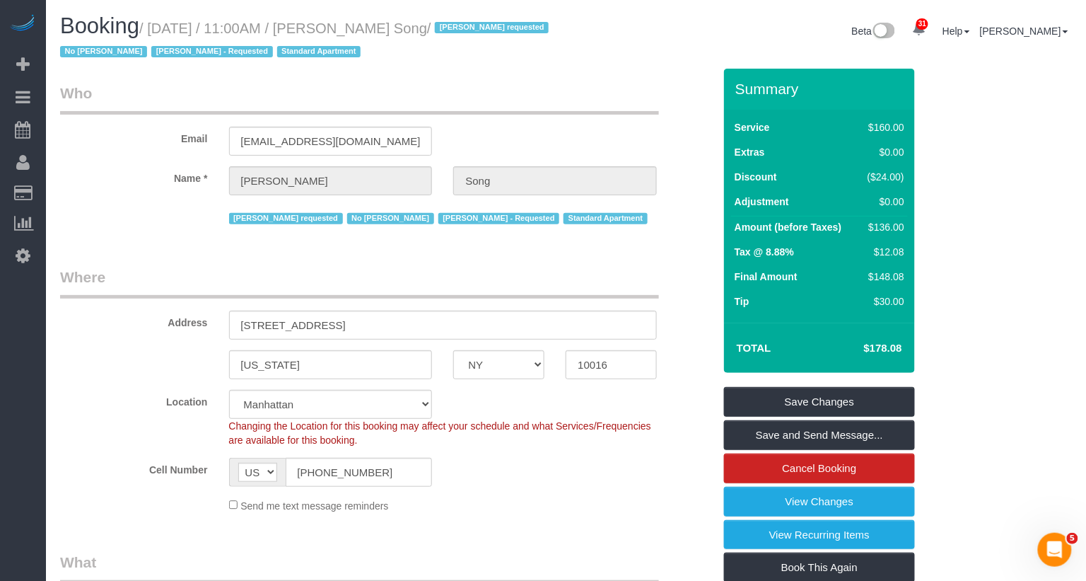
drag, startPoint x: 456, startPoint y: 30, endPoint x: 354, endPoint y: 31, distance: 101.8
click at [354, 31] on small "/ October 02, 2025 / 11:00AM / Ha Young Song / Maria camas requested No Edgar M…" at bounding box center [306, 41] width 493 height 40
copy small "Ha Young Song"
click at [884, 407] on link "Save Changes" at bounding box center [819, 402] width 191 height 30
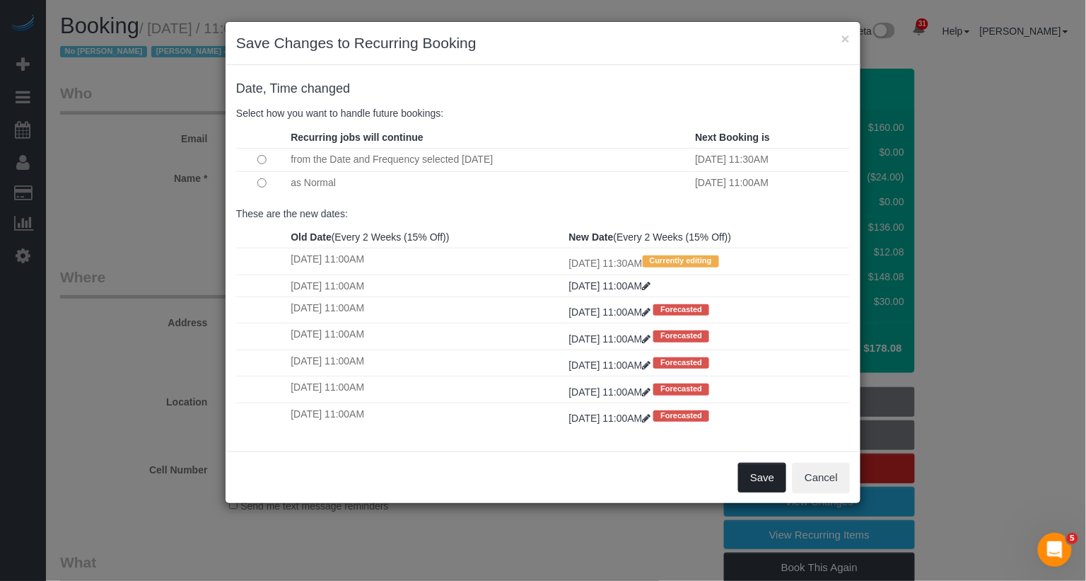
click at [751, 480] on button "Save" at bounding box center [762, 477] width 48 height 30
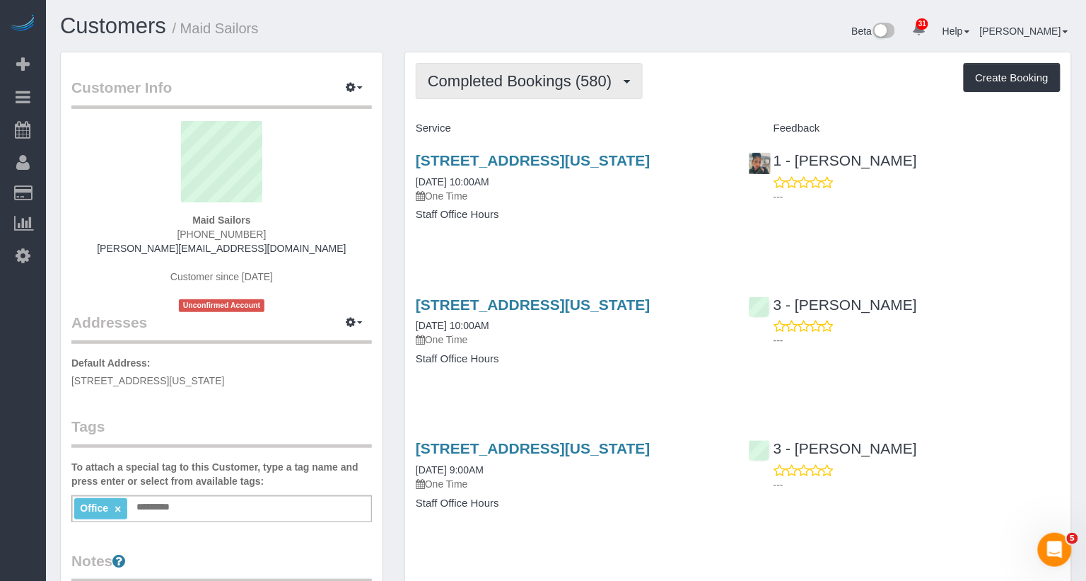
click at [589, 76] on span "Completed Bookings (580)" at bounding box center [523, 81] width 191 height 18
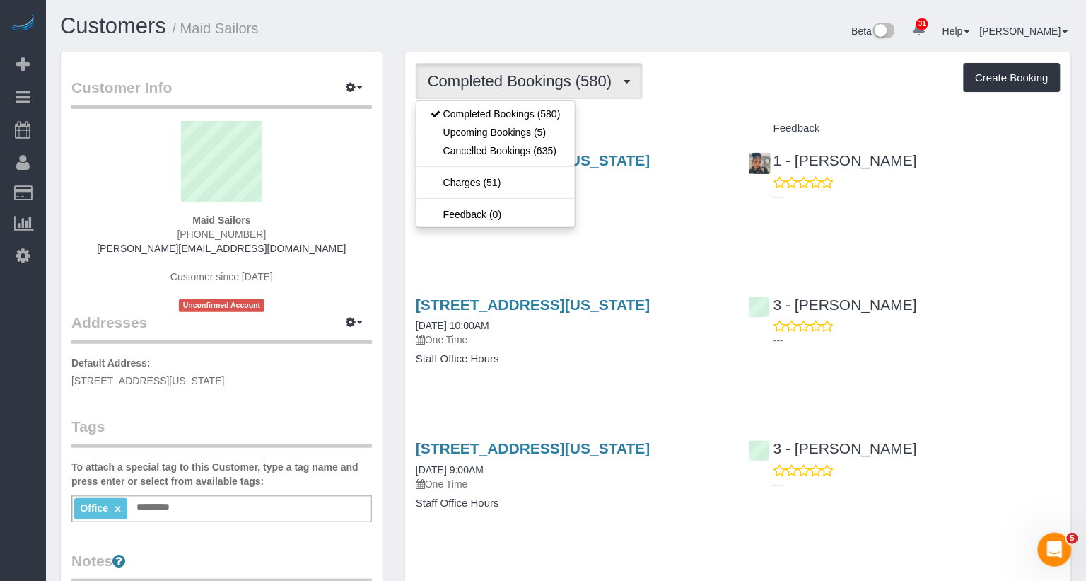
click at [668, 124] on h4 "Service" at bounding box center [572, 128] width 312 height 12
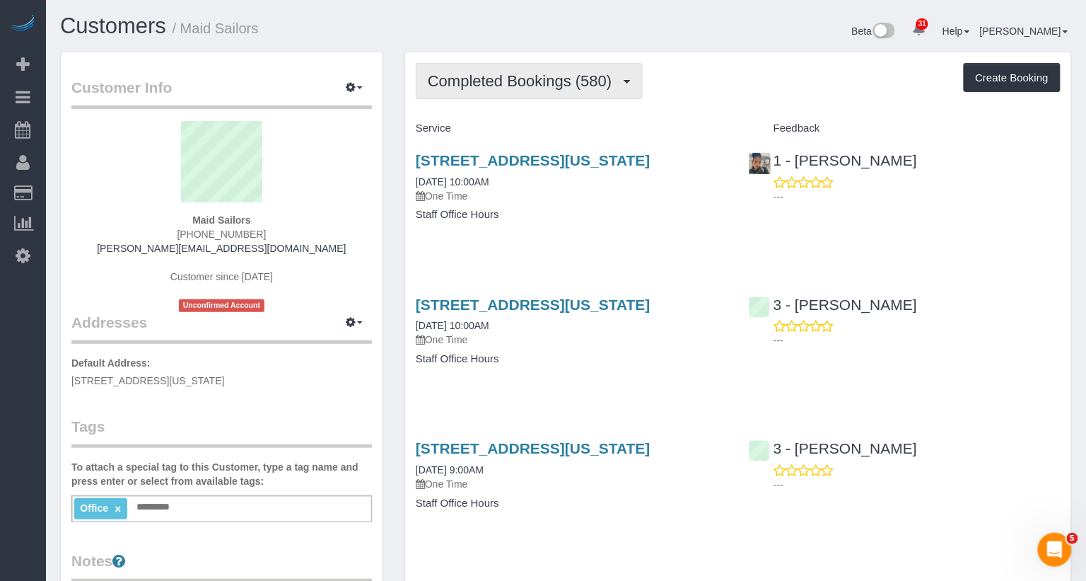
click at [594, 76] on span "Completed Bookings (580)" at bounding box center [523, 81] width 191 height 18
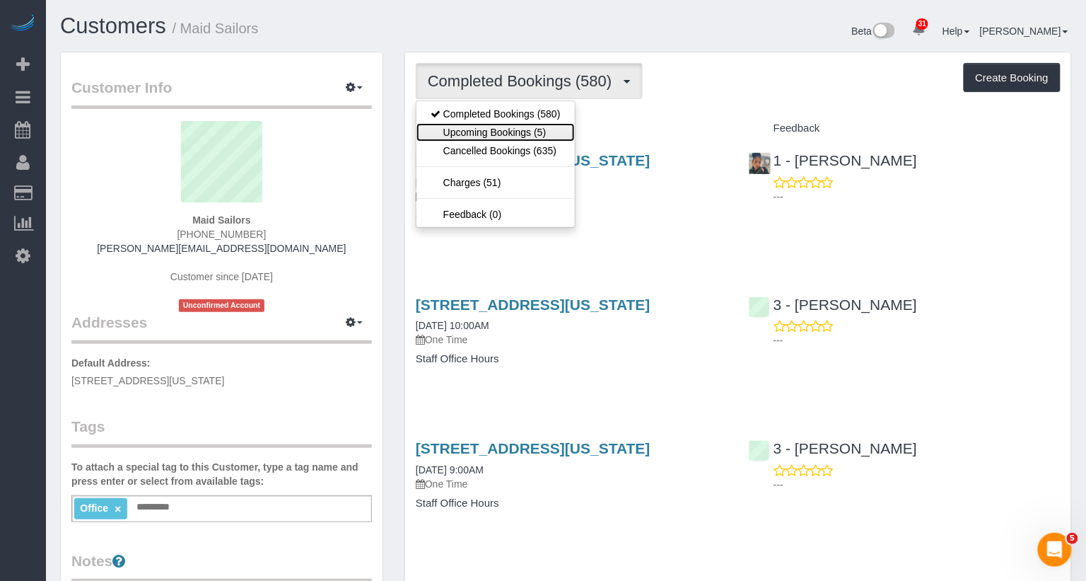
click at [565, 125] on link "Upcoming Bookings (5)" at bounding box center [495, 132] width 158 height 18
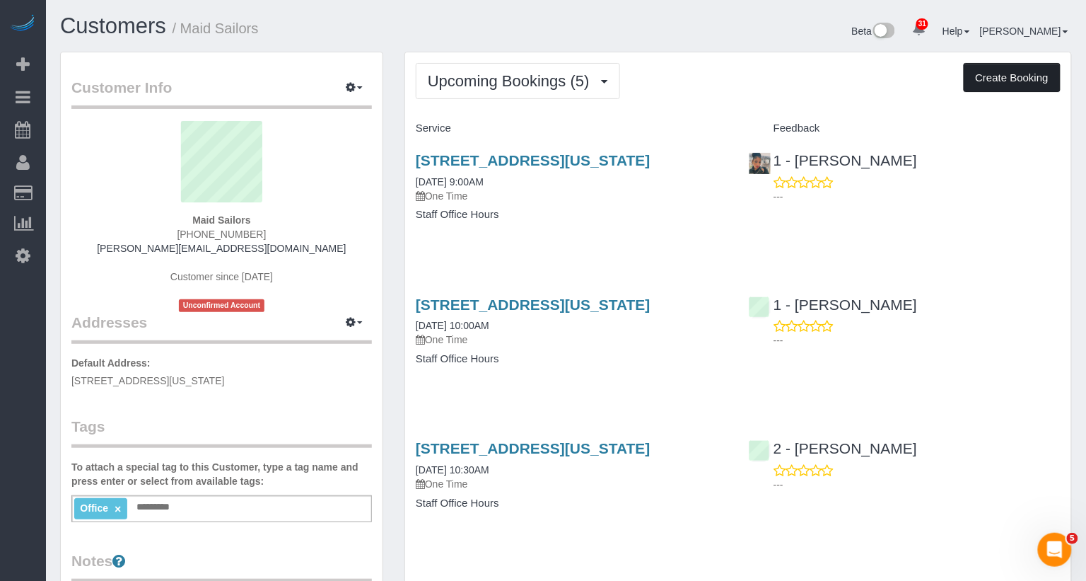
click at [978, 77] on button "Create Booking" at bounding box center [1012, 78] width 97 height 30
select select "NY"
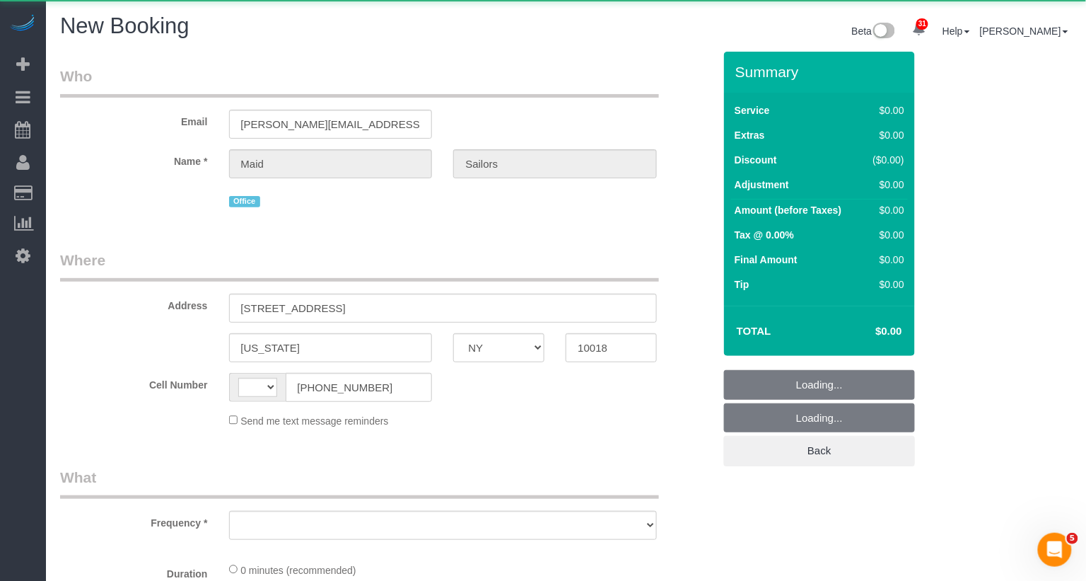
select select "string:[GEOGRAPHIC_DATA]"
select select "object:2318"
select select "number:89"
select select "number:90"
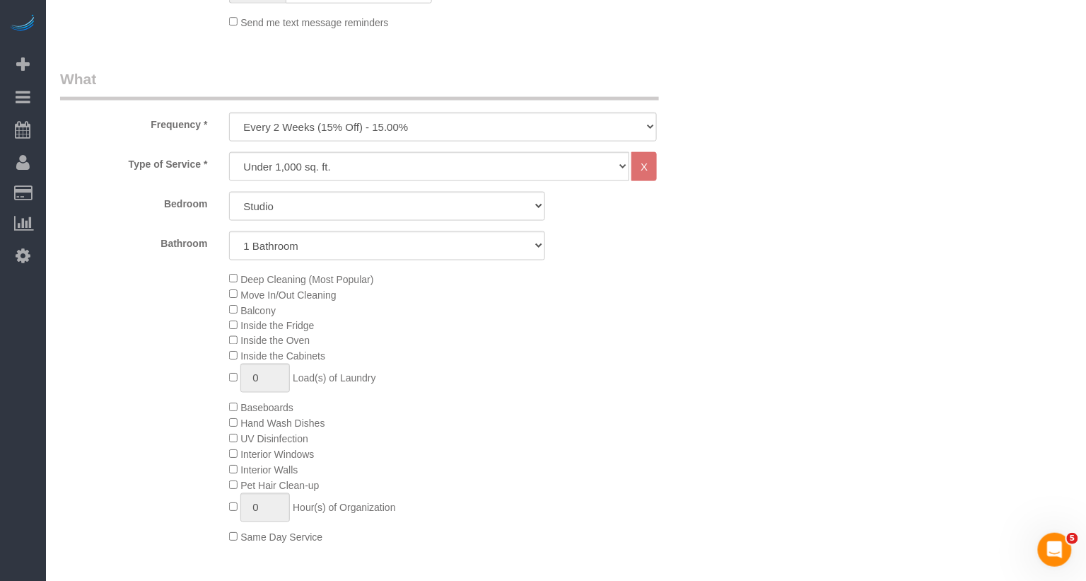
scroll to position [423, 0]
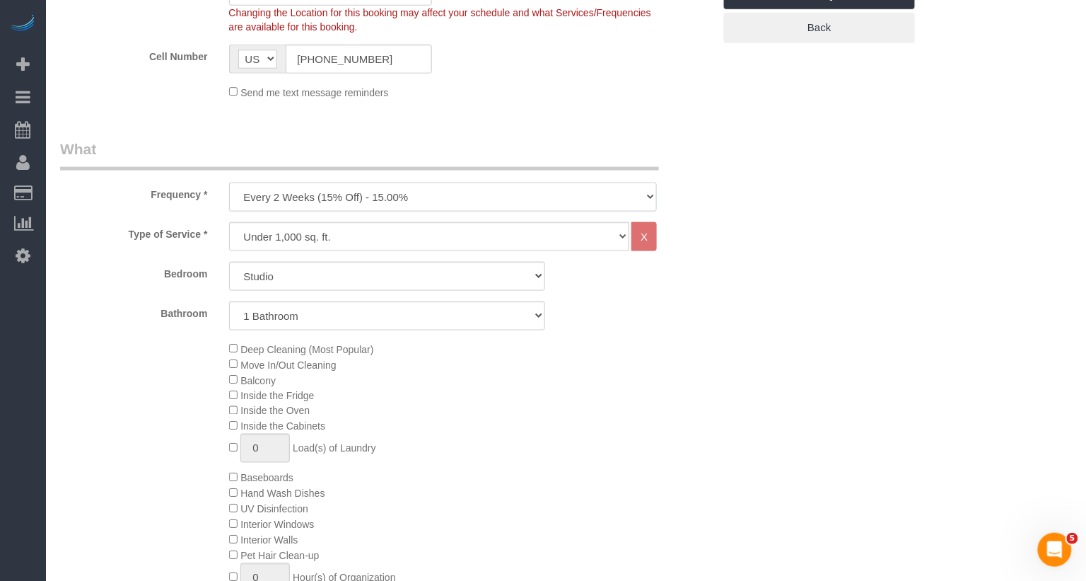
click at [322, 198] on select "One Time Weekly (20% Off) - 20.00% Every 2 Weeks (15% Off) - 15.00% Every 4 Wee…" at bounding box center [443, 196] width 429 height 29
select select "object:2746"
click at [229, 182] on select "One Time Weekly (20% Off) - 20.00% Every 2 Weeks (15% Off) - 15.00% Every 4 Wee…" at bounding box center [443, 196] width 429 height 29
click at [273, 239] on select "Under 1,000 sq. ft. 1,001 - 1,500 sq. ft. 1,500+ sq. ft. Custom Cleaning Office…" at bounding box center [429, 236] width 401 height 29
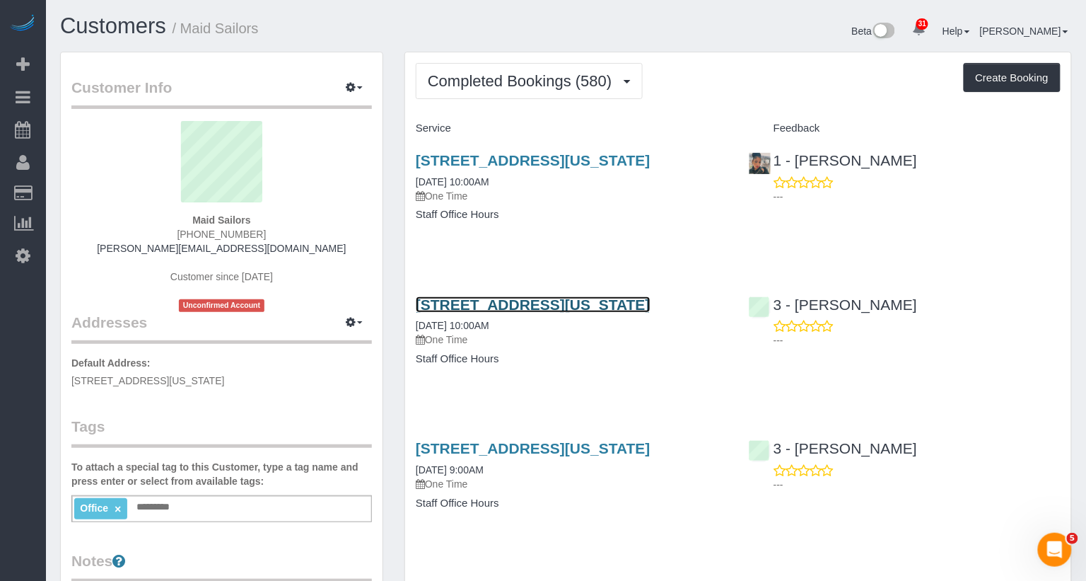
click at [593, 313] on link "333 West 39th Street, Suite. 405, New York, NY 10018" at bounding box center [533, 304] width 235 height 16
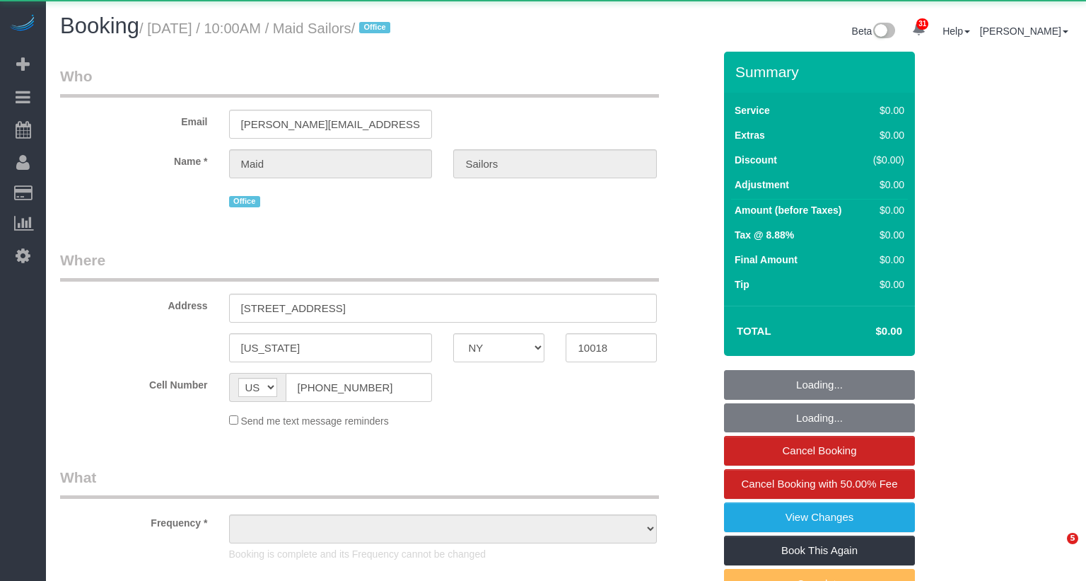
select select "NY"
select select "object:1103"
select select "spot1"
select select "number:89"
select select "number:90"
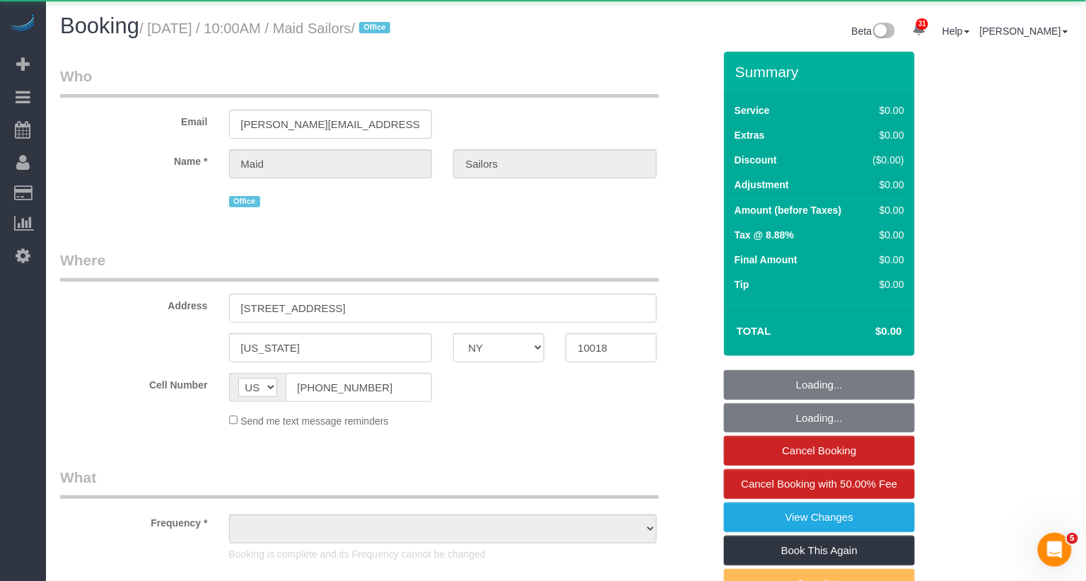
select select "number:15"
select select "number:5"
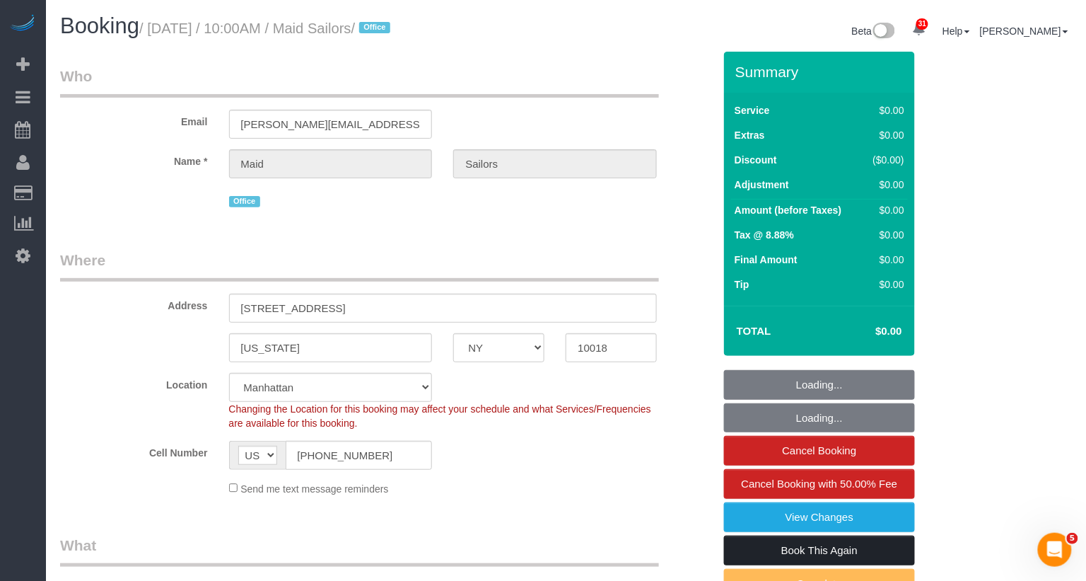
click at [817, 550] on link "Book This Again" at bounding box center [819, 550] width 191 height 30
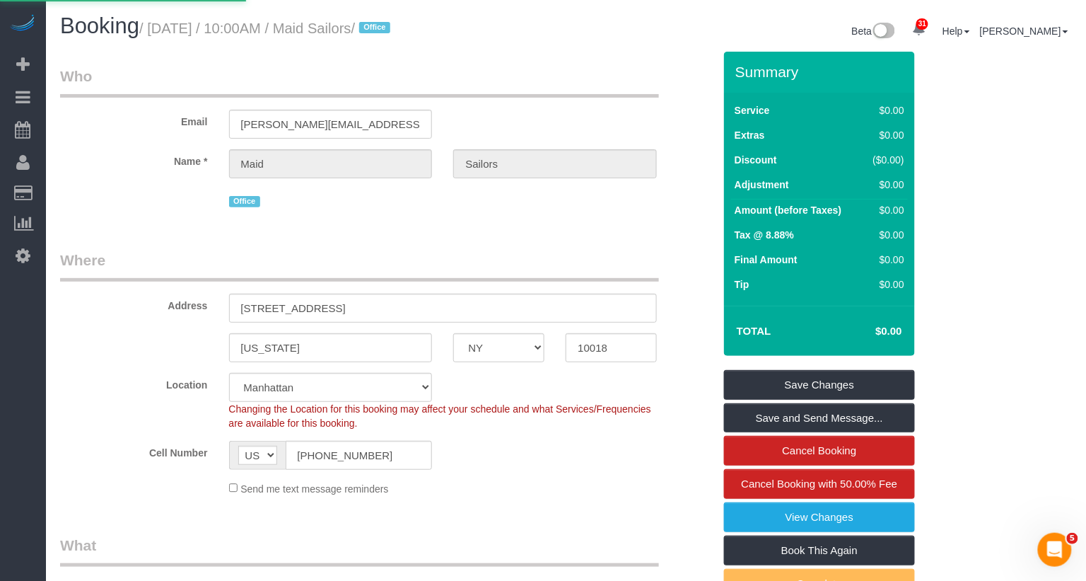
select select "NY"
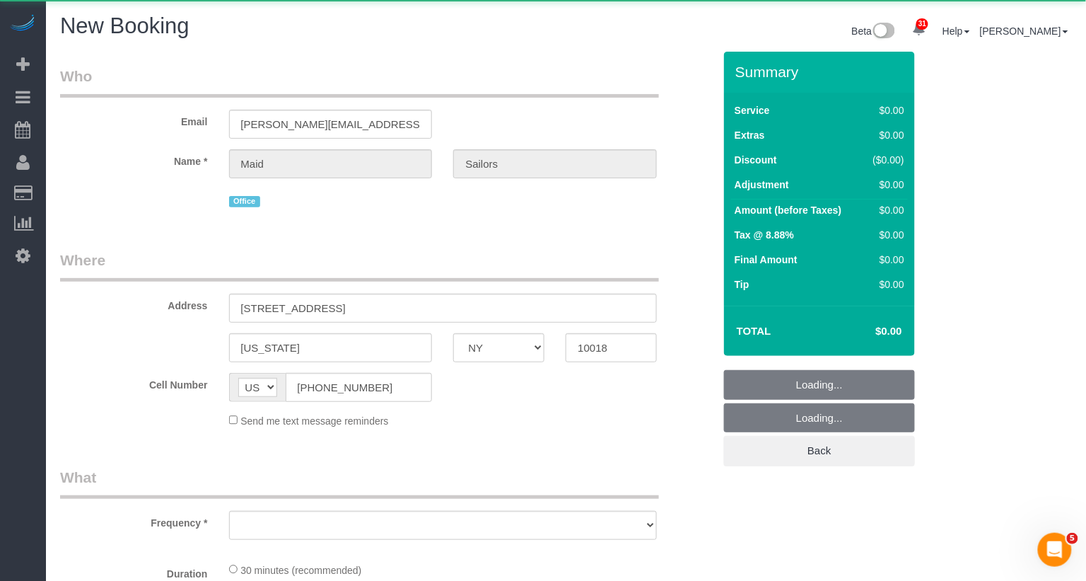
select select "object:2389"
select select "number:89"
select select "number:90"
select select "number:15"
select select "number:5"
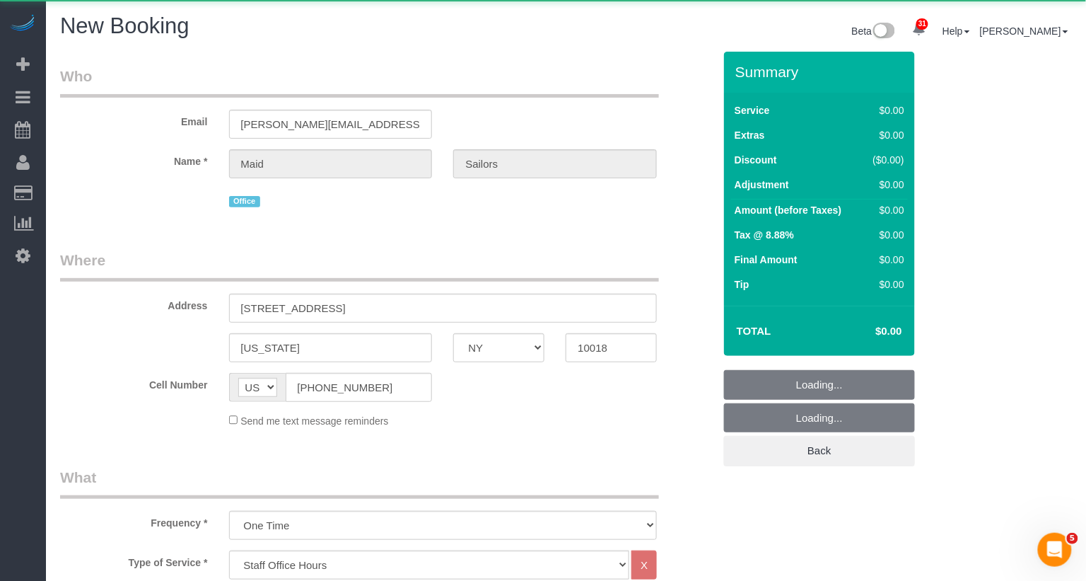
select select "object:2395"
select select "string:stripe"
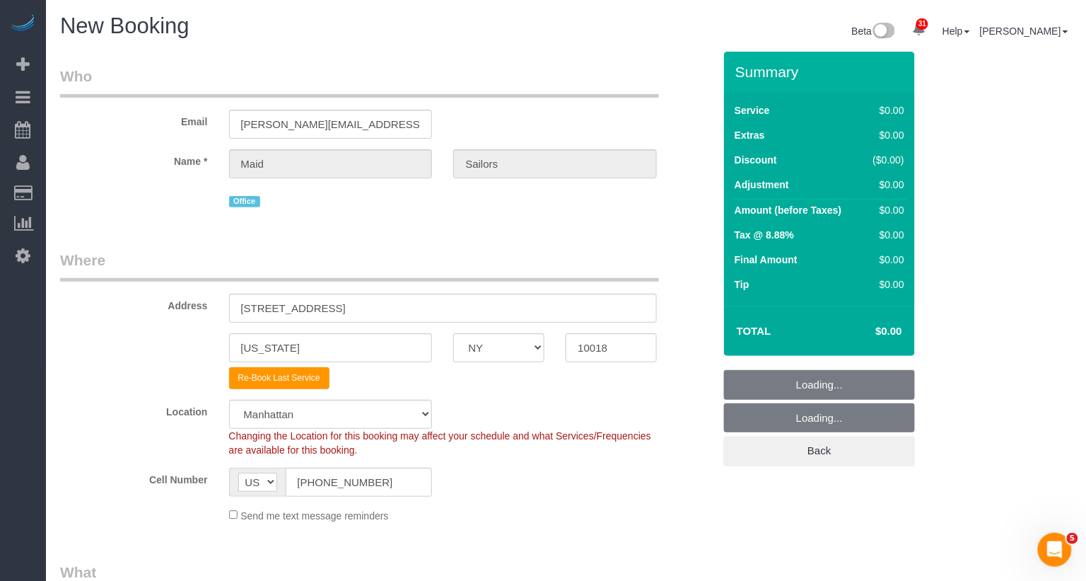
select select "object:2801"
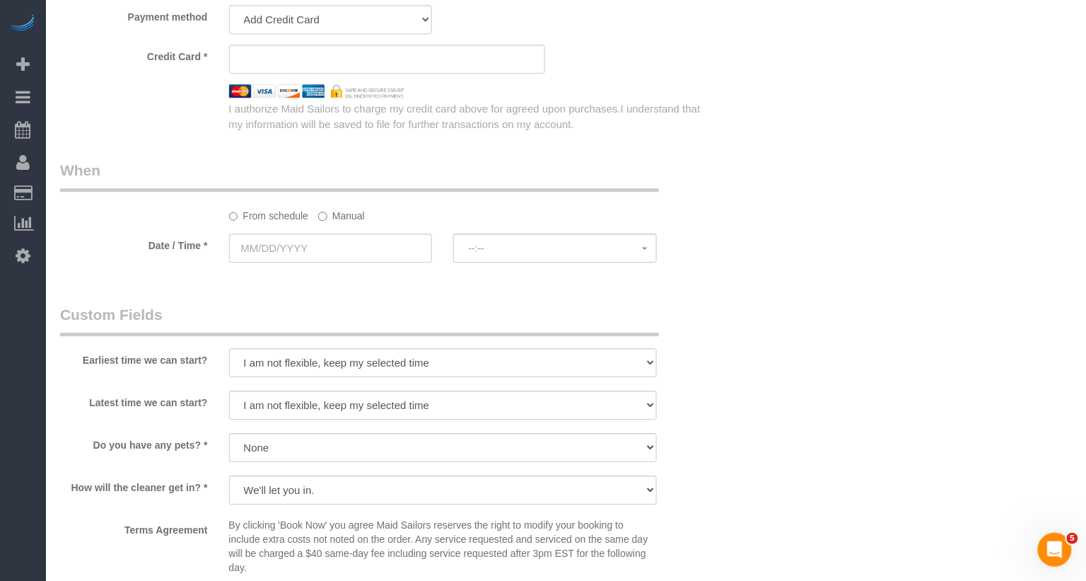
scroll to position [1093, 0]
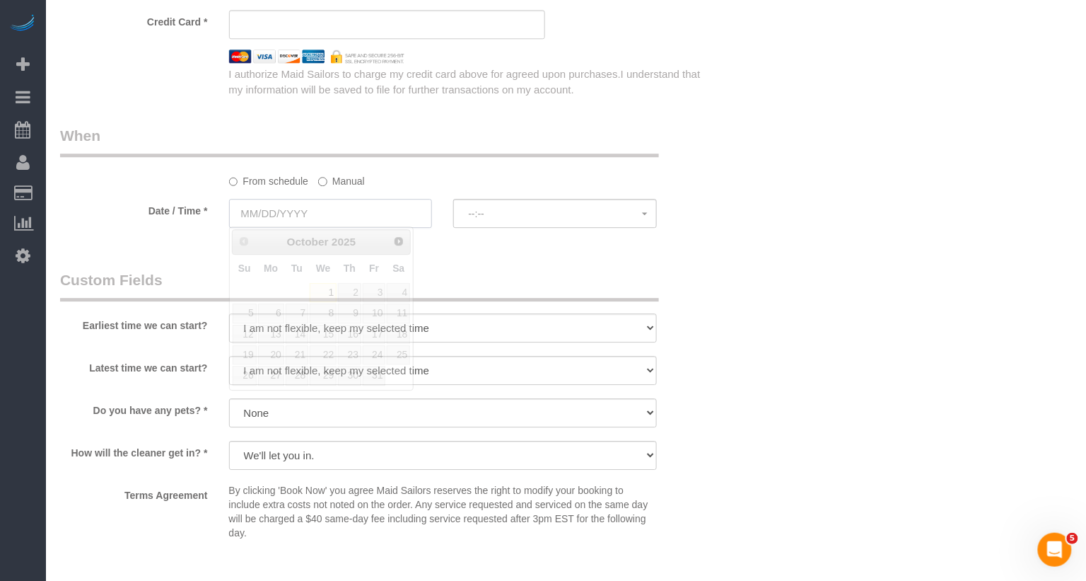
click at [372, 208] on input "text" at bounding box center [331, 213] width 204 height 29
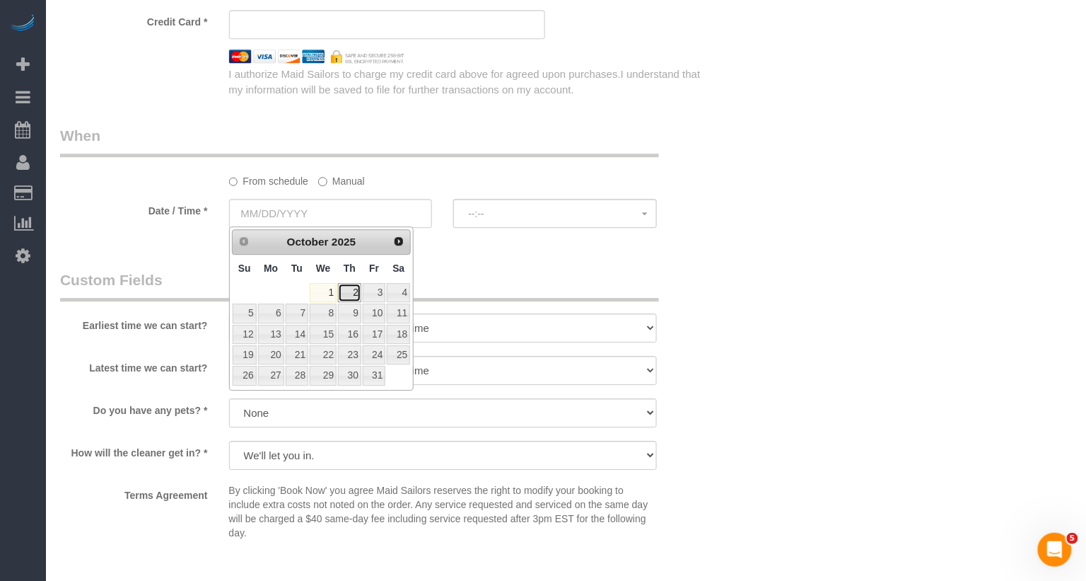
click at [354, 296] on link "2" at bounding box center [349, 292] width 23 height 19
type input "10/02/2025"
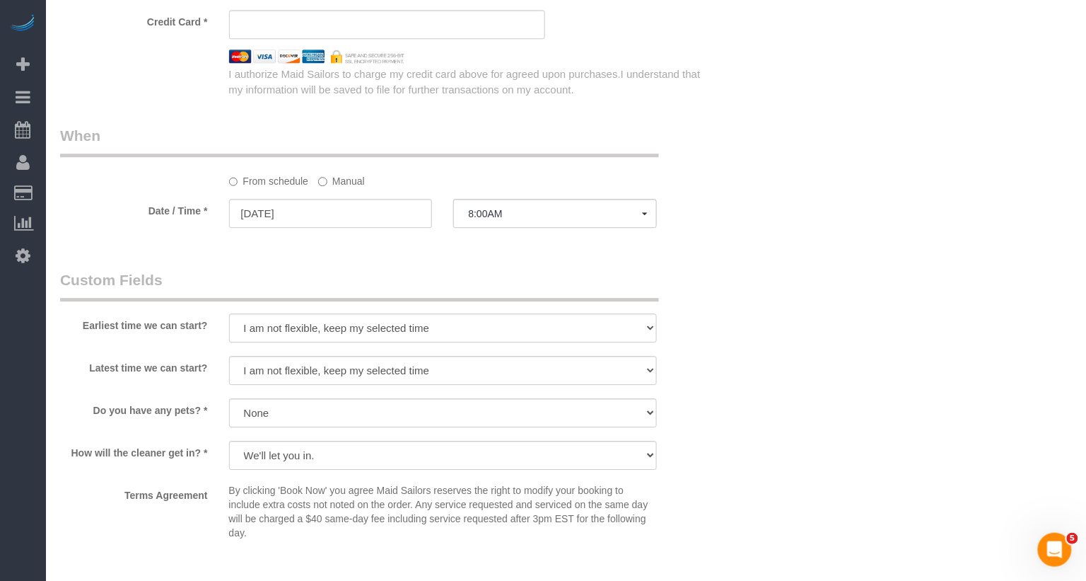
click at [488, 226] on div at bounding box center [555, 228] width 204 height 5
click at [488, 214] on span "8:00AM" at bounding box center [555, 213] width 174 height 11
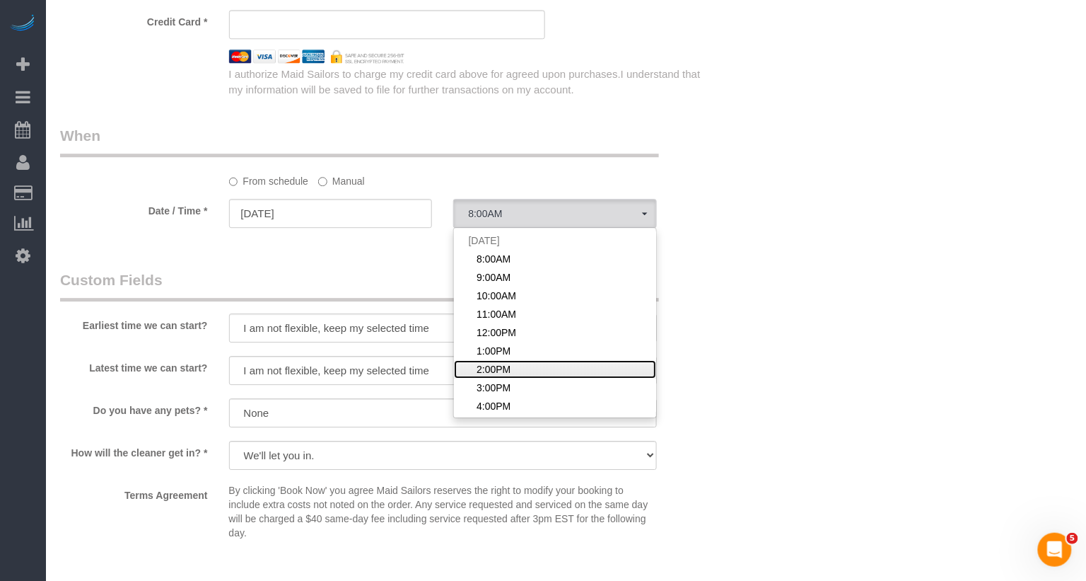
click at [493, 363] on span "2:00PM" at bounding box center [494, 369] width 34 height 14
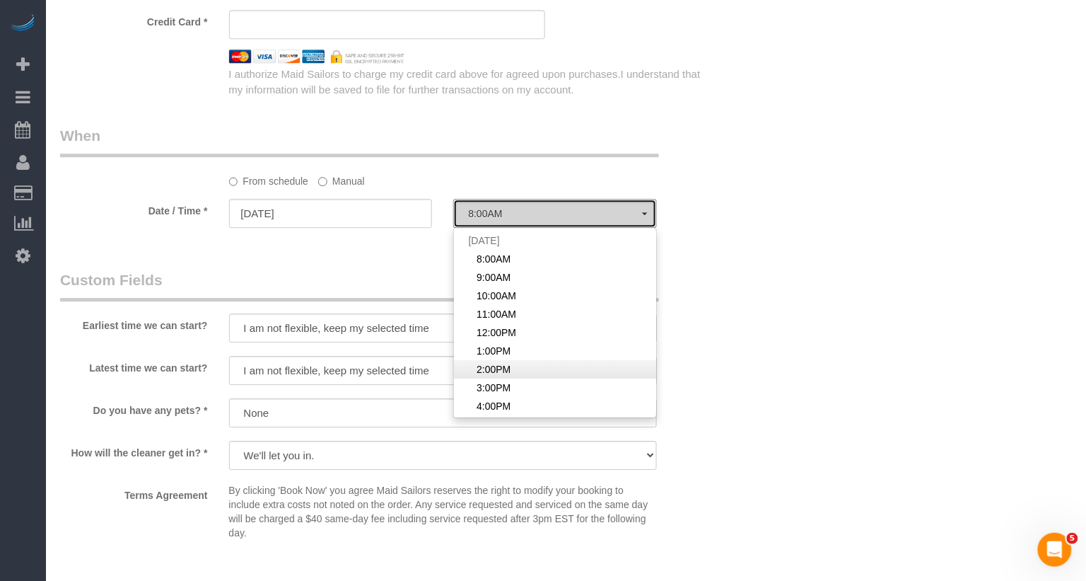
select select "spot53"
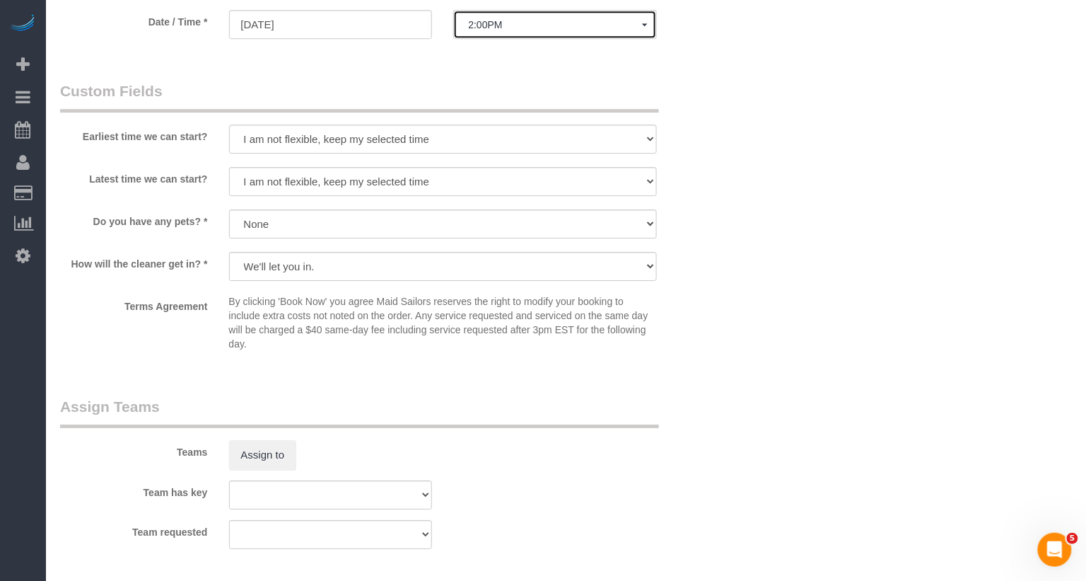
scroll to position [1295, 0]
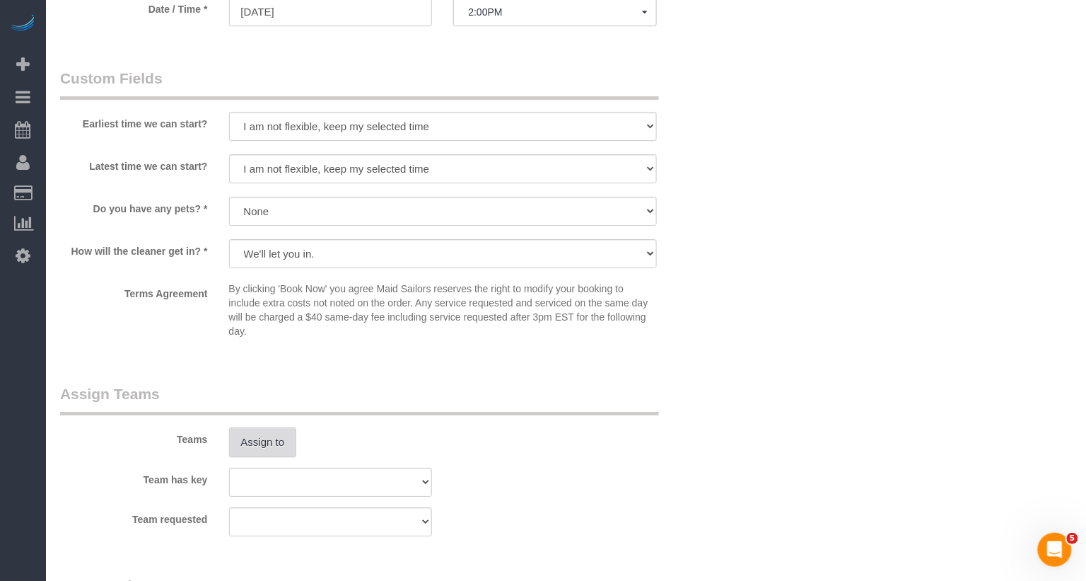
click at [269, 441] on button "Assign to" at bounding box center [263, 442] width 68 height 30
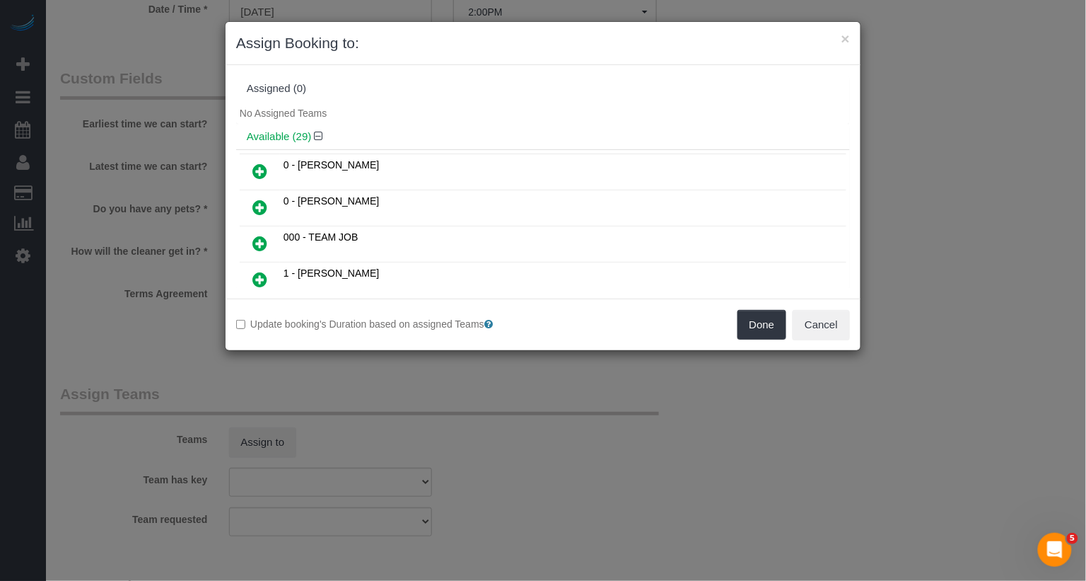
click at [256, 211] on icon at bounding box center [259, 207] width 15 height 17
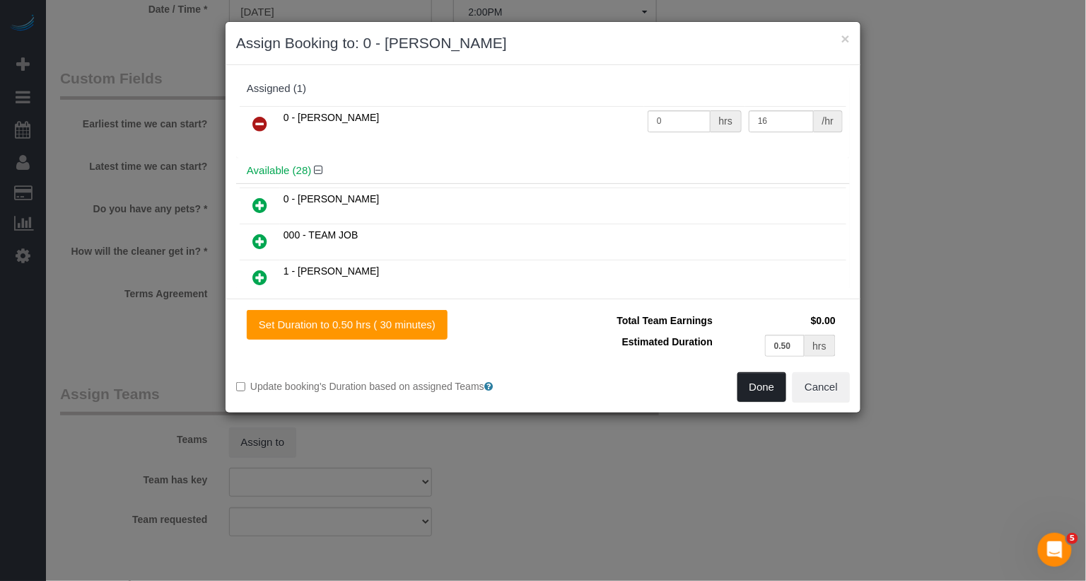
click at [759, 392] on button "Done" at bounding box center [762, 387] width 49 height 30
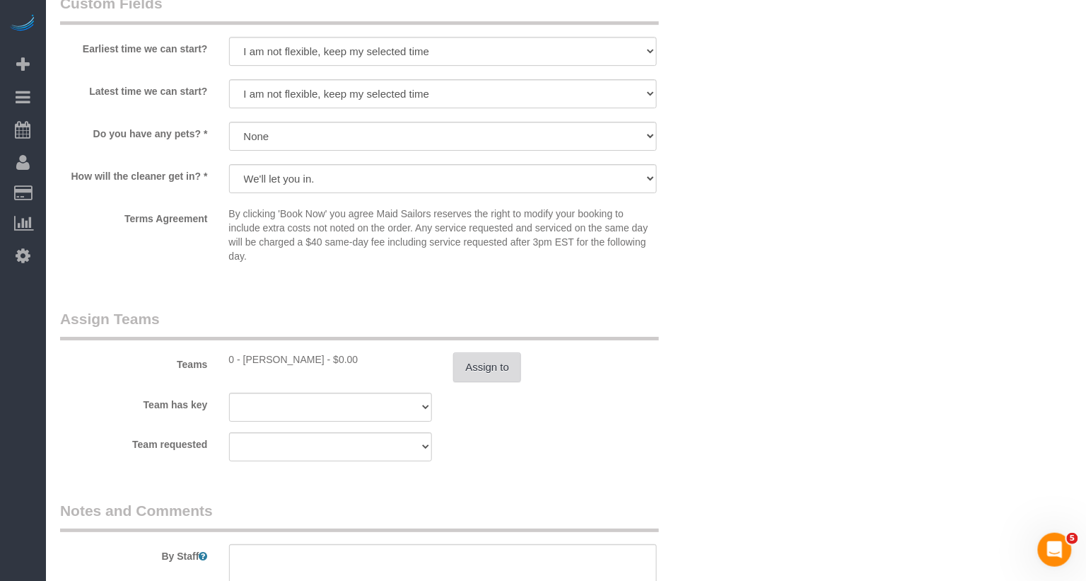
scroll to position [1574, 0]
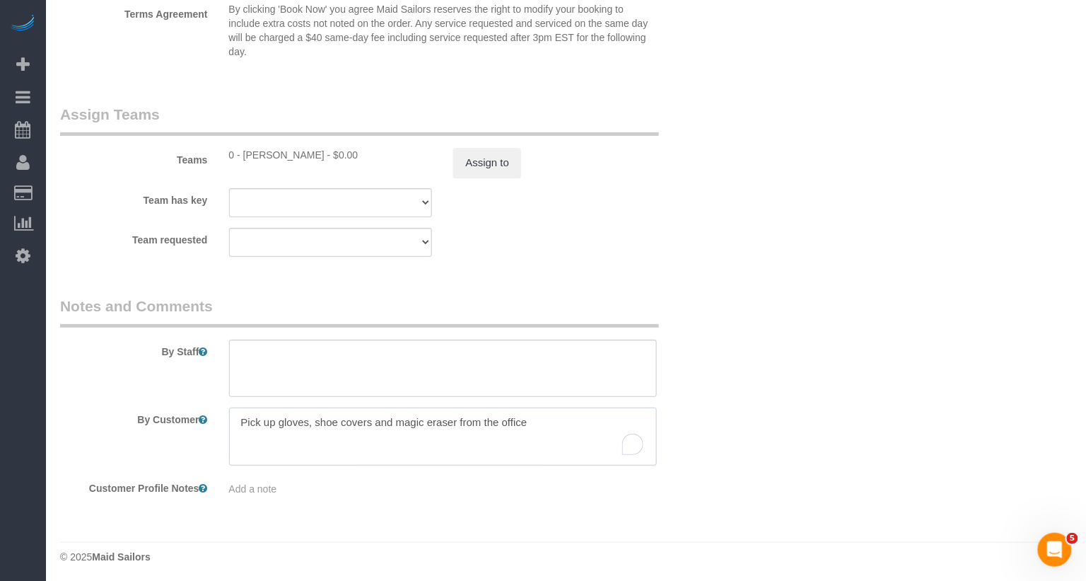
drag, startPoint x: 398, startPoint y: 428, endPoint x: 168, endPoint y: 401, distance: 232.1
click at [168, 401] on sui-booking-comments "By Staff By Customer Customer Profile Notes Add a note" at bounding box center [386, 396] width 653 height 201
type textarea "MANDATORY MEETING WITH MGMNT"
click at [554, 237] on div "Team requested 000- Donna Mercado 000 - Partnerships 000 - TEAM JOB 0 - Kenia C…" at bounding box center [386, 242] width 675 height 29
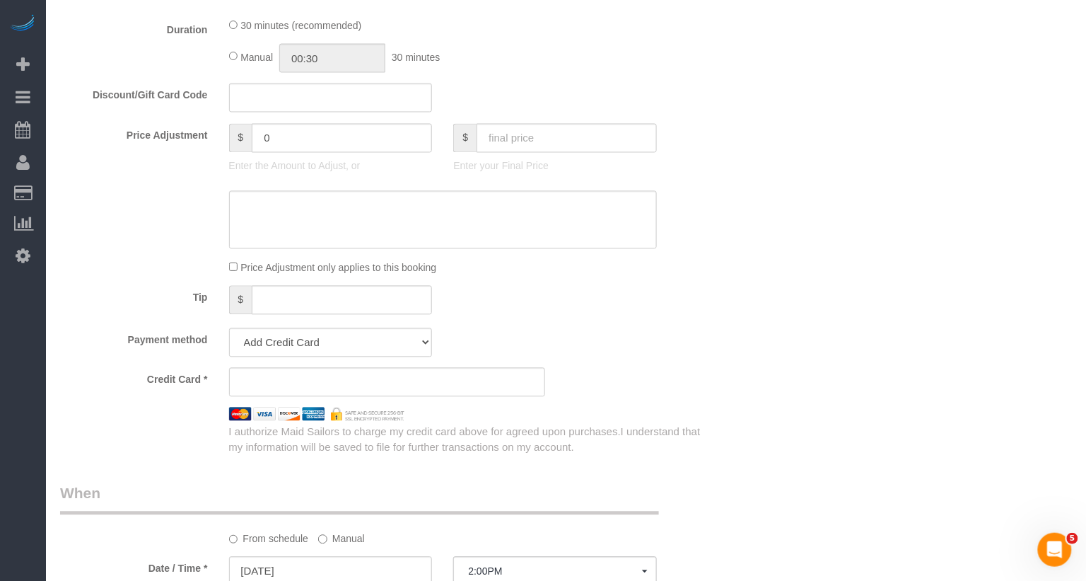
scroll to position [715, 0]
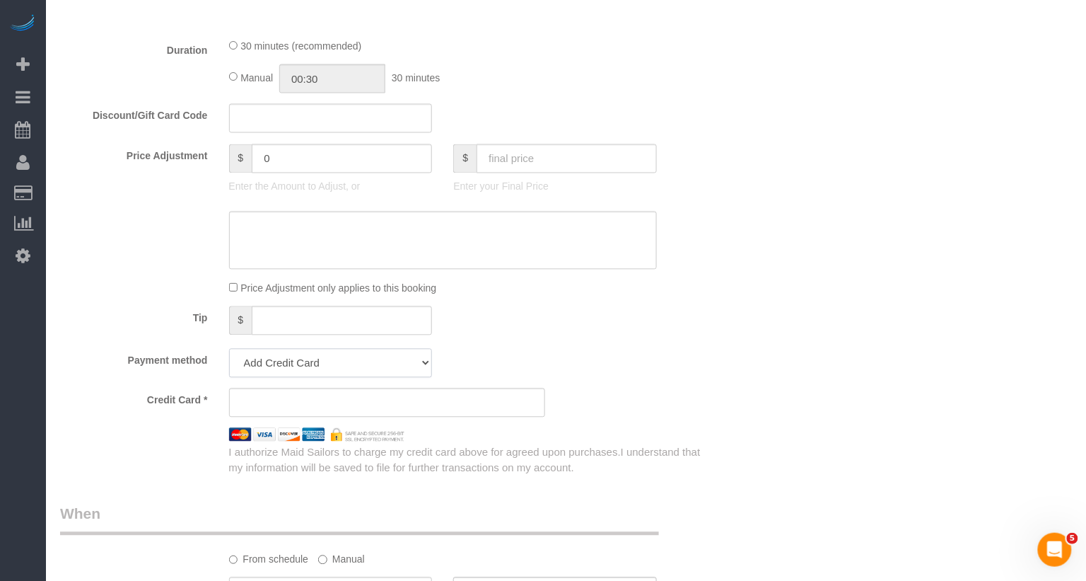
click at [349, 367] on select "Add Credit Card Cash Check Paypal" at bounding box center [331, 363] width 204 height 29
select select "string:cash"
click at [229, 349] on select "Add Credit Card Cash Check Paypal" at bounding box center [331, 363] width 204 height 29
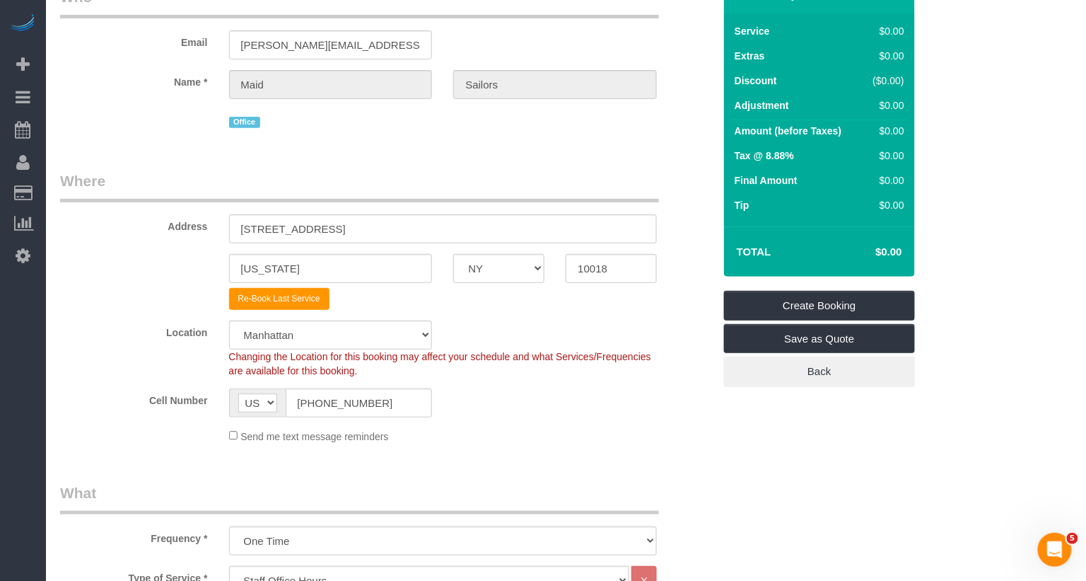
scroll to position [0, 0]
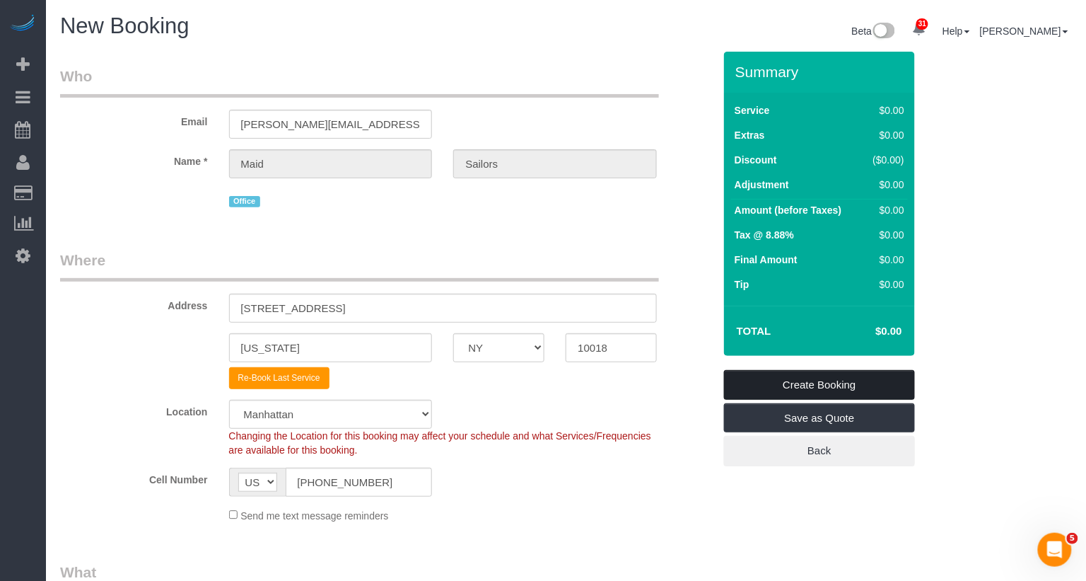
click at [798, 379] on link "Create Booking" at bounding box center [819, 385] width 191 height 30
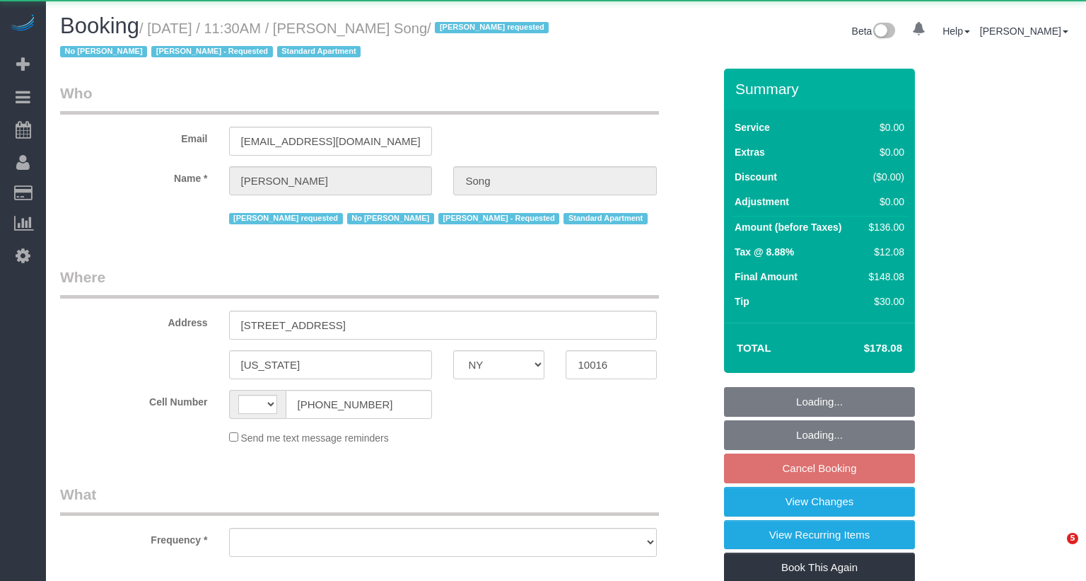
select select "NY"
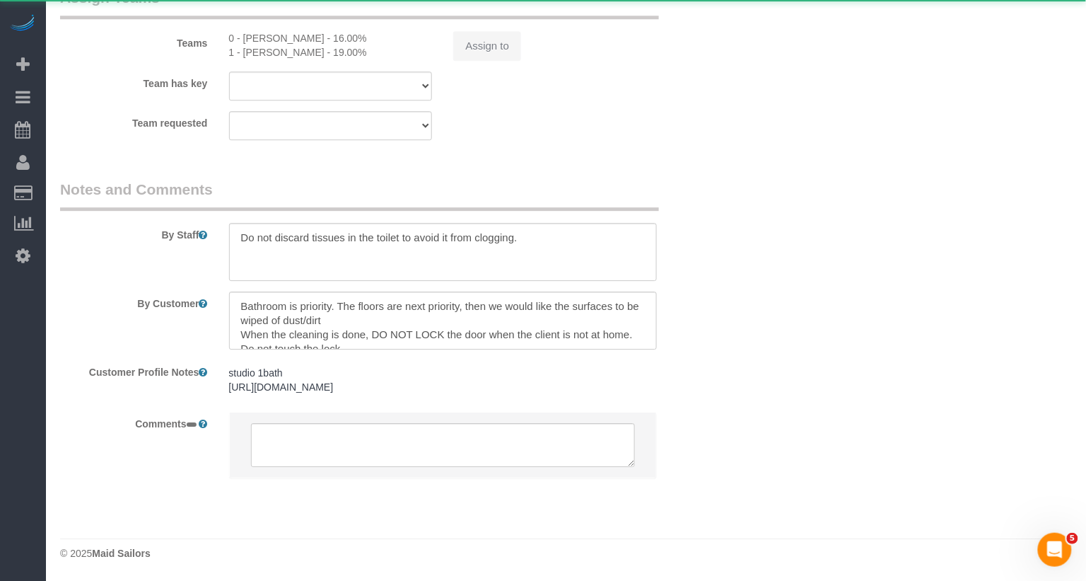
select select "string:[GEOGRAPHIC_DATA]"
select select "object:956"
select select "string:stripe-pm_1Kl5nb4VGloSiKo7oUvlWF3z"
select select "1"
select select "number:89"
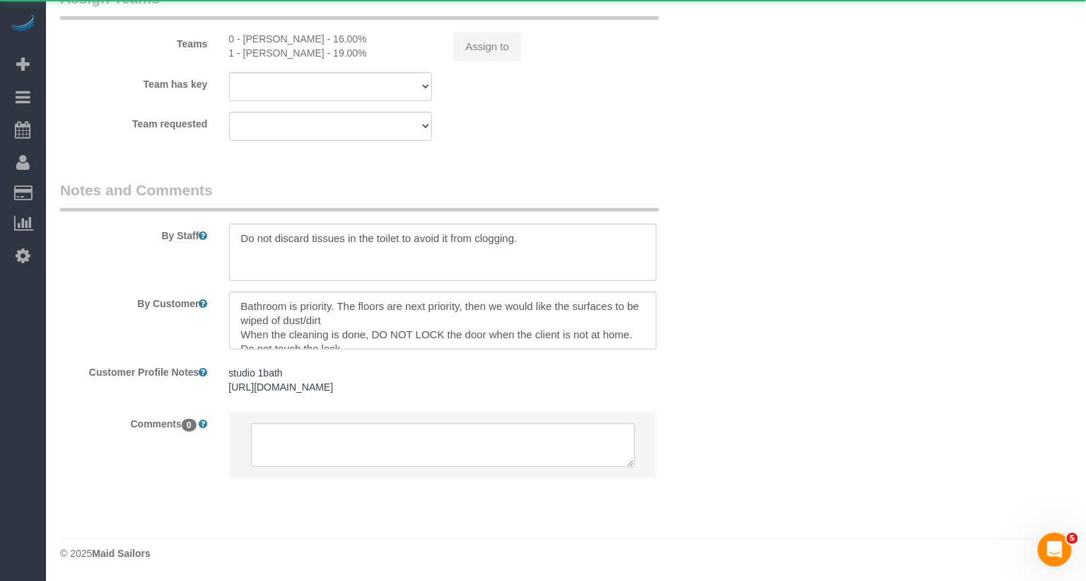
select select "number:90"
select select "number:15"
select select "number:5"
select select "1"
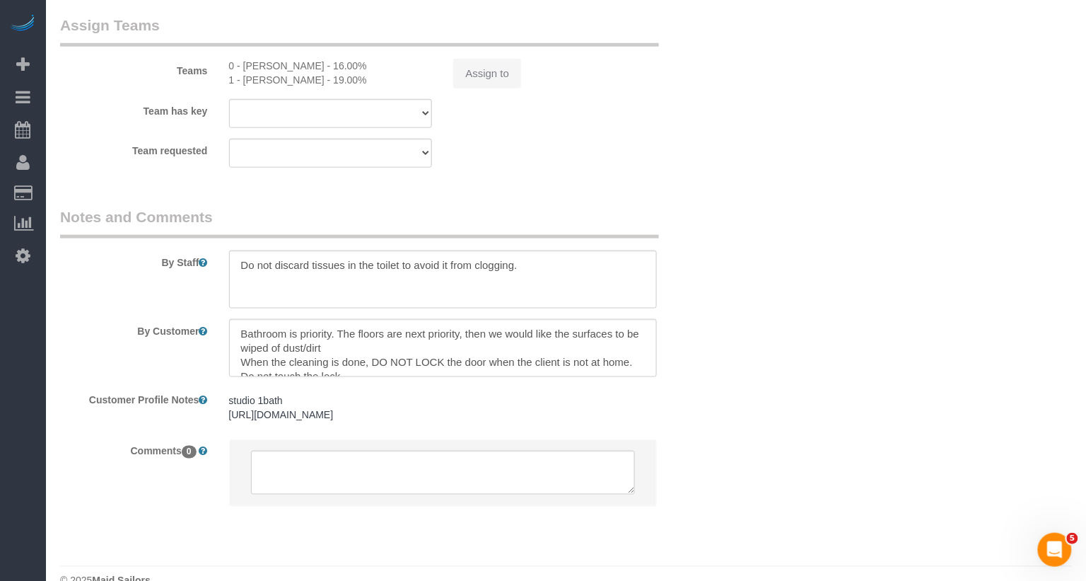
scroll to position [2030, 0]
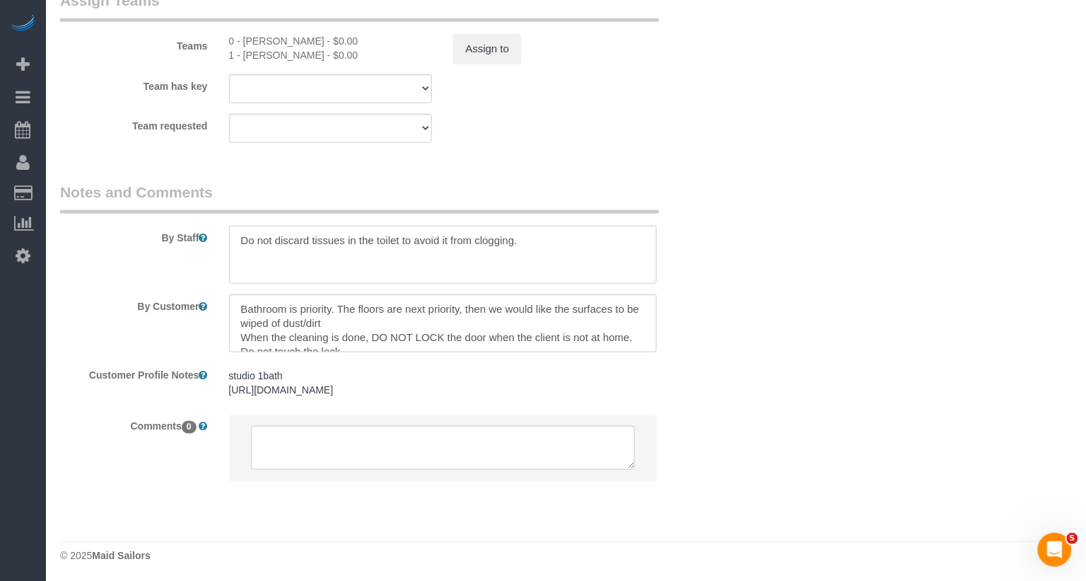
click at [235, 241] on textarea at bounding box center [443, 255] width 429 height 58
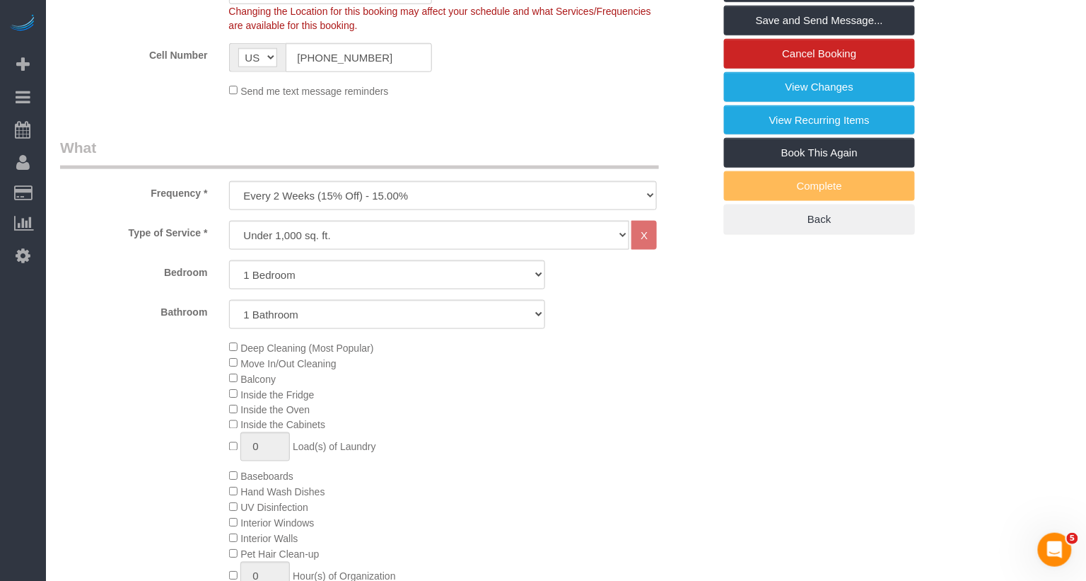
scroll to position [0, 0]
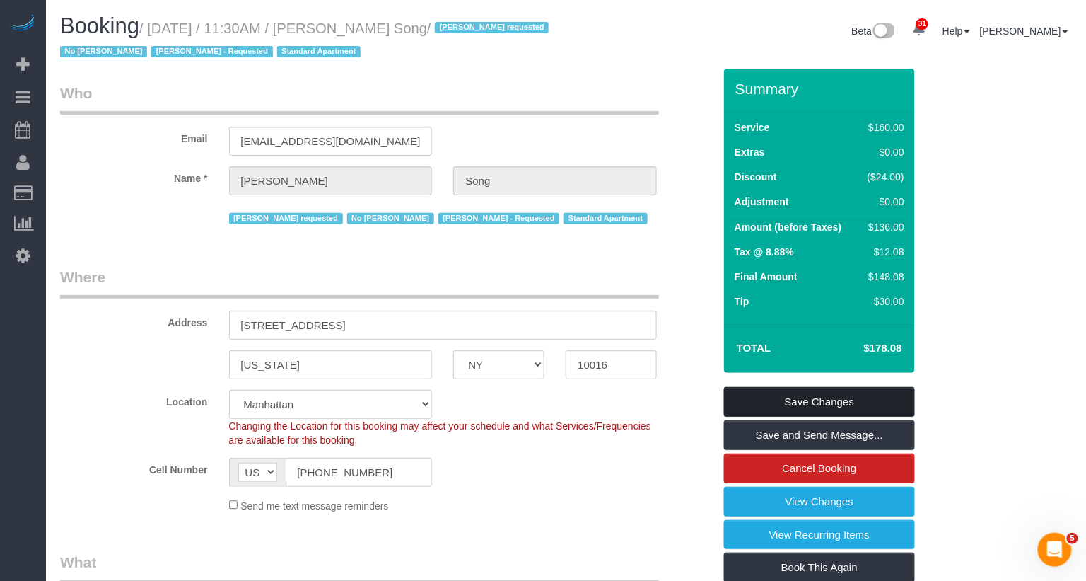
type textarea "TRAINING: [PERSON_NAME] not discard tissues in the toilet to avoid it from clog…"
click at [824, 403] on link "Save Changes" at bounding box center [819, 402] width 191 height 30
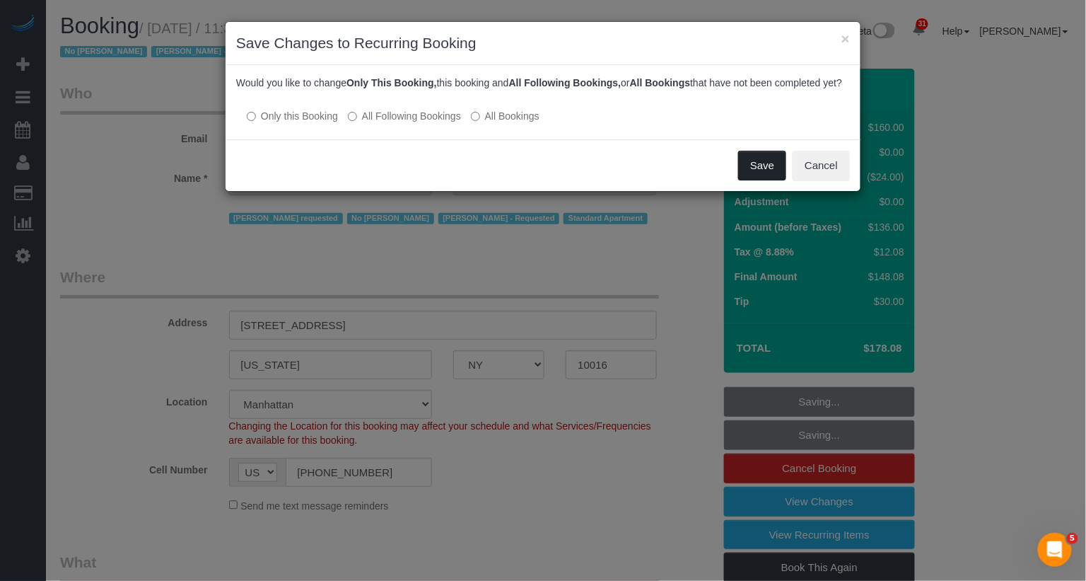
click at [755, 173] on button "Save" at bounding box center [762, 166] width 48 height 30
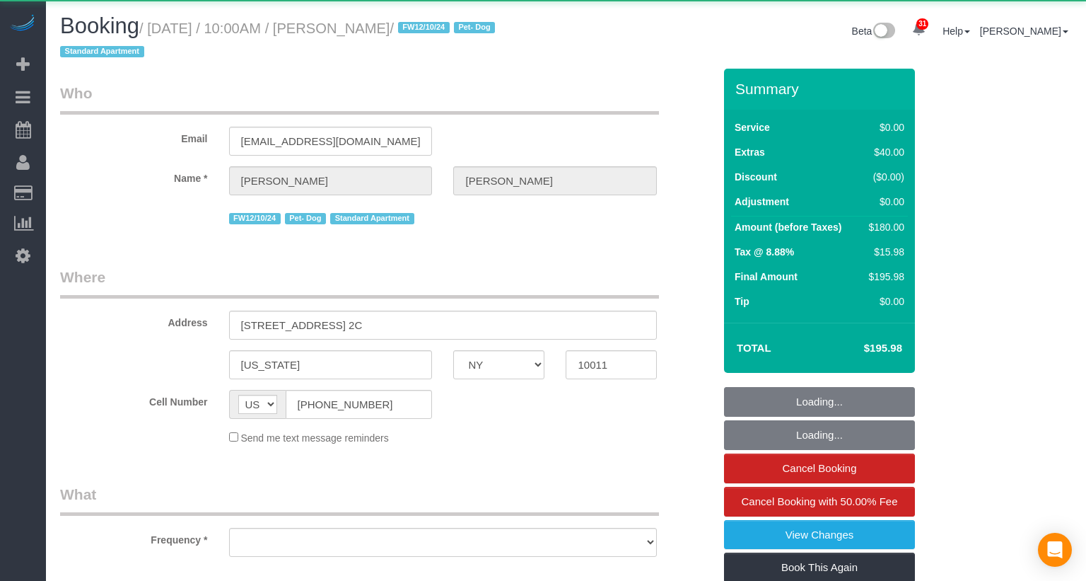
select select "NY"
select select "object:1088"
select select "string:stripe-pm_1RBnnX4VGloSiKo7zPfdaQOj"
select select "1"
select select "spot1"
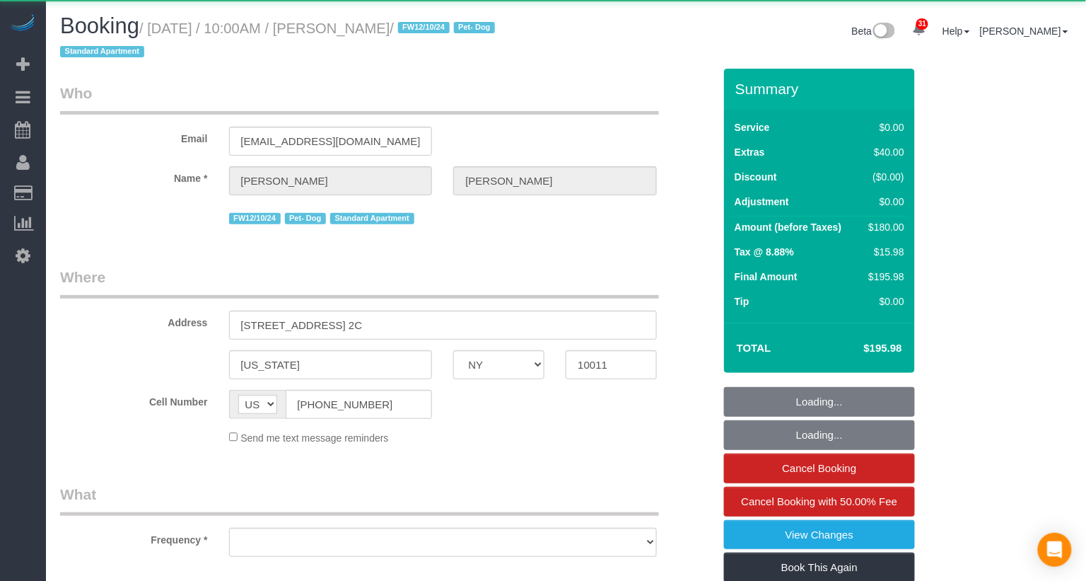
select select "number:89"
select select "number:90"
select select "number:13"
select select "number:5"
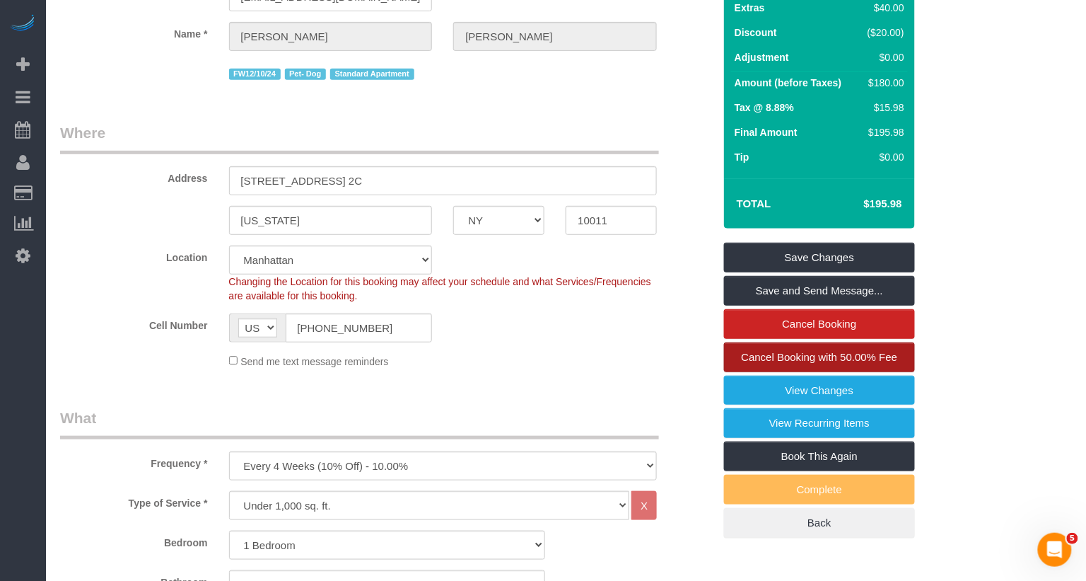
click at [804, 351] on span "Cancel Booking with 50.00% Fee" at bounding box center [820, 357] width 156 height 12
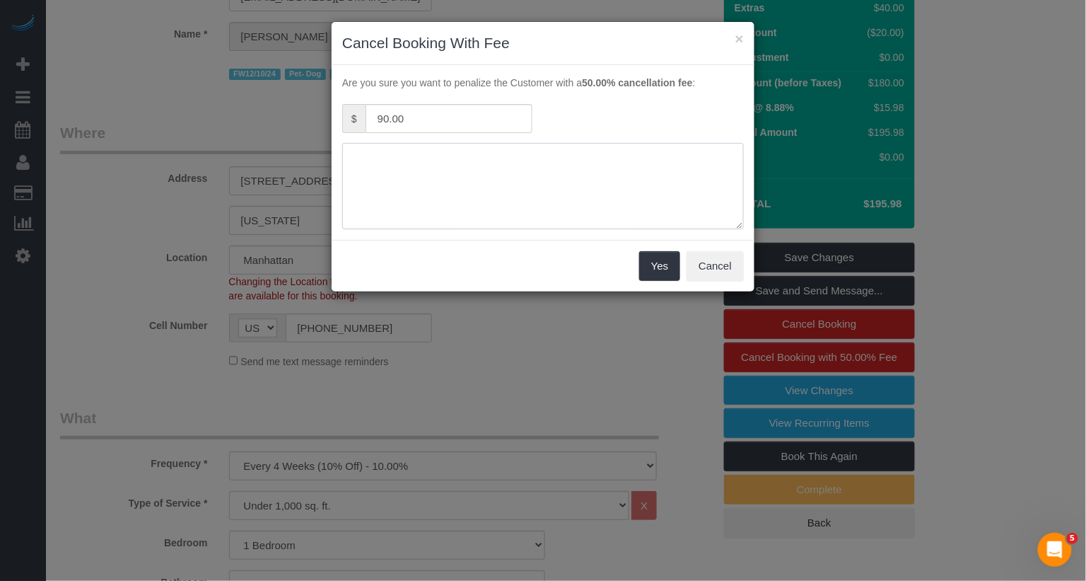
click at [622, 170] on textarea at bounding box center [543, 186] width 402 height 86
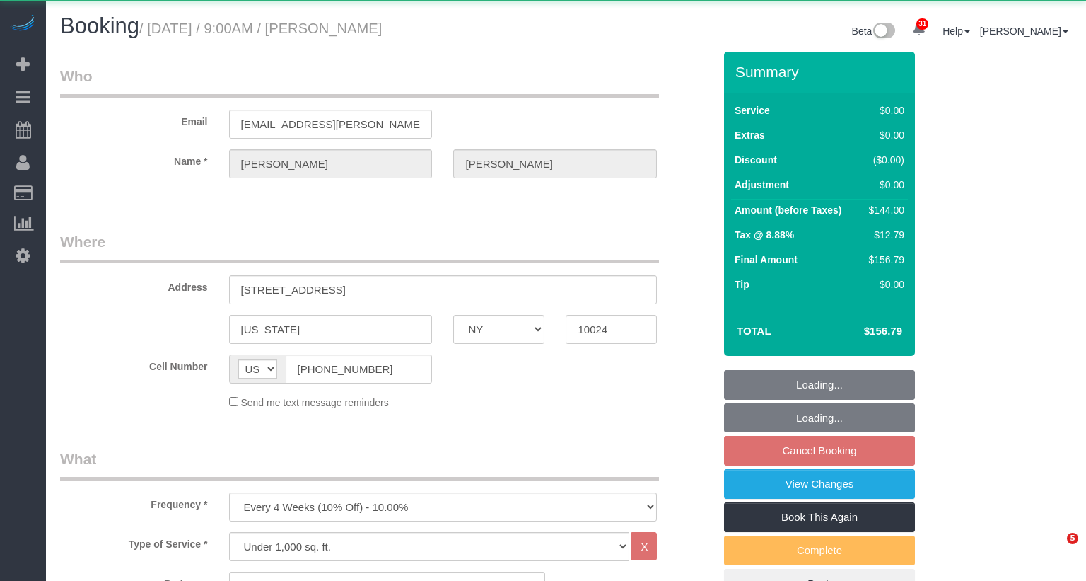
select select "NY"
select select "1"
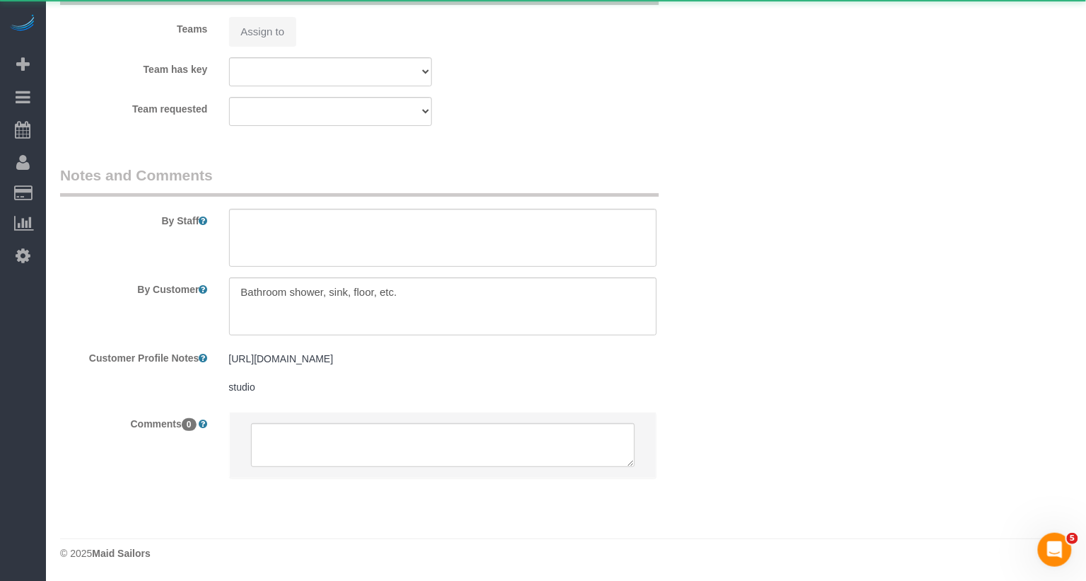
select select "object:1095"
select select "string:stripe-pm_1Pd0lq4VGloSiKo7J3Fd67Ad"
select select "1"
select select "spot2"
select select "number:89"
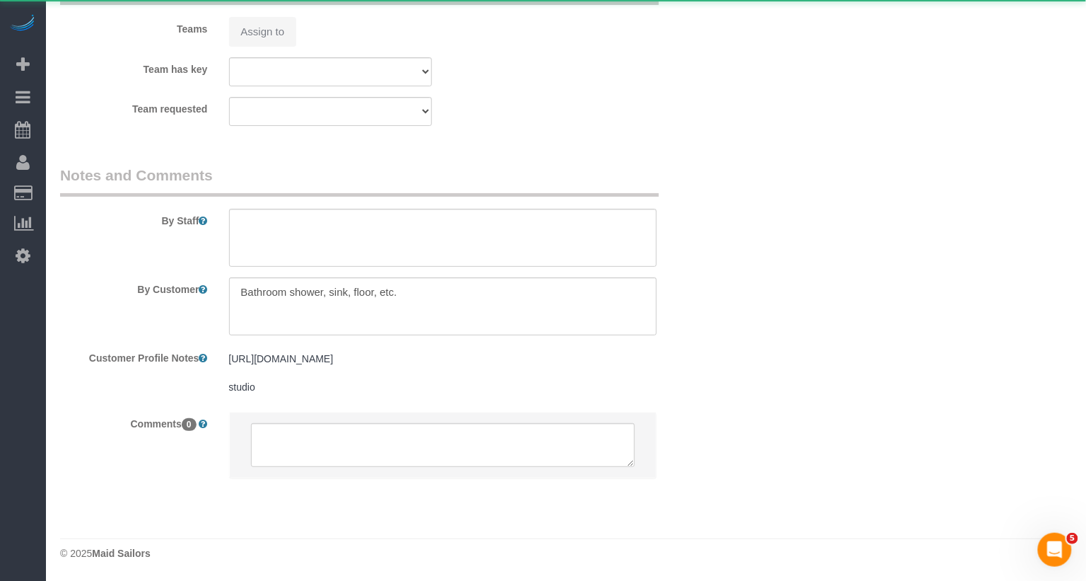
select select "number:71"
select select "number:15"
select select "number:5"
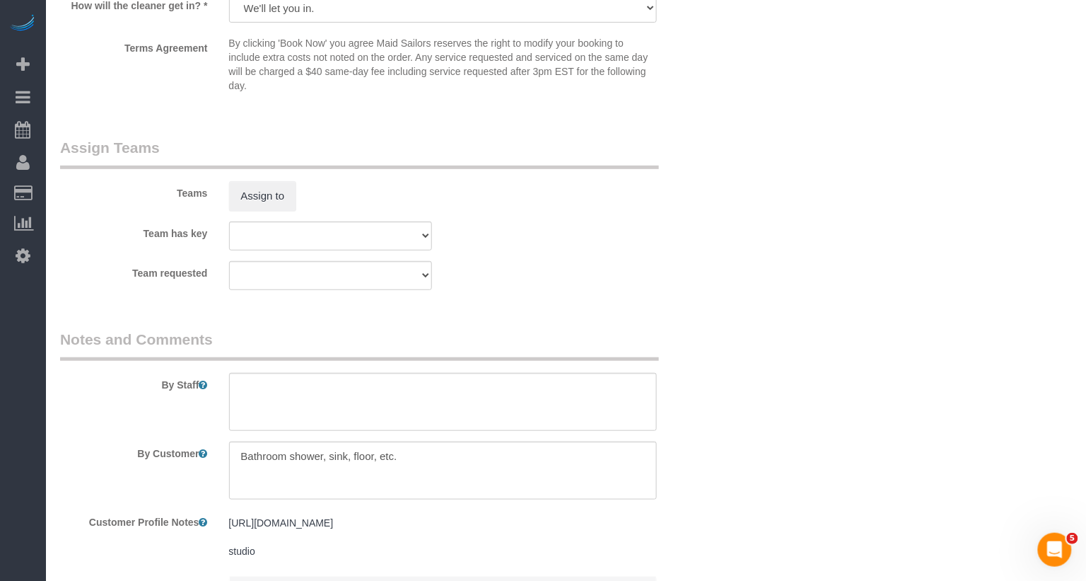
scroll to position [1676, 0]
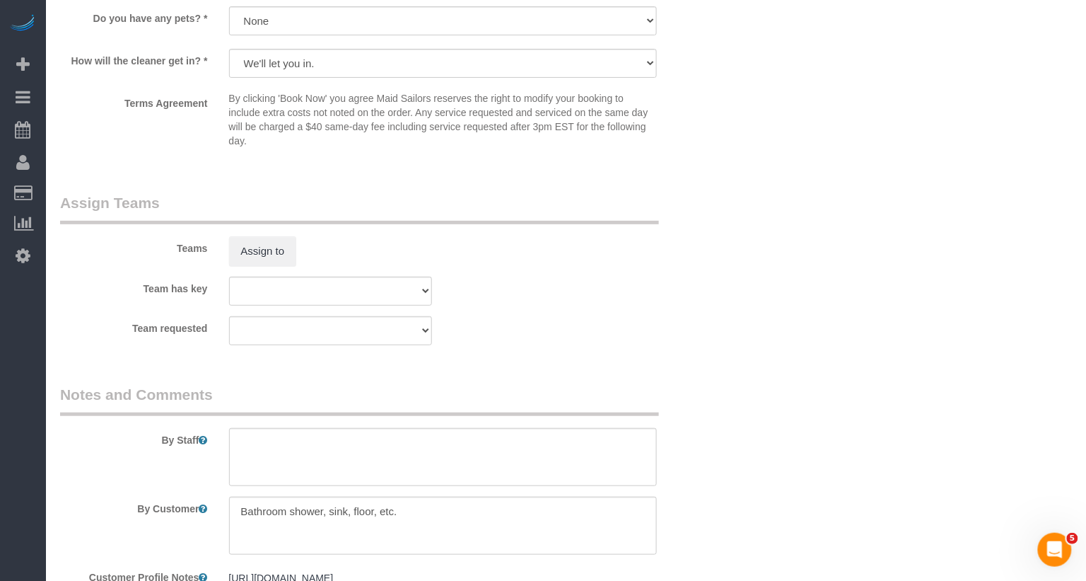
click at [285, 264] on sui-booking-teams "Teams Assign to Team has key 000- [PERSON_NAME] 000 - Partnerships 000 - TEAM J…" at bounding box center [386, 268] width 653 height 153
click at [281, 252] on button "Assign to" at bounding box center [263, 251] width 68 height 30
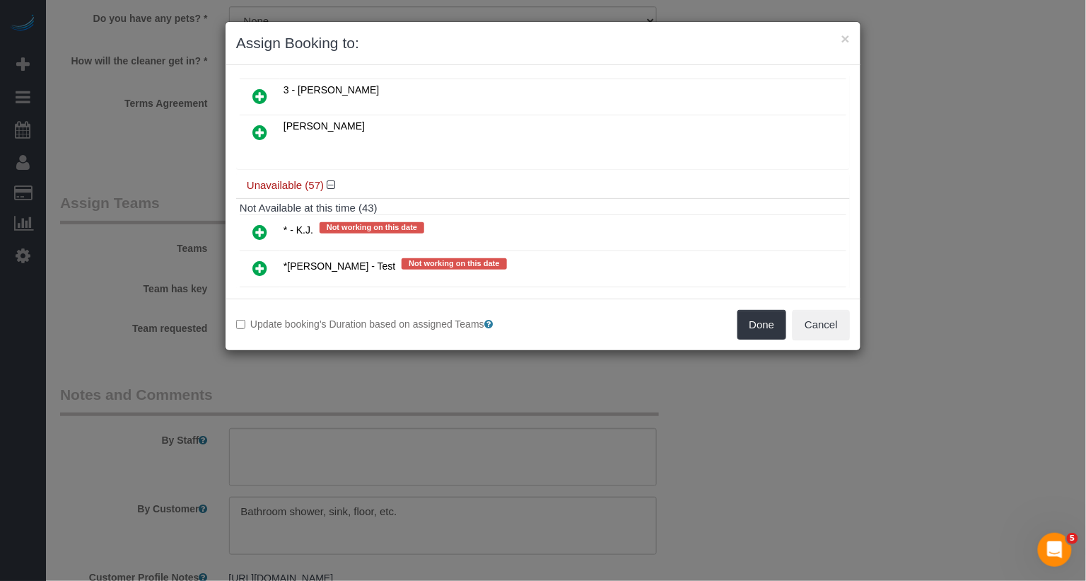
scroll to position [684, 0]
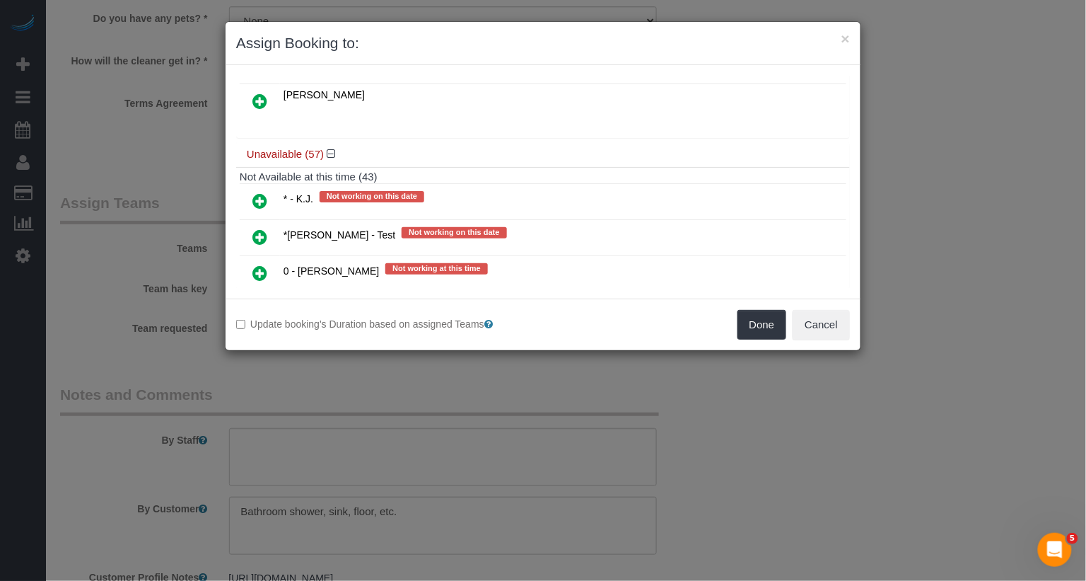
click at [269, 187] on link at bounding box center [259, 201] width 33 height 28
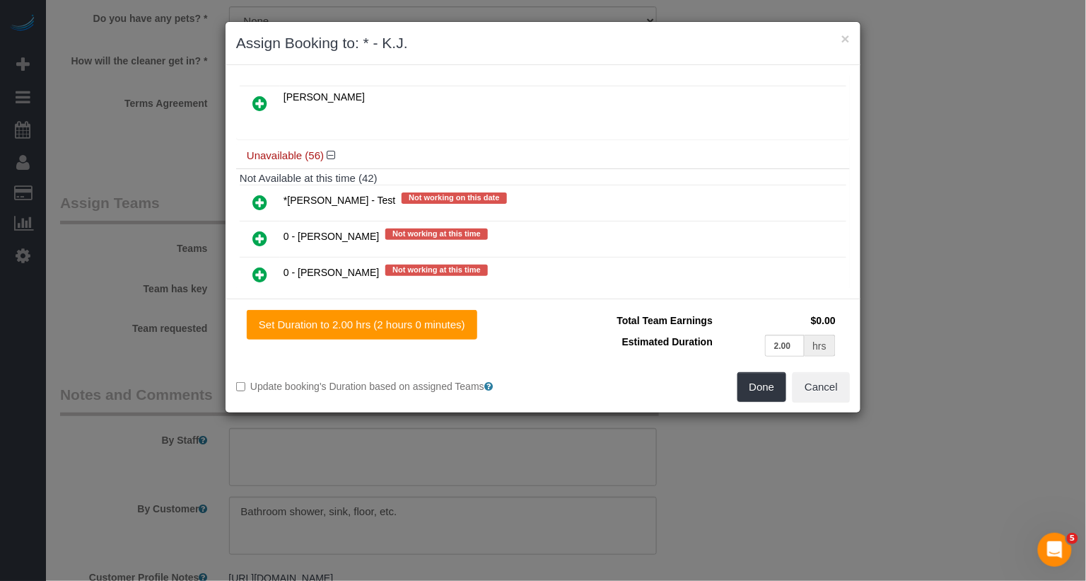
scroll to position [0, 0]
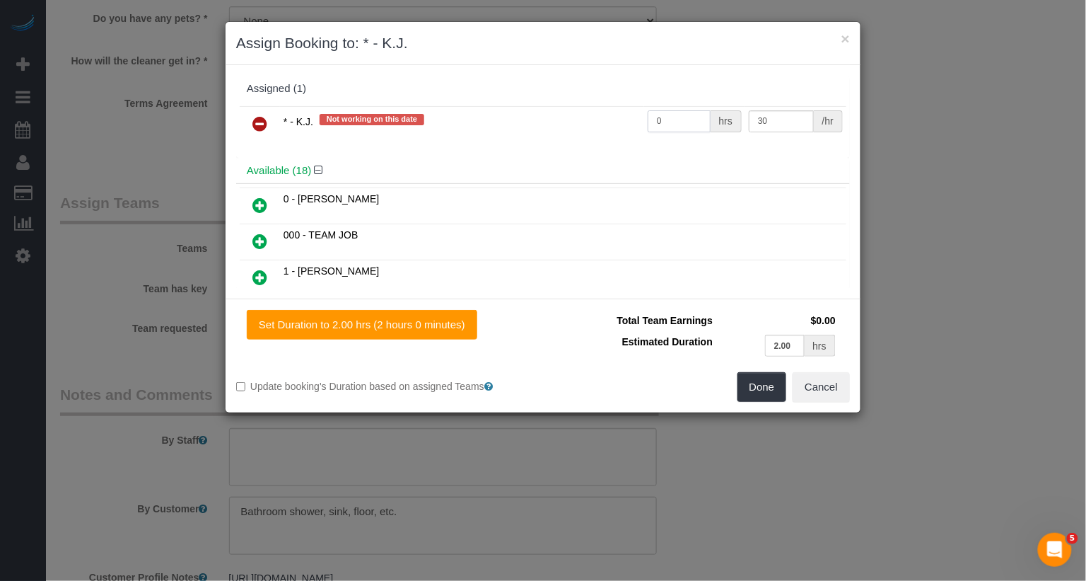
click at [680, 123] on input "0" at bounding box center [679, 121] width 63 height 22
type input "2"
click at [763, 381] on button "Done" at bounding box center [762, 387] width 49 height 30
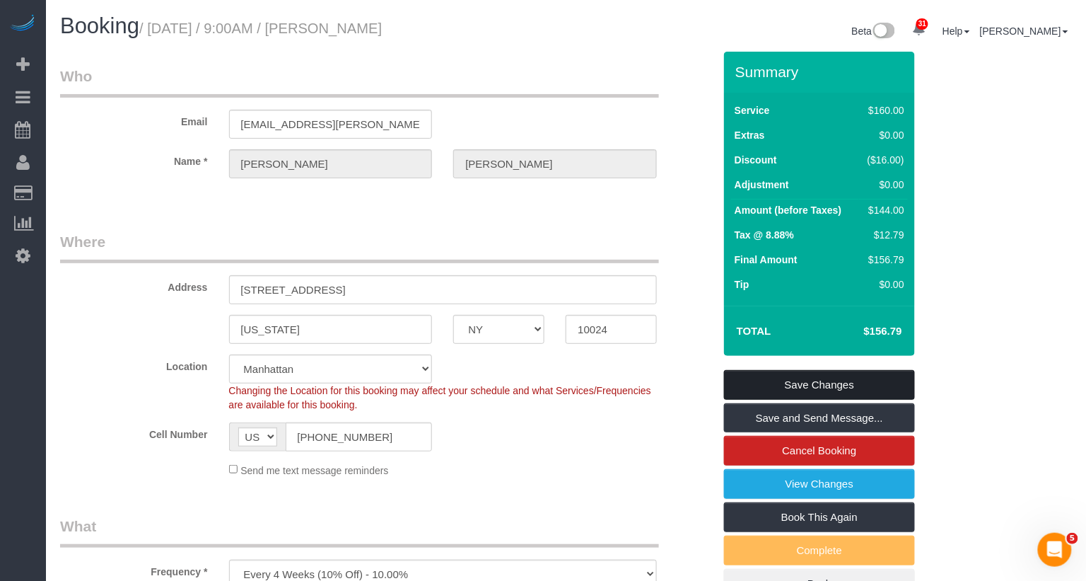
click at [824, 384] on link "Save Changes" at bounding box center [819, 385] width 191 height 30
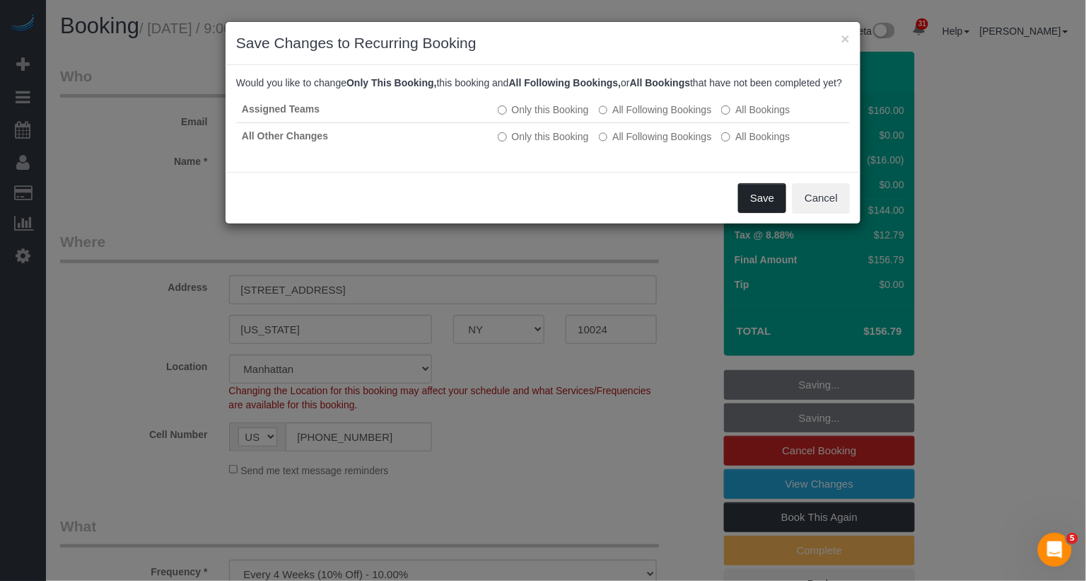
click at [756, 213] on button "Save" at bounding box center [762, 198] width 48 height 30
